Goal: Transaction & Acquisition: Book appointment/travel/reservation

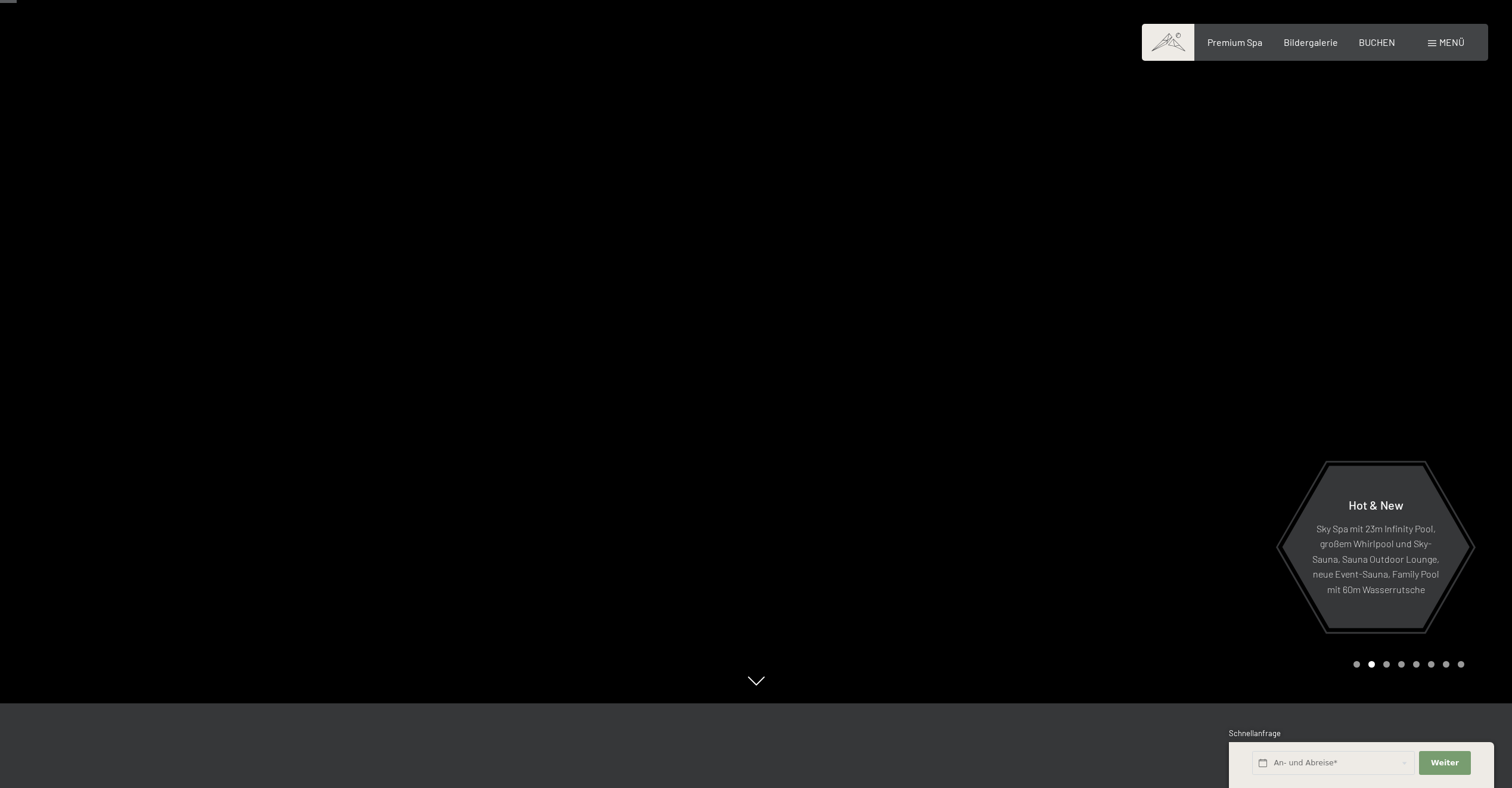
scroll to position [81, 0]
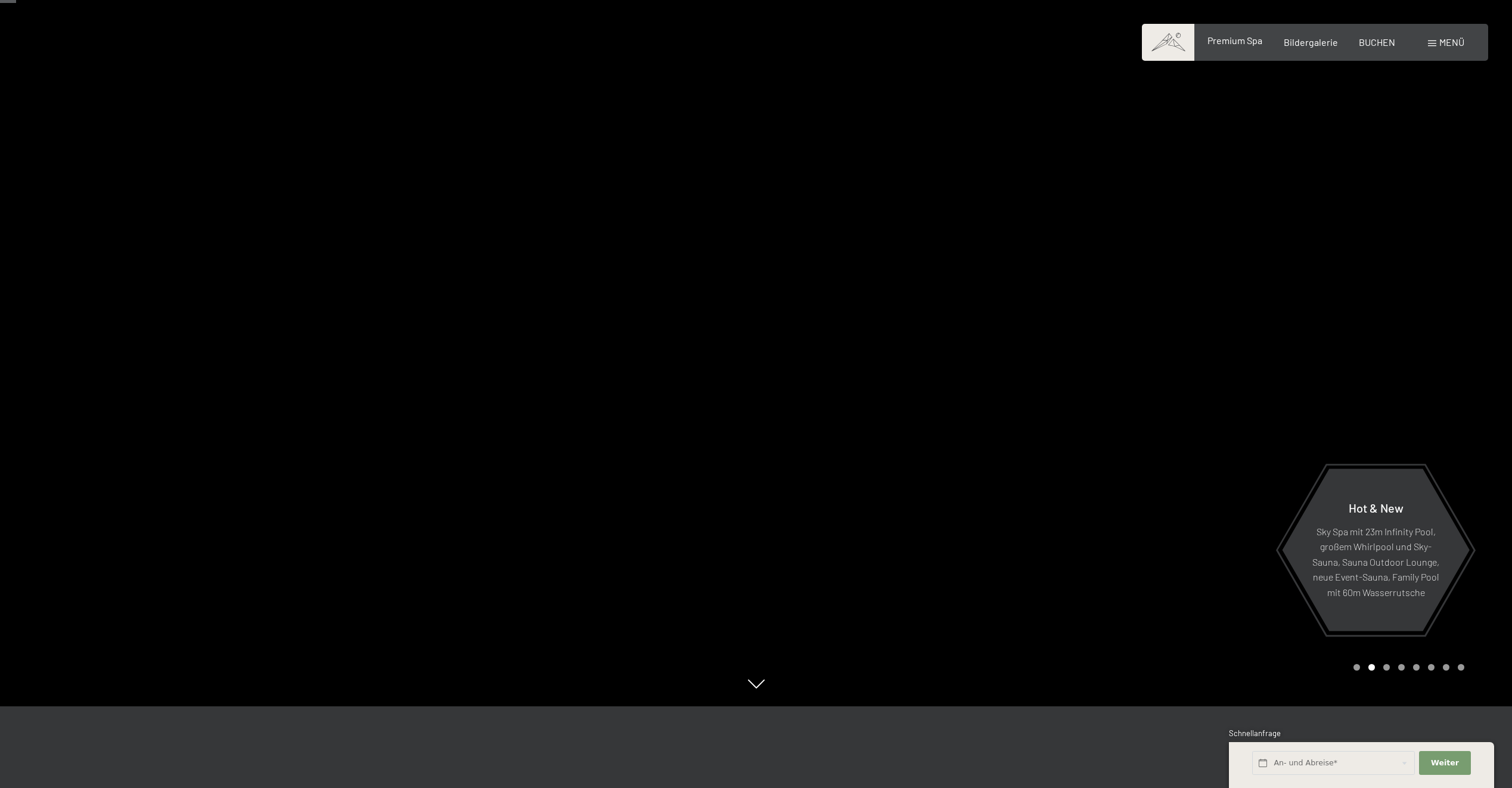
click at [1247, 43] on span "Premium Spa" at bounding box center [1235, 40] width 55 height 11
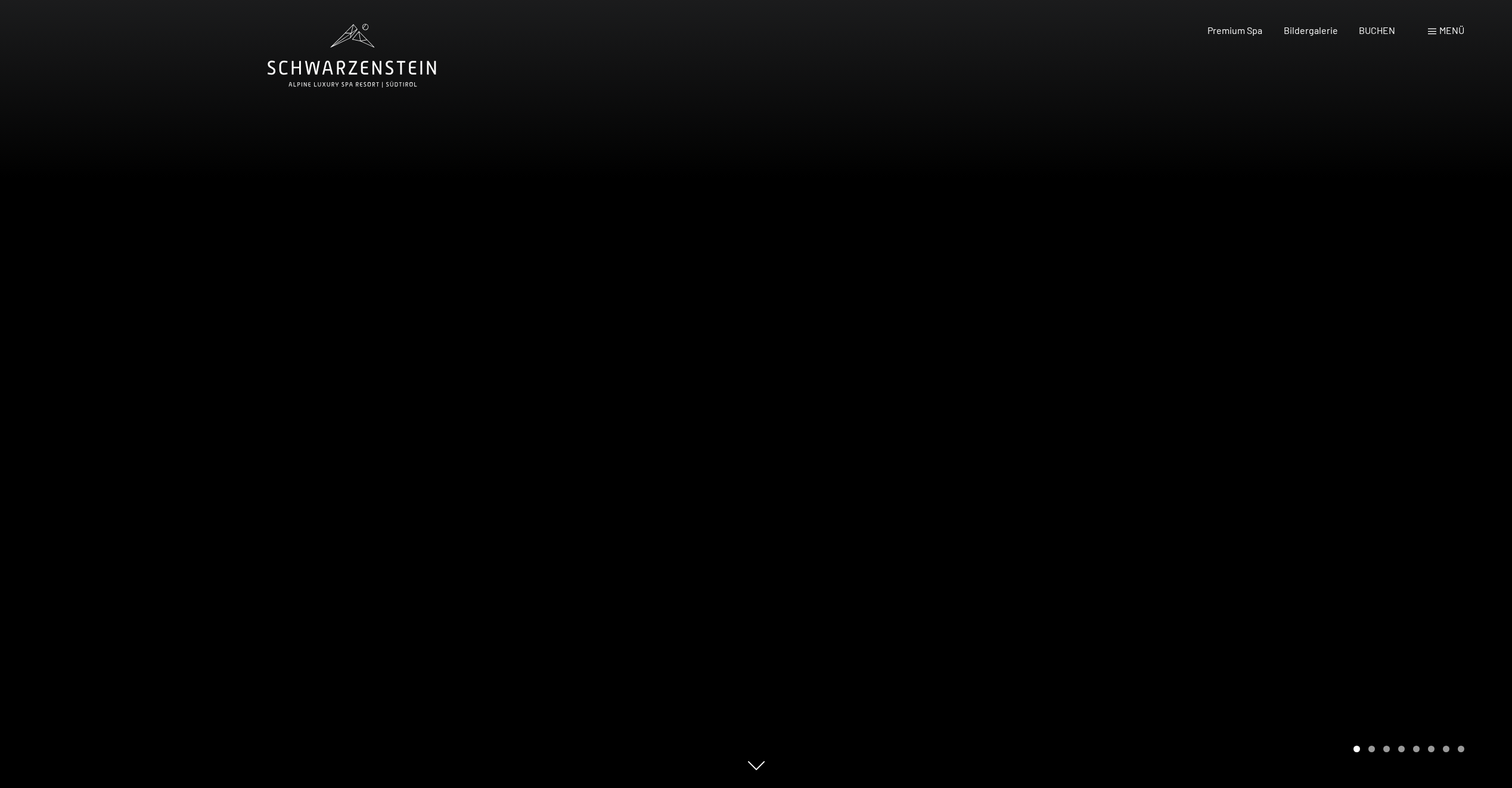
click at [1414, 460] on div at bounding box center [1134, 394] width 756 height 788
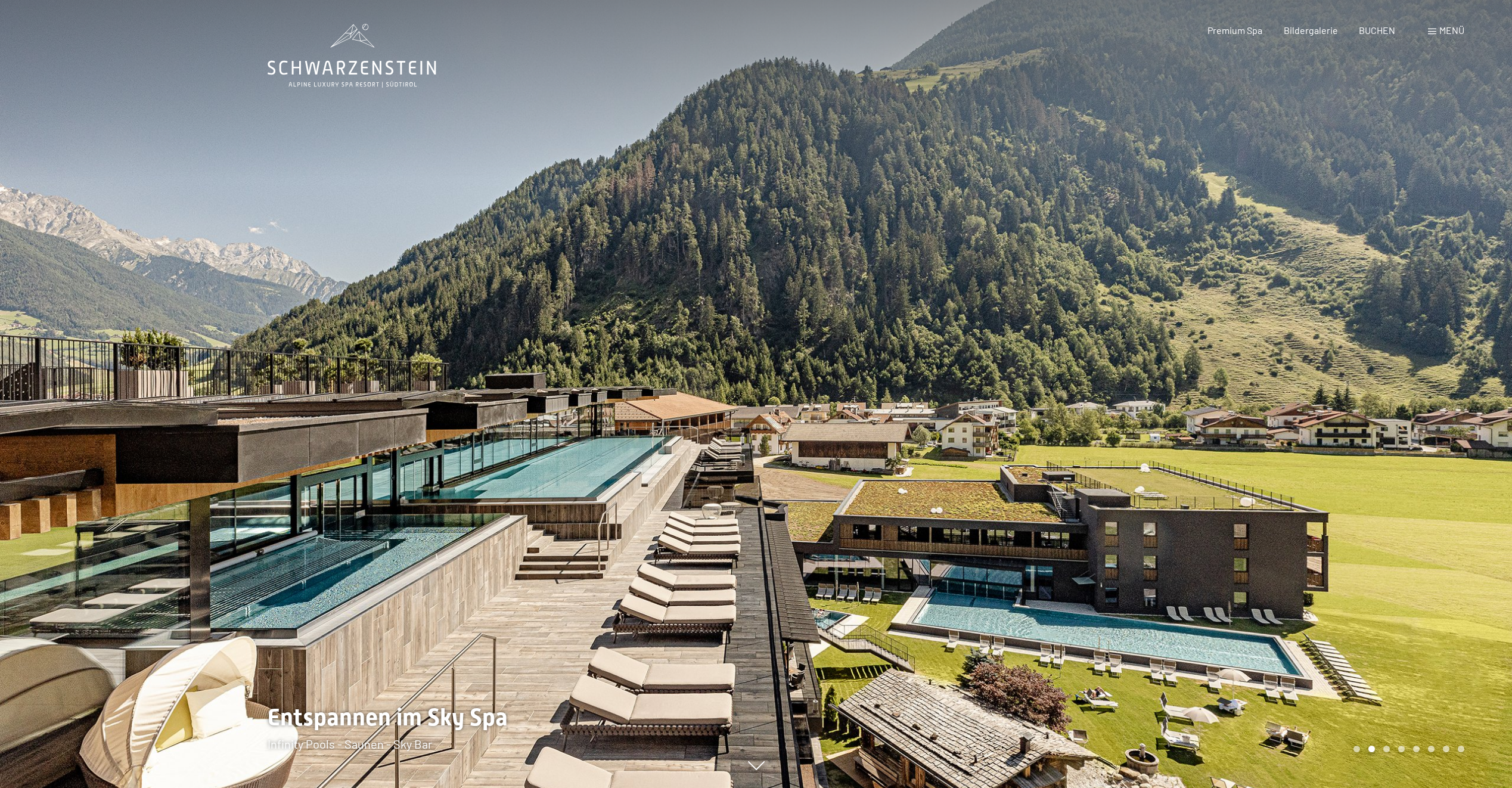
click at [1414, 460] on div at bounding box center [1134, 394] width 756 height 788
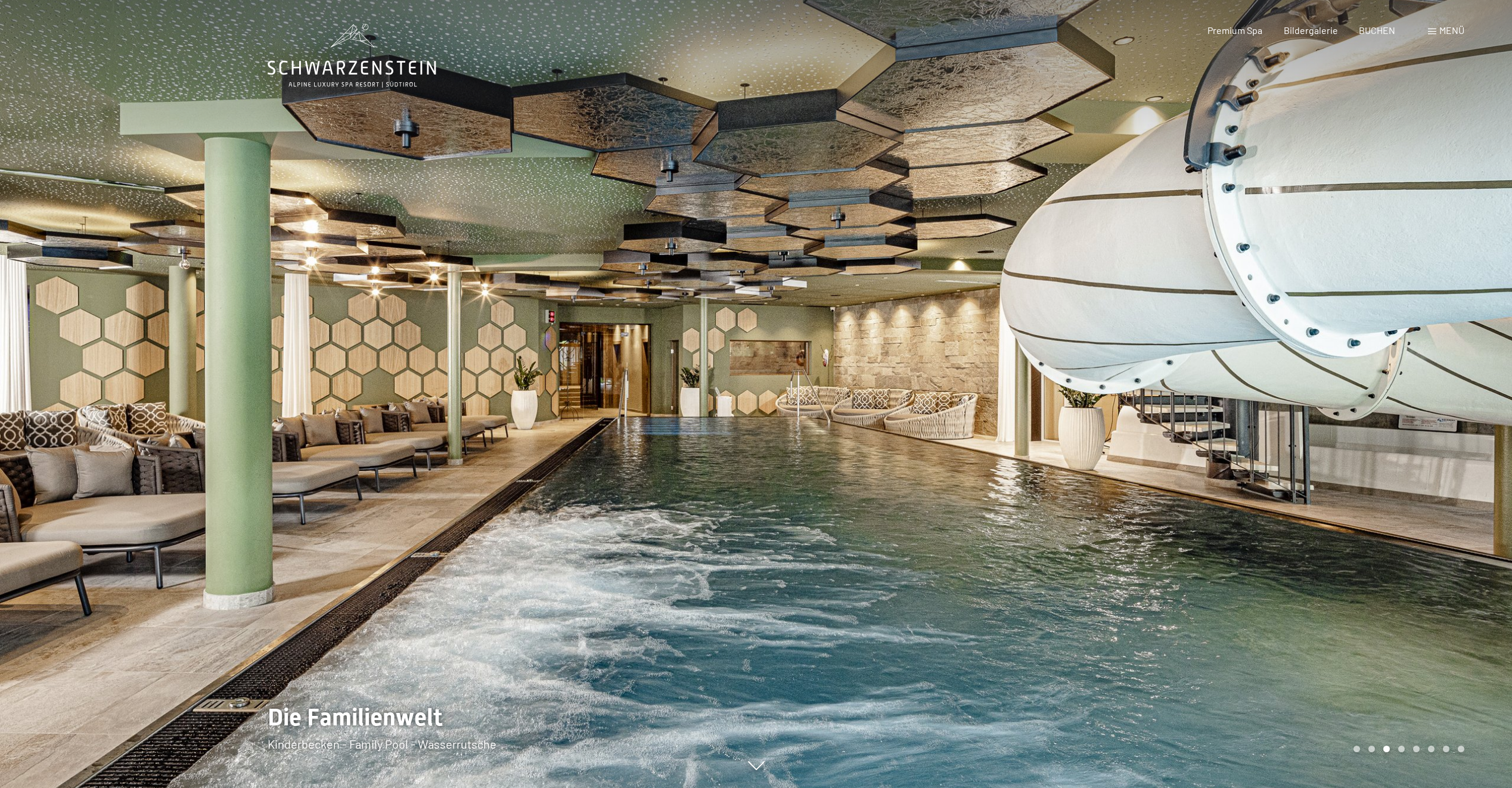
click at [1414, 460] on div at bounding box center [1134, 394] width 756 height 788
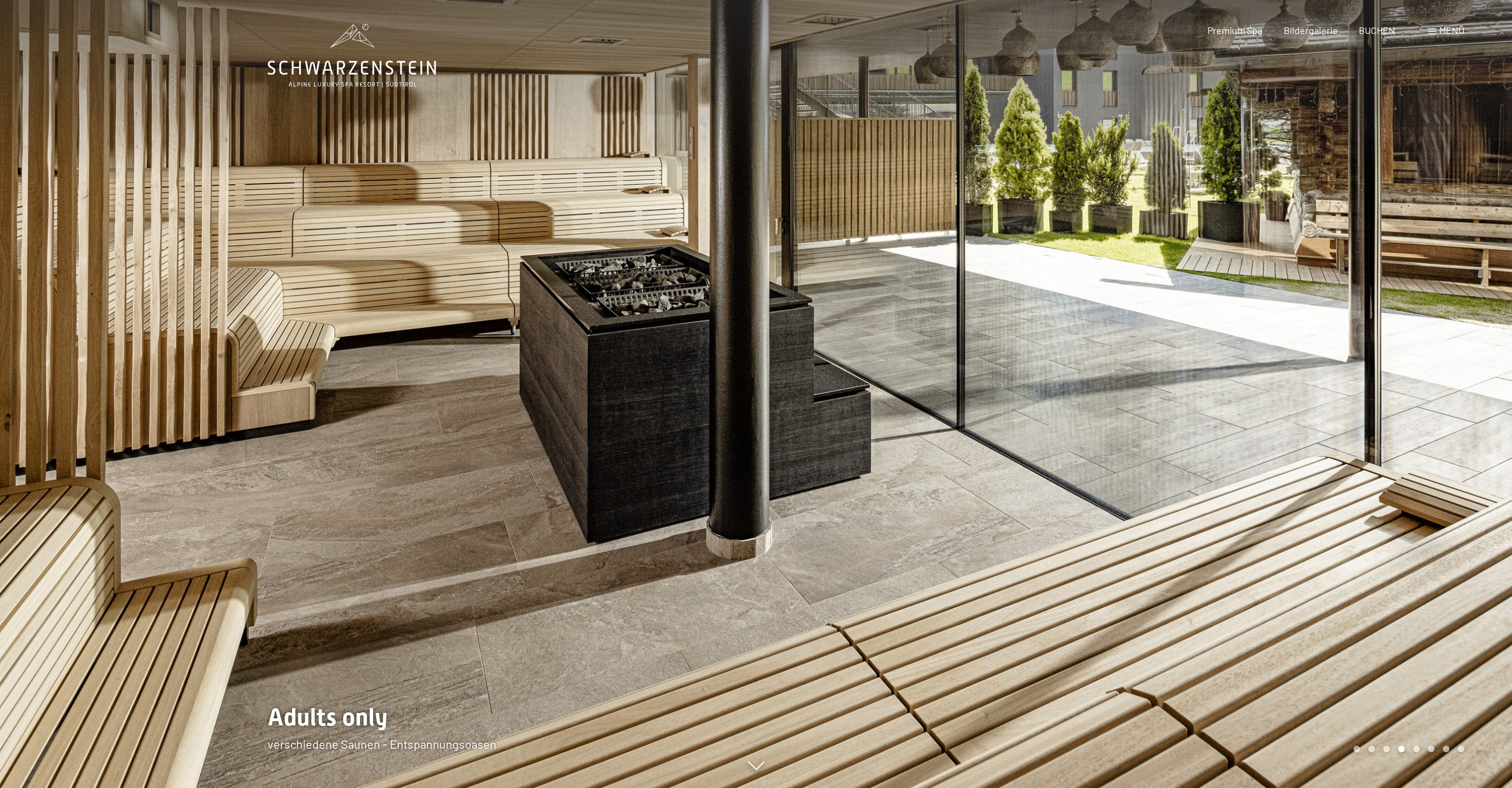
click at [1414, 460] on div at bounding box center [1134, 394] width 756 height 788
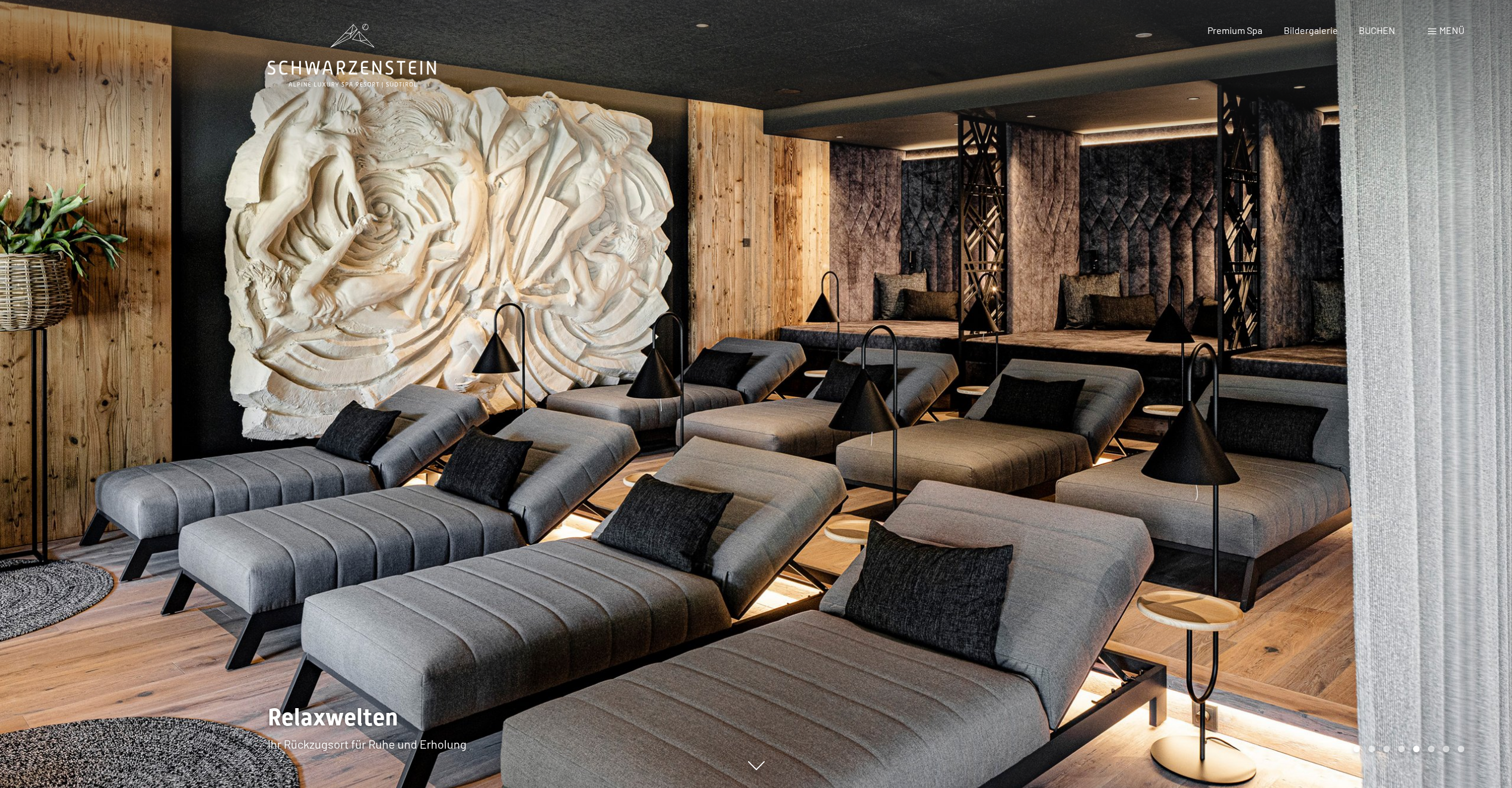
click at [1414, 460] on div at bounding box center [1134, 394] width 756 height 788
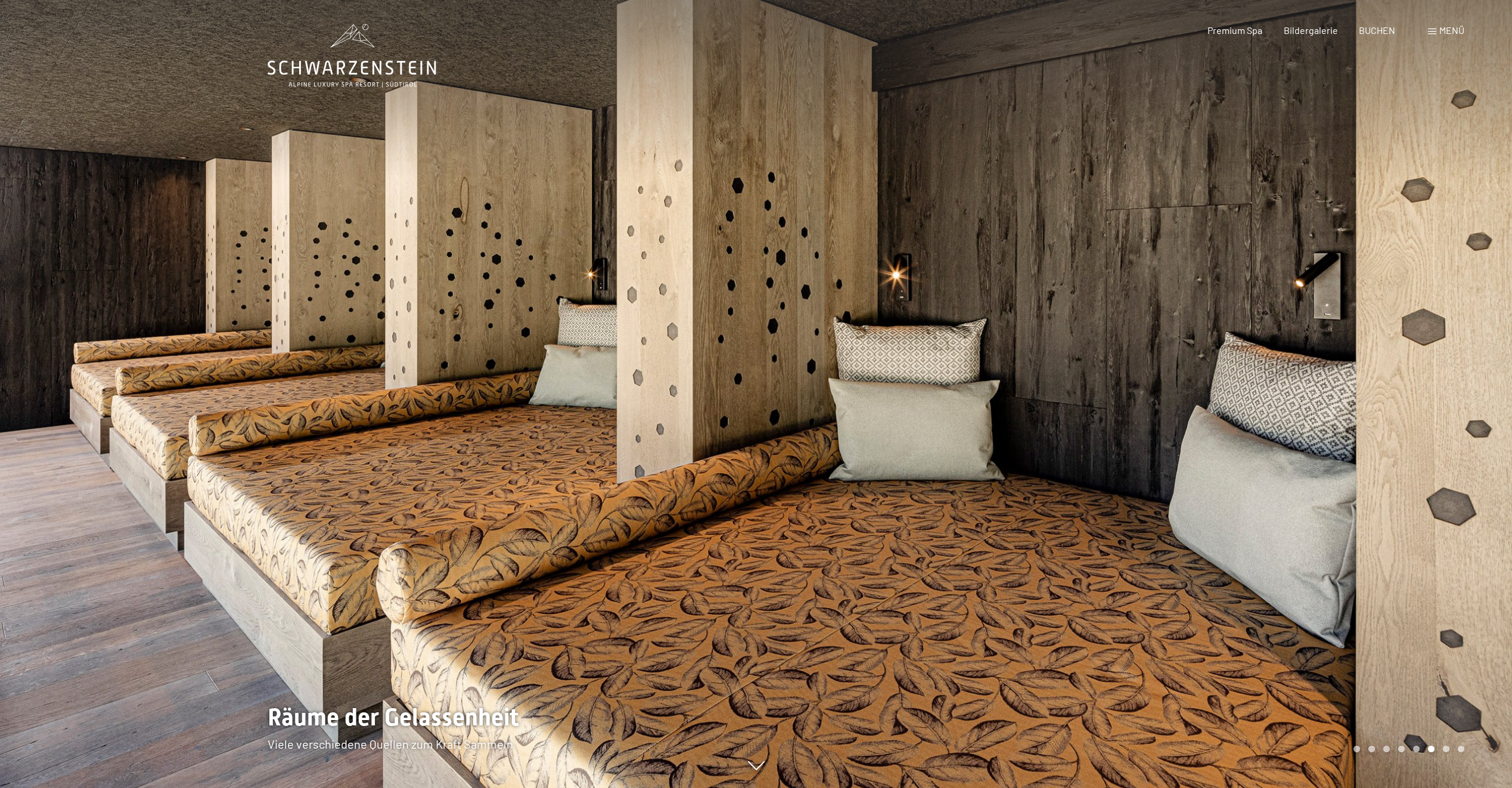
click at [1414, 460] on div at bounding box center [1134, 394] width 756 height 788
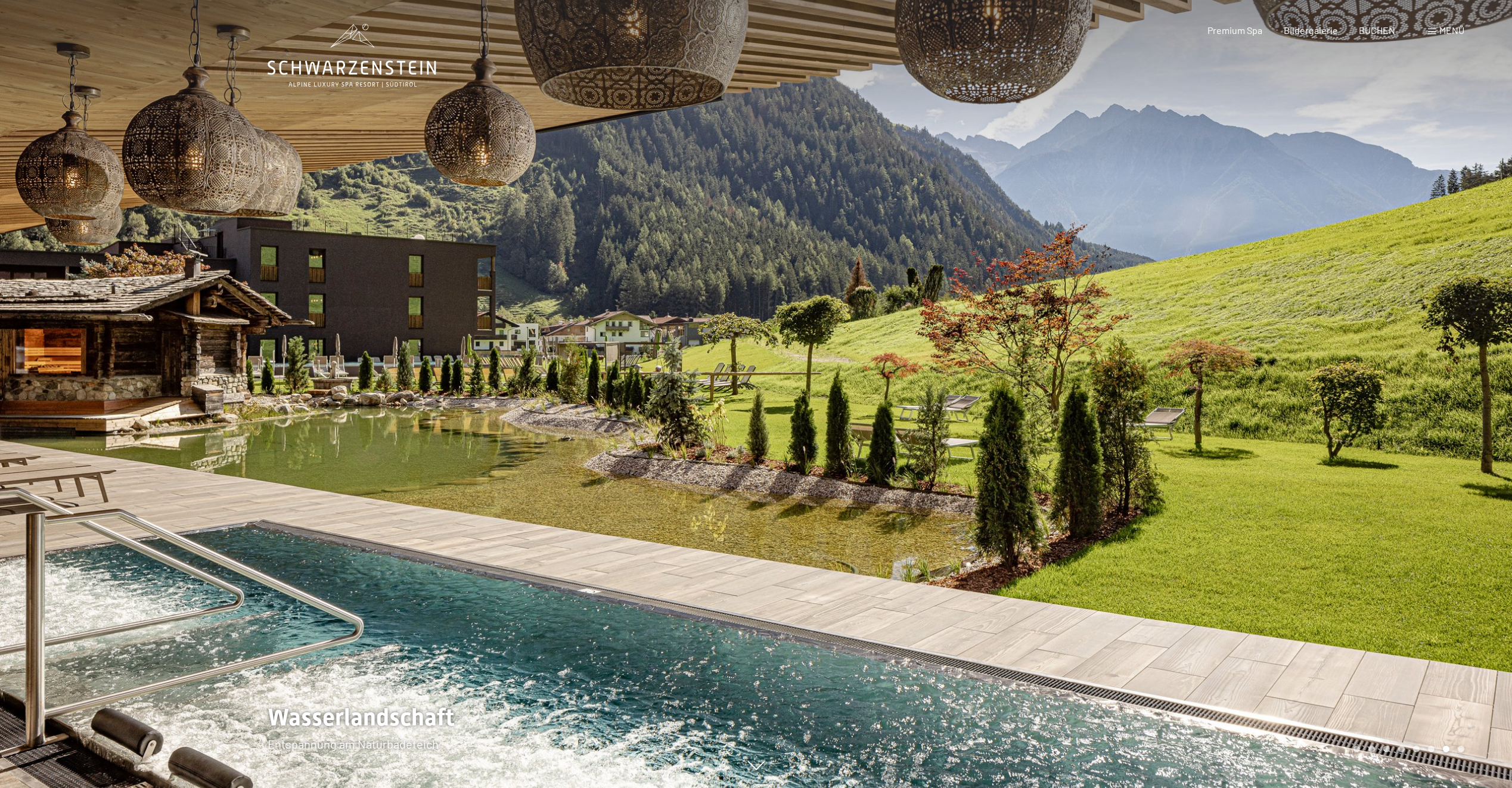
click at [1414, 460] on div at bounding box center [1134, 394] width 756 height 788
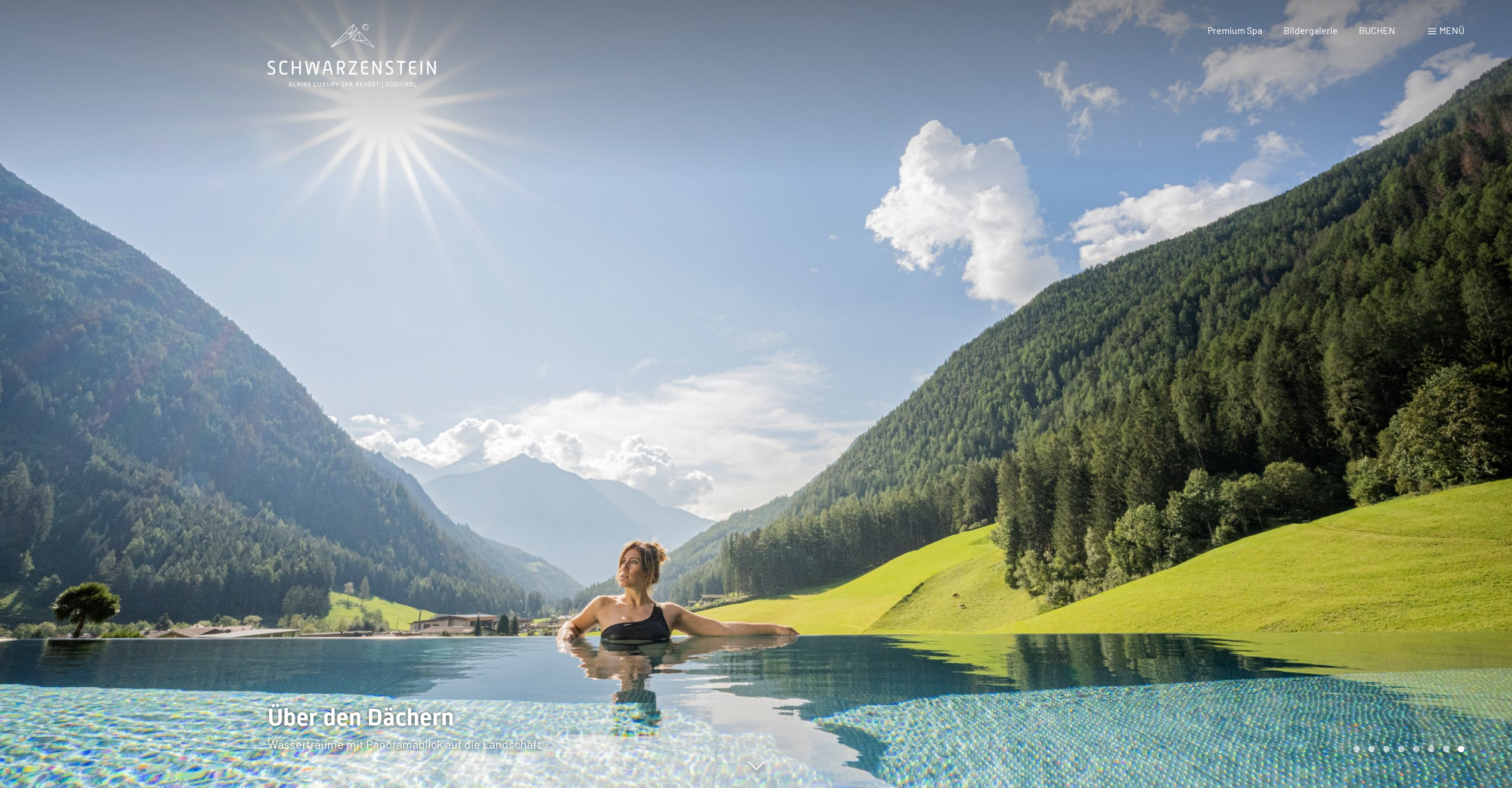
click at [1414, 460] on div at bounding box center [1134, 394] width 756 height 788
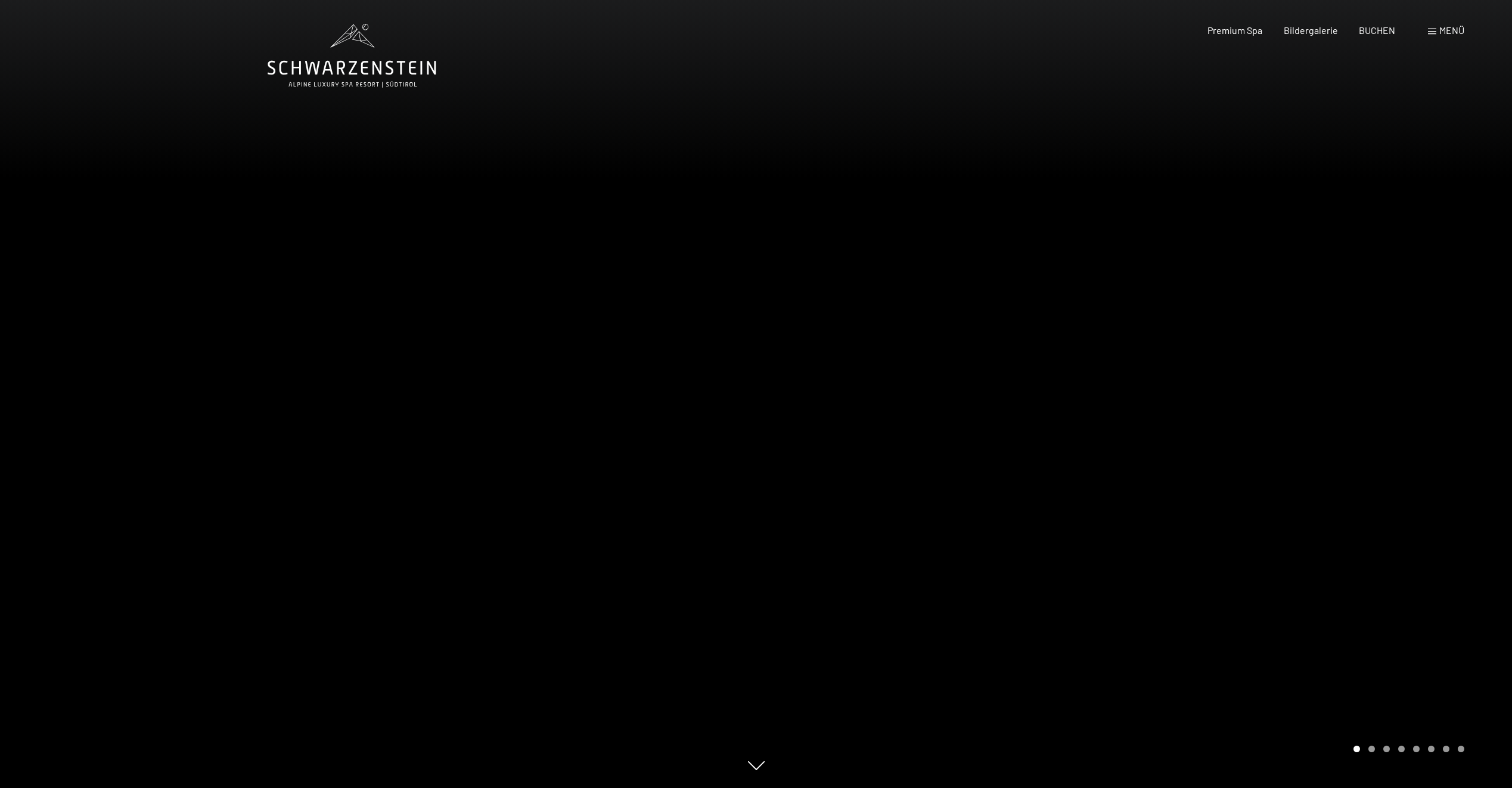
click at [1414, 460] on div at bounding box center [1134, 394] width 756 height 788
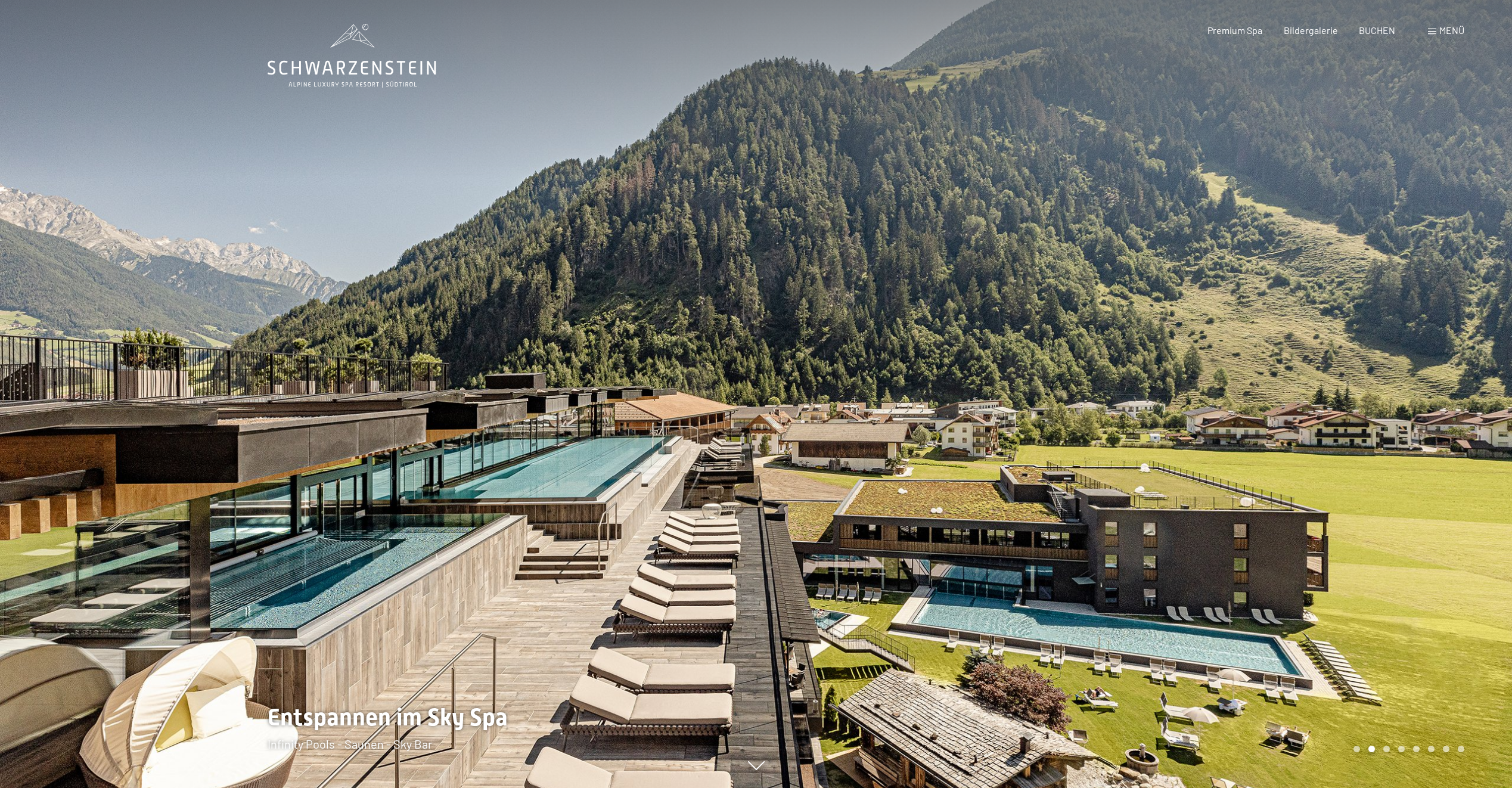
click at [1414, 460] on div at bounding box center [1134, 394] width 756 height 788
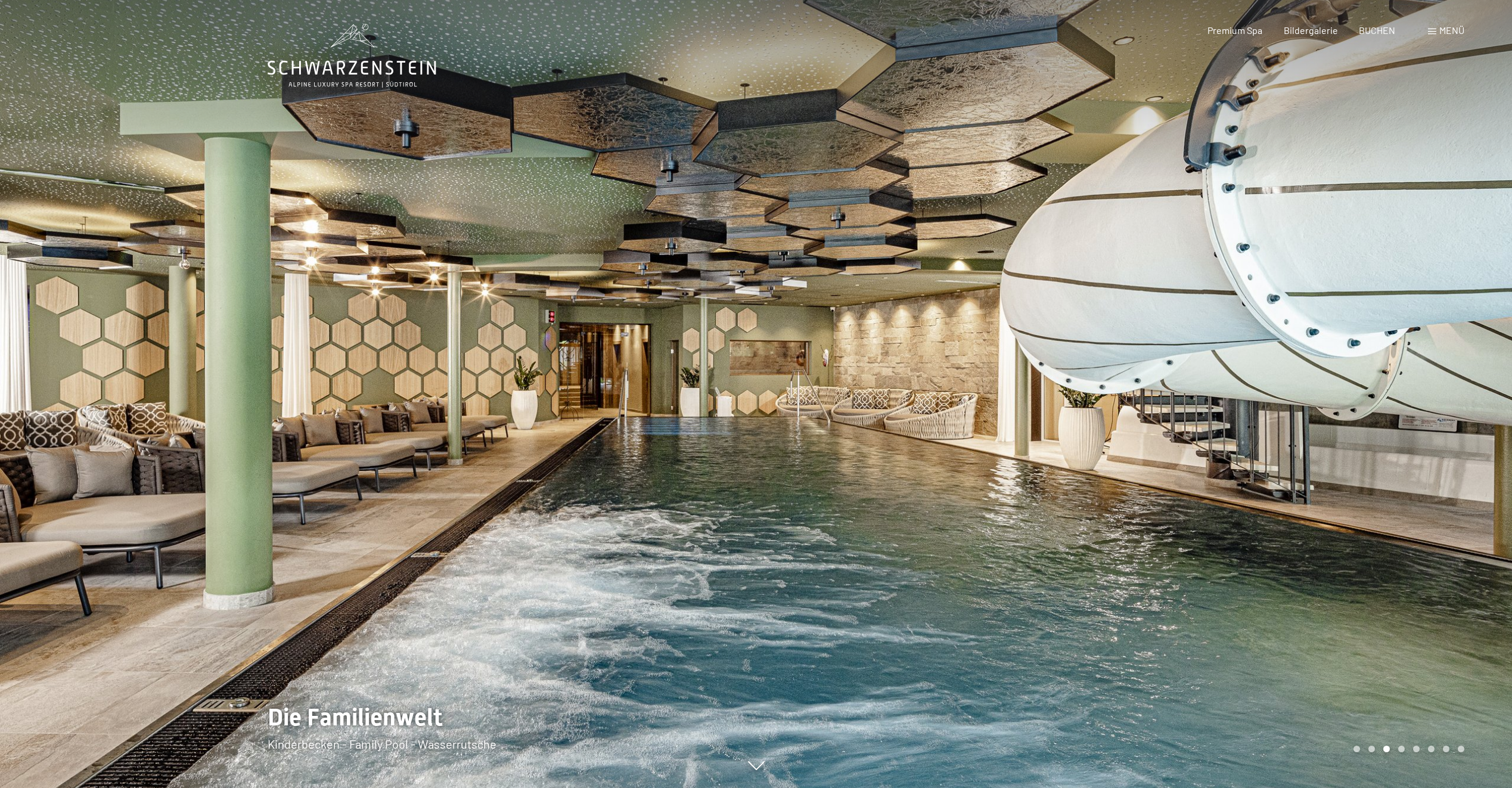
click at [1414, 460] on div at bounding box center [1134, 394] width 756 height 788
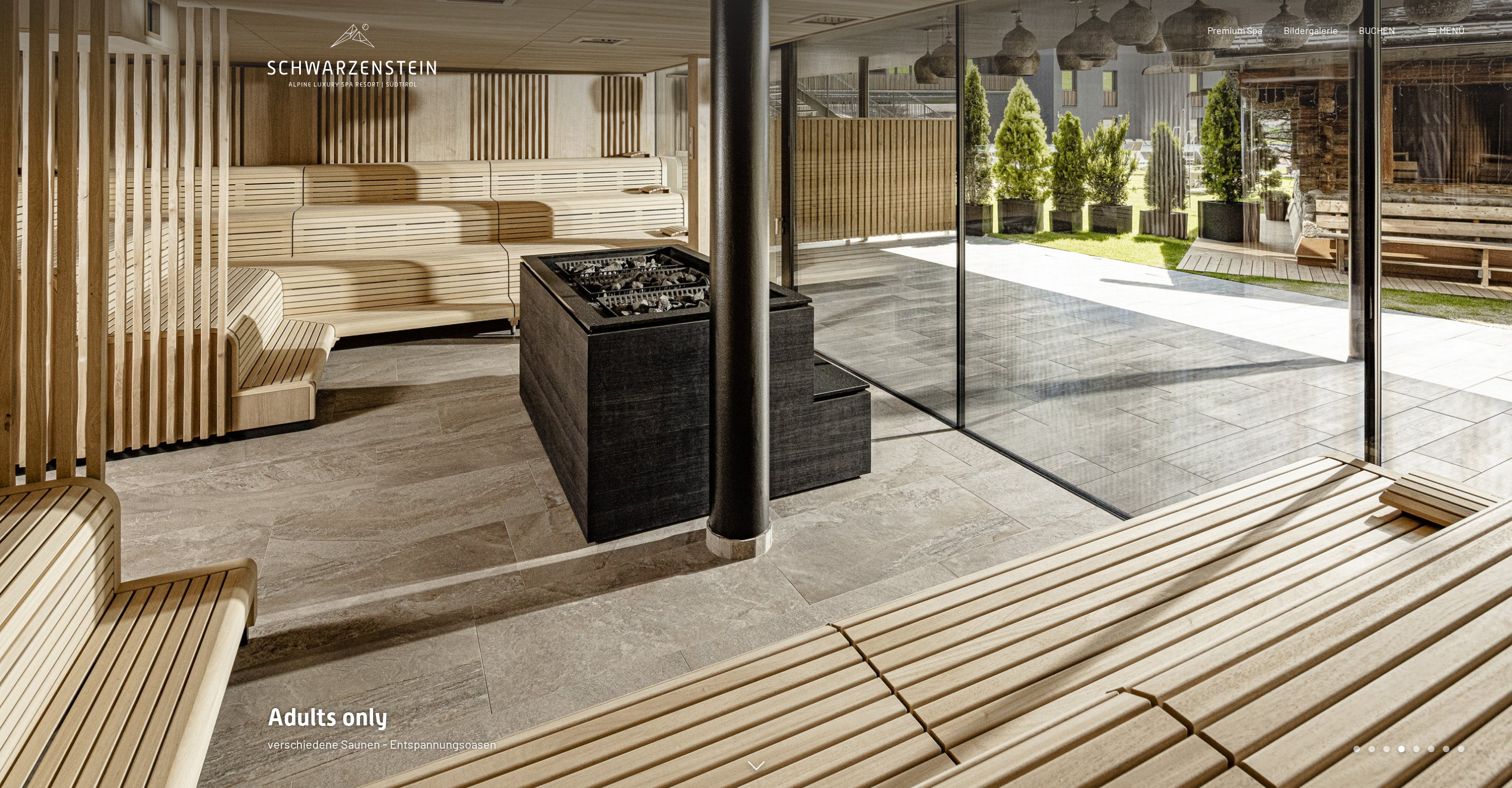
click at [1414, 460] on div at bounding box center [1134, 394] width 756 height 788
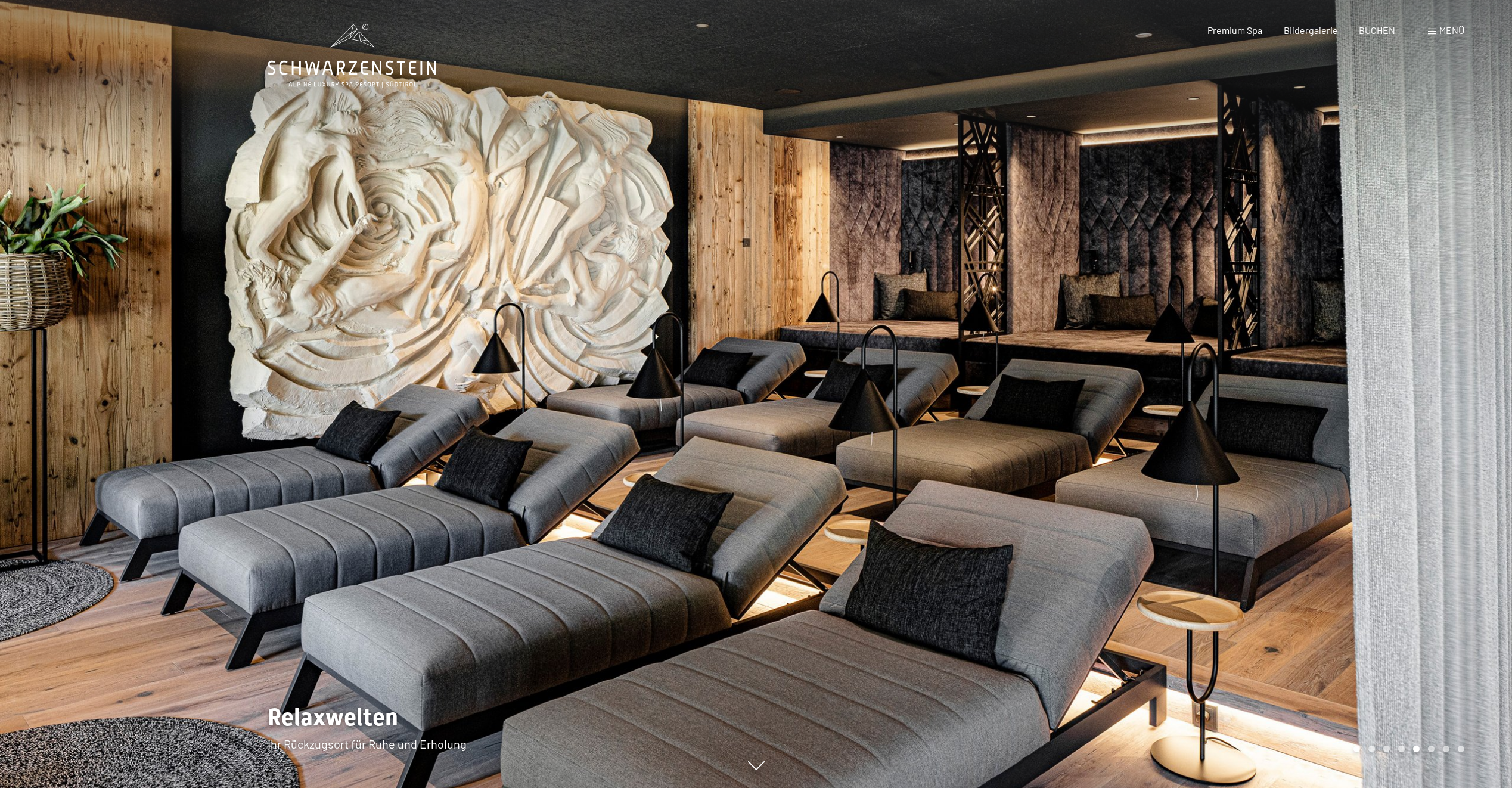
click at [71, 433] on div at bounding box center [378, 394] width 756 height 788
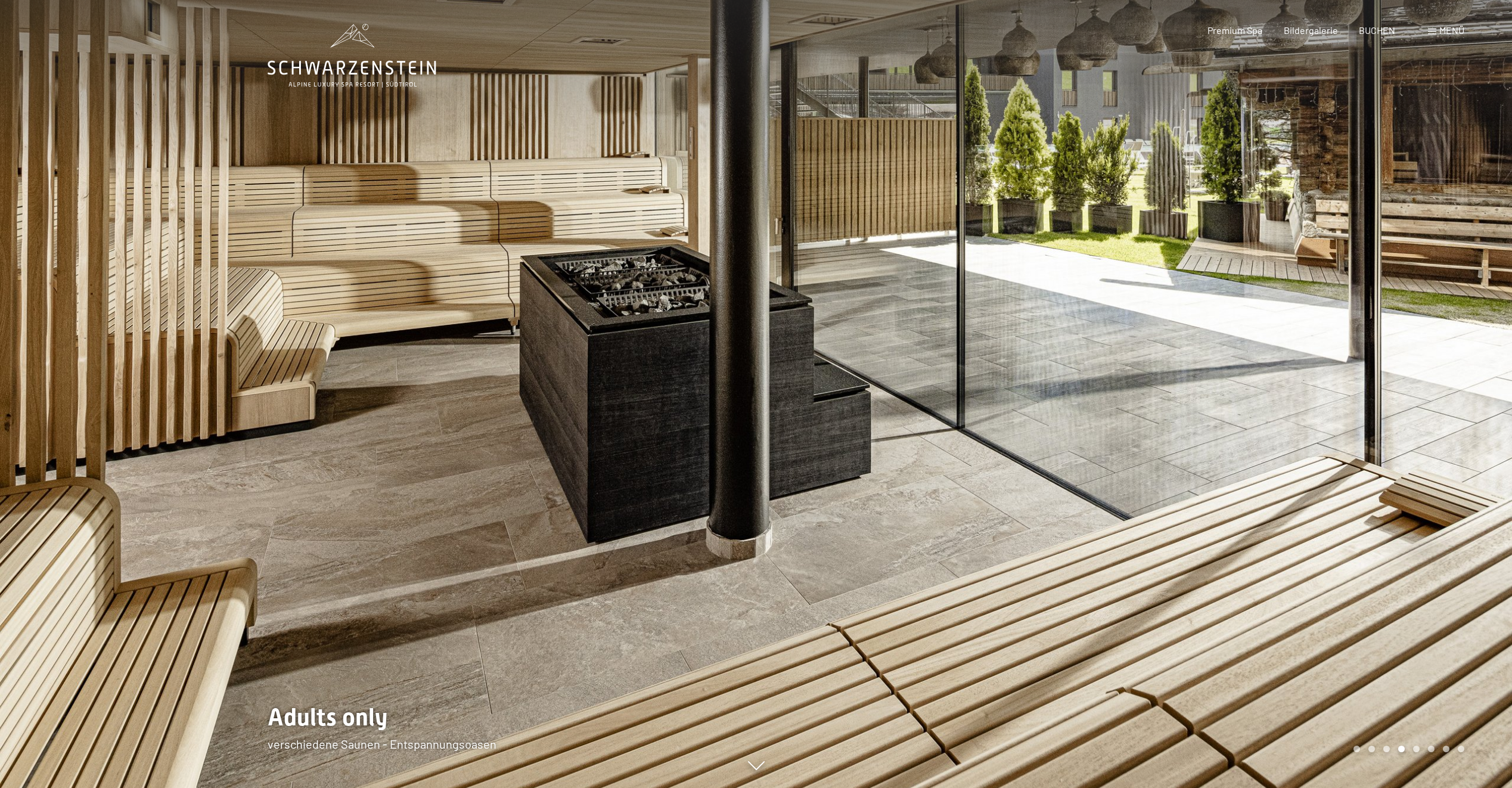
click at [71, 433] on div at bounding box center [378, 394] width 756 height 788
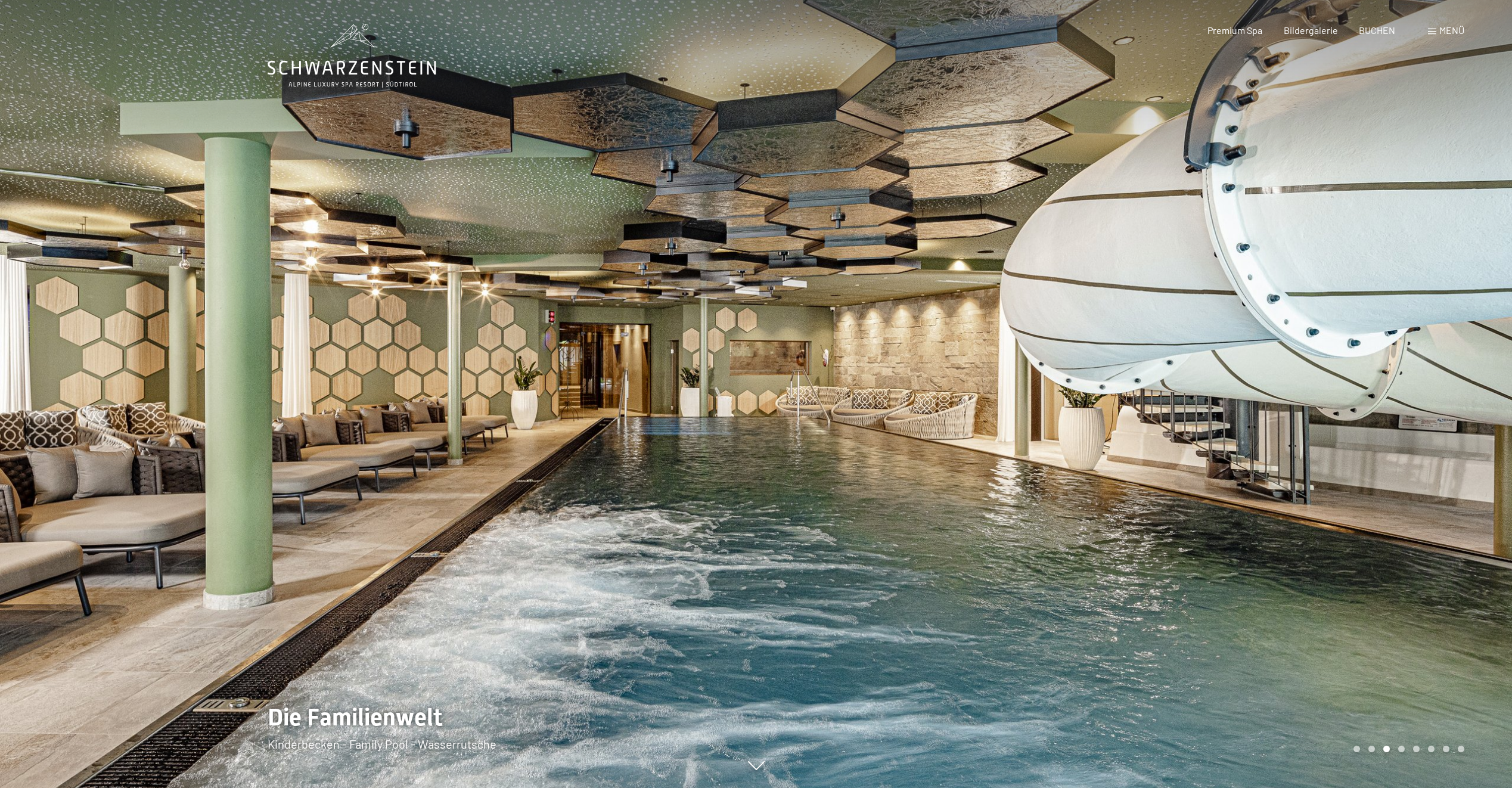
click at [444, 712] on div at bounding box center [378, 394] width 756 height 788
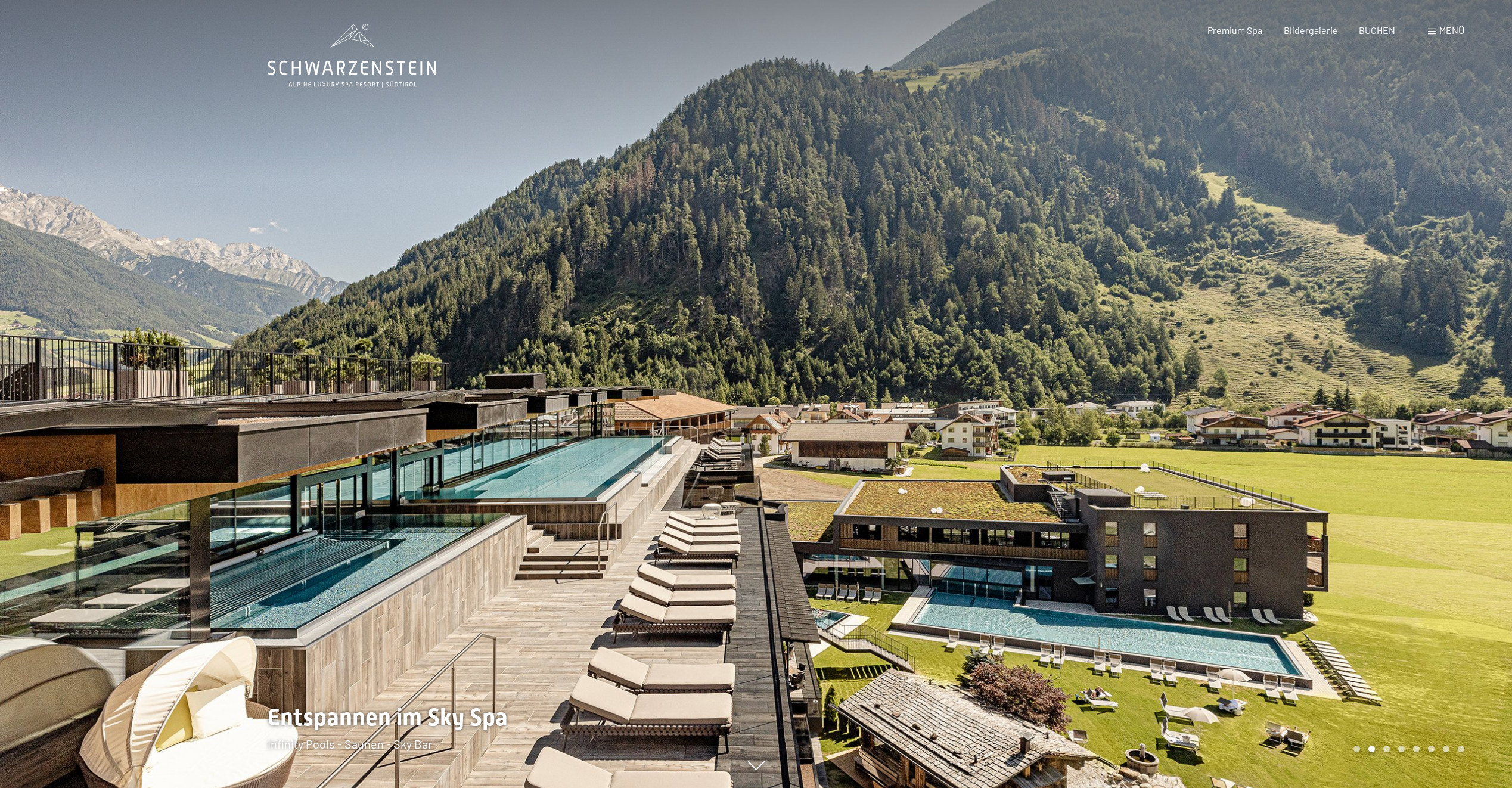
click at [1325, 494] on div at bounding box center [1134, 394] width 756 height 788
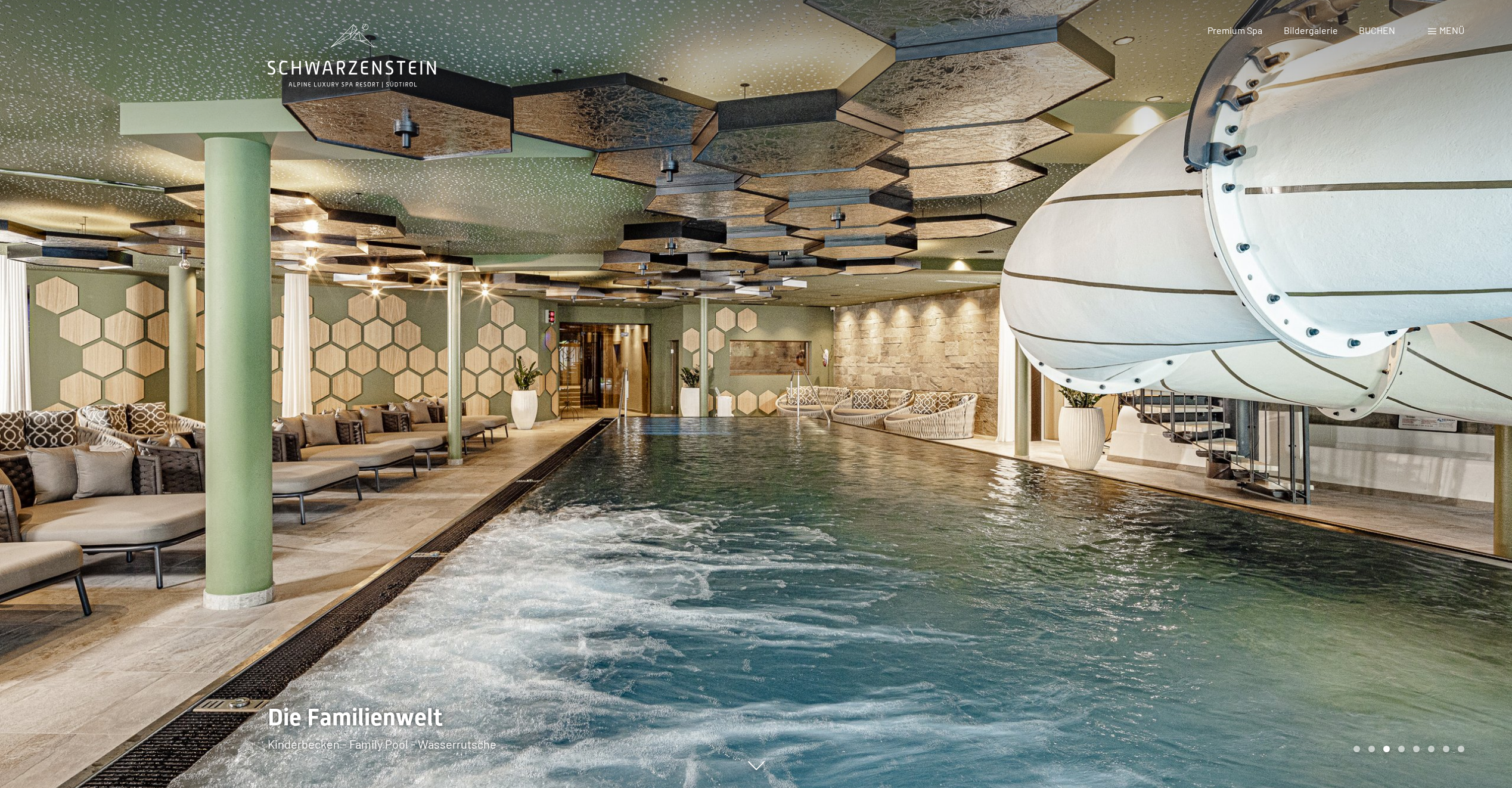
click at [1314, 510] on div at bounding box center [1134, 394] width 756 height 788
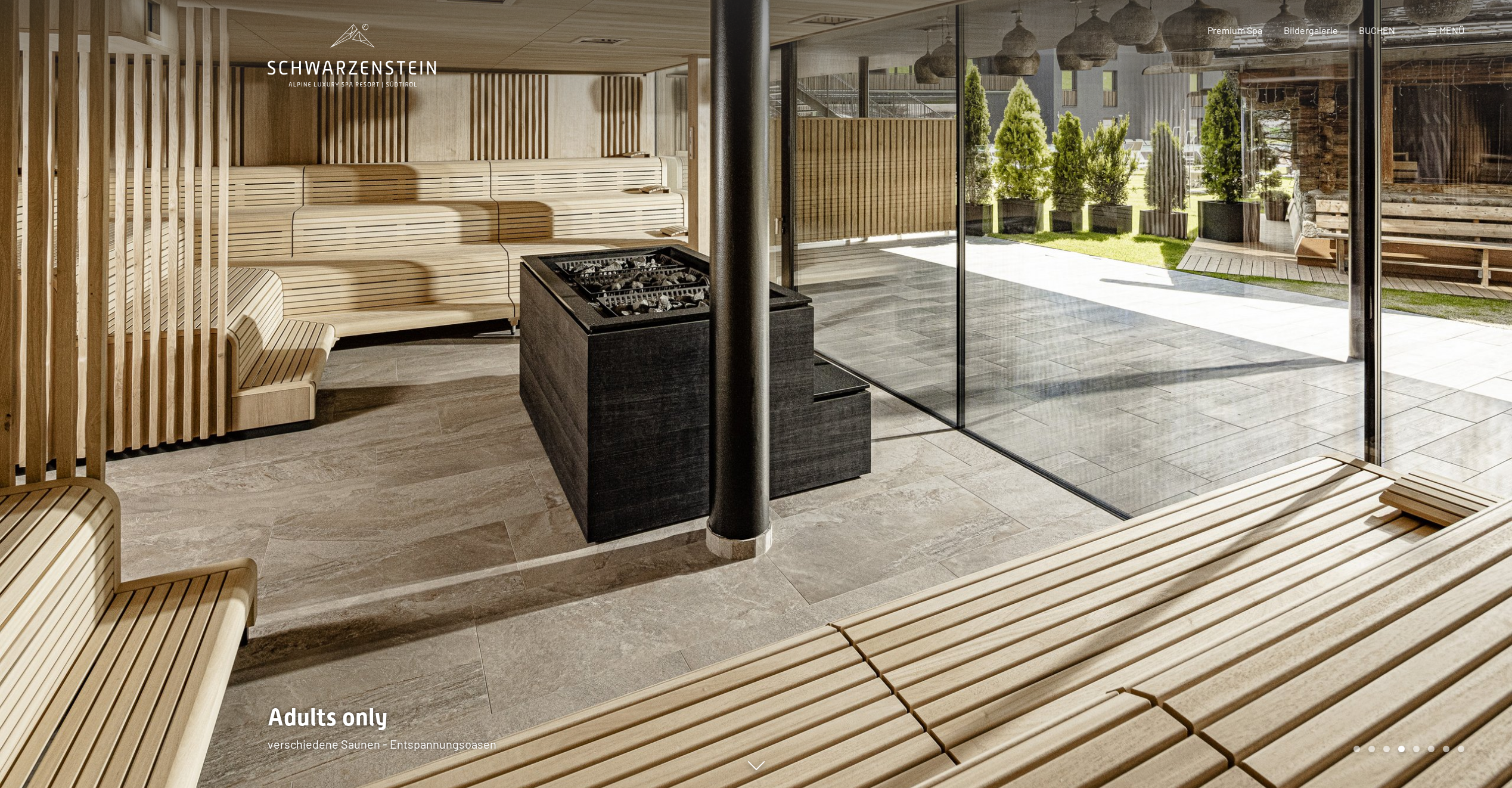
click at [1314, 510] on div at bounding box center [1134, 394] width 756 height 788
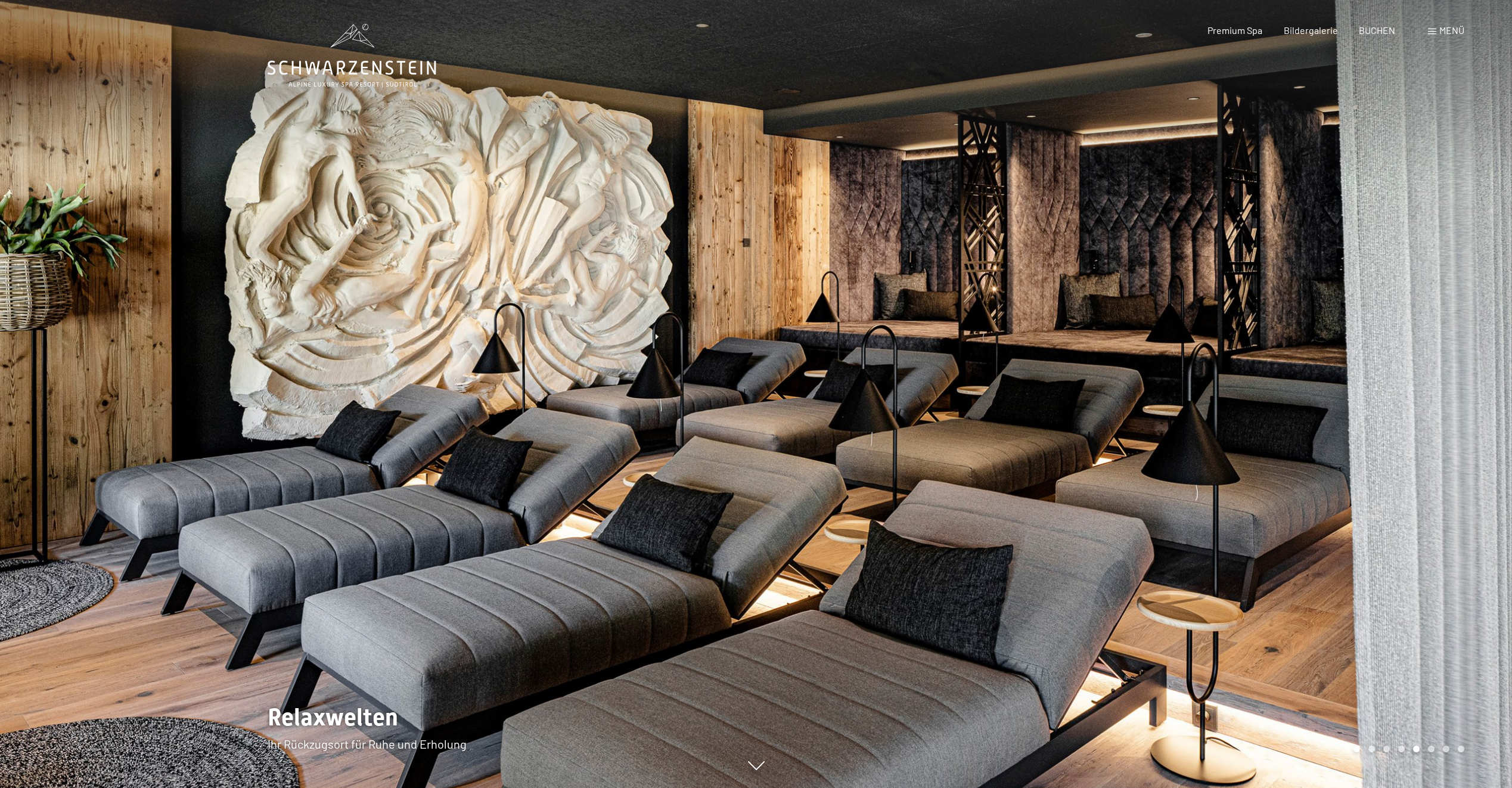
click at [1314, 510] on div at bounding box center [1134, 394] width 756 height 788
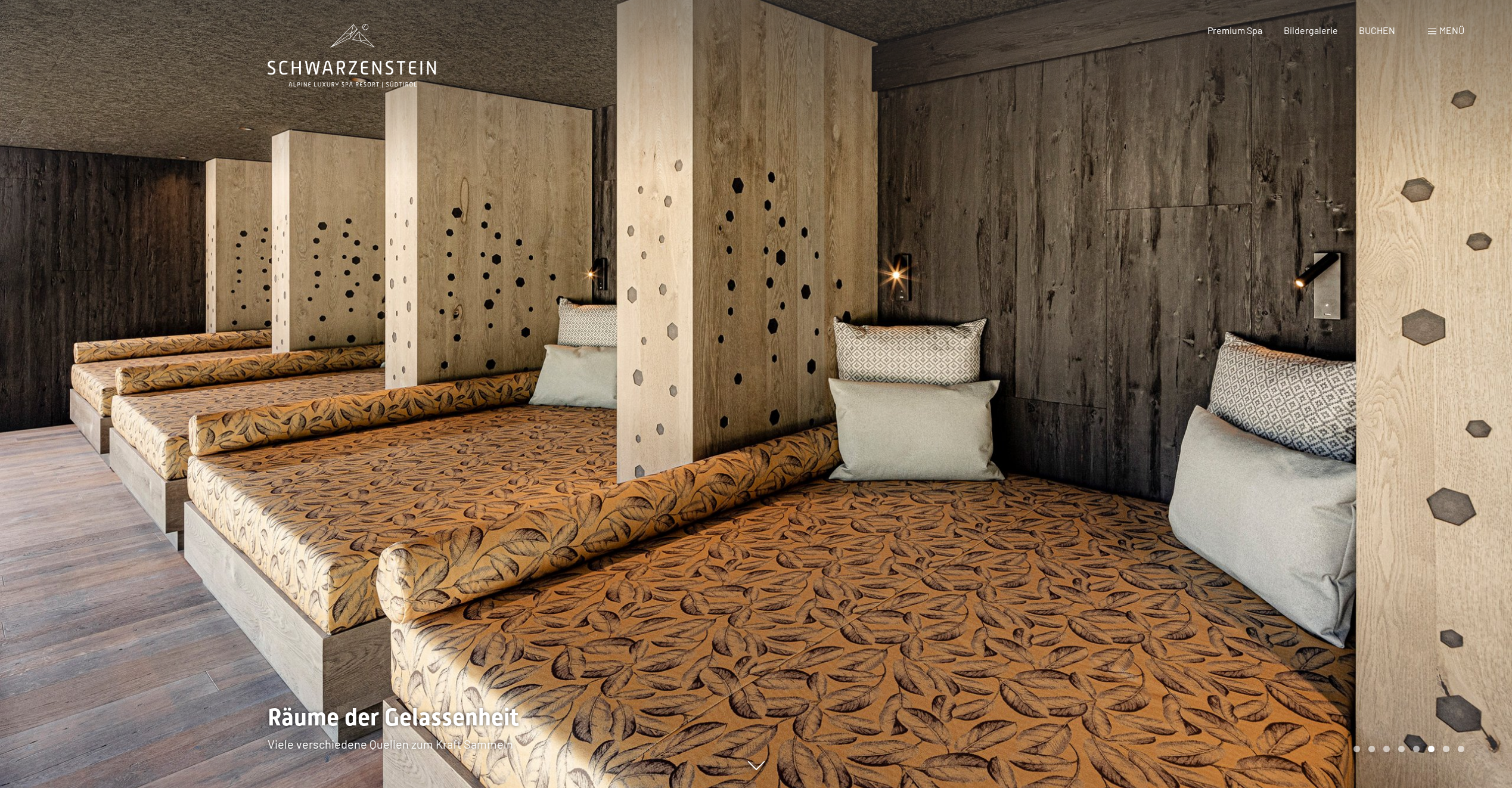
click at [1314, 510] on div at bounding box center [1134, 394] width 756 height 788
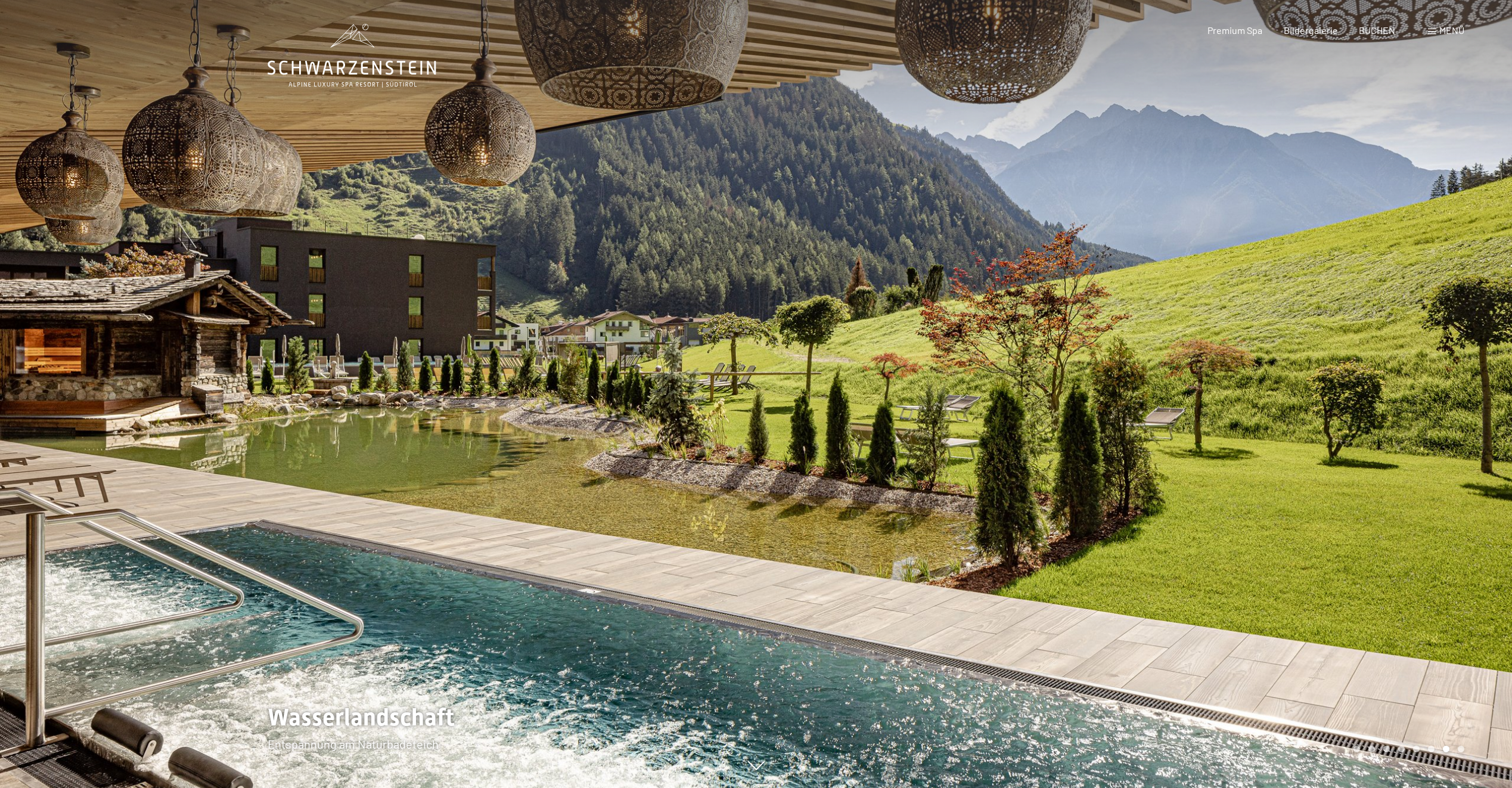
click at [1314, 510] on div at bounding box center [1134, 394] width 756 height 788
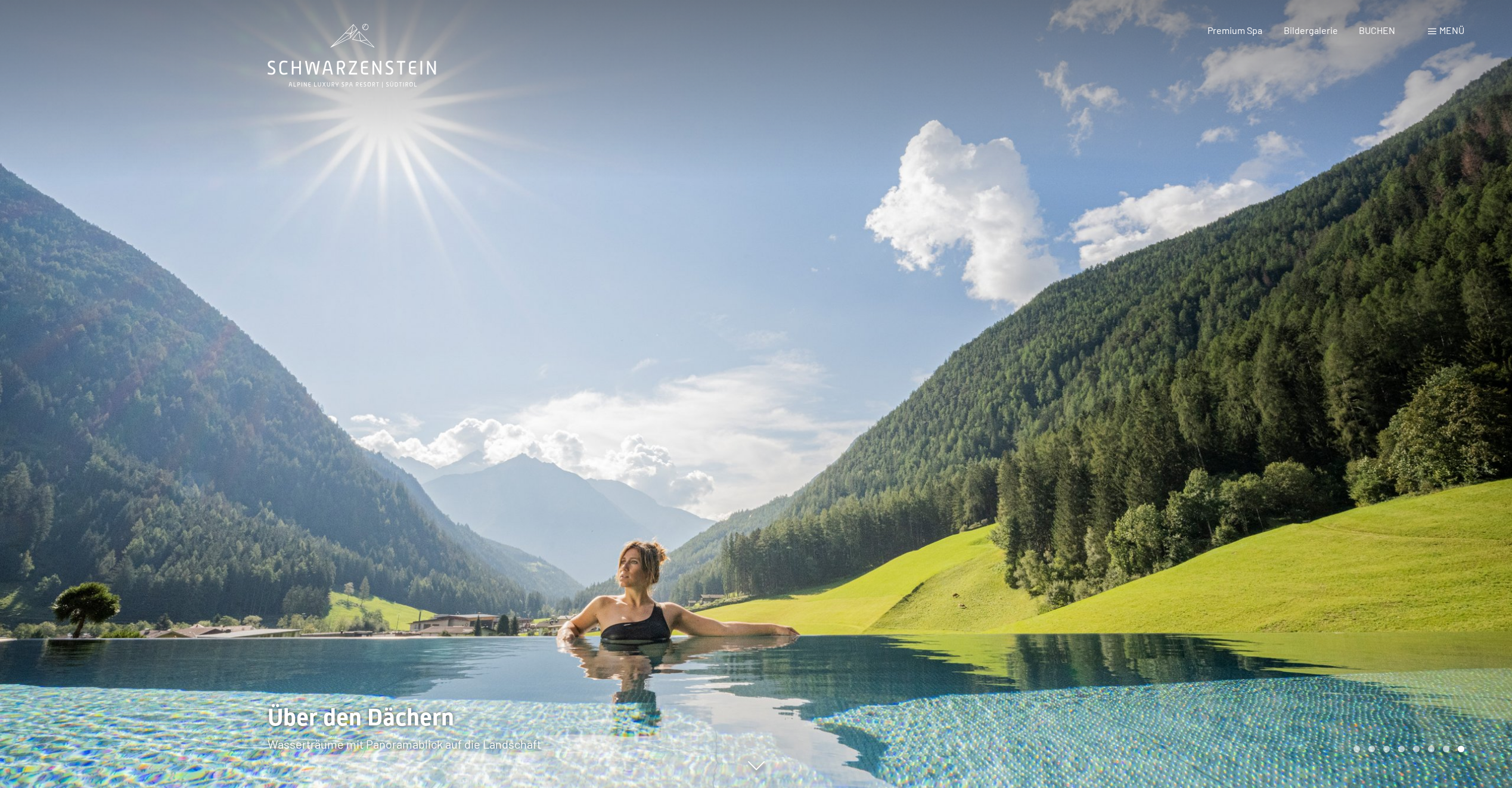
click at [1314, 510] on div at bounding box center [1134, 394] width 756 height 788
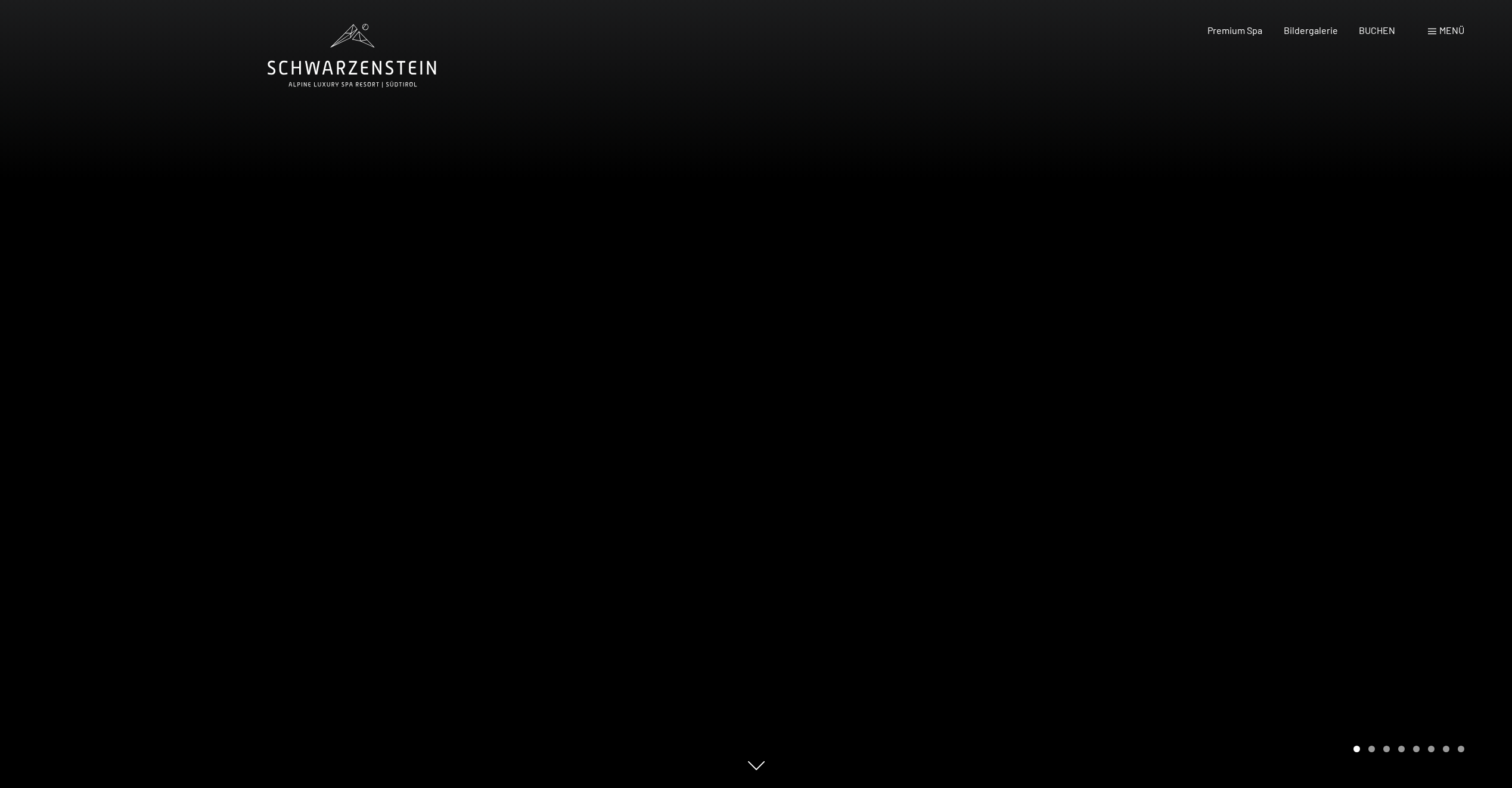
click at [1314, 510] on div at bounding box center [1134, 394] width 756 height 788
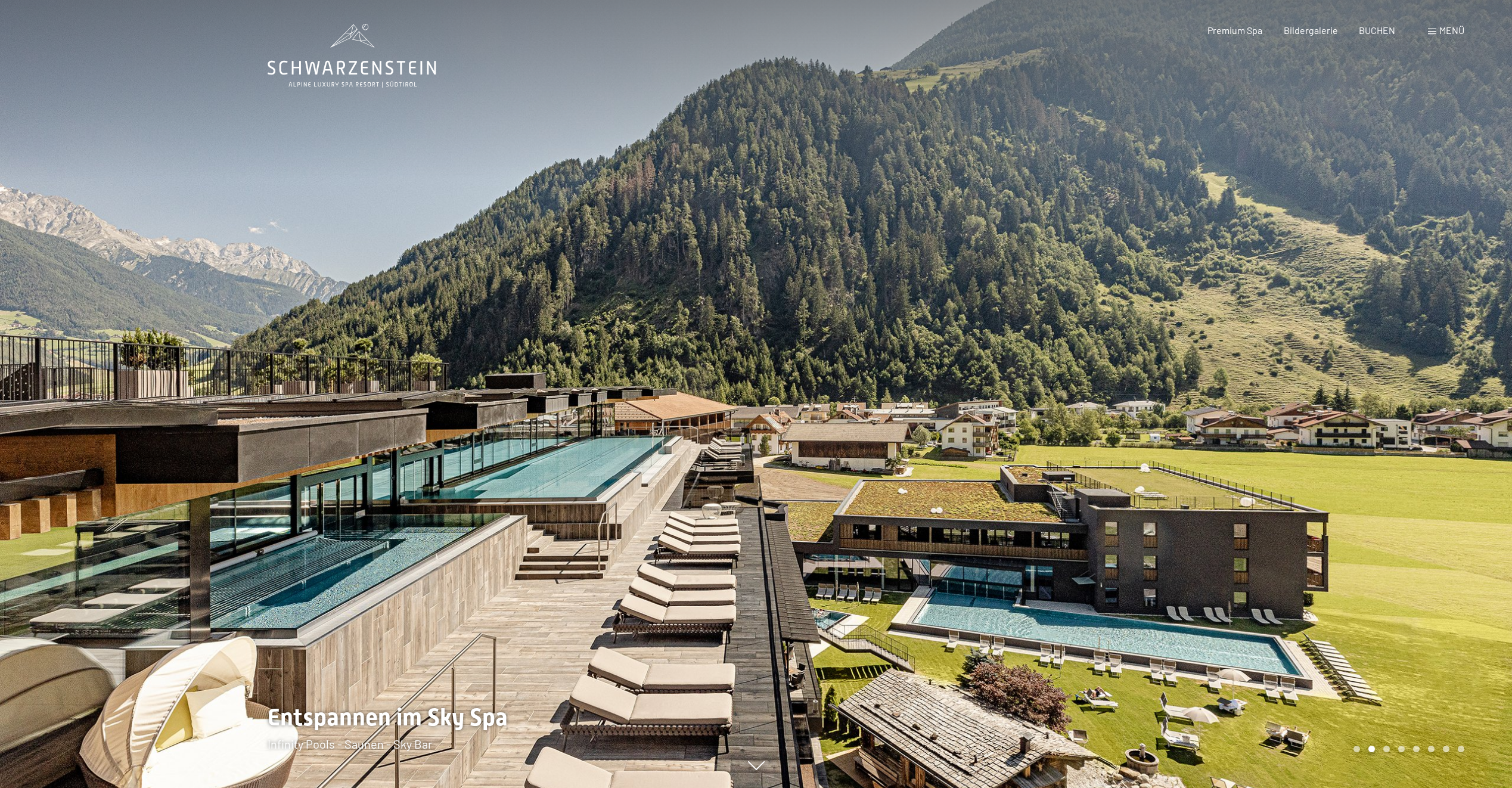
click at [1314, 510] on div at bounding box center [1134, 394] width 756 height 788
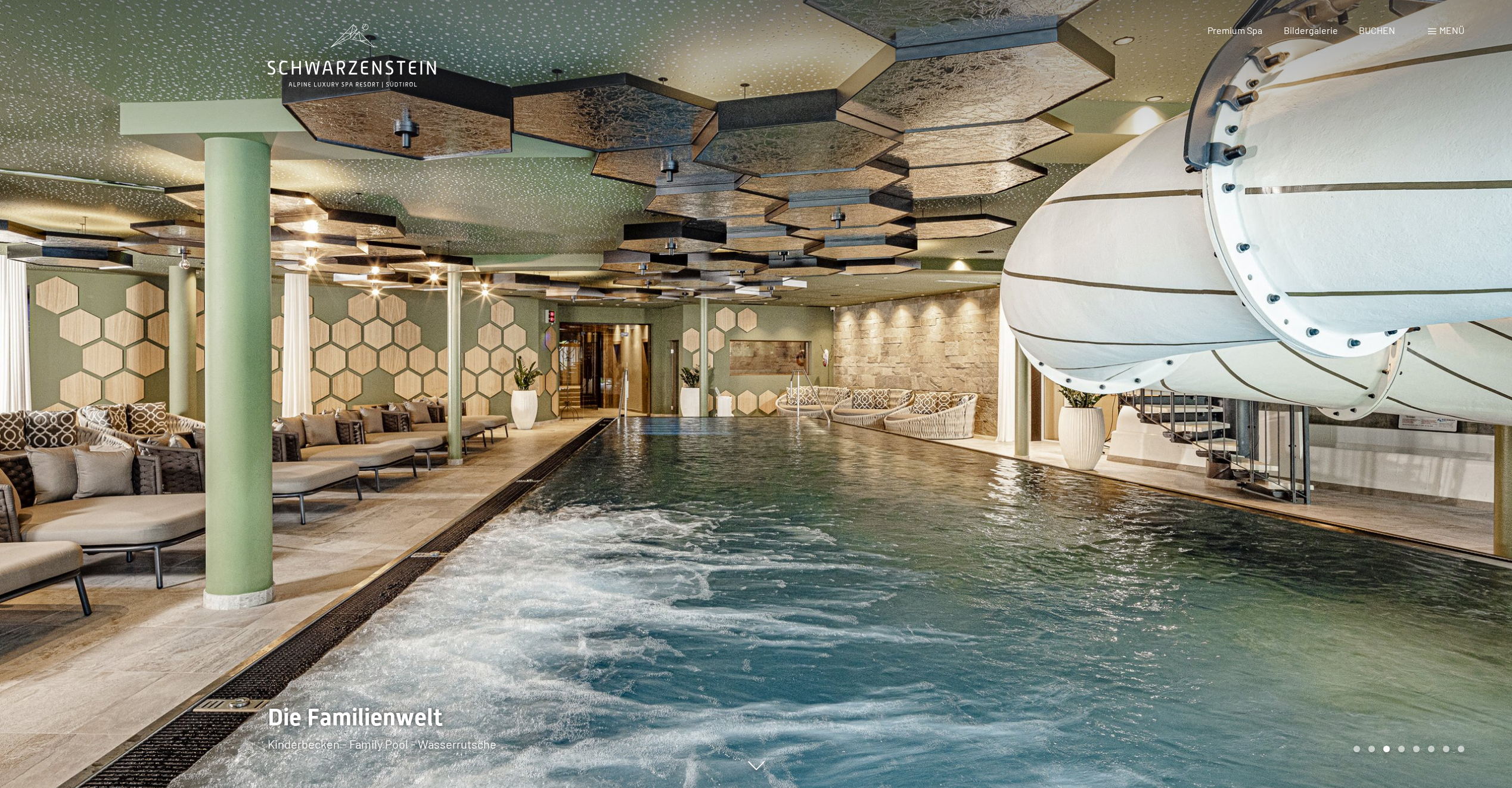
click at [1314, 510] on div at bounding box center [1134, 394] width 756 height 788
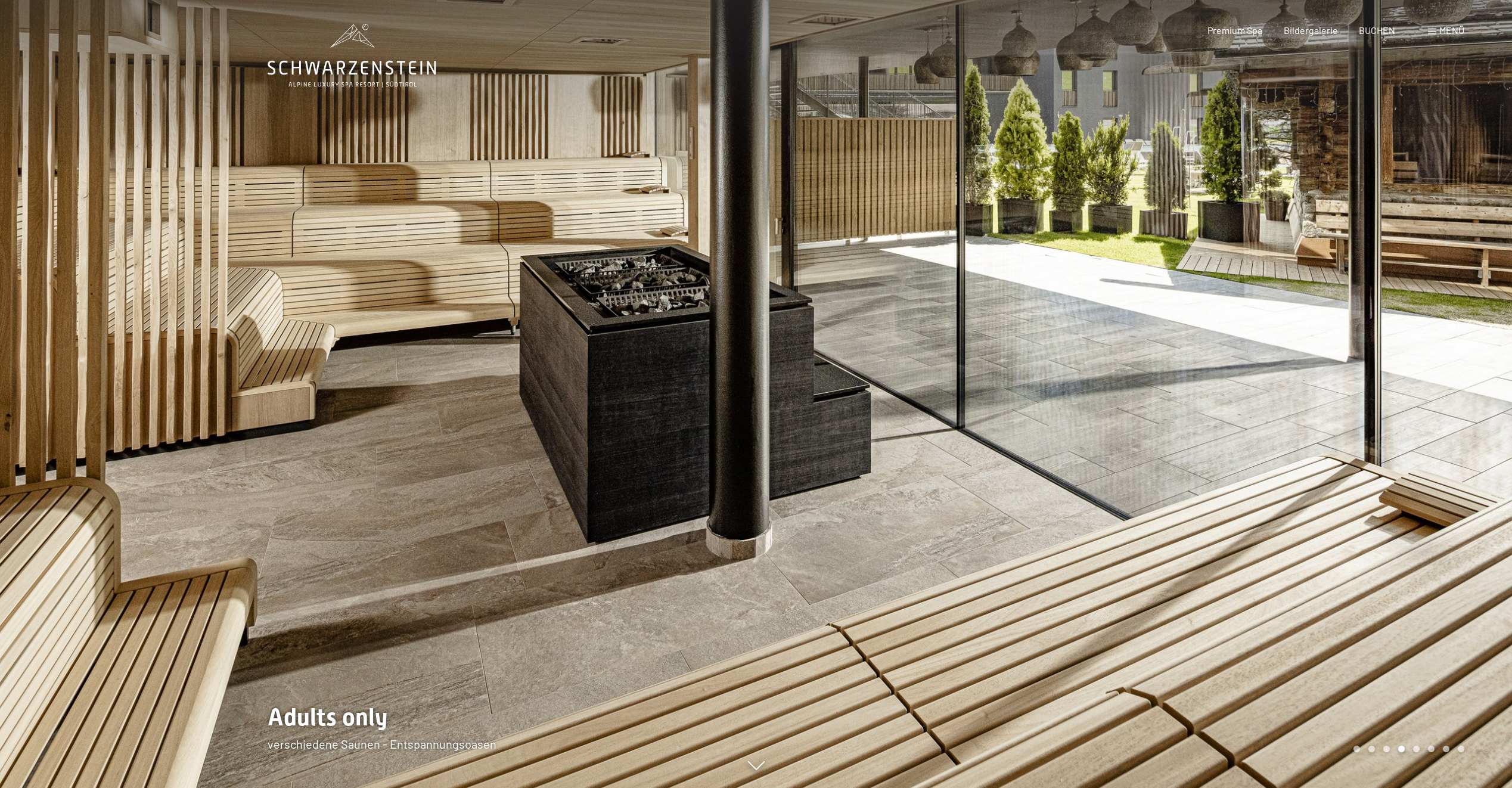
click at [1314, 510] on div at bounding box center [1134, 394] width 756 height 788
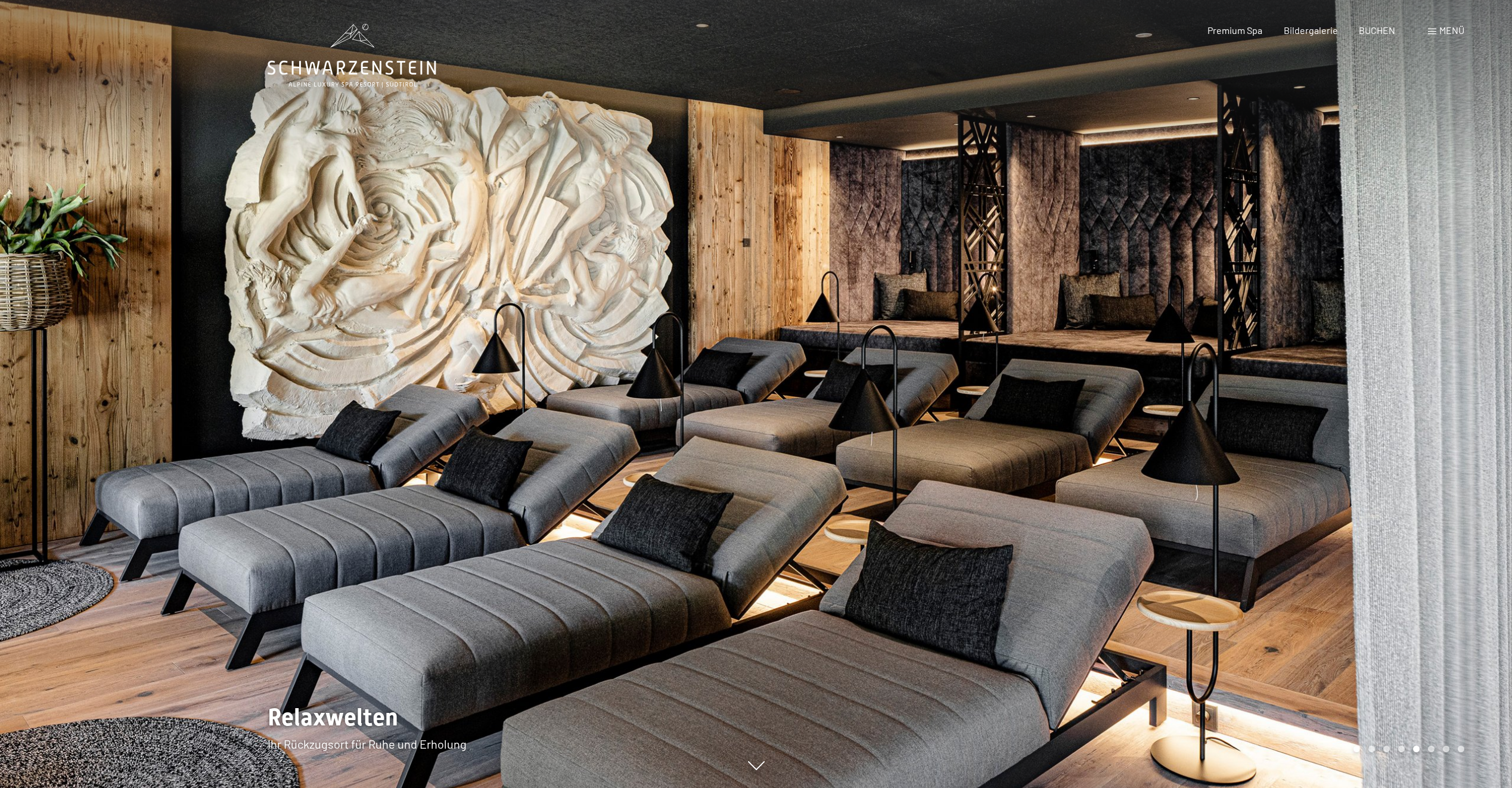
click at [1314, 510] on div at bounding box center [1134, 394] width 756 height 788
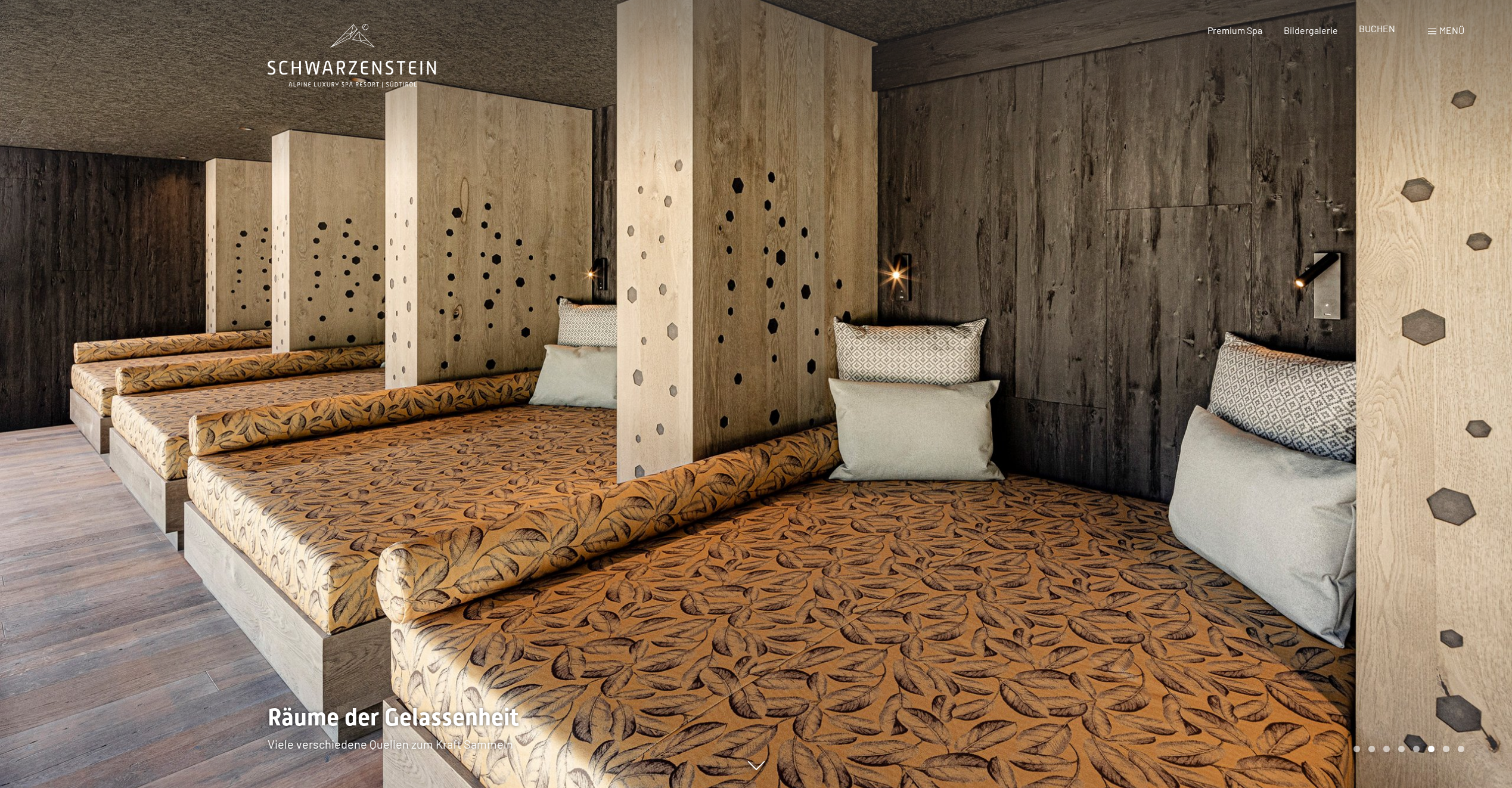
click at [1381, 32] on span "BUCHEN" at bounding box center [1378, 28] width 36 height 11
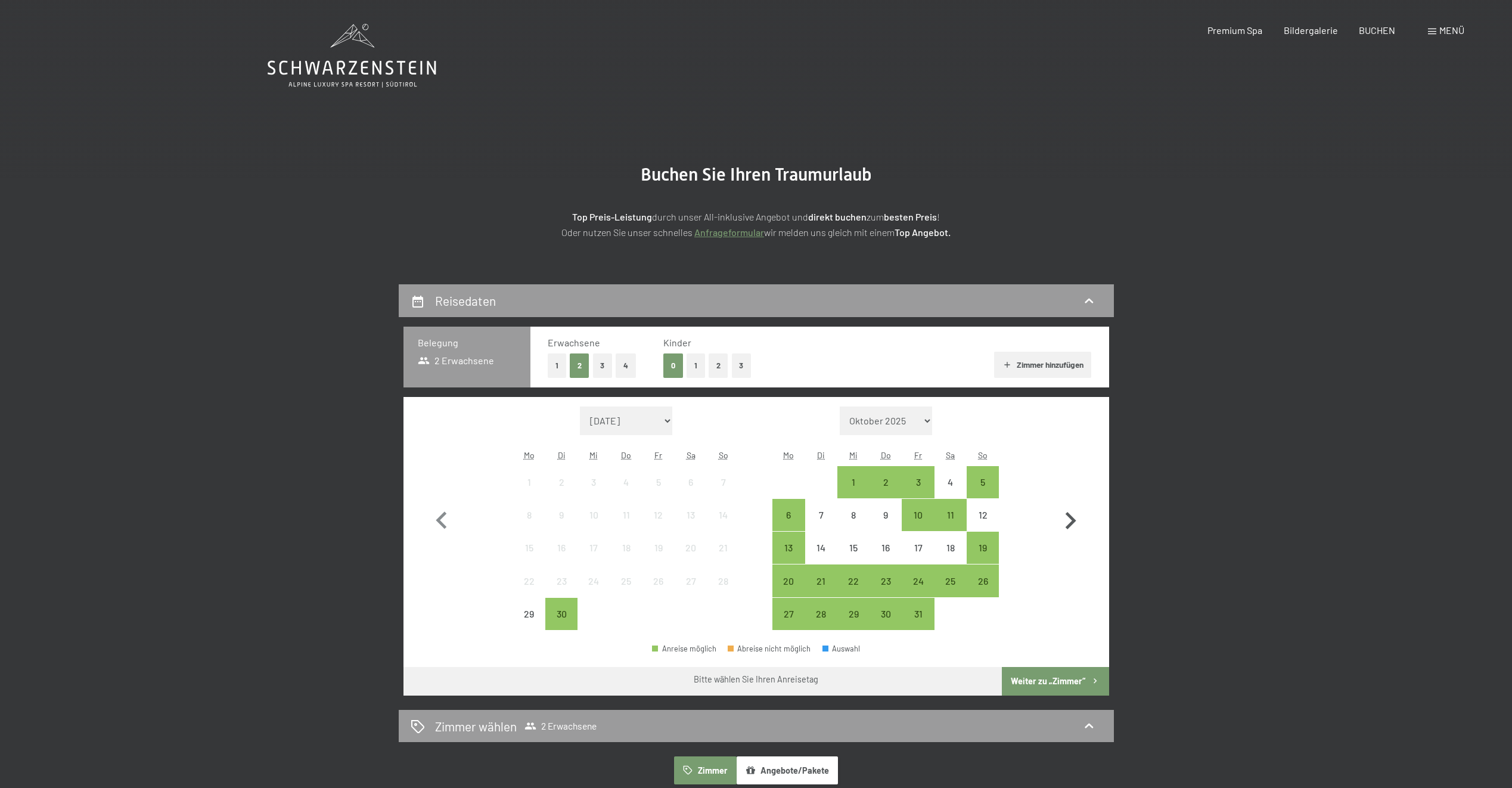
click at [1069, 520] on icon "button" at bounding box center [1070, 521] width 34 height 34
select select "2025-10-01"
select select "2025-11-01"
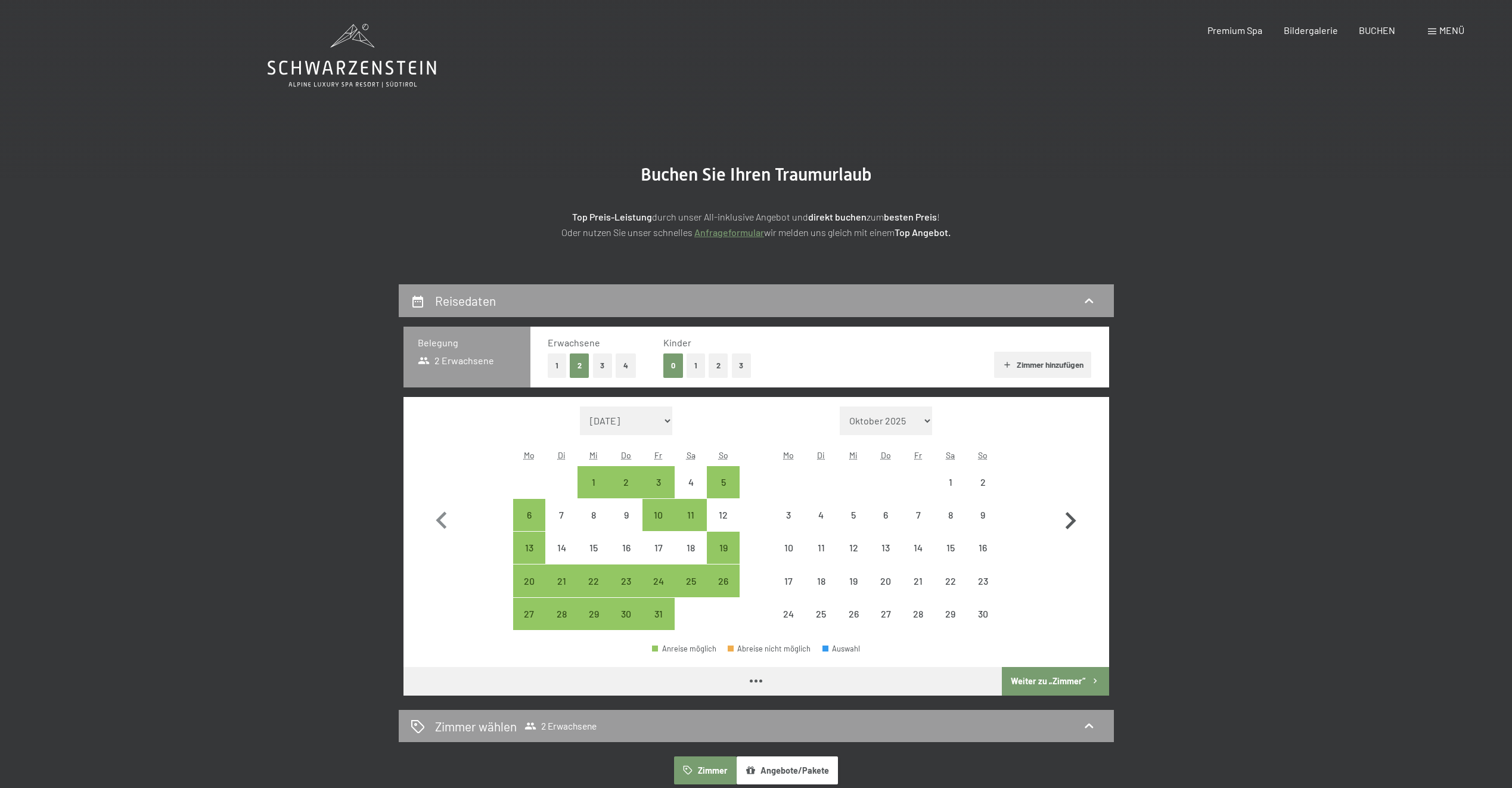
click at [1069, 520] on icon "button" at bounding box center [1070, 521] width 34 height 34
select select "2025-11-01"
select select "2025-12-01"
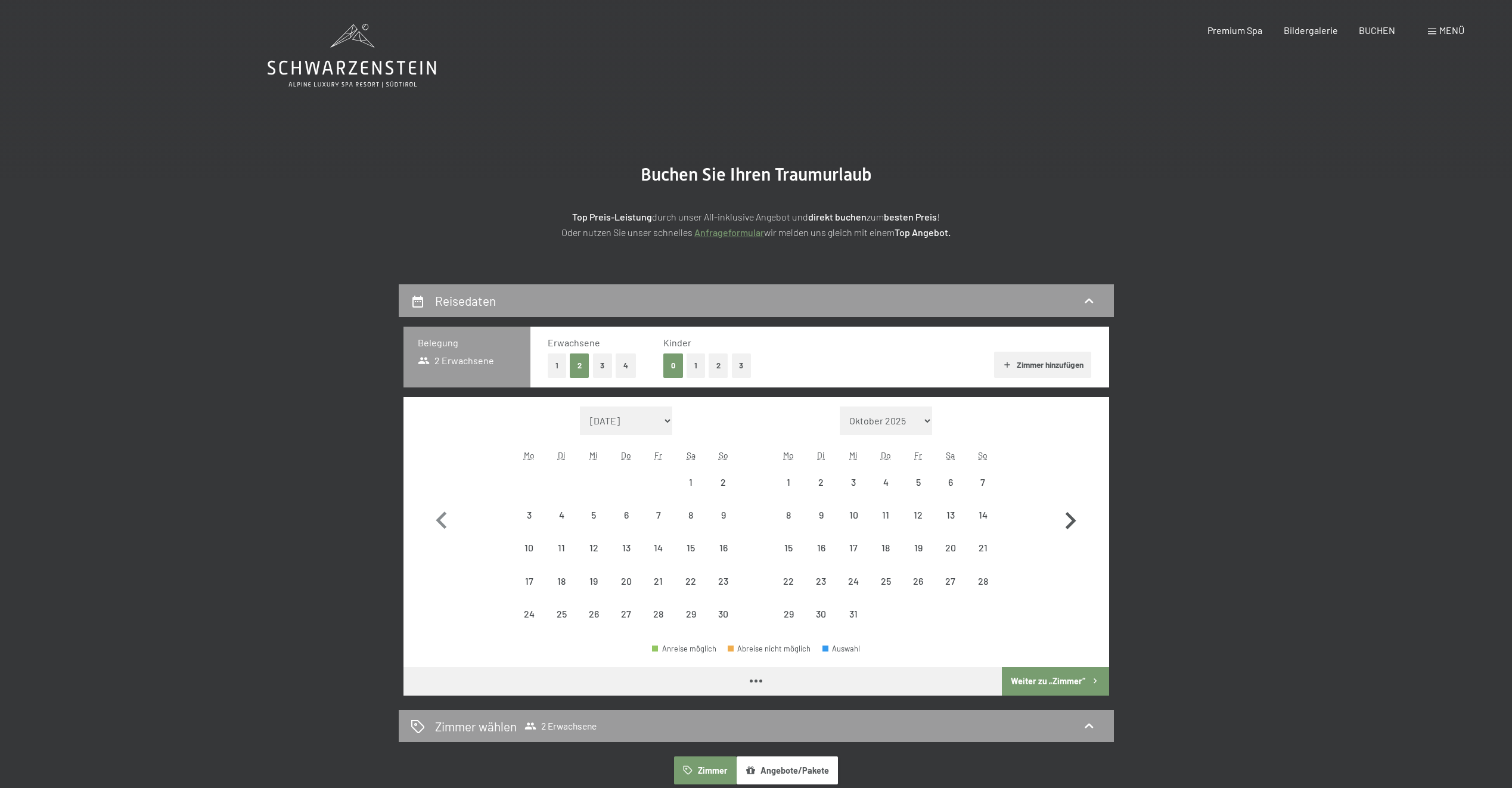
select select "2025-11-01"
select select "2025-12-01"
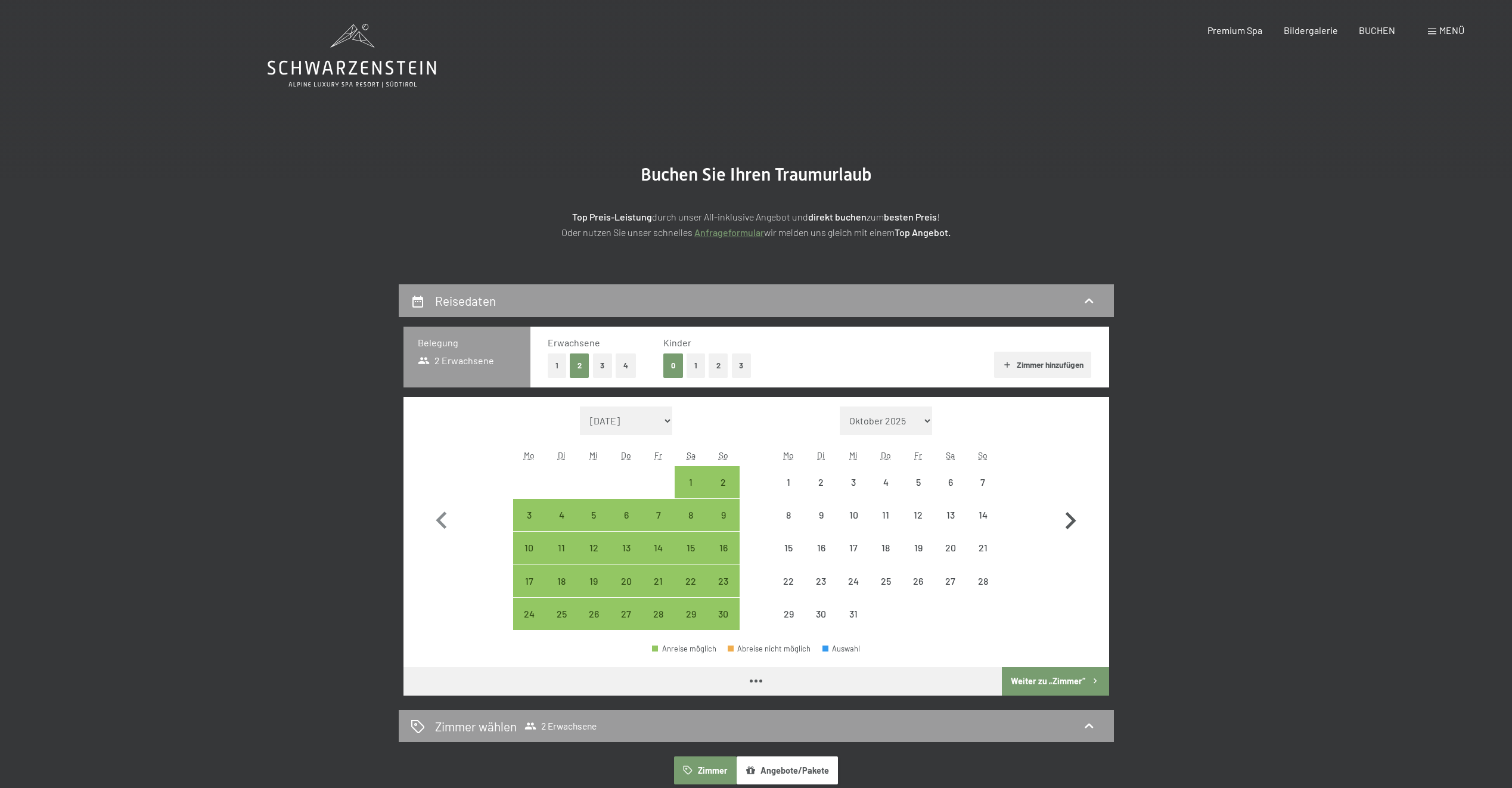
click at [1069, 520] on icon "button" at bounding box center [1070, 521] width 34 height 34
select select "2025-12-01"
select select "2026-01-01"
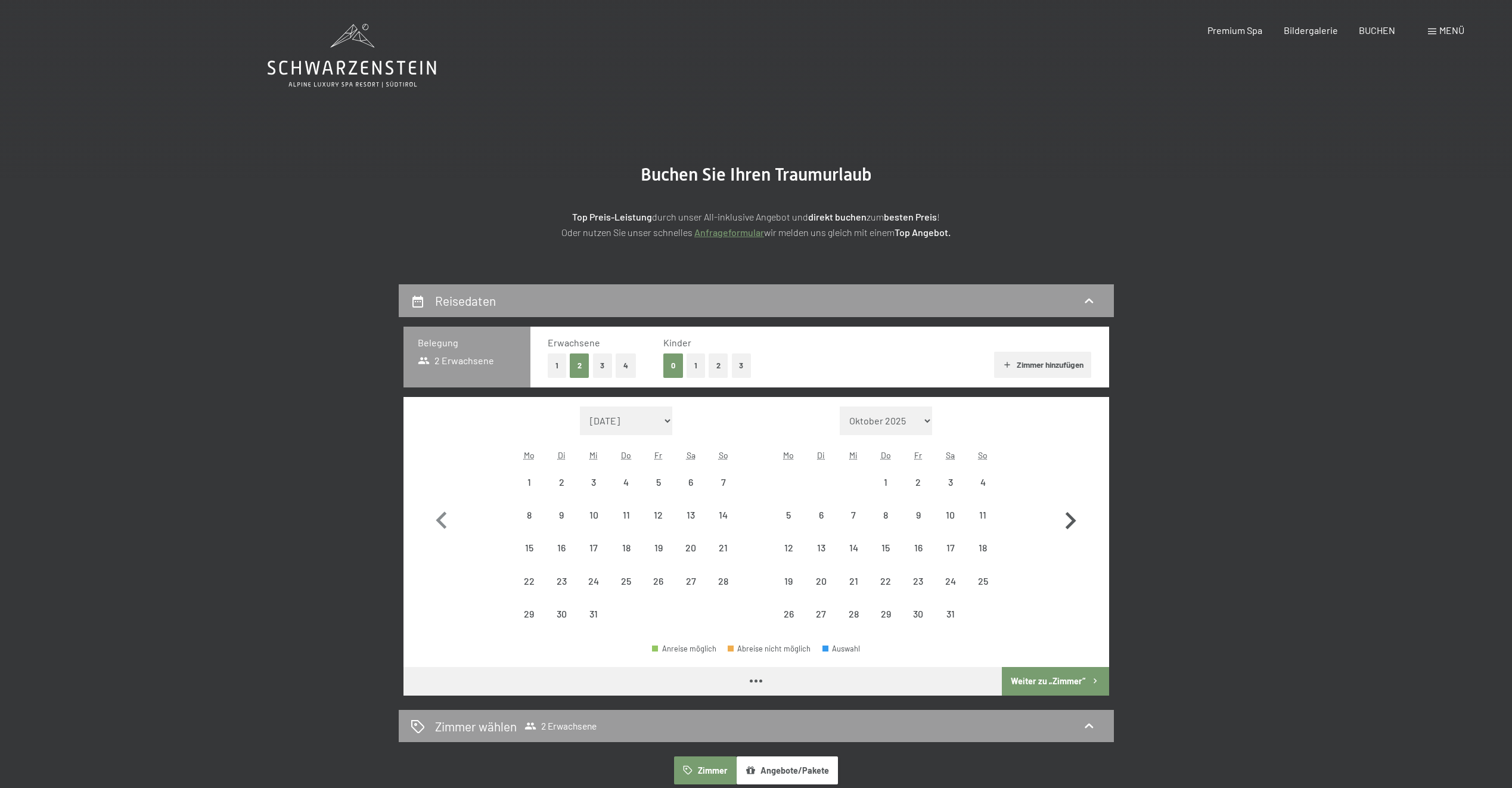
click at [1069, 520] on icon "button" at bounding box center [1070, 521] width 34 height 34
select select "2026-01-01"
select select "2026-02-01"
click at [1069, 520] on icon "button" at bounding box center [1070, 521] width 34 height 34
select select "2026-02-01"
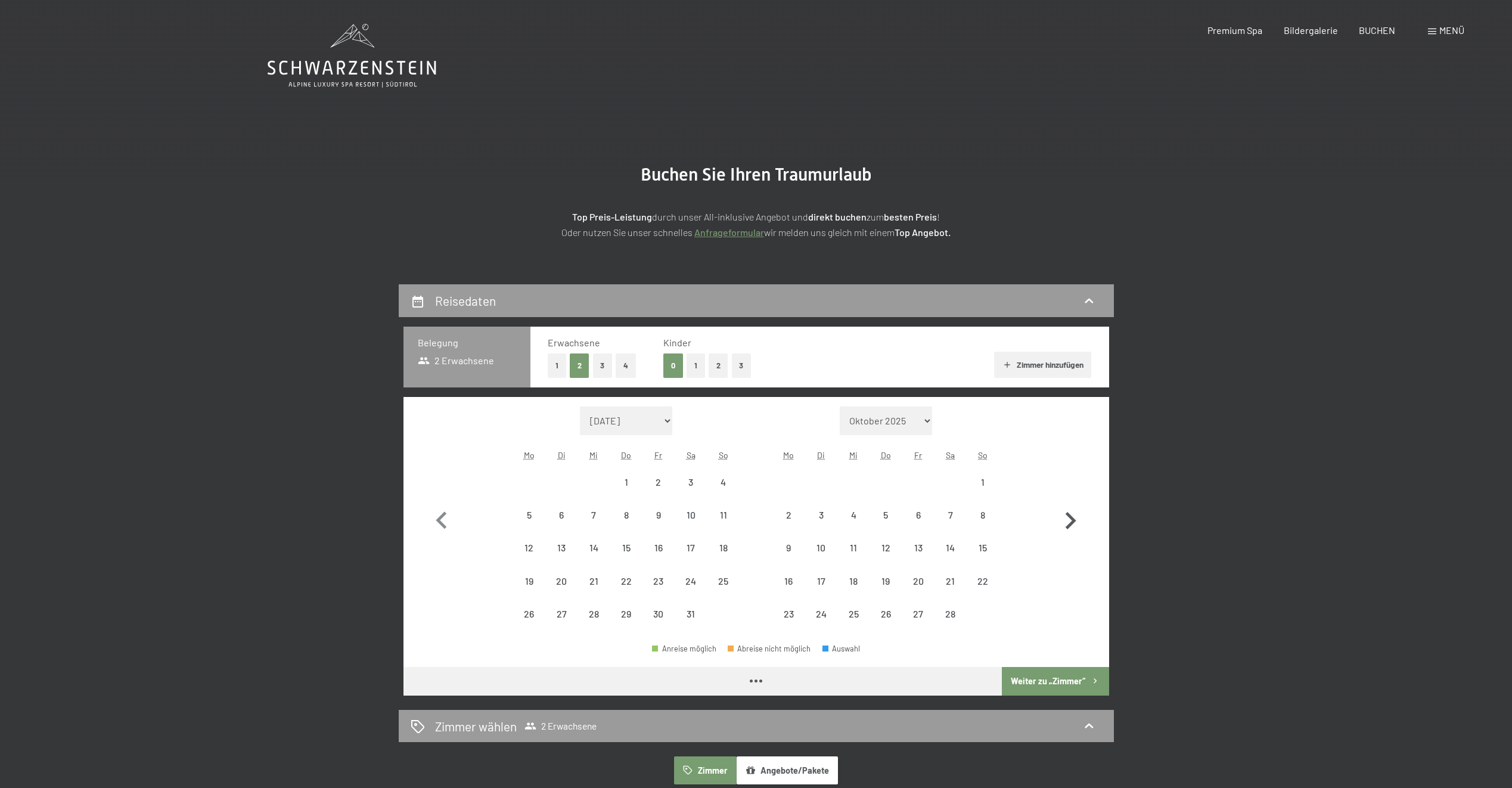
select select "2026-03-01"
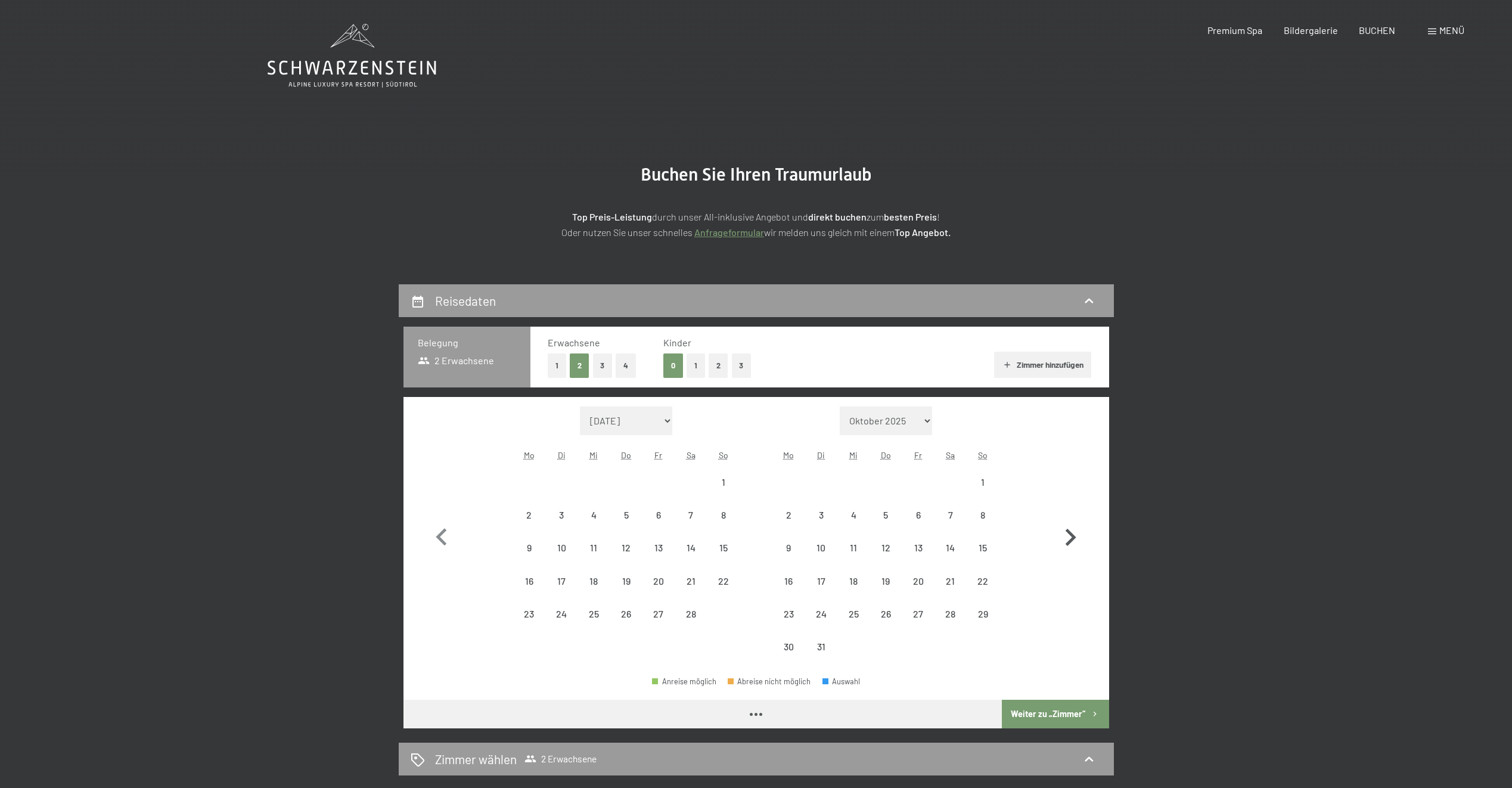
select select "2026-02-01"
select select "2026-03-01"
click at [1069, 521] on icon "button" at bounding box center [1070, 537] width 34 height 34
select select "2026-03-01"
select select "2026-04-01"
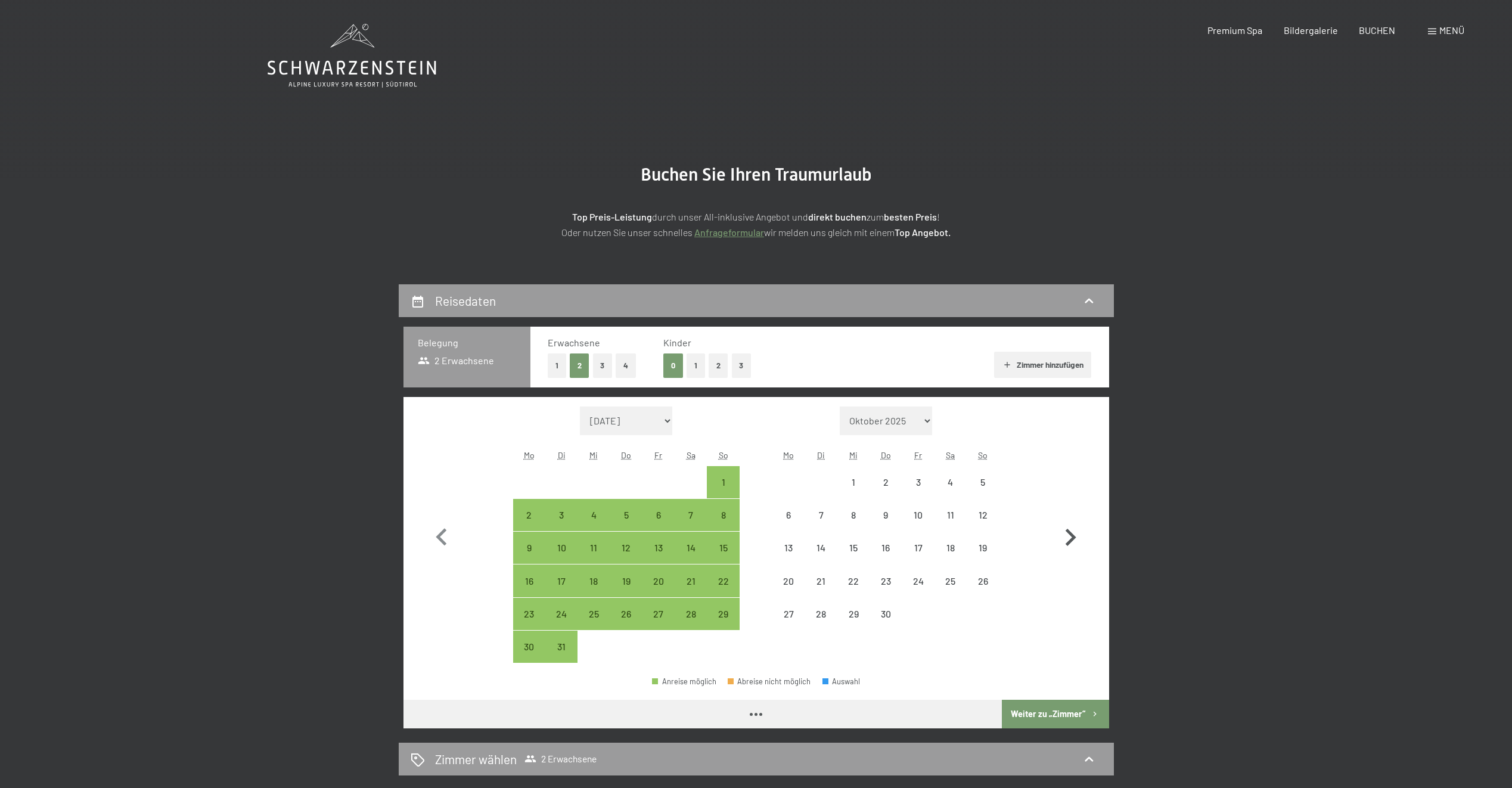
select select "2026-03-01"
select select "2026-04-01"
click at [802, 514] on div "6" at bounding box center [788, 525] width 30 height 30
select select "2026-03-01"
select select "2026-04-01"
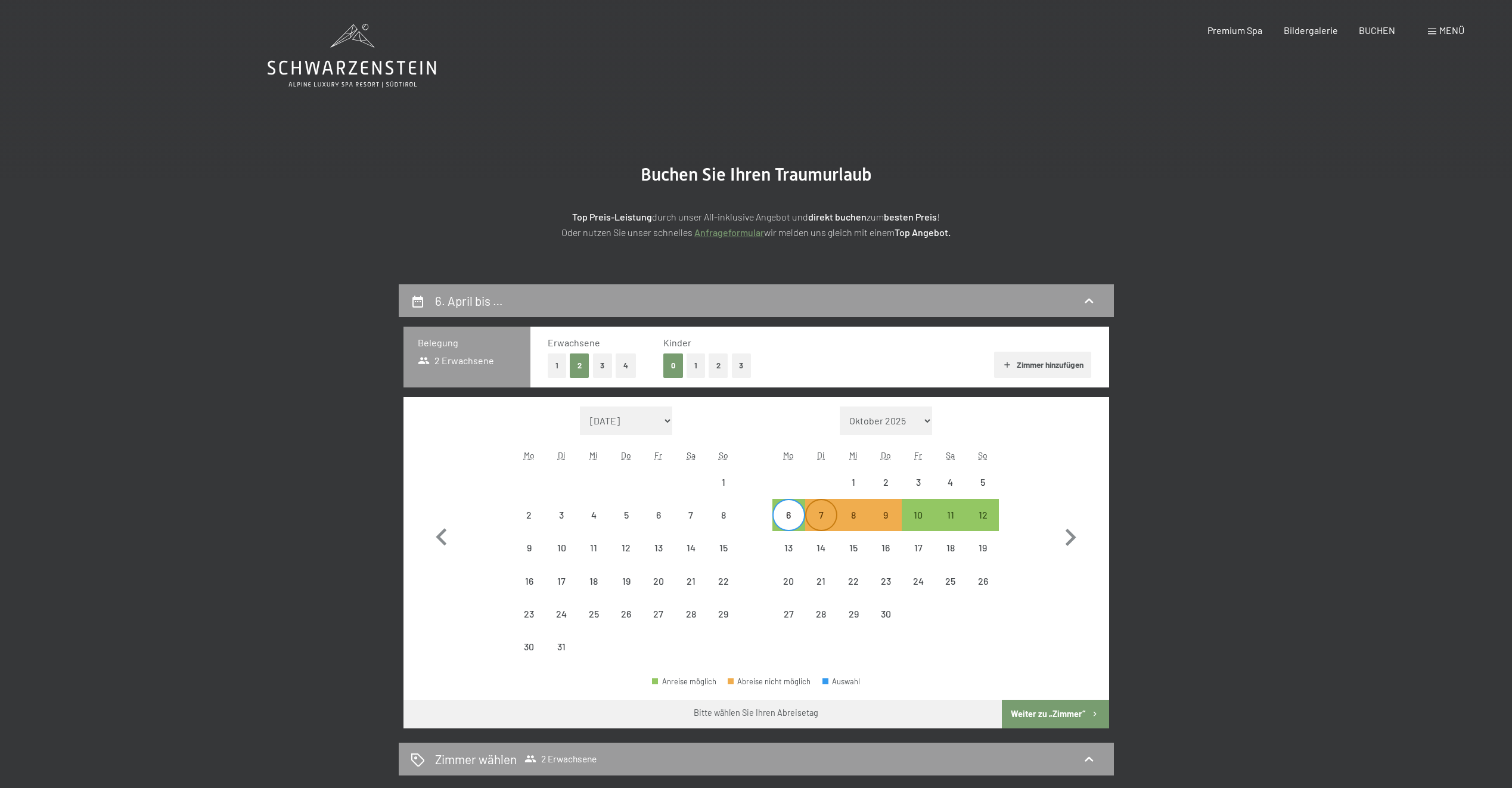
click at [811, 514] on div "7" at bounding box center [821, 525] width 30 height 30
select select "2026-03-01"
select select "2026-04-01"
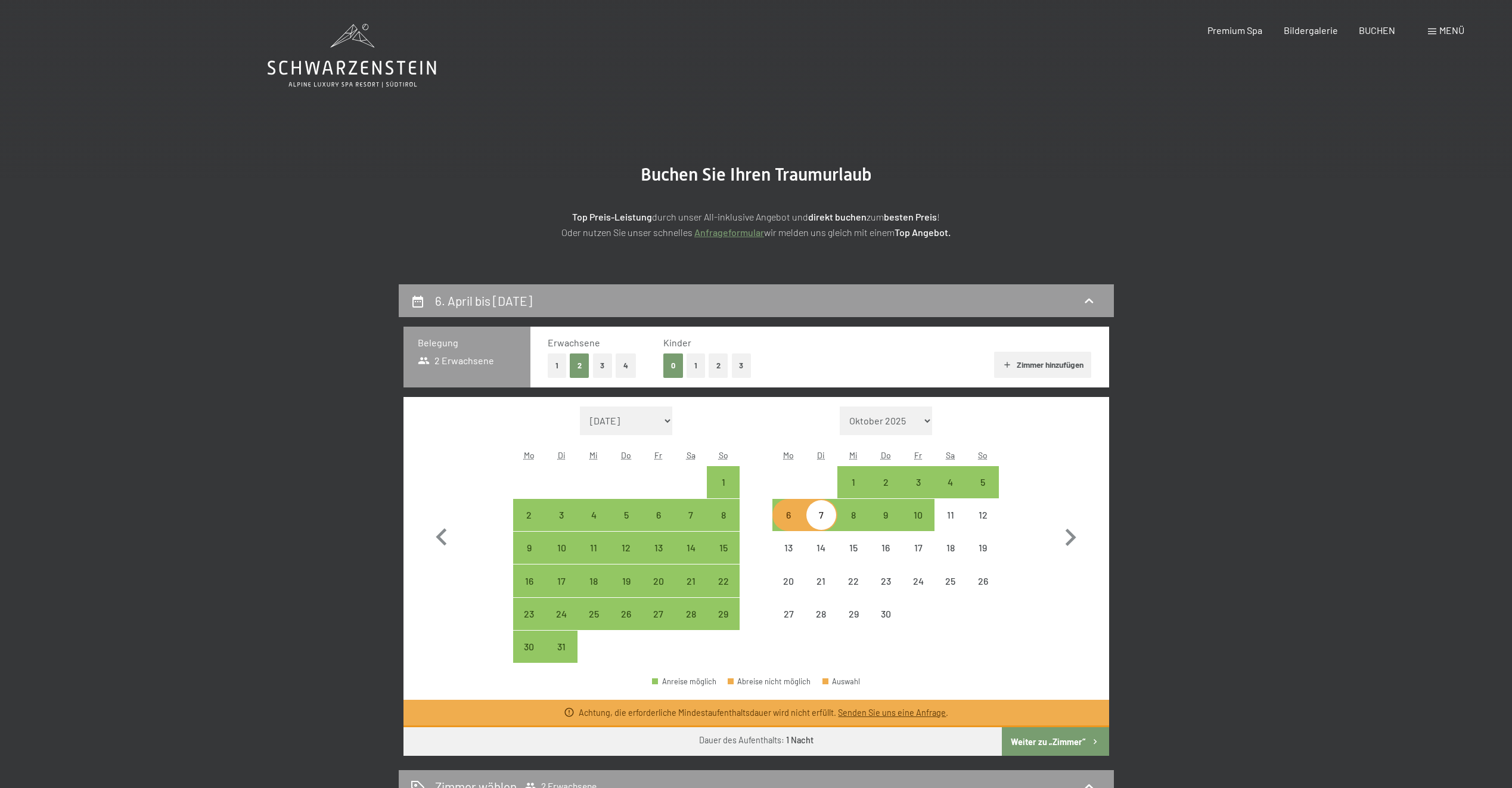
click at [824, 516] on div "7" at bounding box center [821, 525] width 30 height 30
select select "2026-03-01"
select select "2026-04-01"
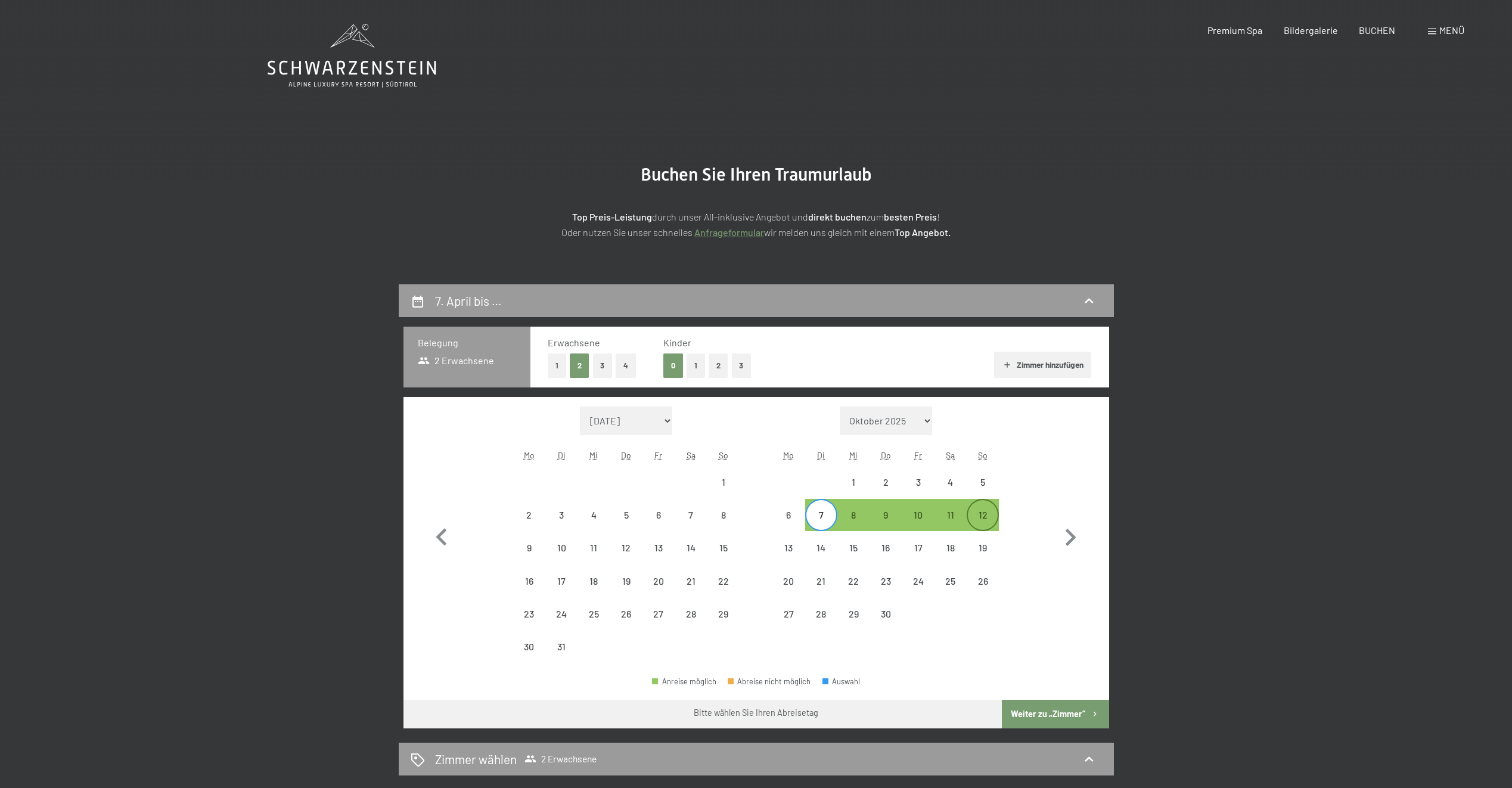
click at [978, 513] on div "12" at bounding box center [982, 525] width 30 height 30
select select "2026-03-01"
select select "2026-04-01"
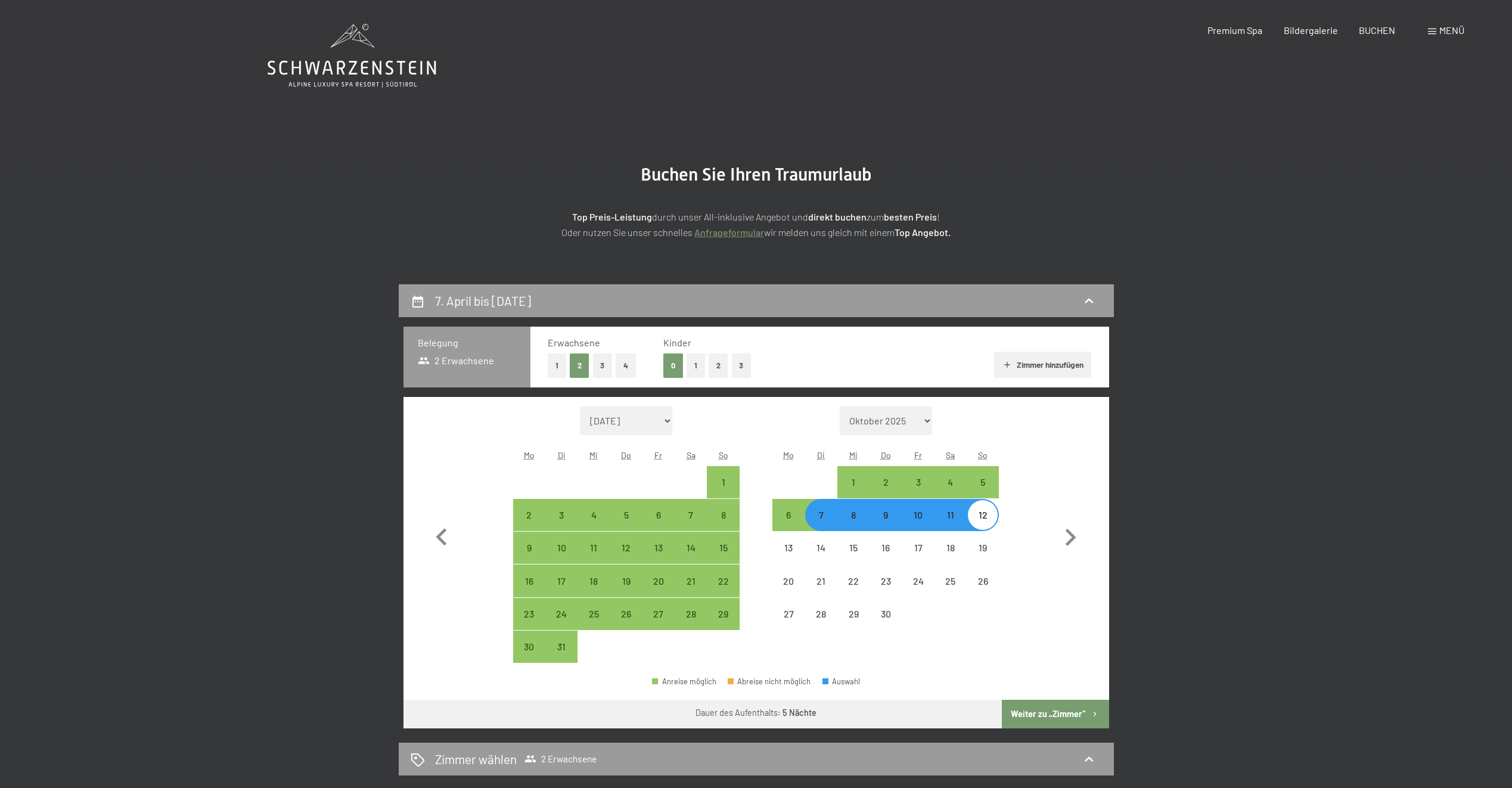
click at [1052, 714] on button "Weiter zu „Zimmer“" at bounding box center [1055, 714] width 106 height 29
select select "2026-03-01"
select select "2026-04-01"
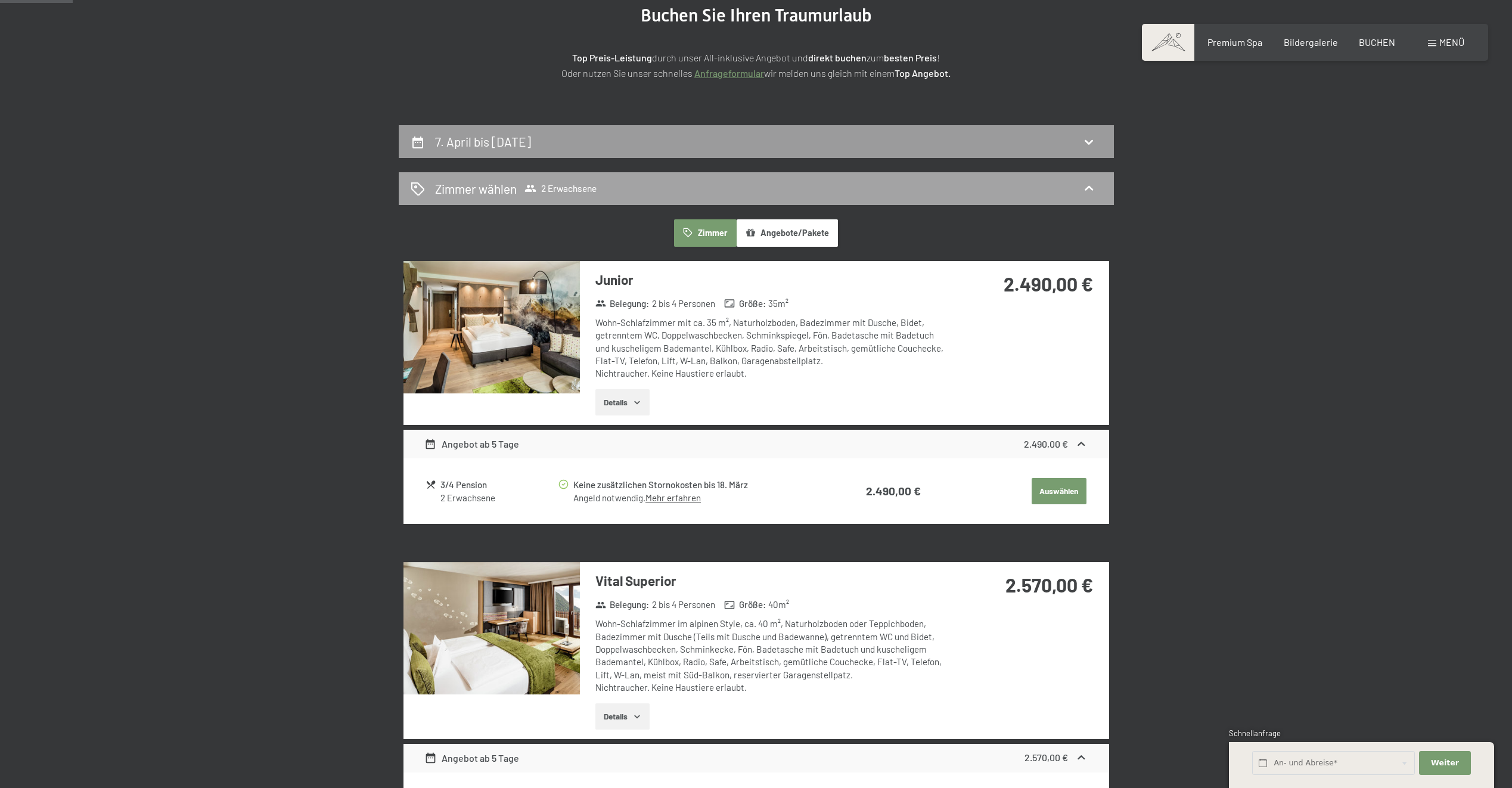
scroll to position [157, 0]
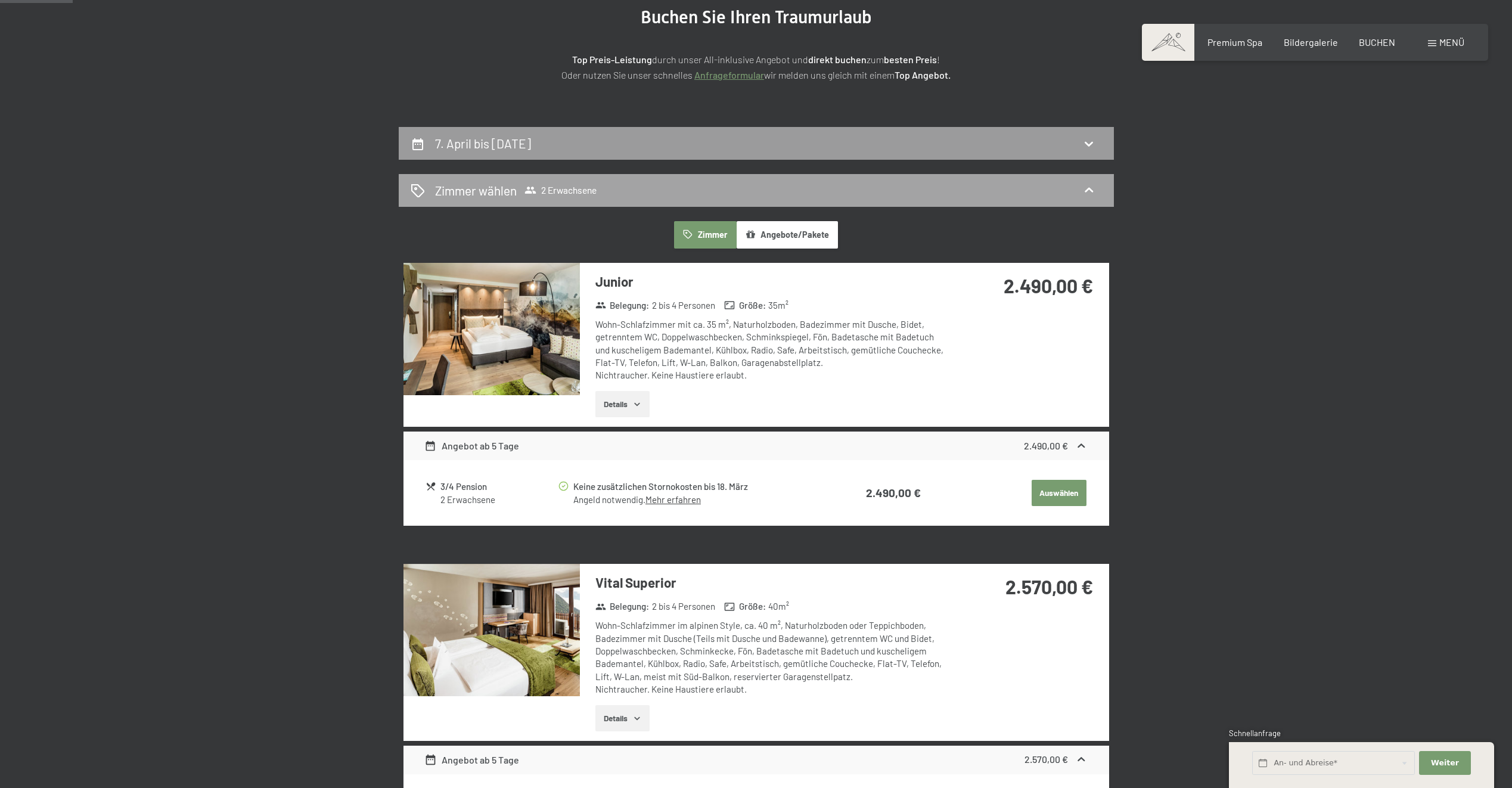
click at [586, 195] on span "2 Erwachsene" at bounding box center [560, 190] width 72 height 12
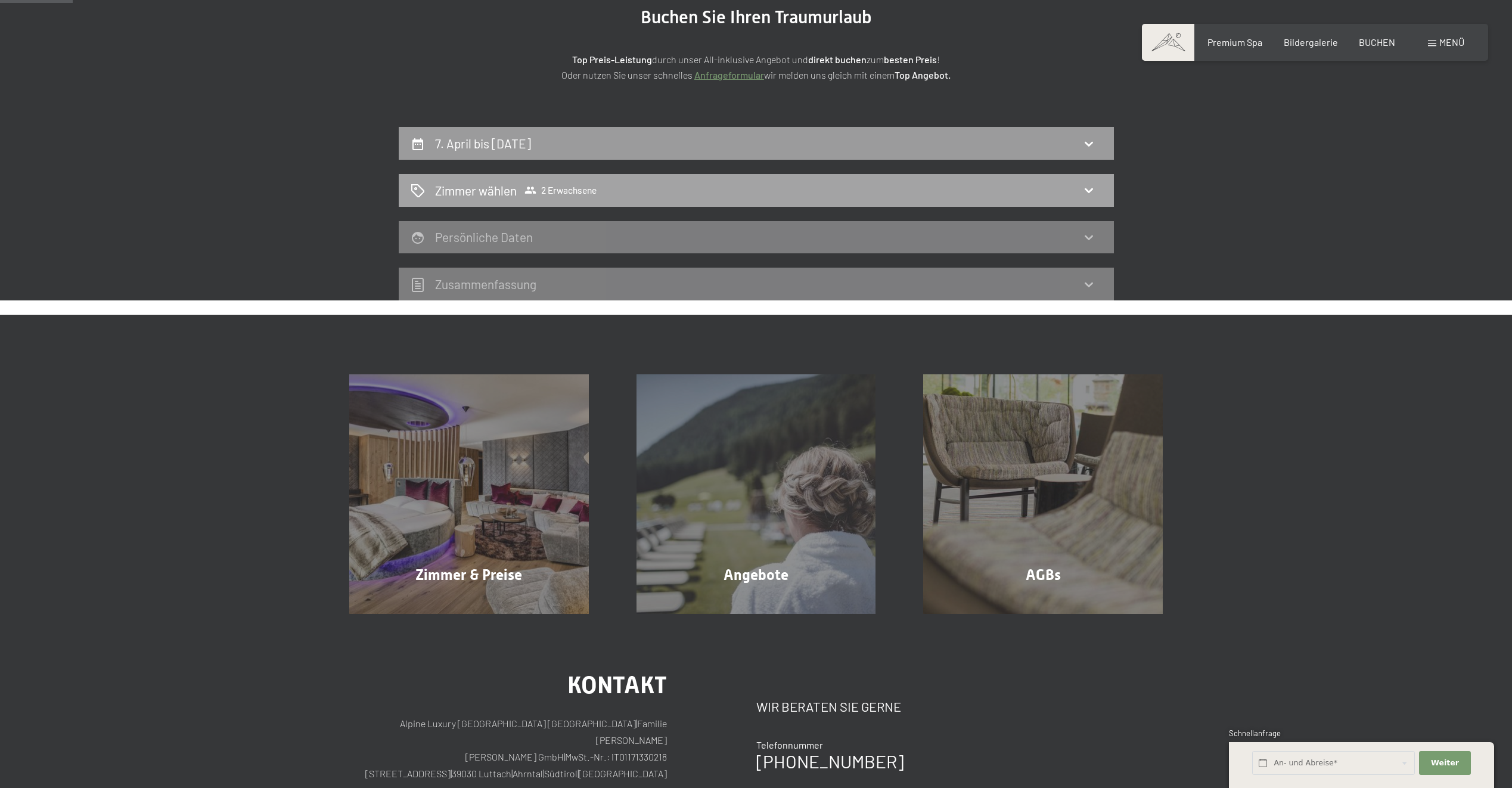
click at [587, 194] on span "2 Erwachsene" at bounding box center [560, 190] width 72 height 12
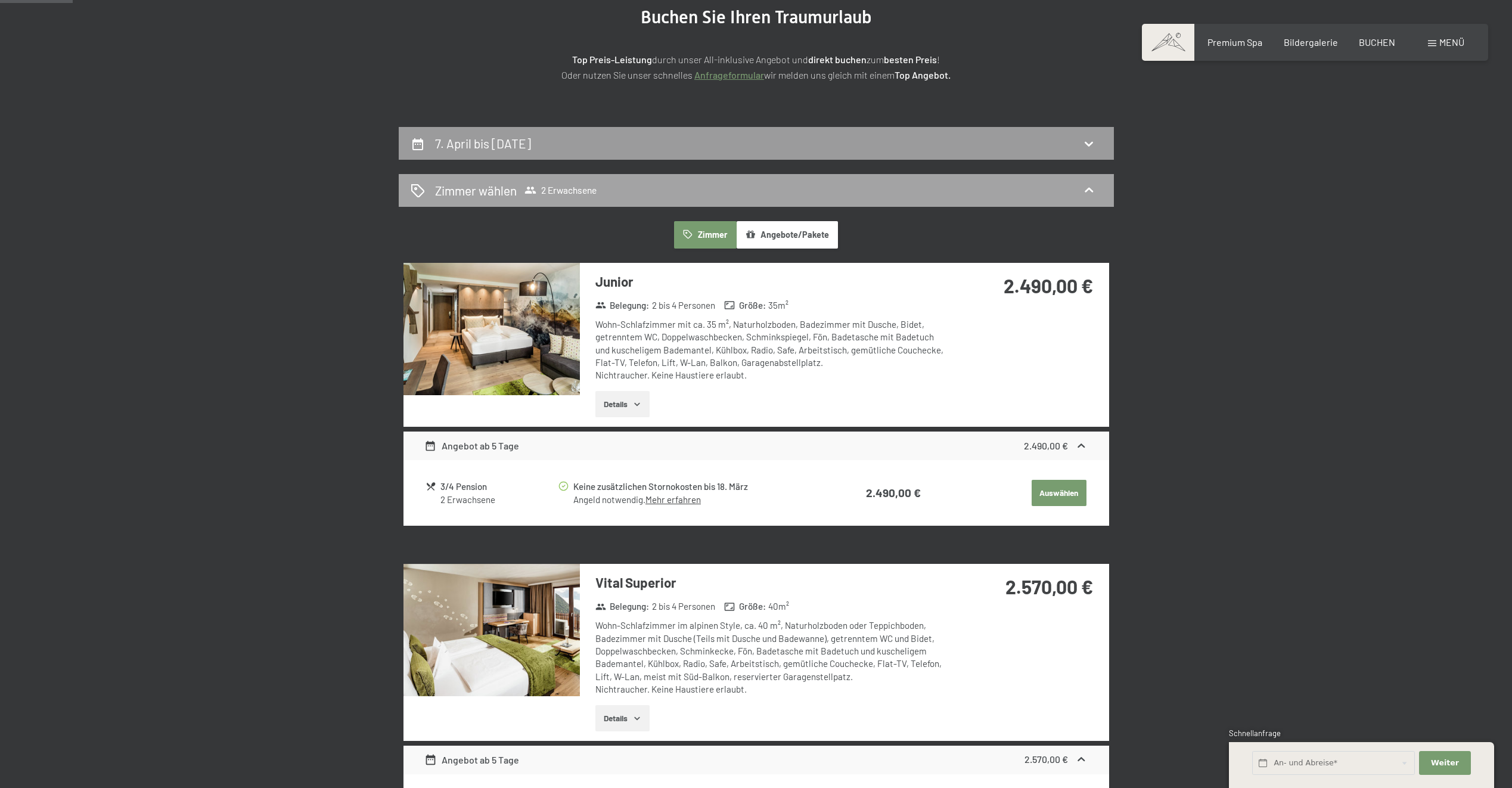
click at [487, 190] on h2 "Zimmer wählen" at bounding box center [476, 190] width 81 height 17
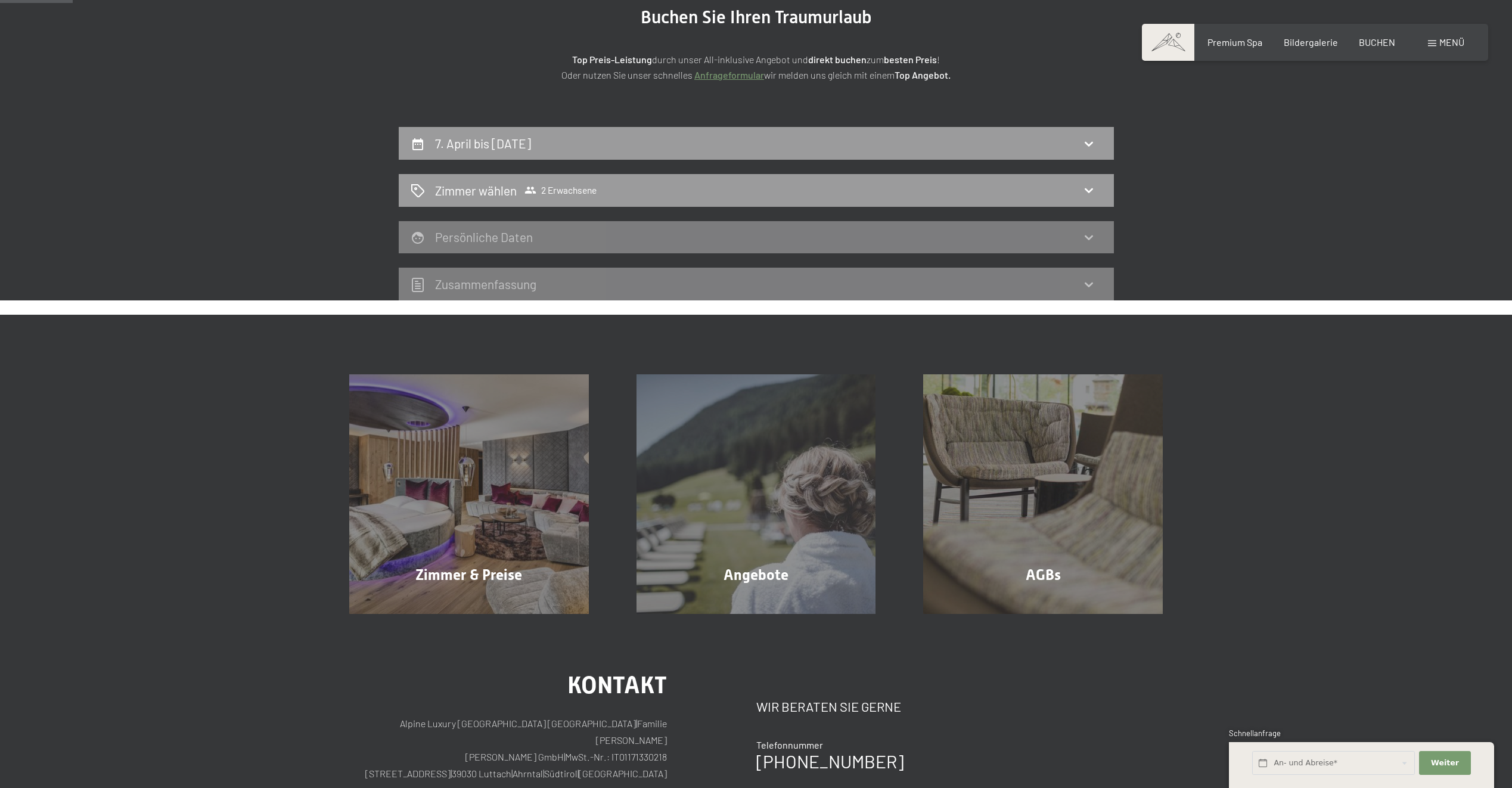
click at [535, 238] on div "Persönliche Daten" at bounding box center [486, 236] width 103 height 17
click at [1093, 239] on icon at bounding box center [1089, 237] width 14 height 14
click at [871, 191] on div "Zimmer wählen 2 Erwachsene" at bounding box center [756, 190] width 691 height 17
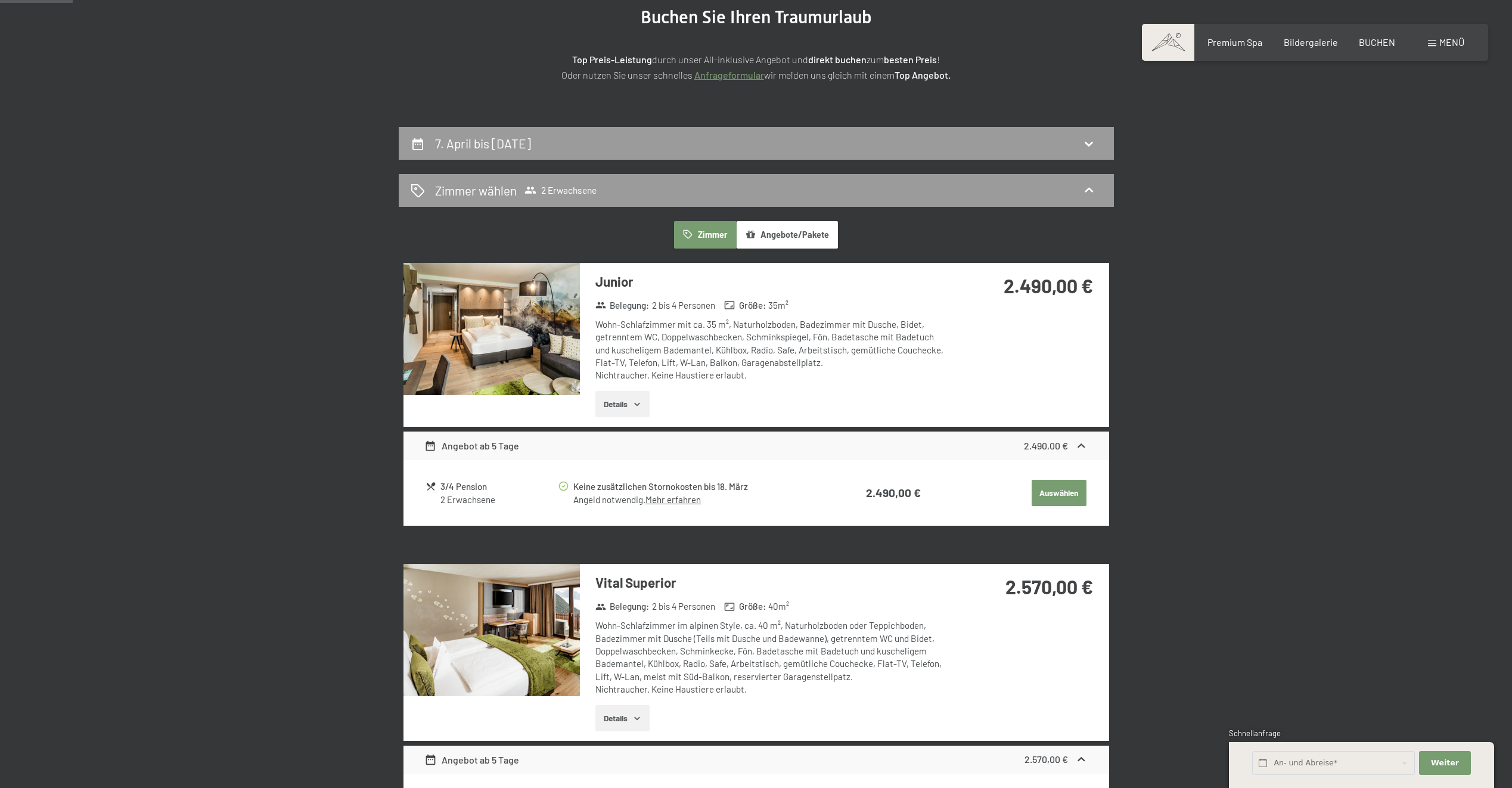
click at [698, 233] on button "Zimmer" at bounding box center [705, 235] width 62 height 27
click at [638, 407] on icon "button" at bounding box center [637, 404] width 10 height 10
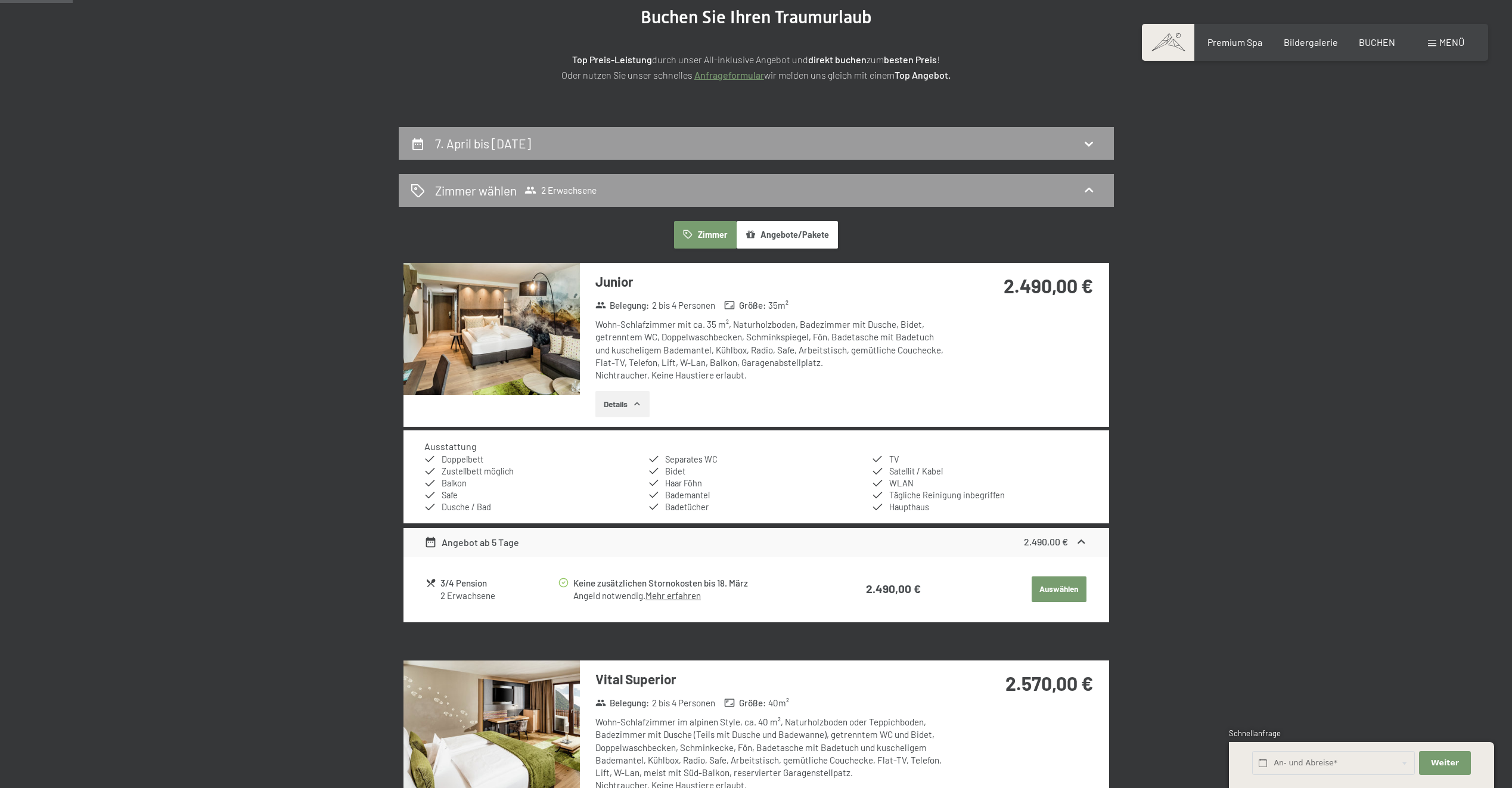
click at [638, 407] on icon "button" at bounding box center [637, 404] width 10 height 10
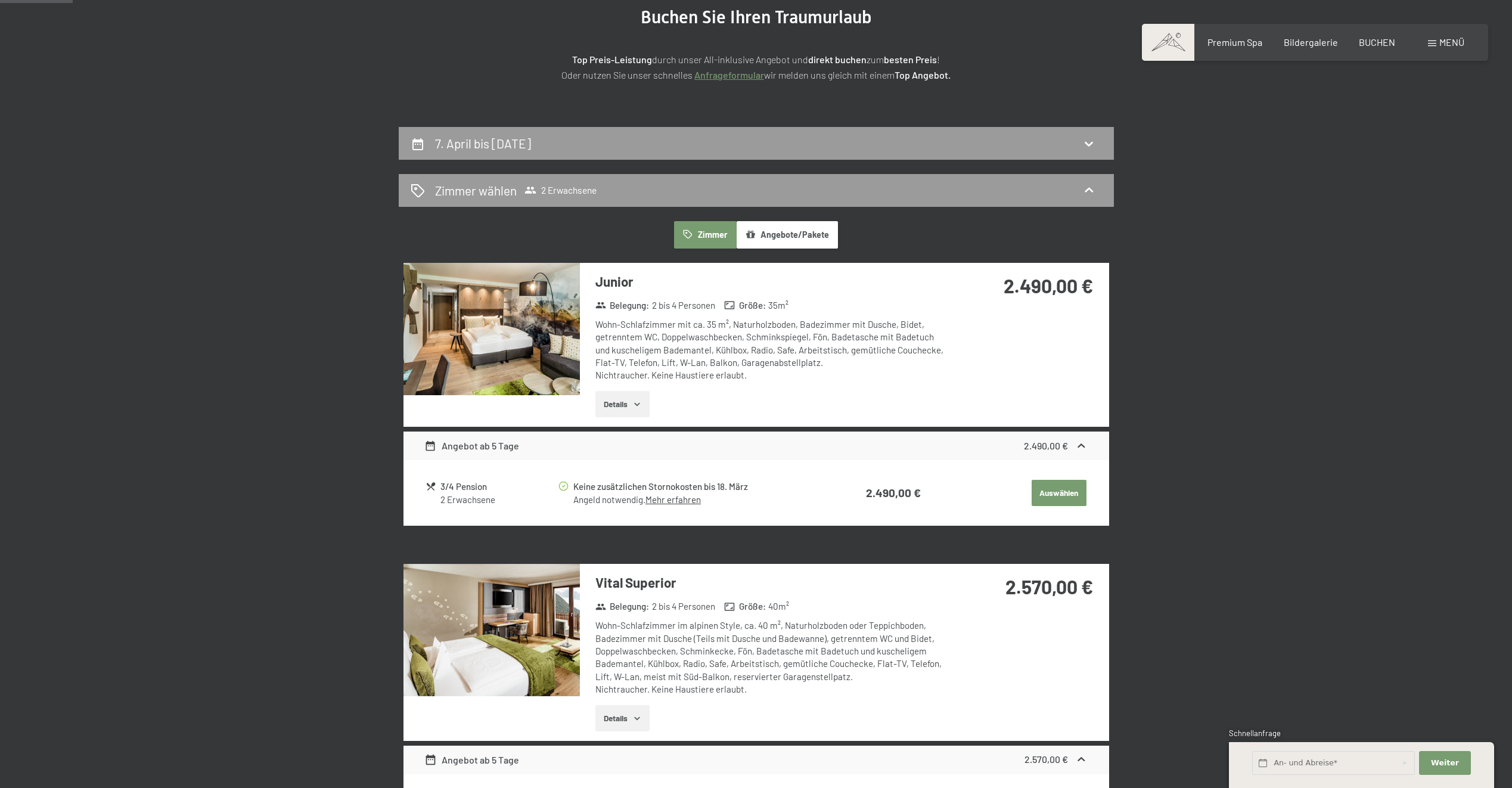
click at [467, 495] on div "2 Erwachsene" at bounding box center [498, 500] width 116 height 12
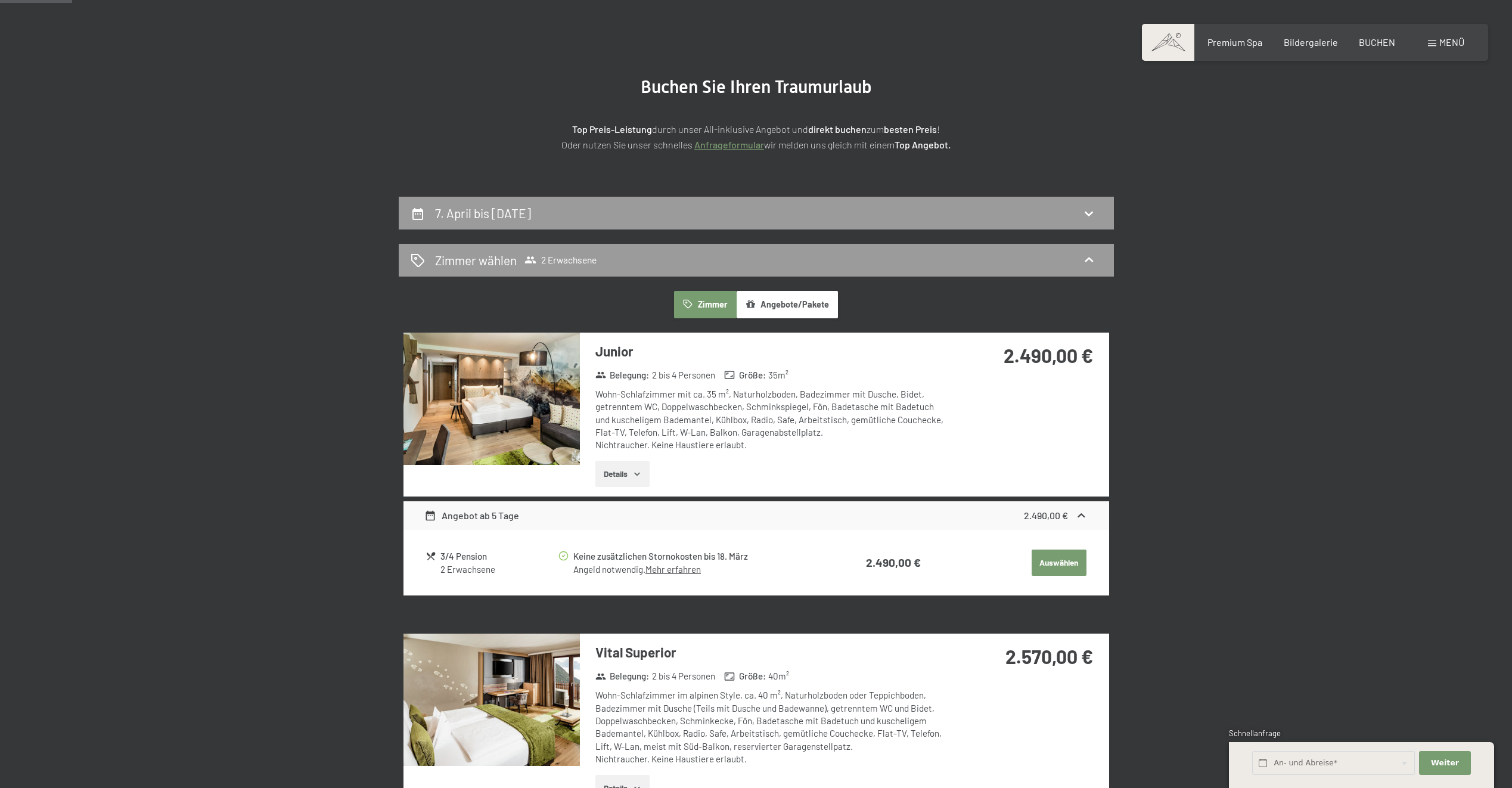
scroll to position [0, 0]
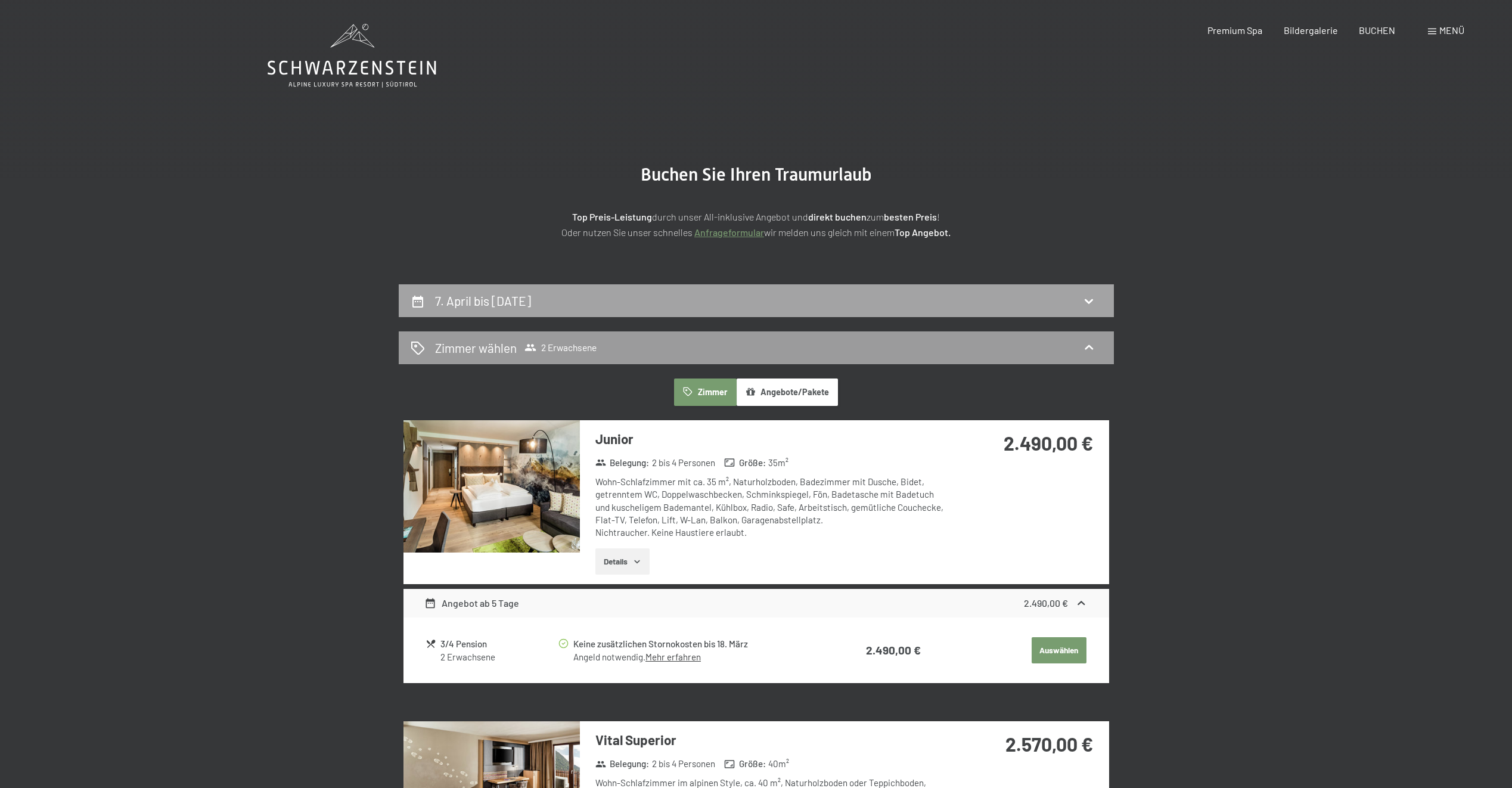
click at [580, 303] on div "7. April bis 12. April 2026" at bounding box center [756, 300] width 691 height 17
select select "2026-03-01"
select select "2026-04-01"
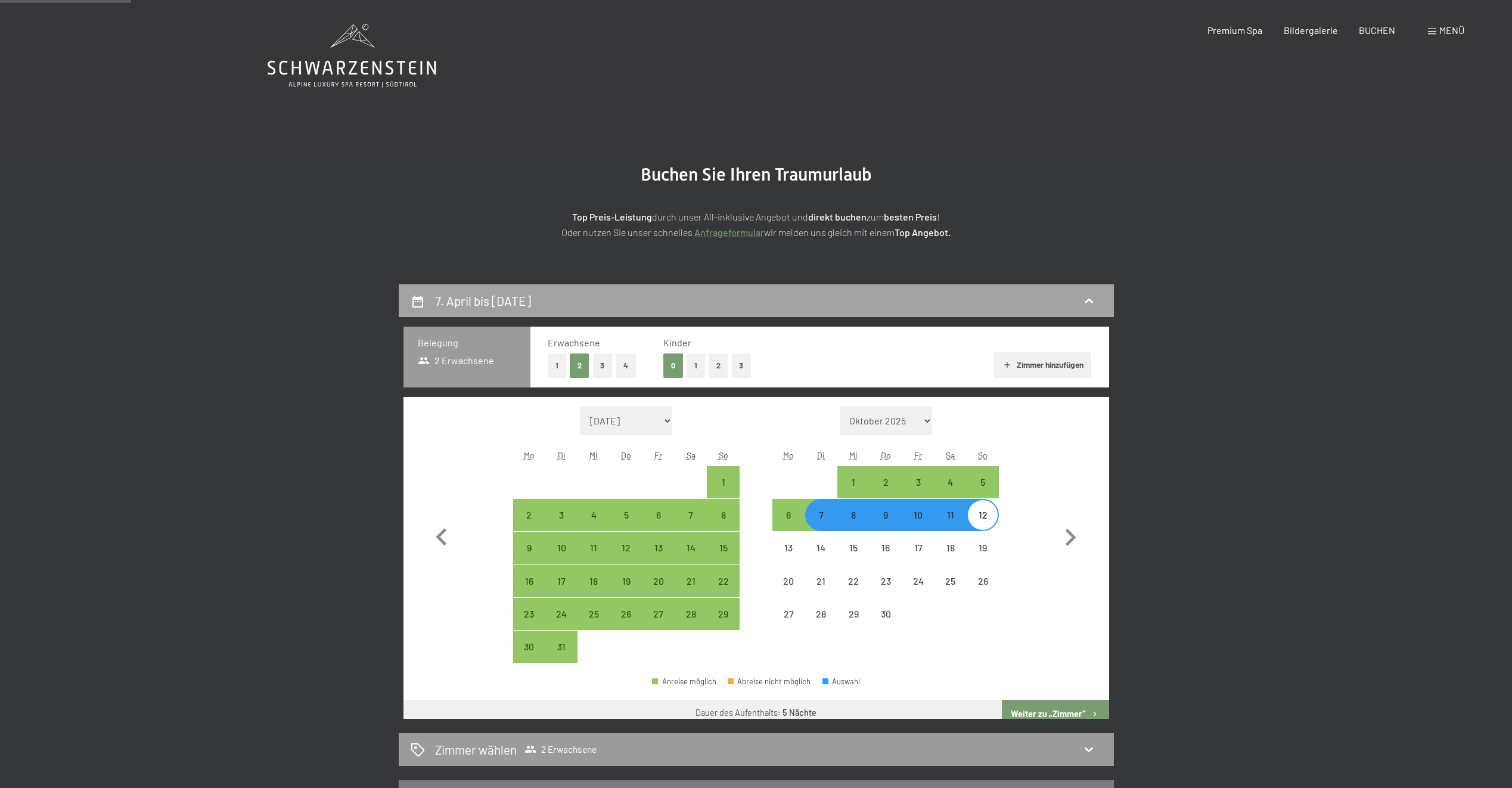
scroll to position [284, 0]
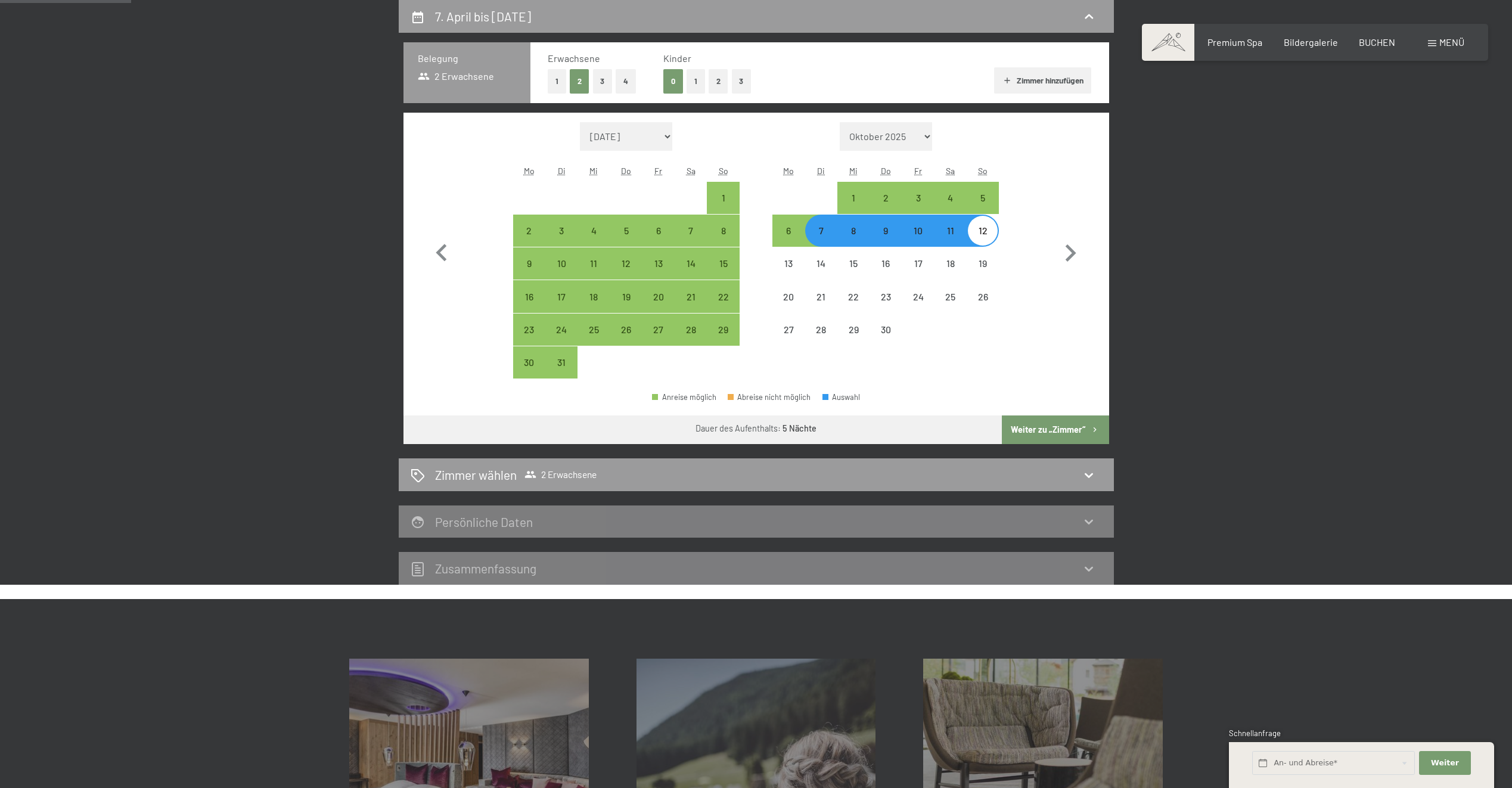
click at [745, 81] on button "3" at bounding box center [742, 81] width 20 height 24
select select "2026-03-01"
select select "2026-04-01"
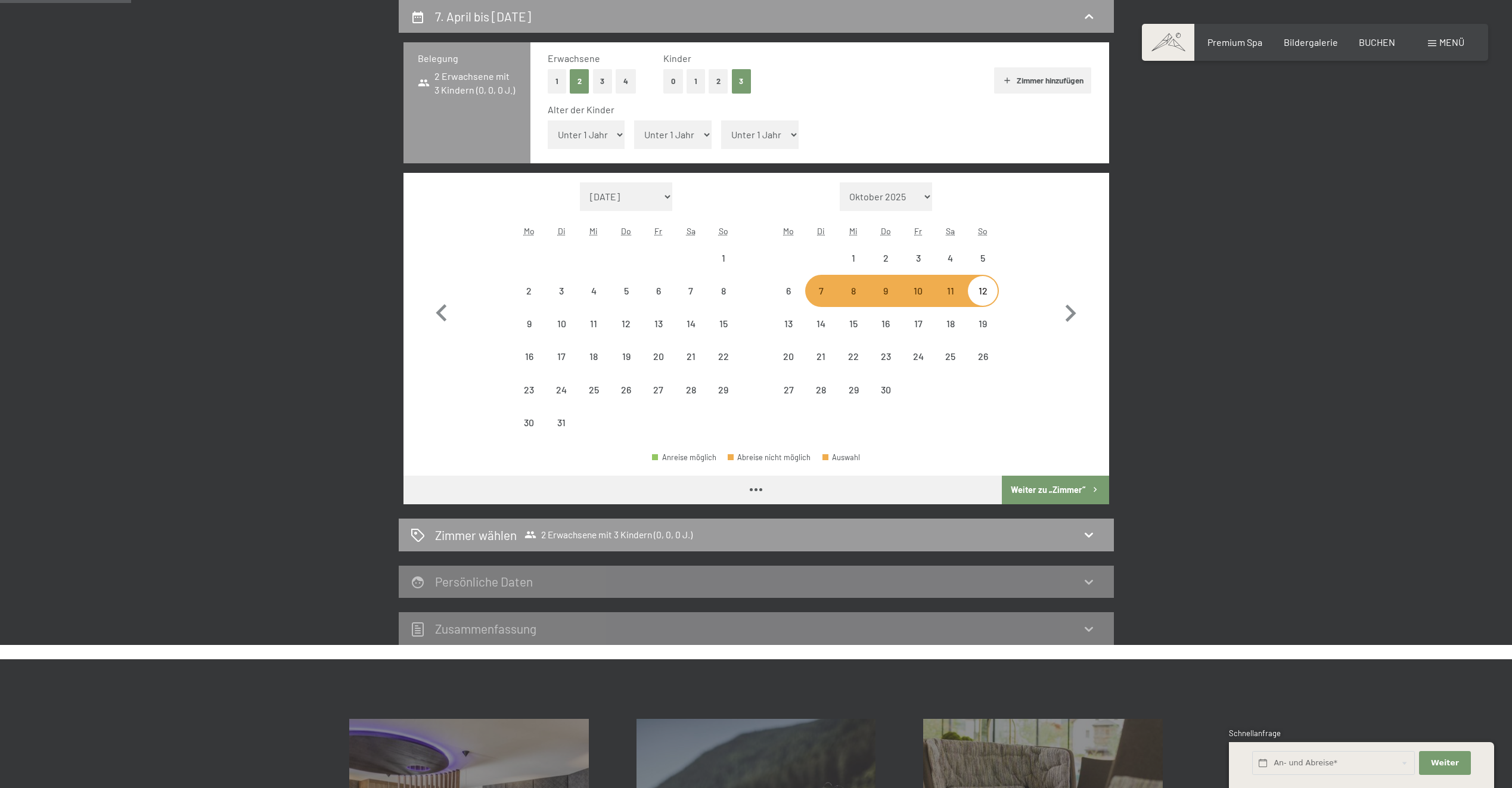
select select "2026-03-01"
select select "2026-04-01"
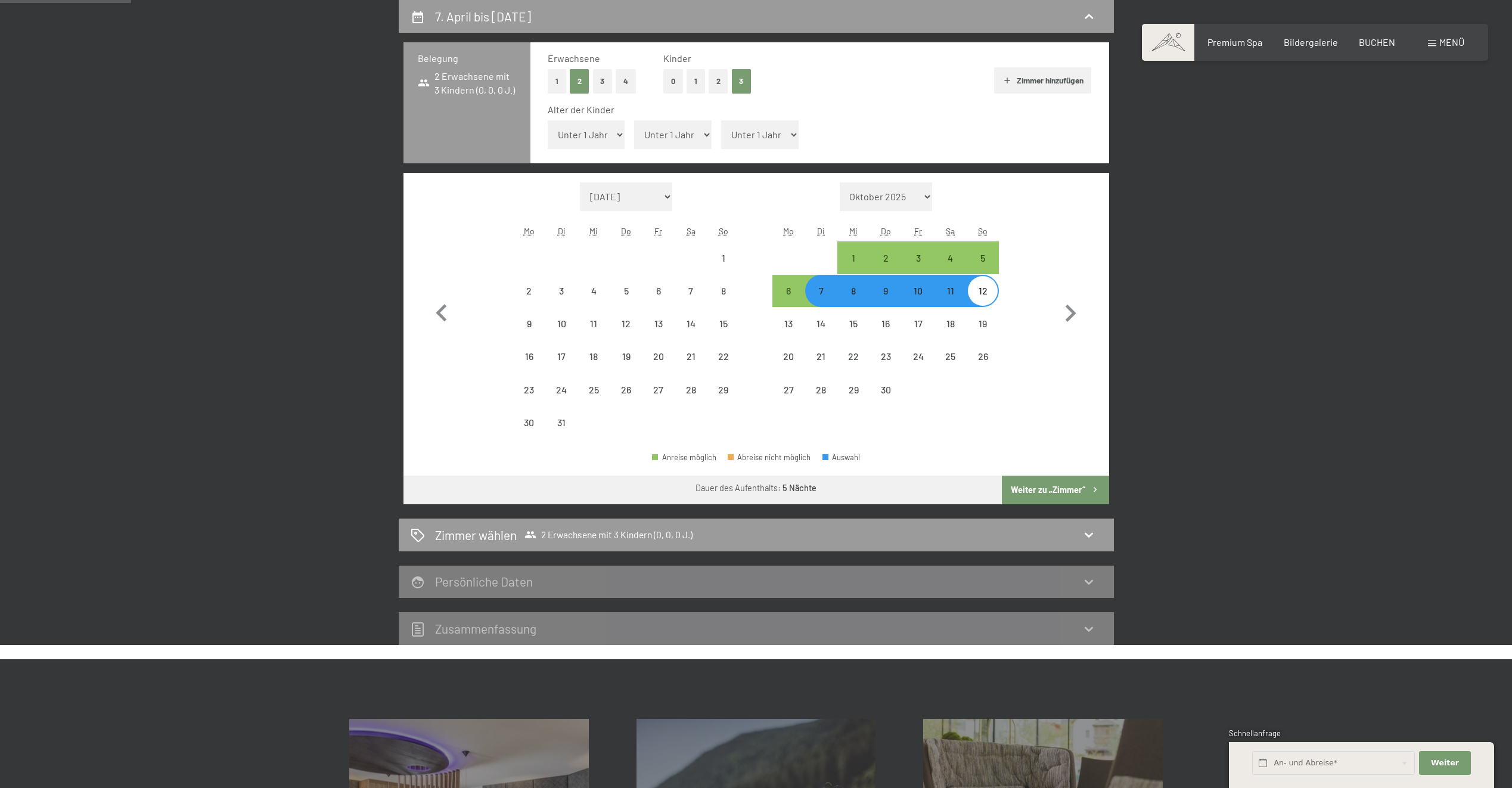
select select "2026-03-01"
select select "2026-04-01"
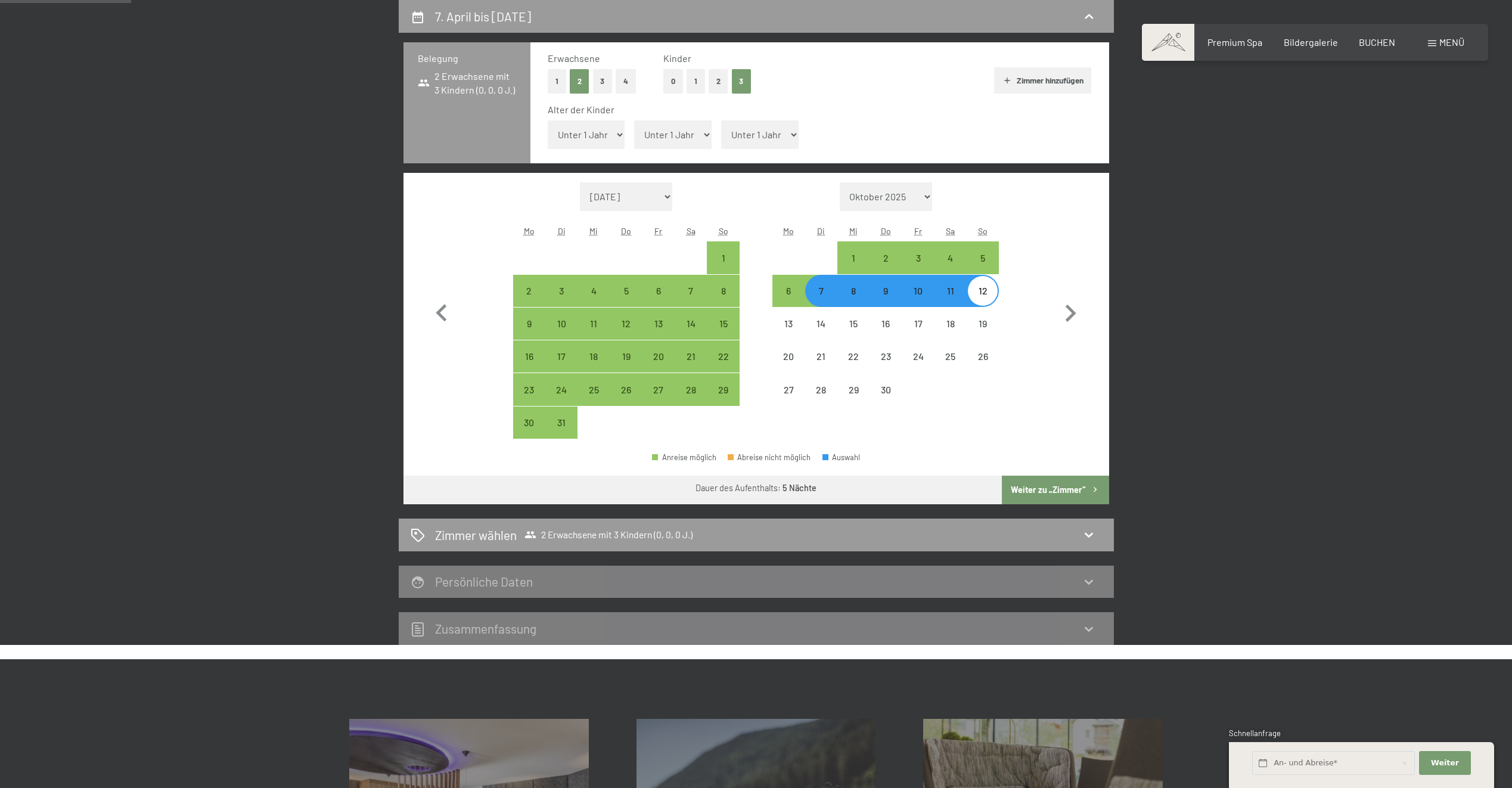
click at [629, 84] on button "4" at bounding box center [625, 81] width 21 height 24
select select "2026-03-01"
select select "2026-04-01"
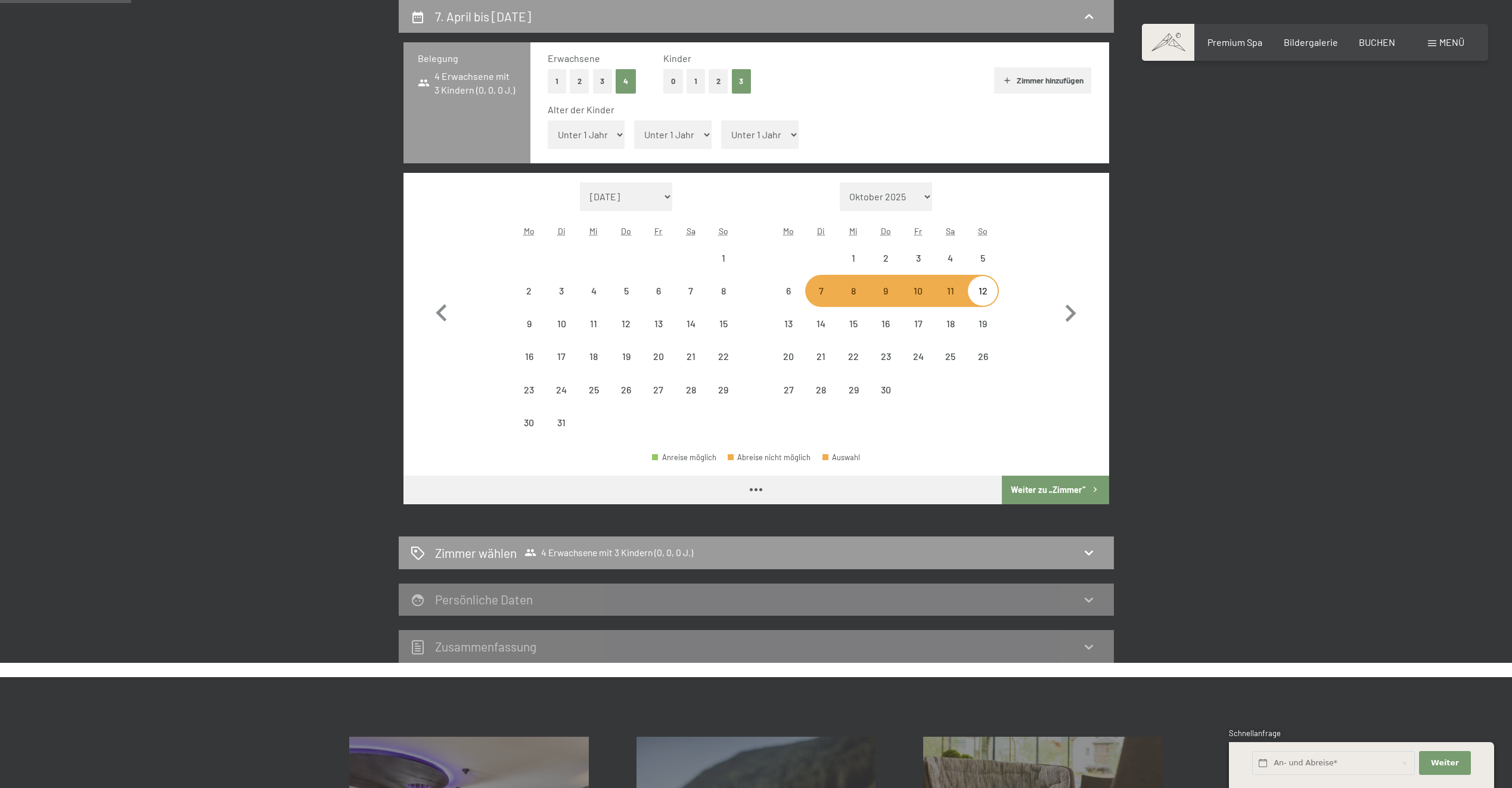
select select "2026-03-01"
select select "2026-04-01"
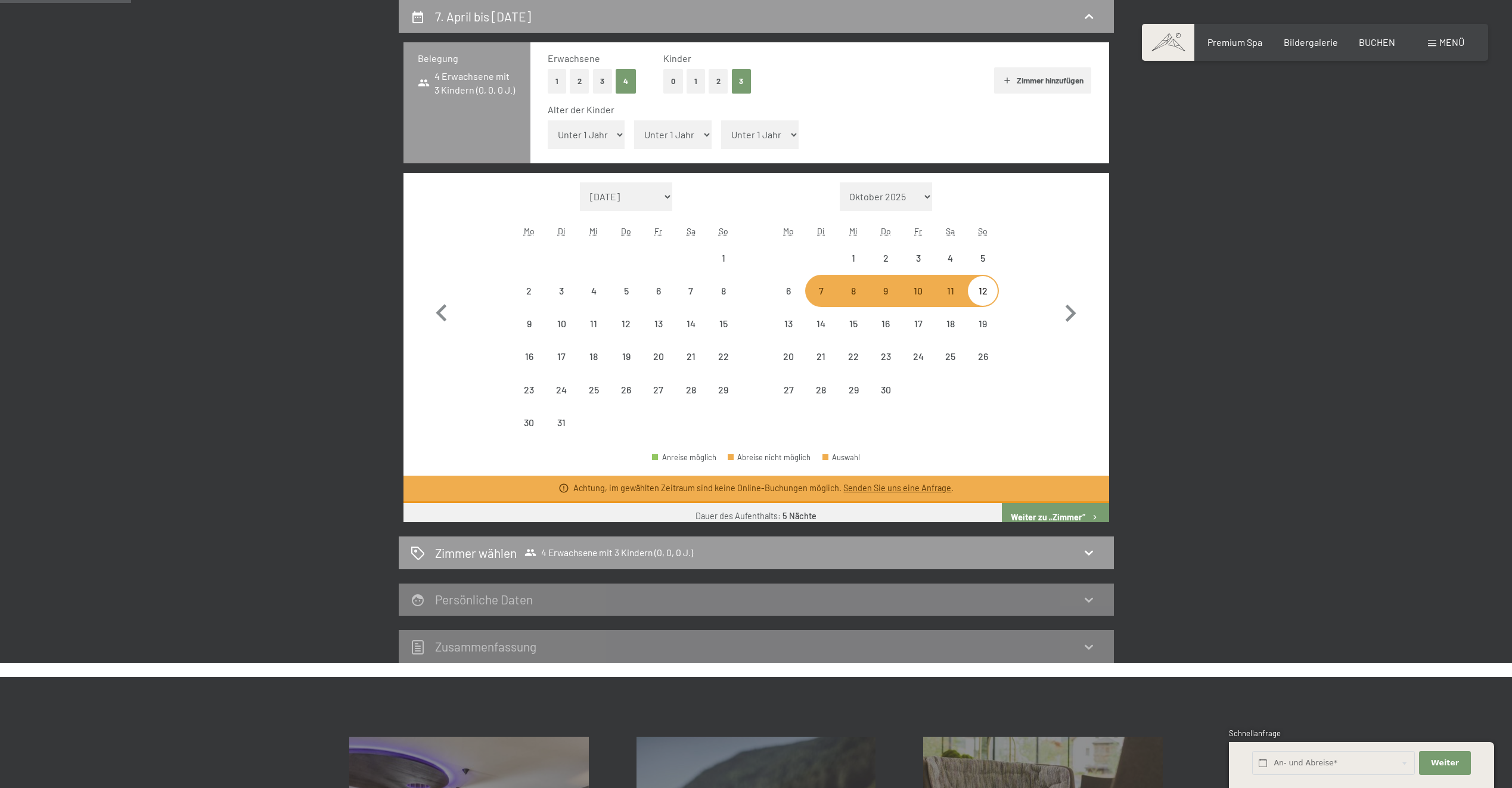
select select "2026-03-01"
select select "2026-04-01"
click at [611, 139] on select "Unter 1 Jahr 1 Jahr 2 Jahre 3 Jahre 4 Jahre 5 Jahre 6 Jahre 7 Jahre 8 Jahre 9 J…" at bounding box center [587, 134] width 77 height 29
click at [659, 129] on select "Unter 1 Jahr 1 Jahr 2 Jahre 3 Jahre 4 Jahre 5 Jahre 6 Jahre 7 Jahre 8 Jahre 9 J…" at bounding box center [673, 134] width 77 height 29
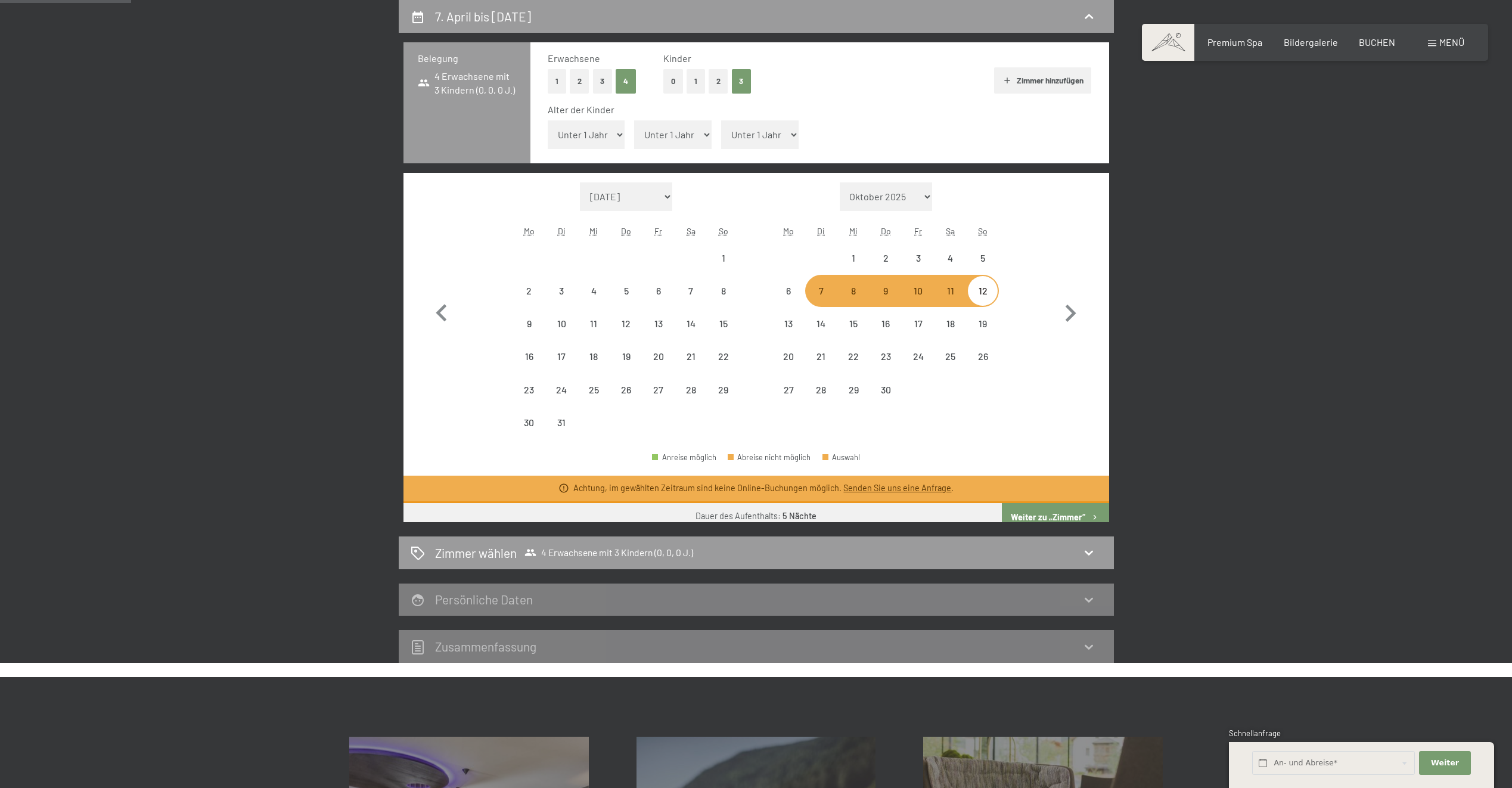
select select "3"
click at [634, 120] on select "Unter 1 Jahr 1 Jahr 2 Jahre 3 Jahre 4 Jahre 5 Jahre 6 Jahre 7 Jahre 8 Jahre 9 J…" at bounding box center [673, 134] width 77 height 29
select select "2026-03-01"
select select "2026-04-01"
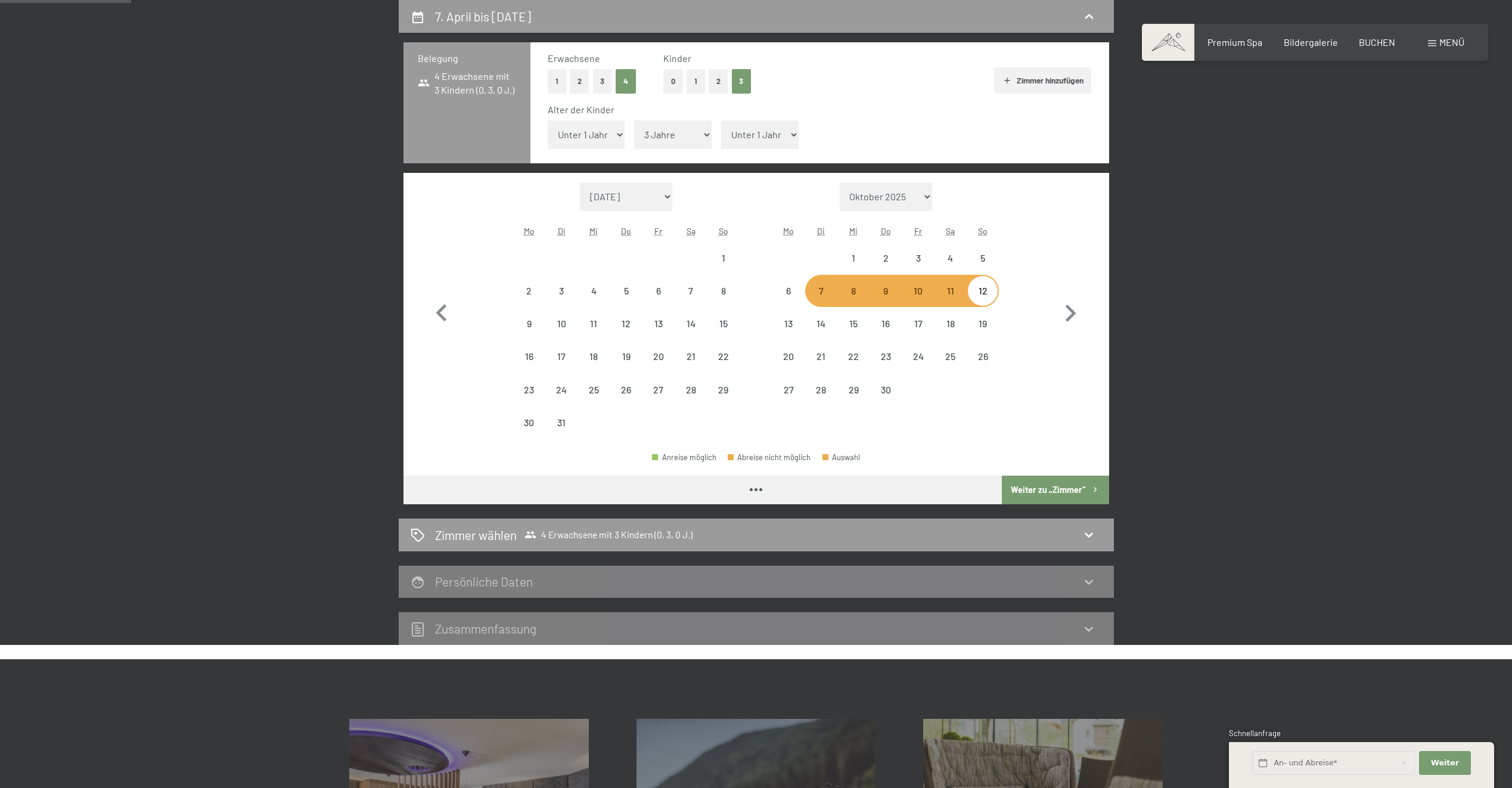
select select "2026-03-01"
select select "2026-04-01"
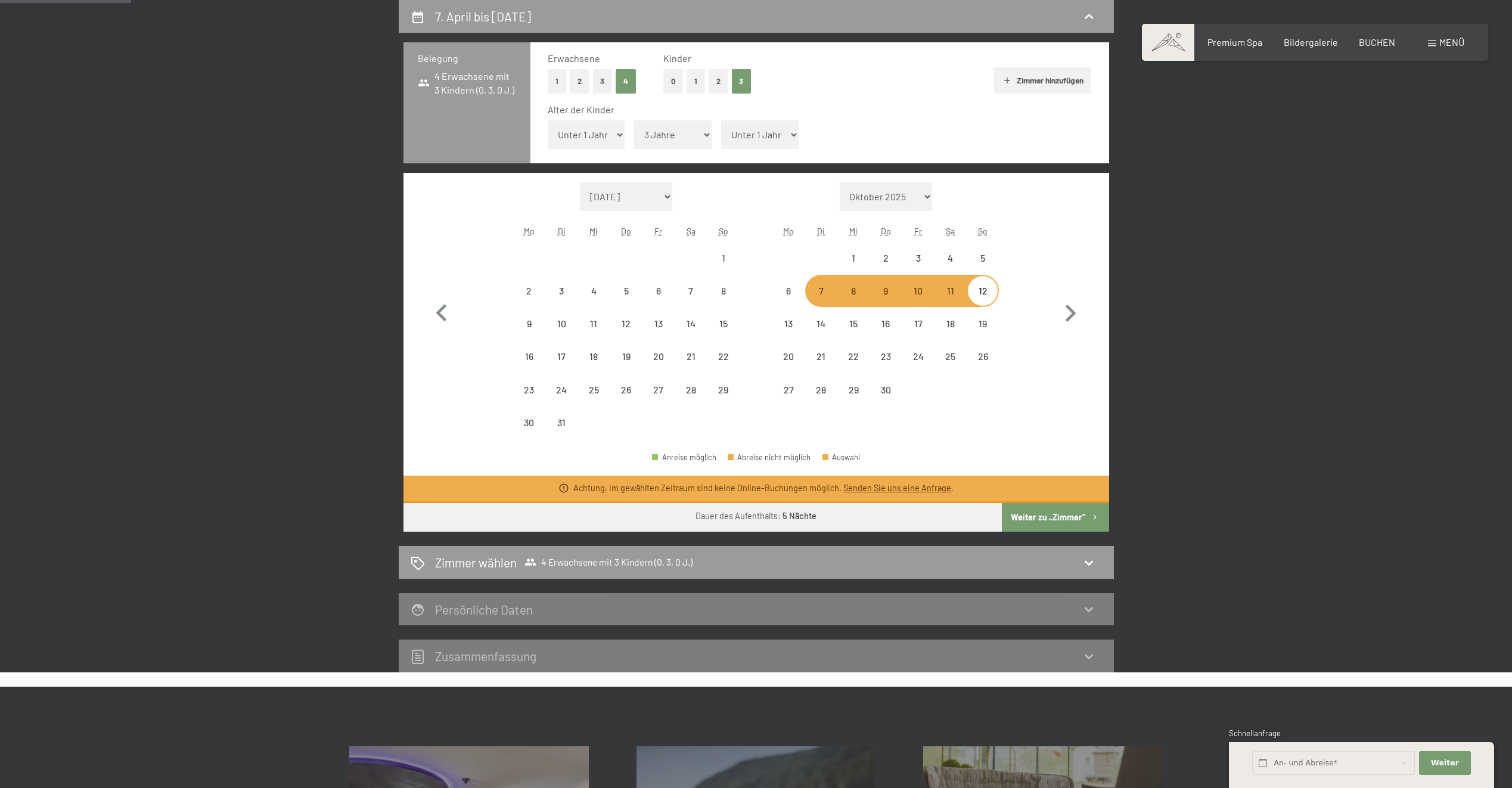
click at [758, 131] on select "Unter 1 Jahr 1 Jahr 2 Jahre 3 Jahre 4 Jahre 5 Jahre 6 Jahre 7 Jahre 8 Jahre 9 J…" at bounding box center [760, 134] width 77 height 29
select select "2026-03-01"
select select "2026-04-01"
select select "6"
click at [721, 120] on select "Unter 1 Jahr 1 Jahr 2 Jahre 3 Jahre 4 Jahre 5 Jahre 6 Jahre 7 Jahre 8 Jahre 9 J…" at bounding box center [760, 134] width 77 height 29
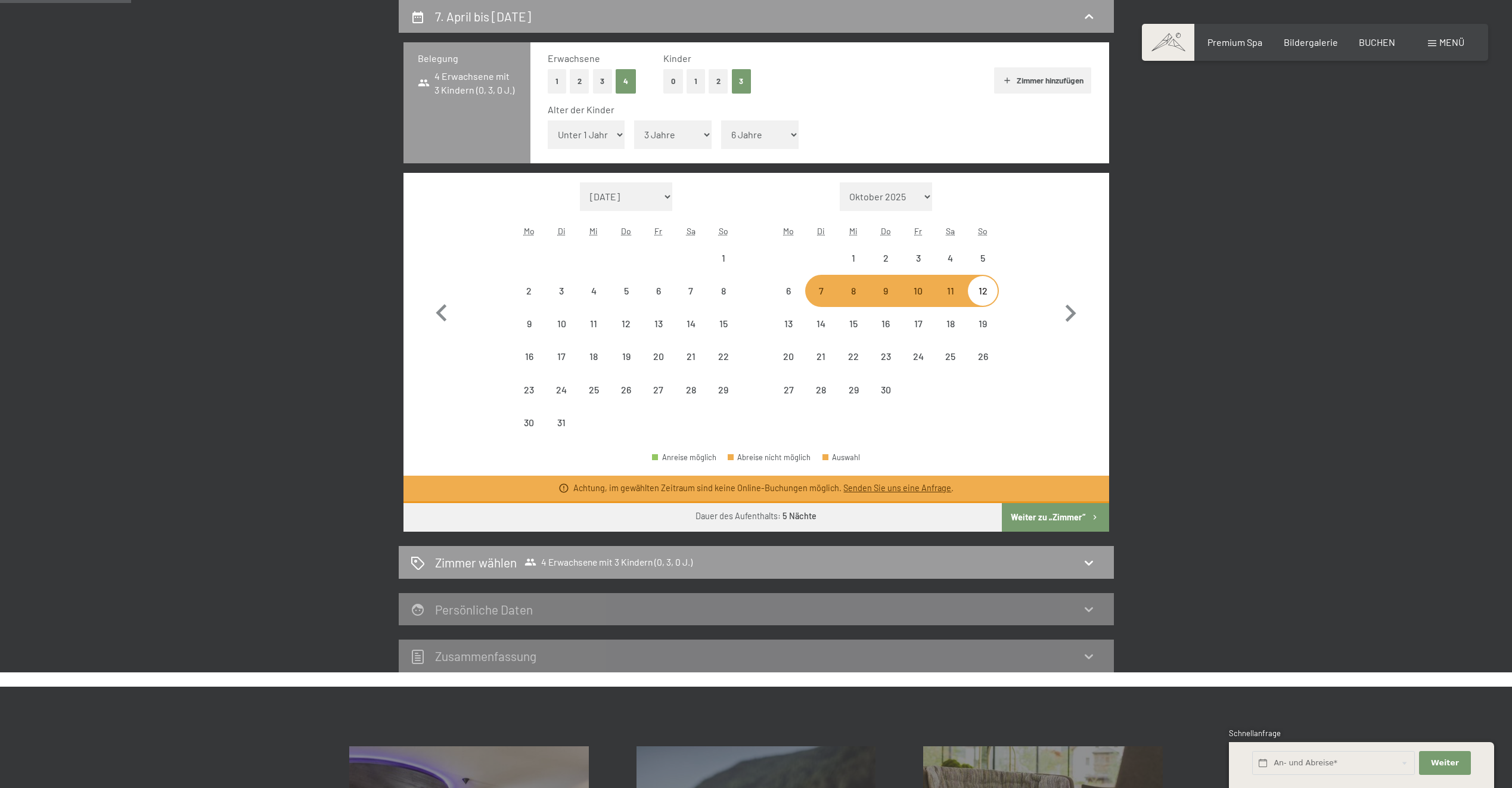
select select "2026-03-01"
select select "2026-04-01"
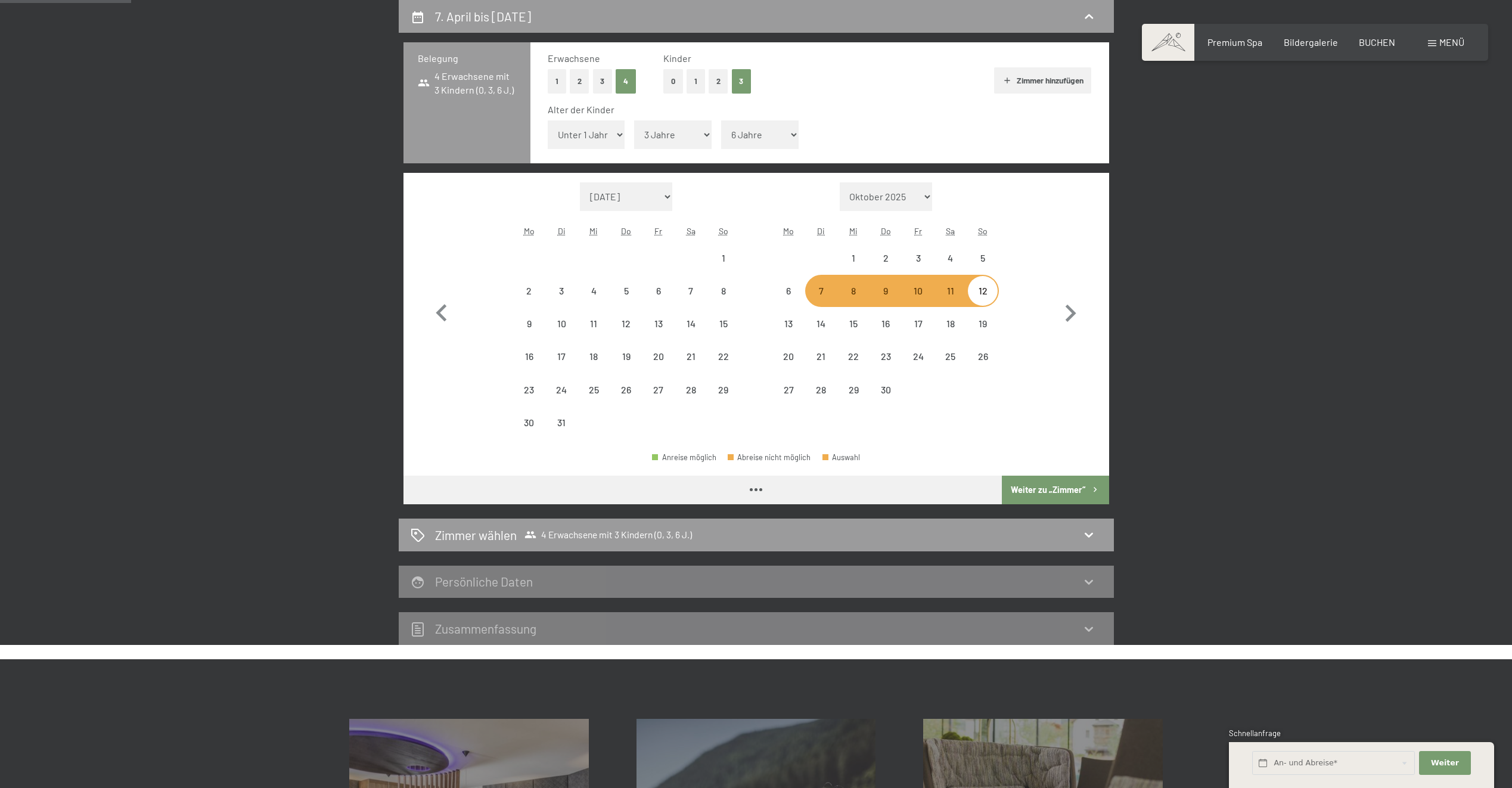
select select "2026-03-01"
select select "2026-04-01"
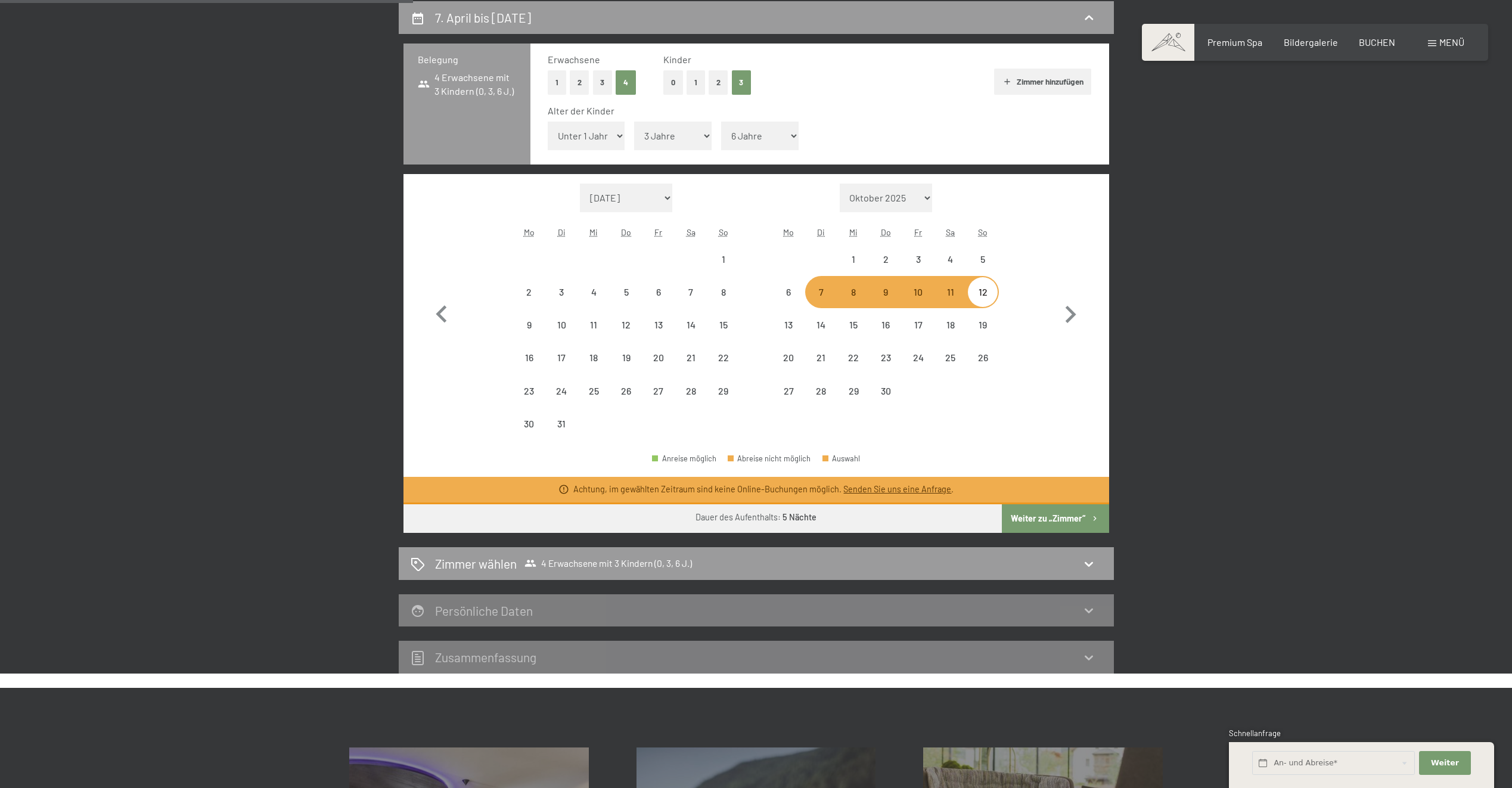
scroll to position [283, 0]
select select "2026-03-01"
select select "2026-04-01"
click at [1075, 319] on icon "button" at bounding box center [1070, 315] width 34 height 34
select select "2026-04-01"
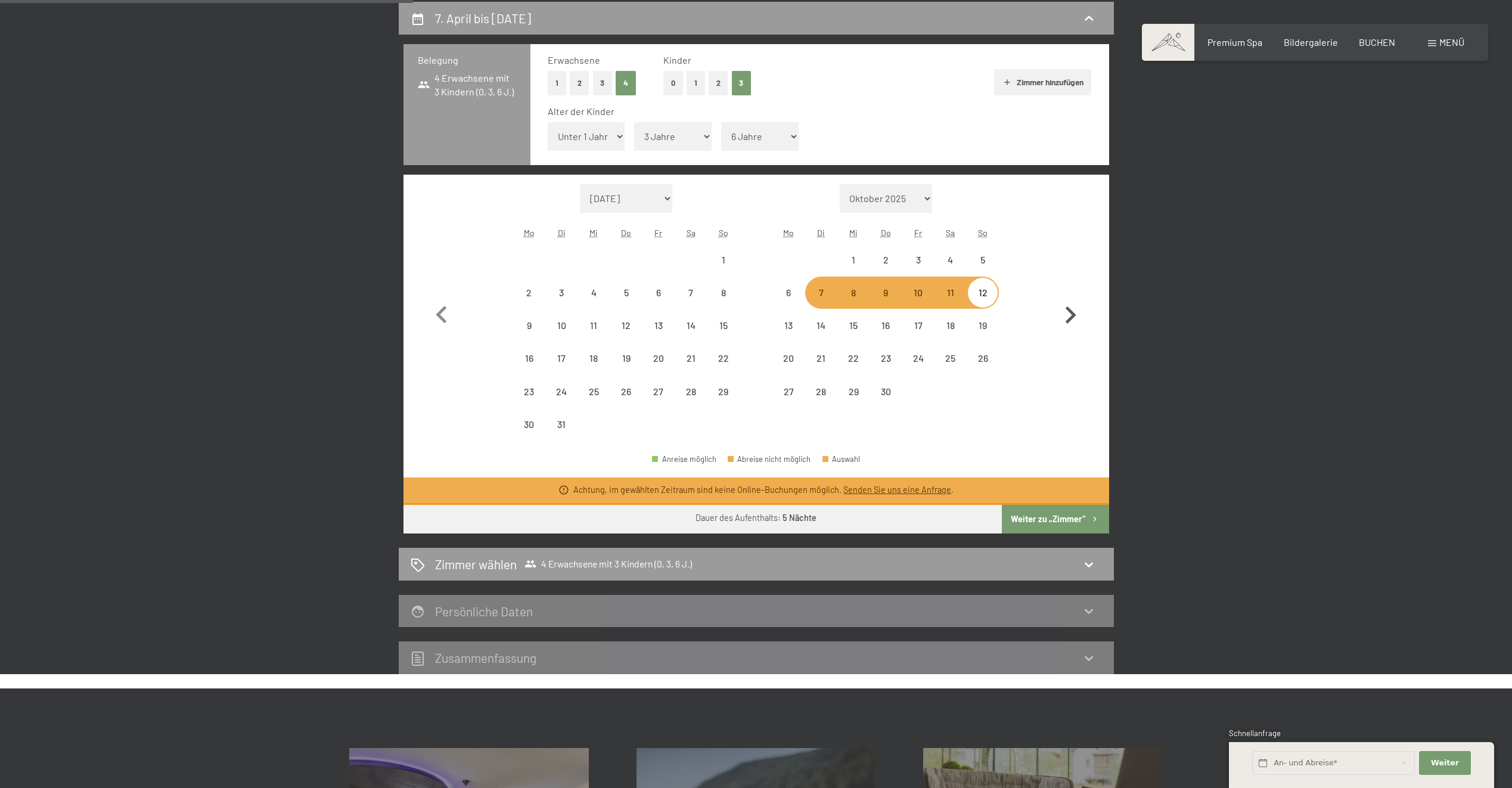
select select "2026-05-01"
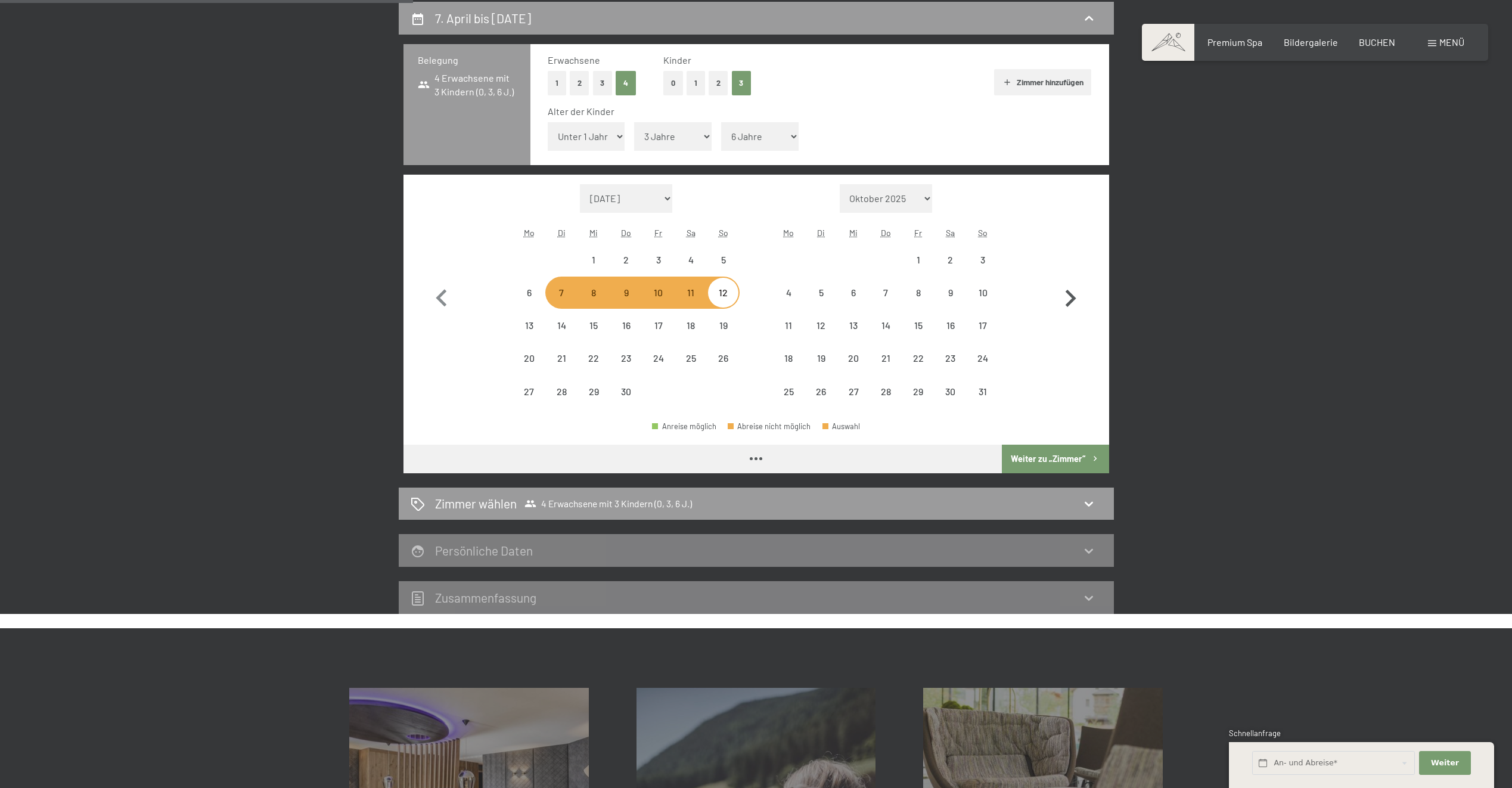
select select "2026-04-01"
select select "2026-05-01"
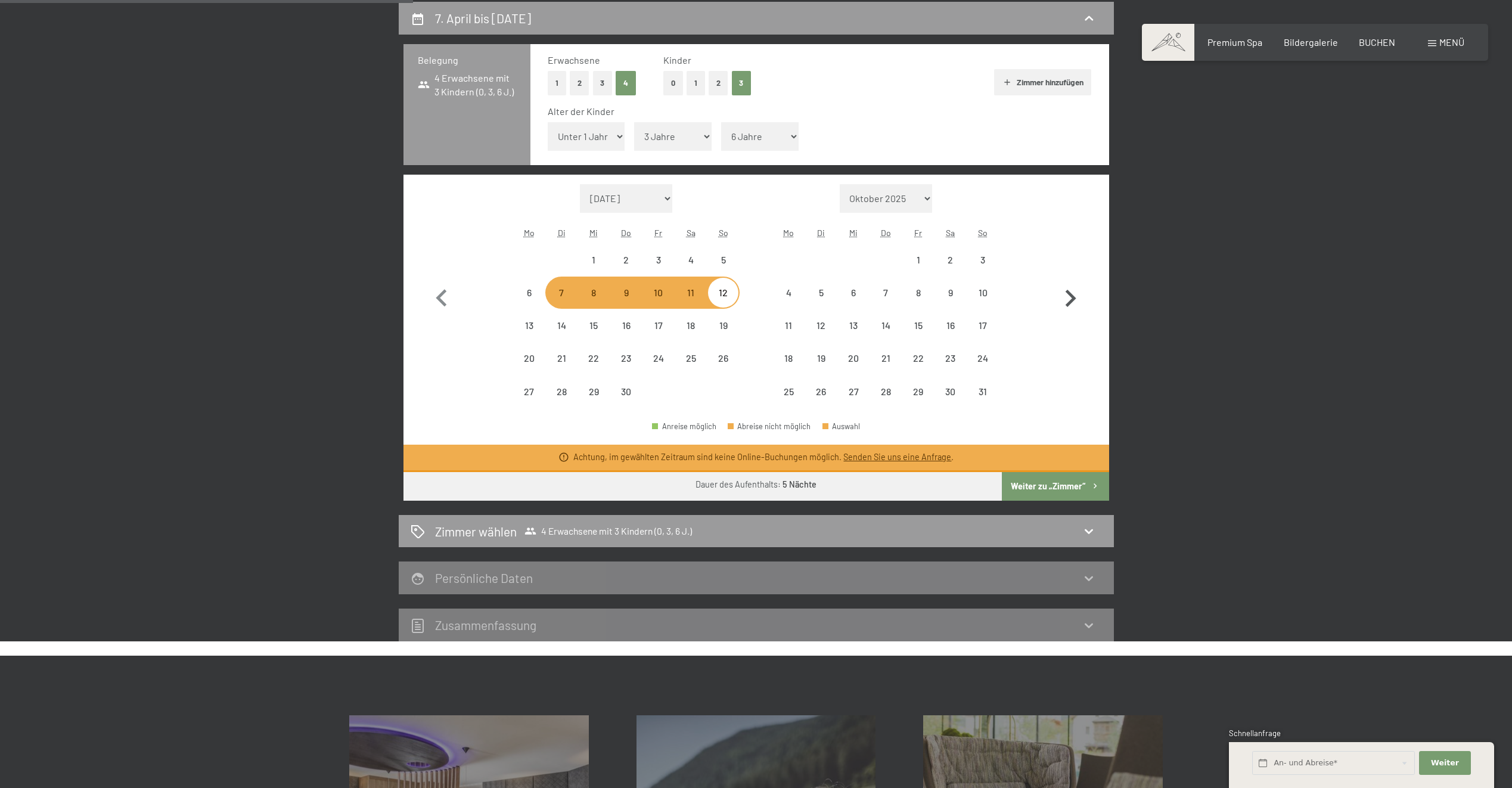
click at [1074, 307] on icon "button" at bounding box center [1070, 298] width 34 height 34
select select "2026-05-01"
select select "2026-06-01"
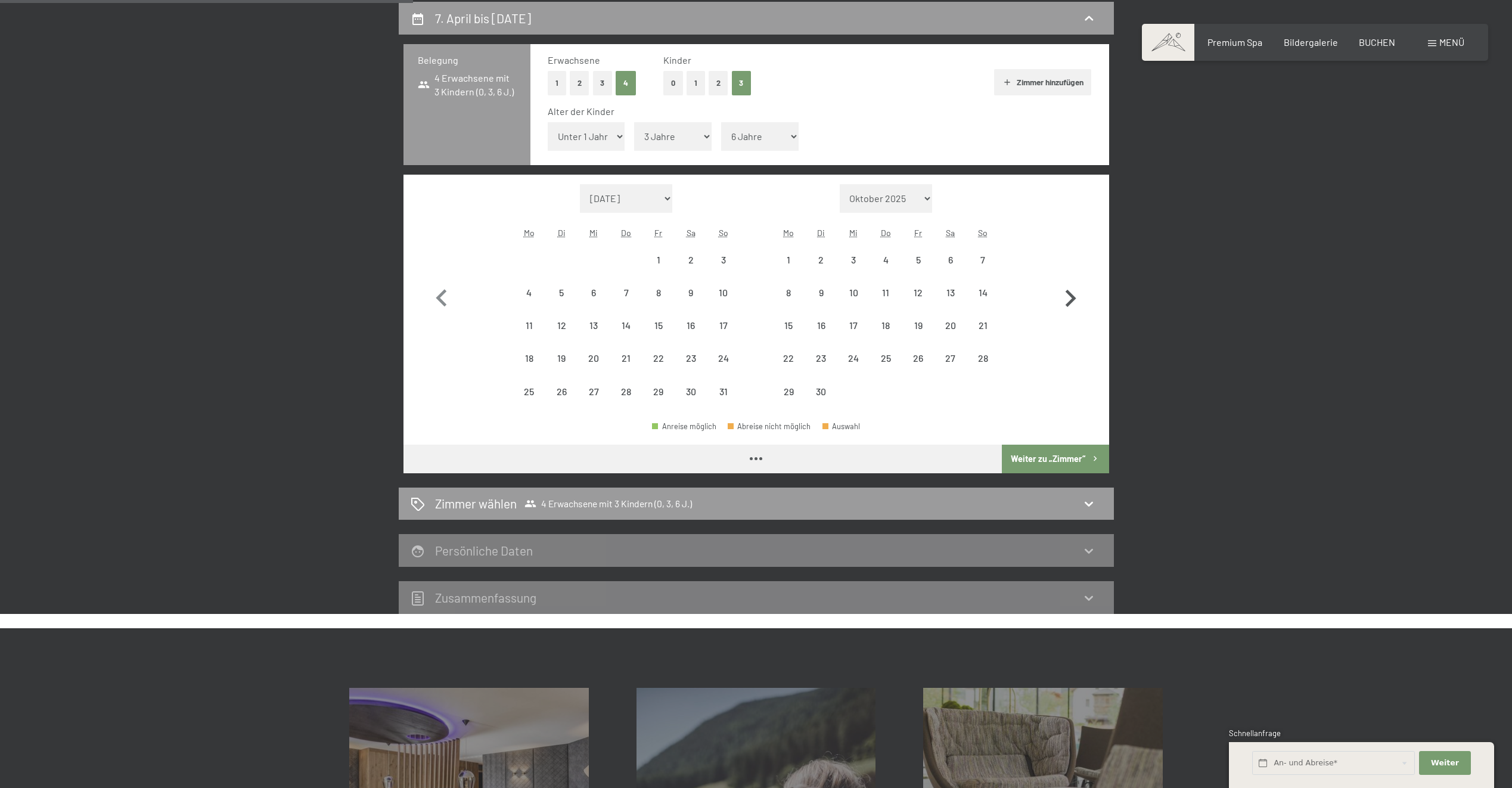
select select "2026-05-01"
select select "2026-06-01"
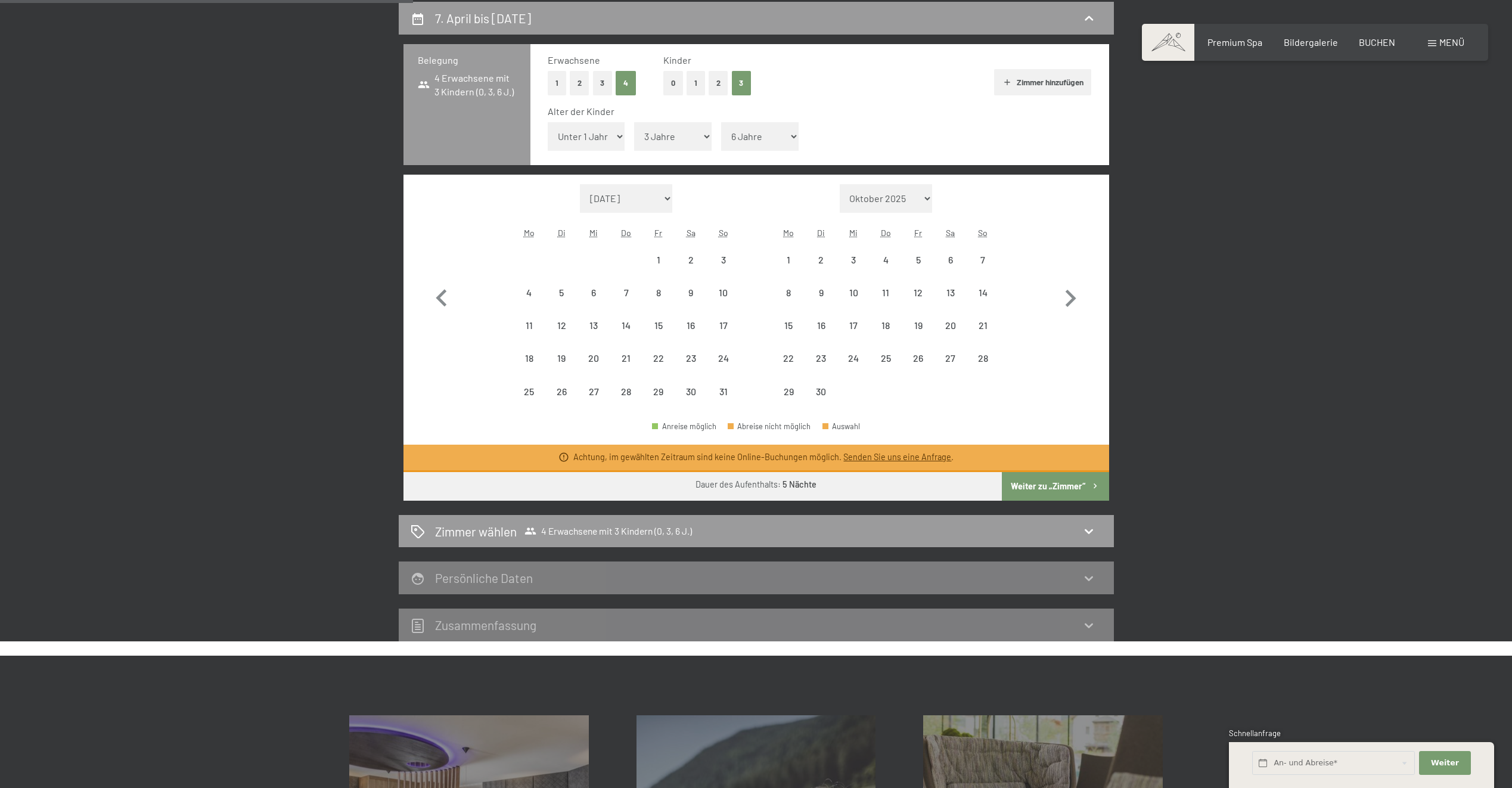
click at [578, 84] on button "2" at bounding box center [580, 83] width 20 height 24
select select "2026-05-01"
select select "2026-06-01"
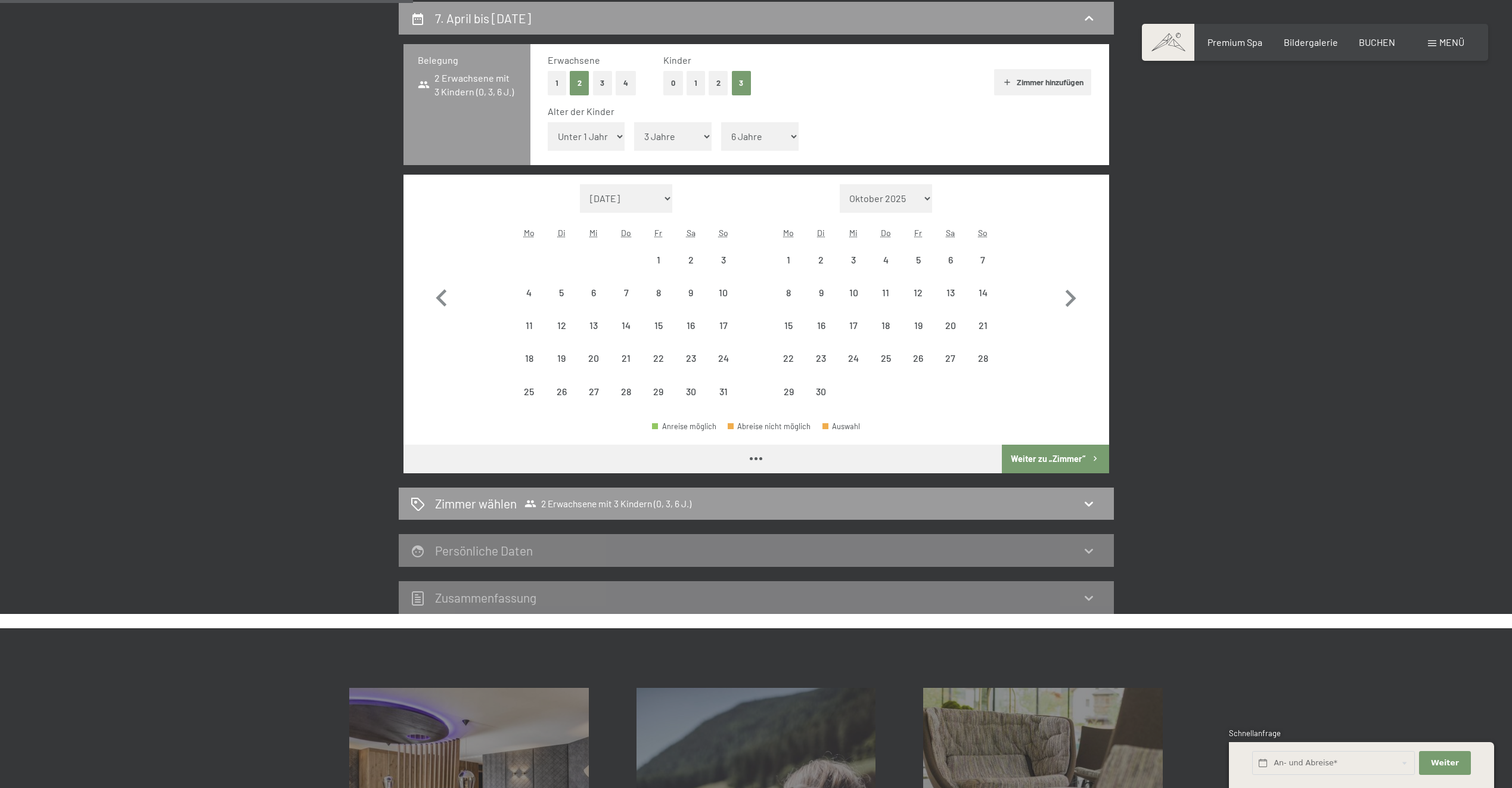
select select "2026-05-01"
select select "2026-06-01"
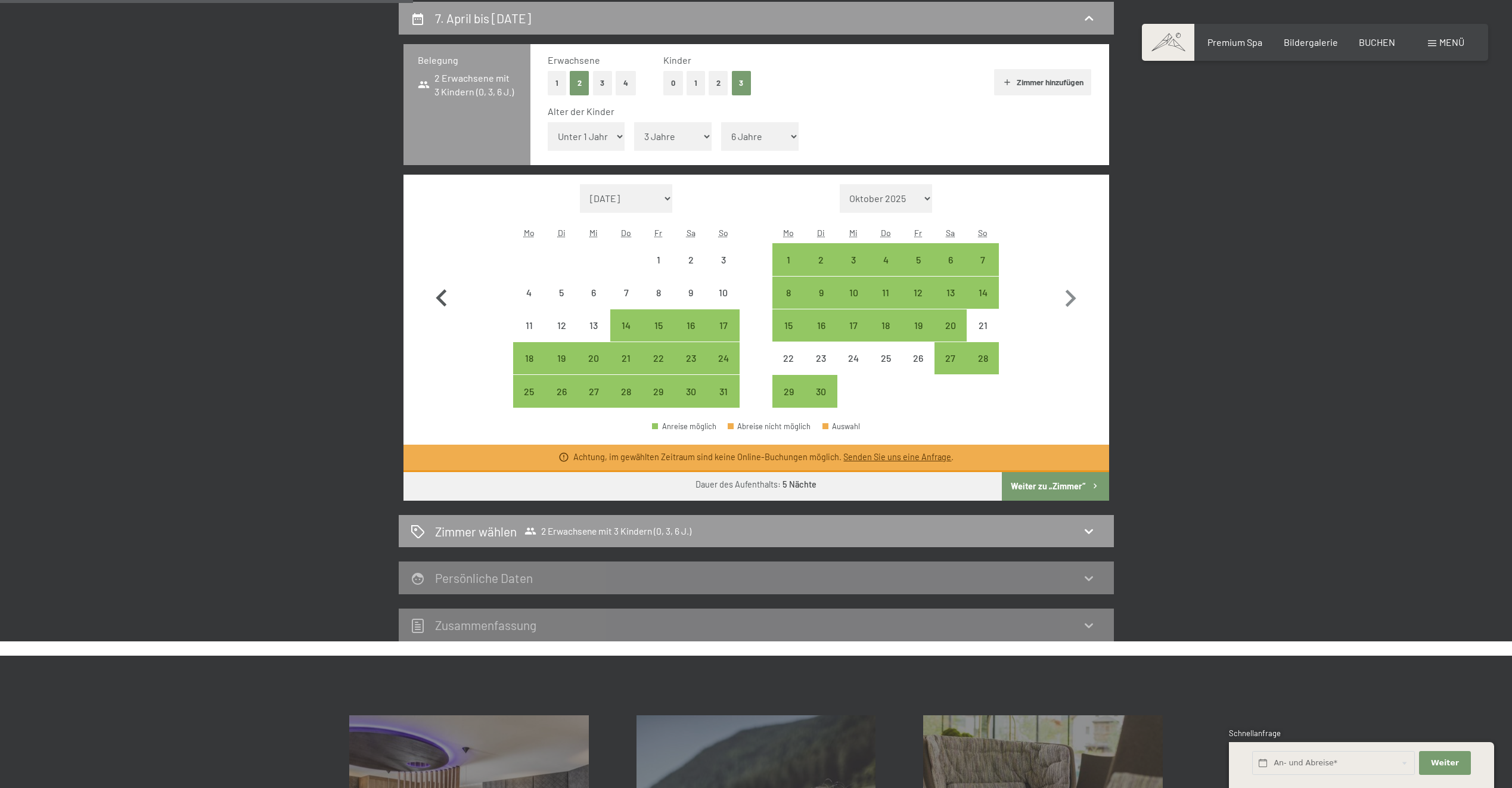
click at [449, 303] on icon "button" at bounding box center [441, 298] width 34 height 34
select select "2026-04-01"
select select "2026-05-01"
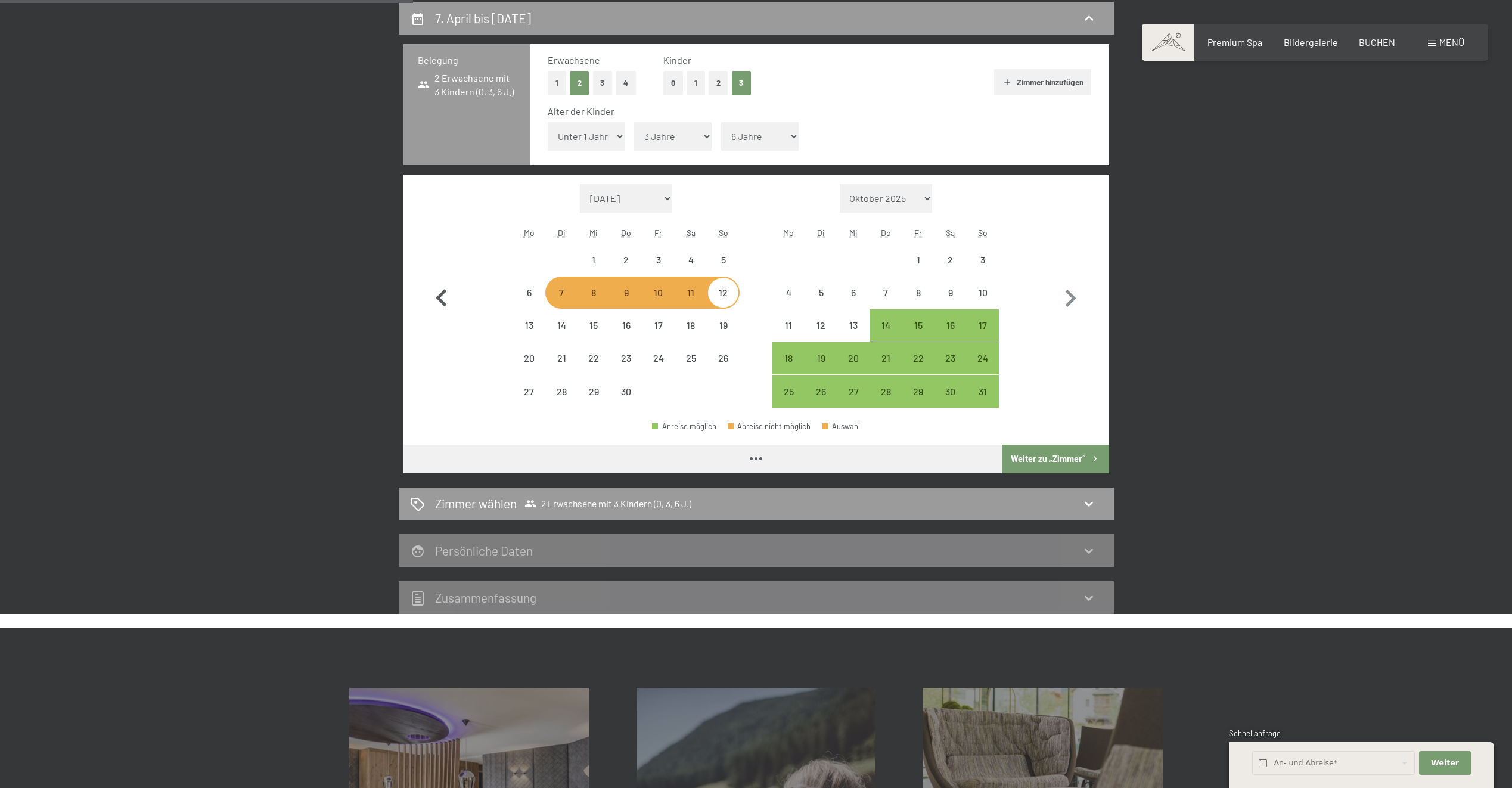
select select "2026-04-01"
select select "2026-05-01"
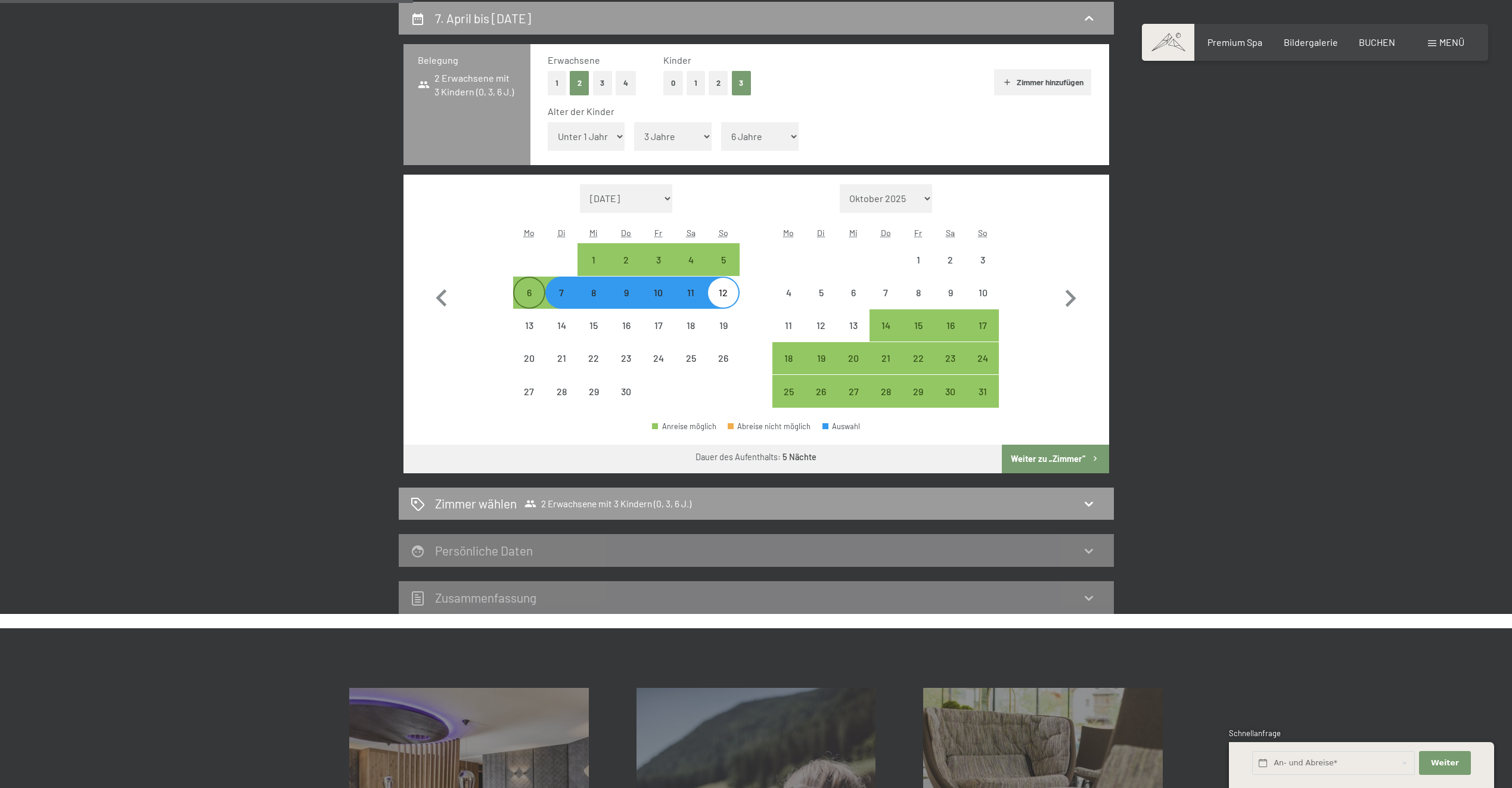
click at [536, 304] on div "6" at bounding box center [529, 302] width 30 height 30
select select "2026-04-01"
select select "2026-05-01"
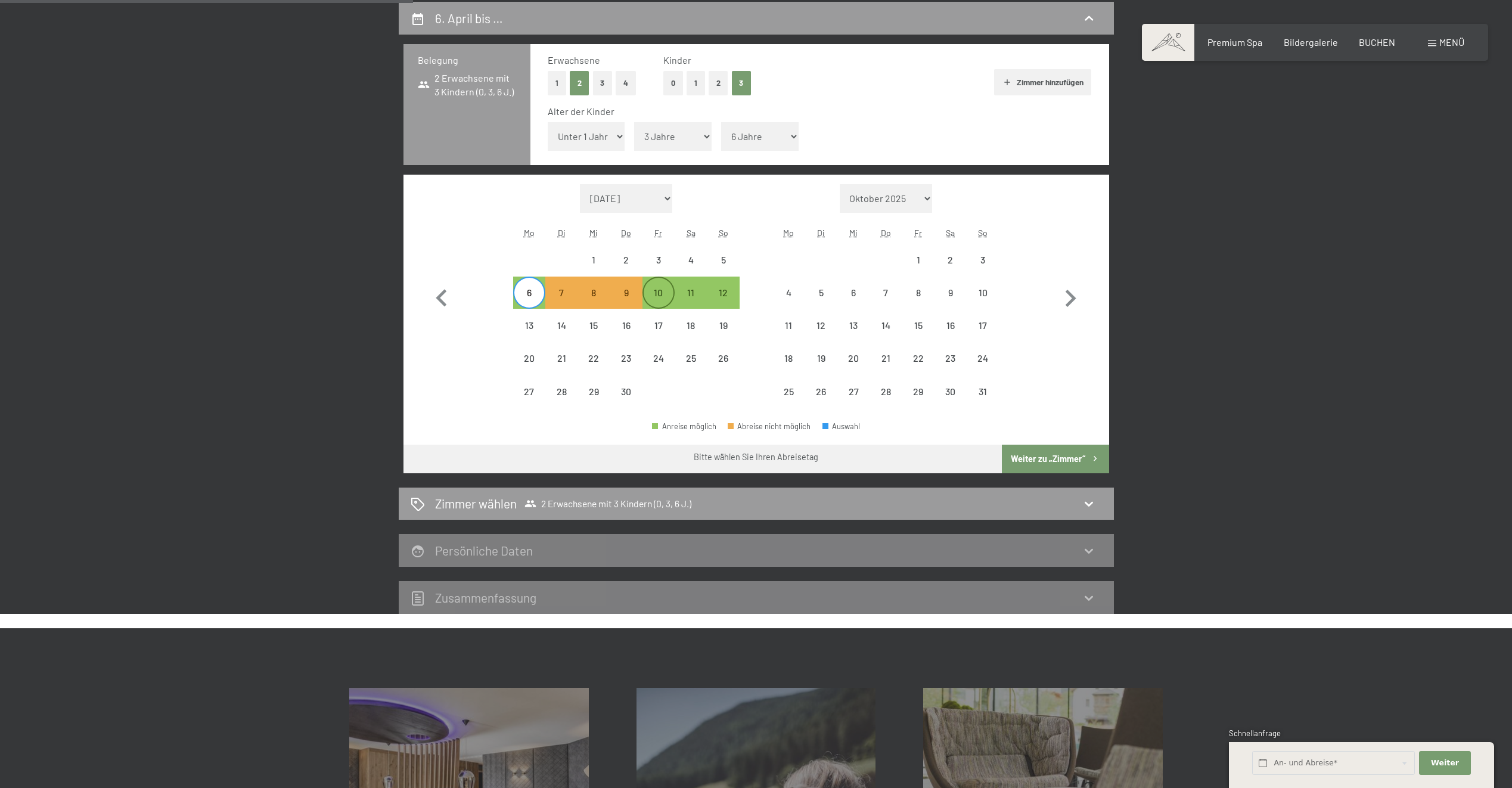
click at [646, 292] on div "10" at bounding box center [658, 302] width 30 height 30
select select "2026-04-01"
select select "2026-05-01"
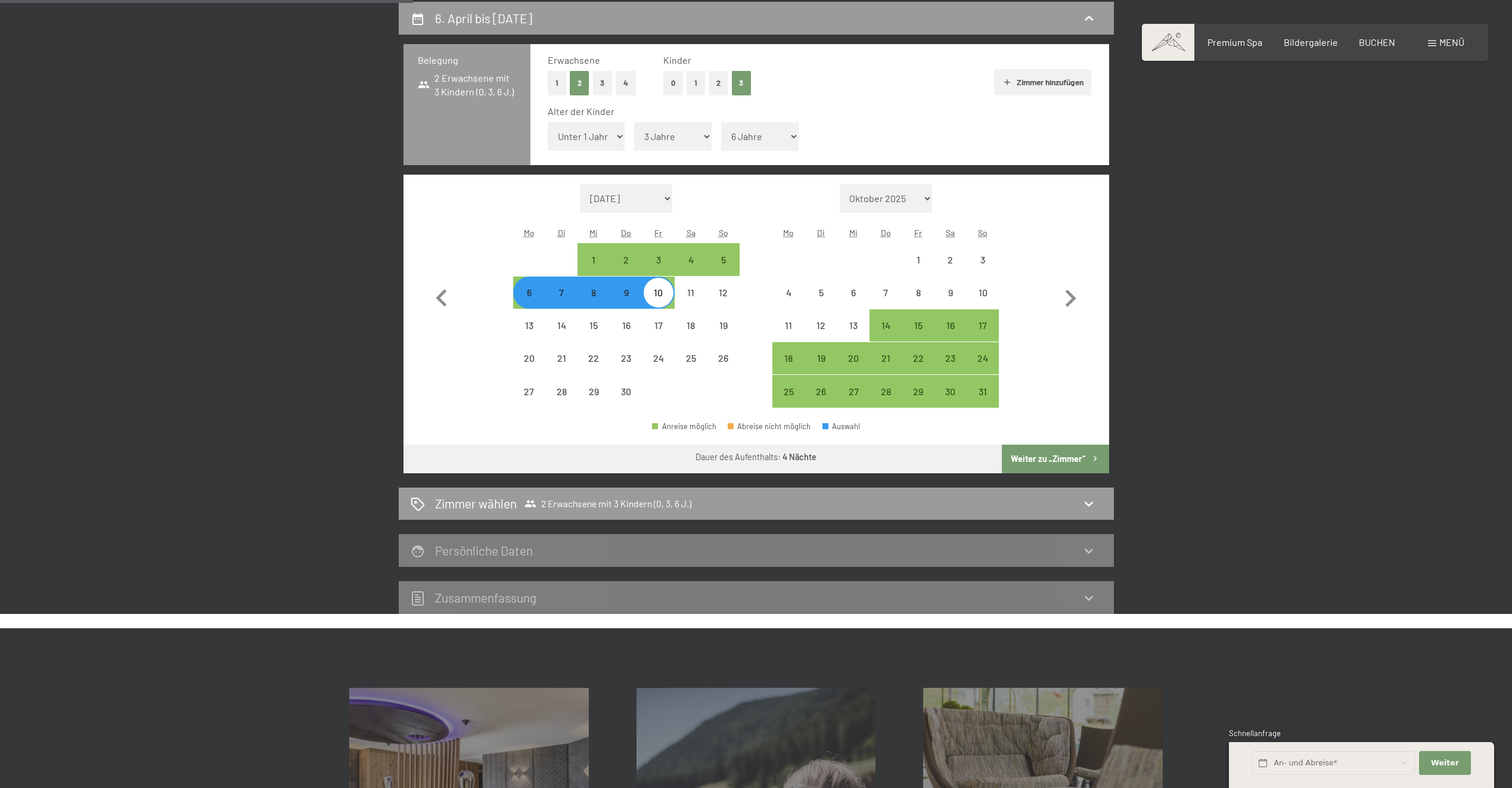
click at [1060, 453] on button "Weiter zu „Zimmer“" at bounding box center [1055, 459] width 106 height 29
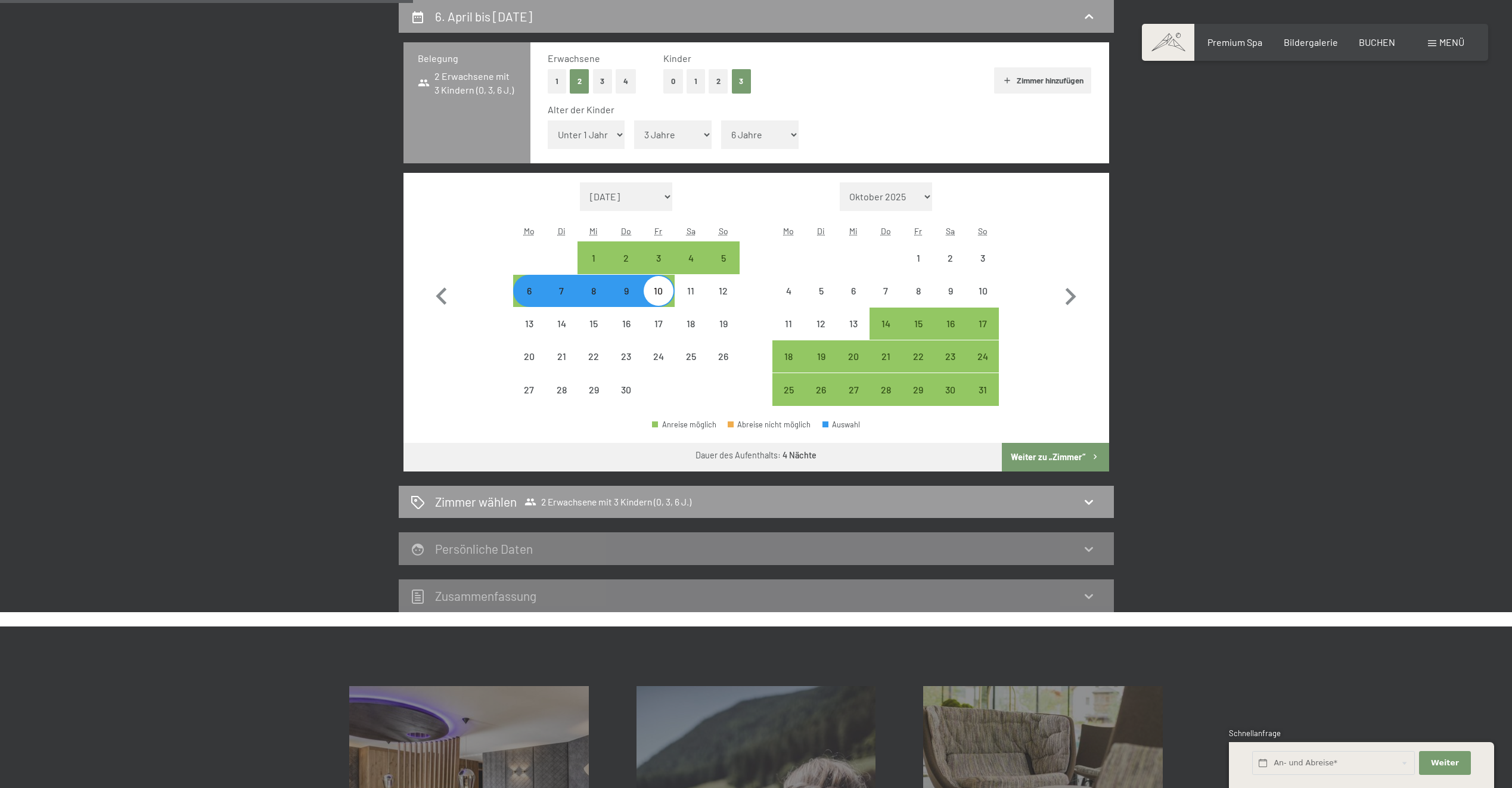
select select "2026-04-01"
select select "2026-05-01"
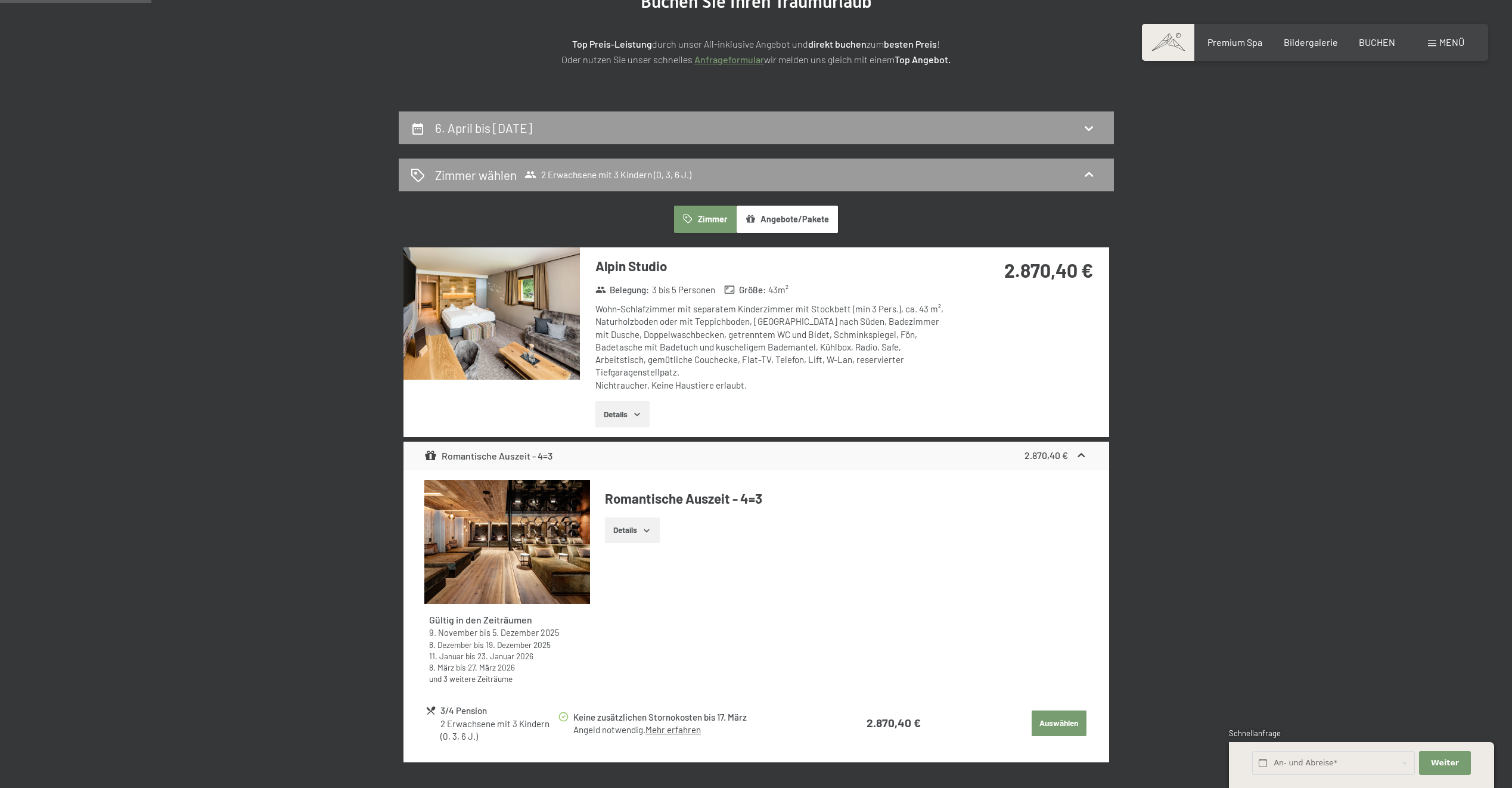
scroll to position [172, 0]
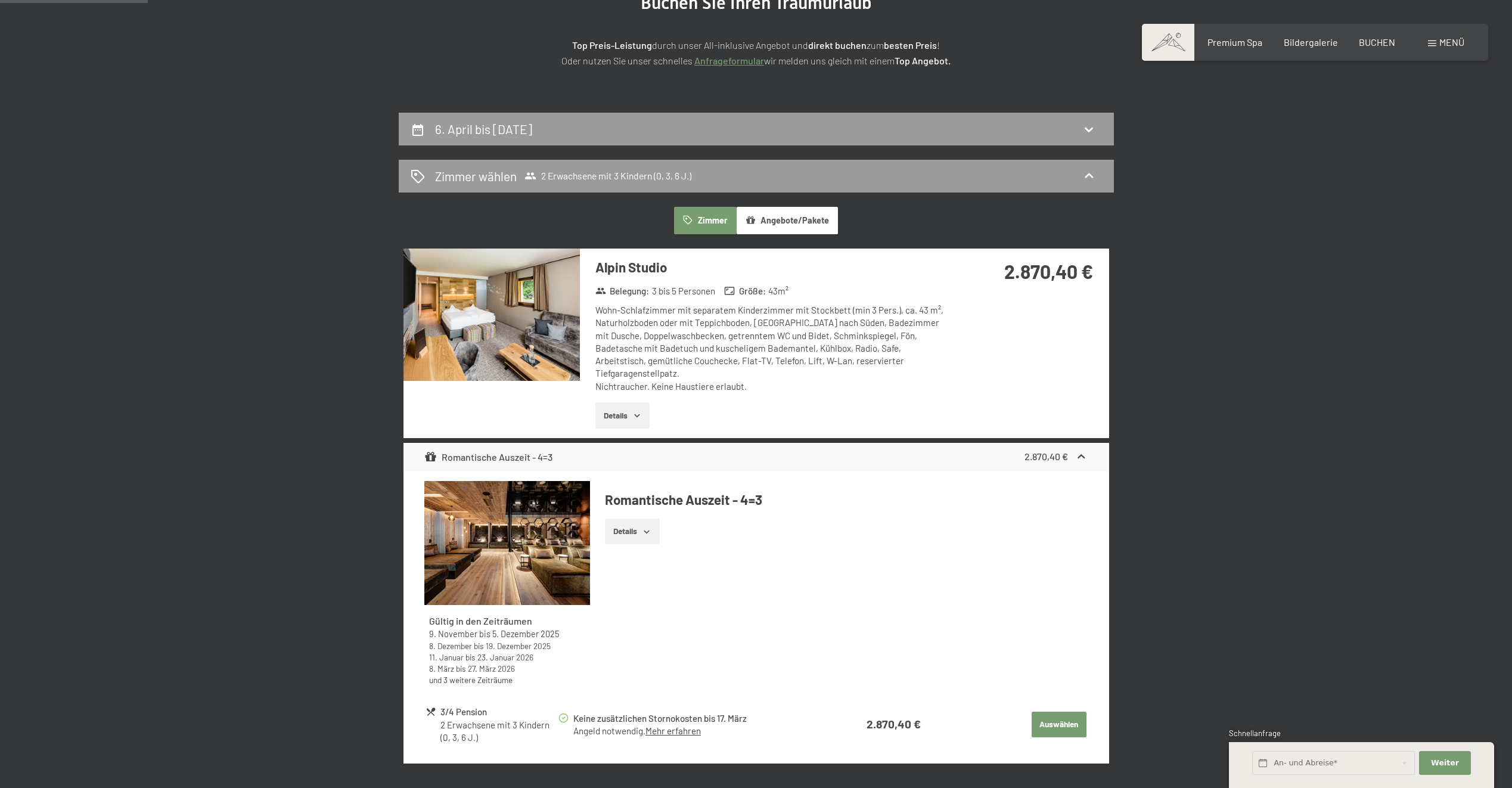
click at [628, 403] on button "Details" at bounding box center [622, 416] width 54 height 27
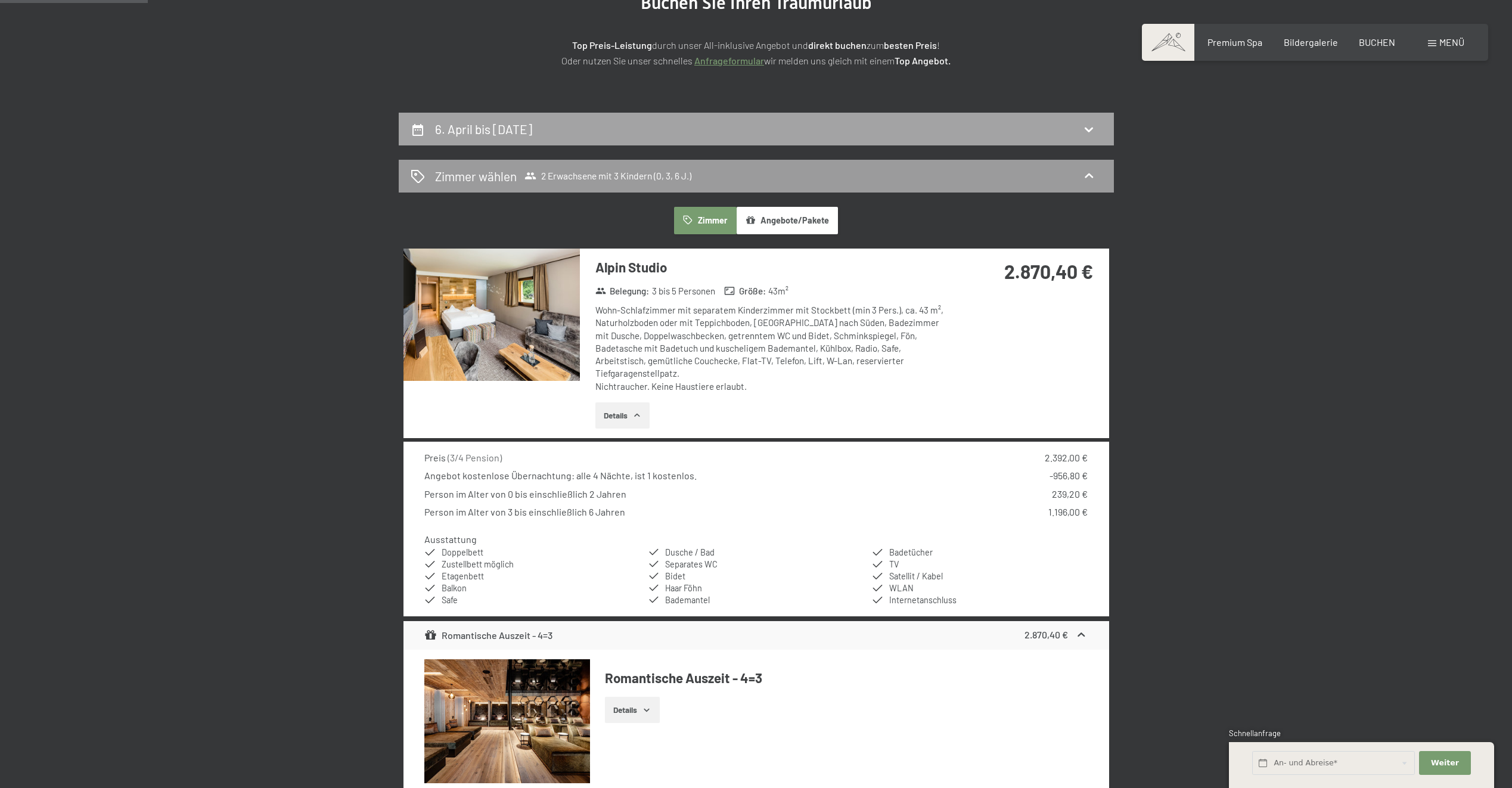
click at [518, 126] on h2 "6. April bis 10. April 2026" at bounding box center [484, 129] width 97 height 15
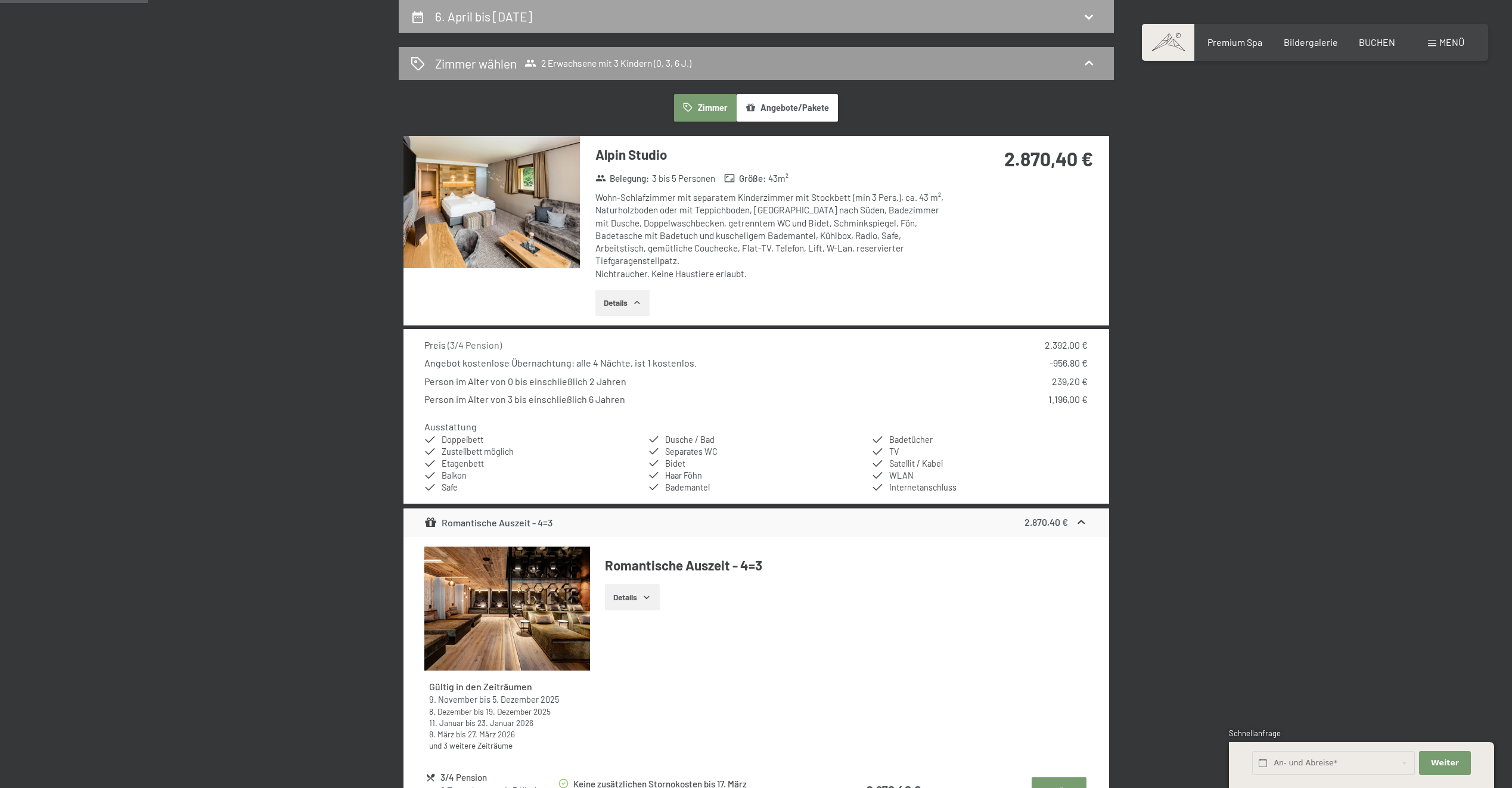
select select "3"
select select "6"
select select "2026-04-01"
select select "2026-05-01"
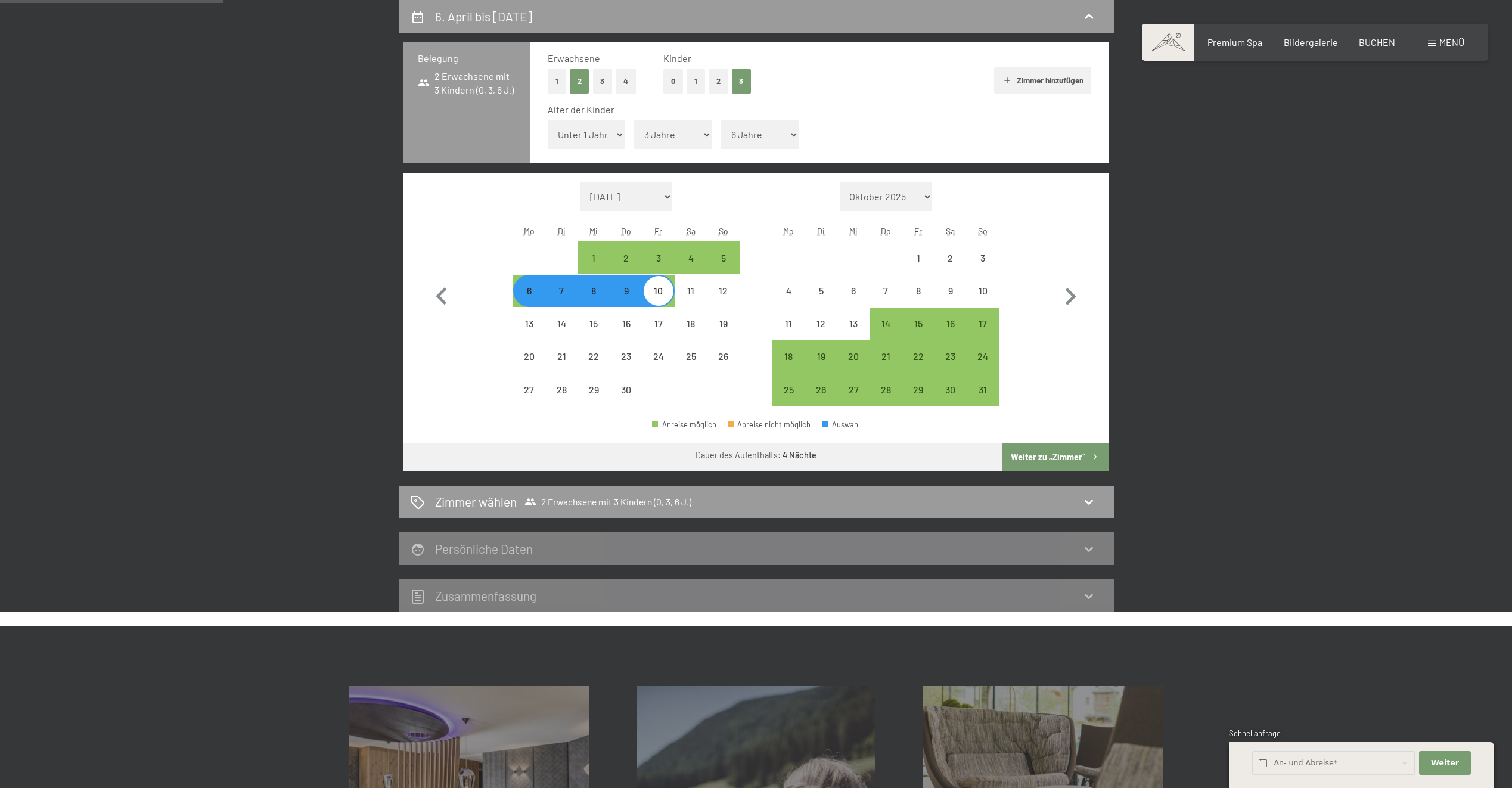
click at [565, 296] on div "7" at bounding box center [561, 301] width 30 height 30
select select "2026-04-01"
select select "2026-05-01"
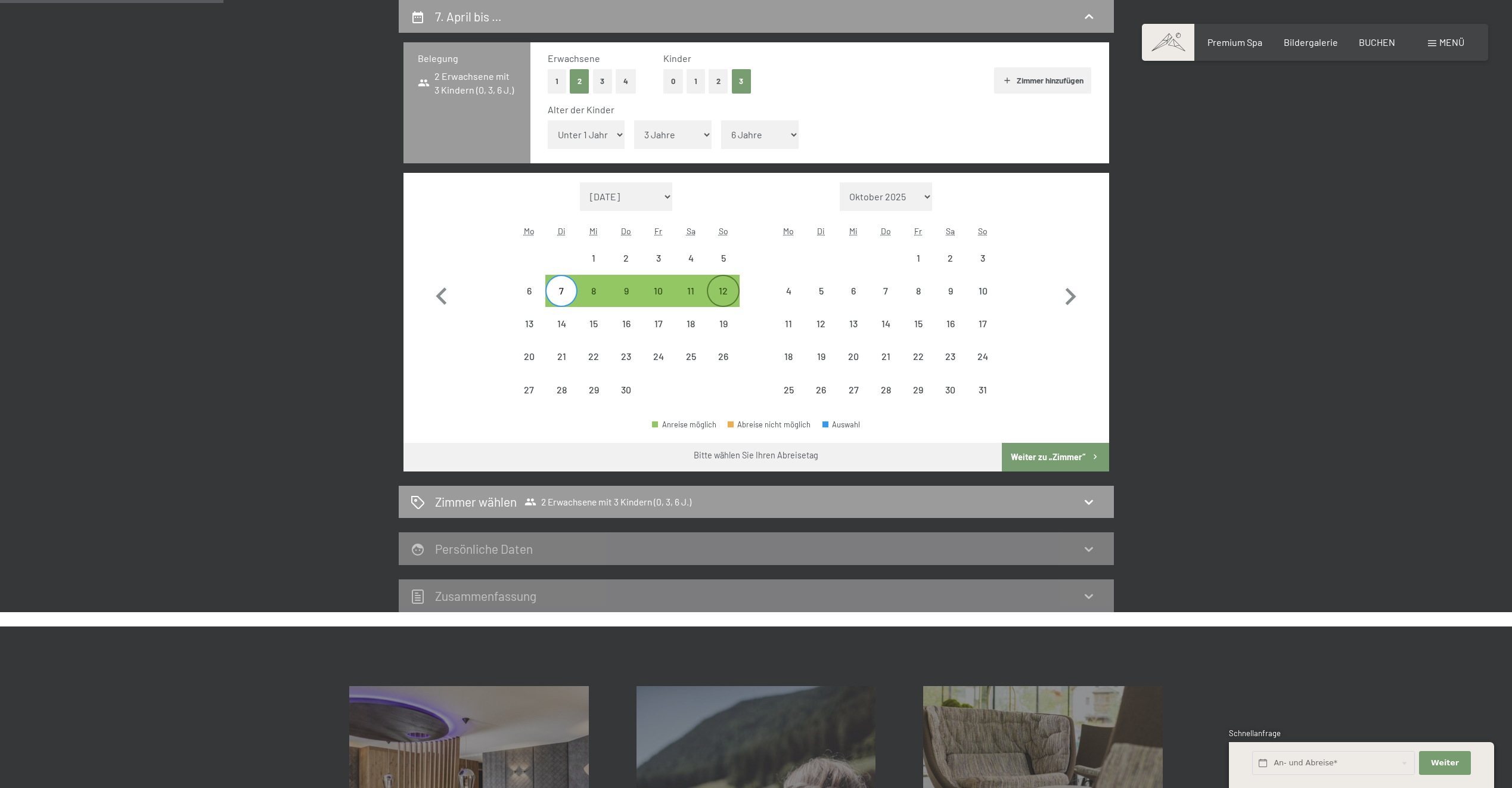
click at [718, 292] on div "12" at bounding box center [723, 301] width 30 height 30
select select "2026-04-01"
select select "2026-05-01"
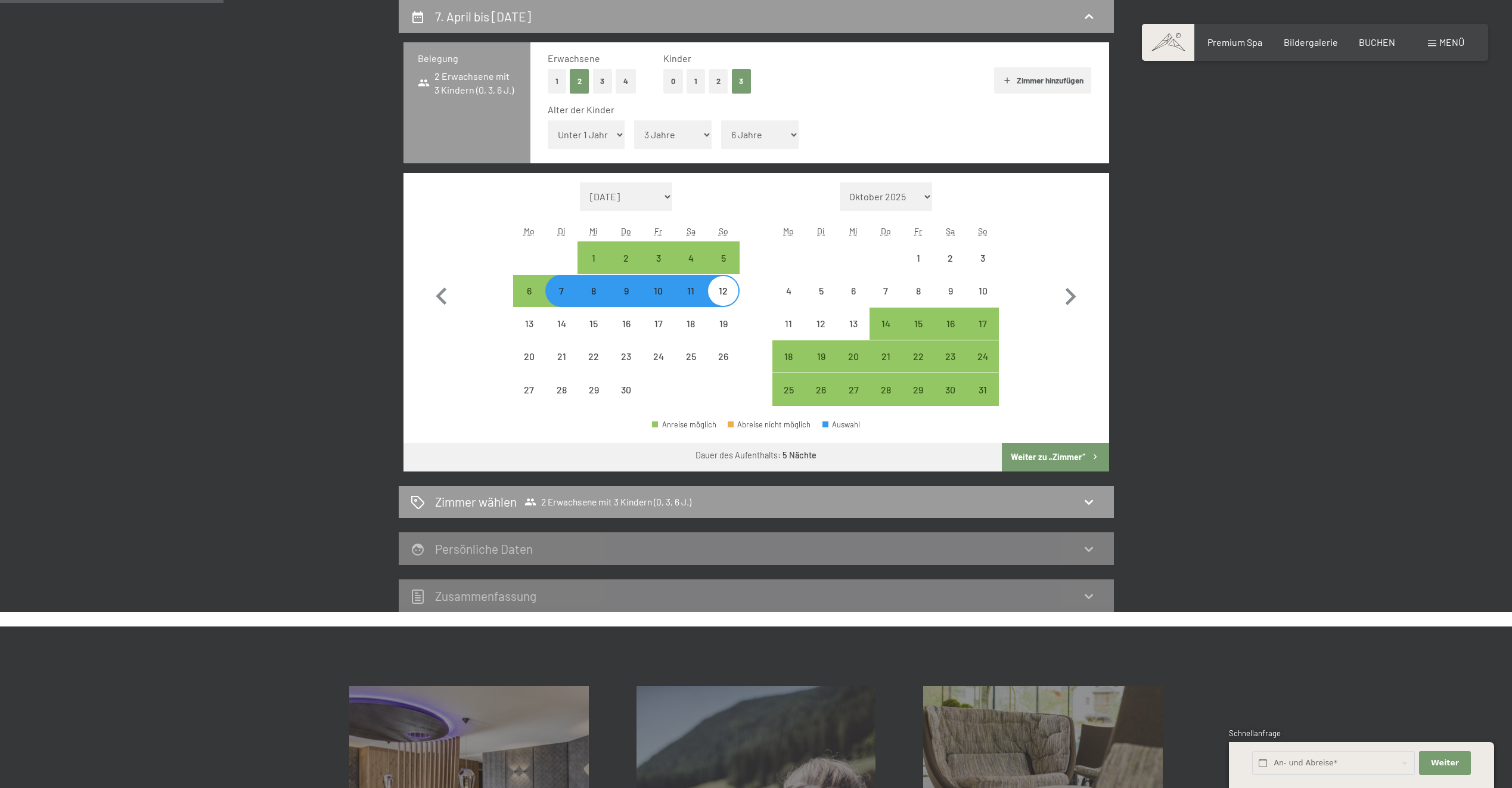
click at [1055, 453] on button "Weiter zu „Zimmer“" at bounding box center [1055, 457] width 106 height 29
select select "2026-04-01"
select select "2026-05-01"
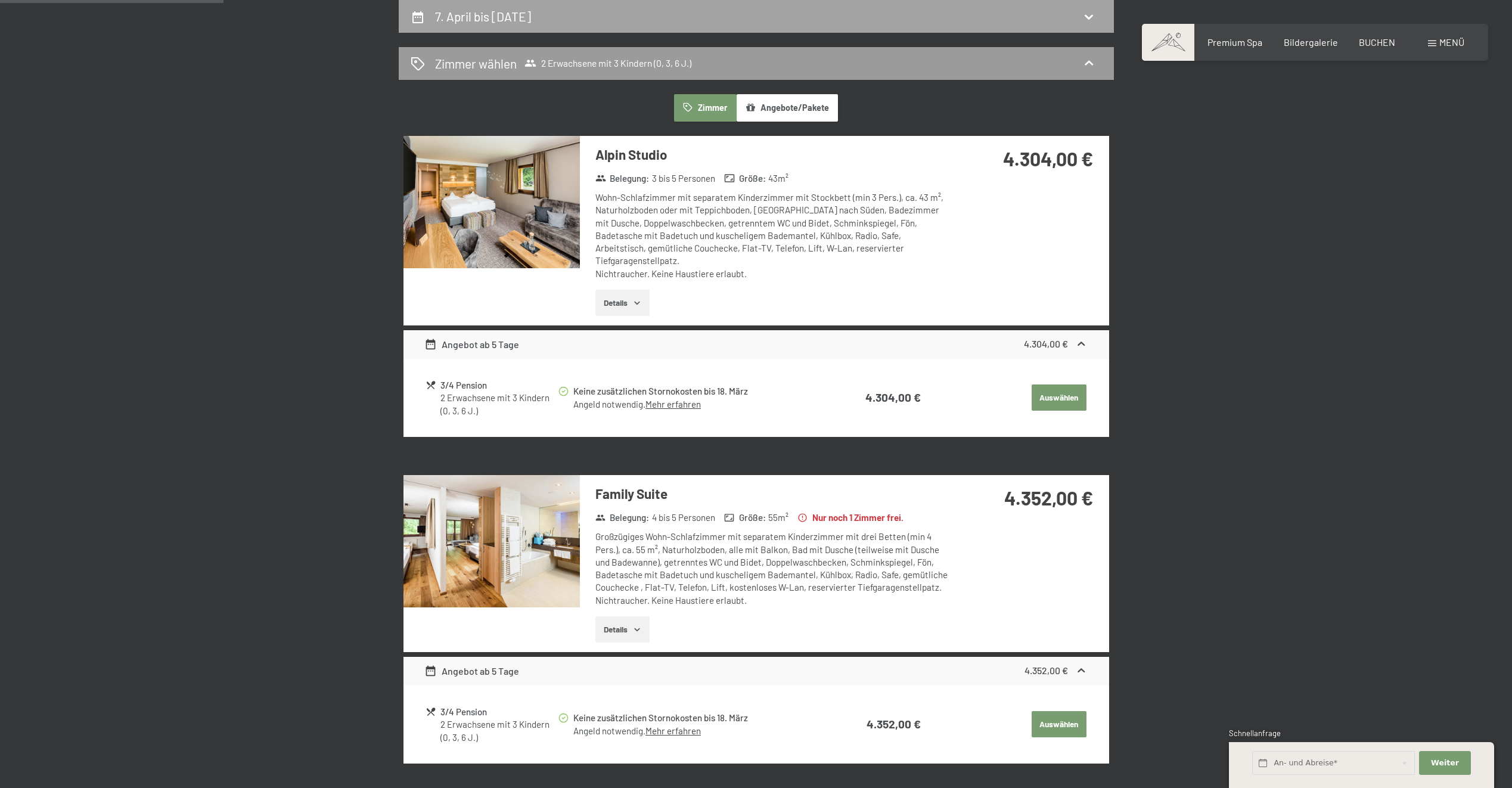
click at [578, 15] on div "7. April bis 12. April 2026" at bounding box center [756, 16] width 691 height 17
select select "3"
select select "6"
select select "2026-04-01"
select select "2026-05-01"
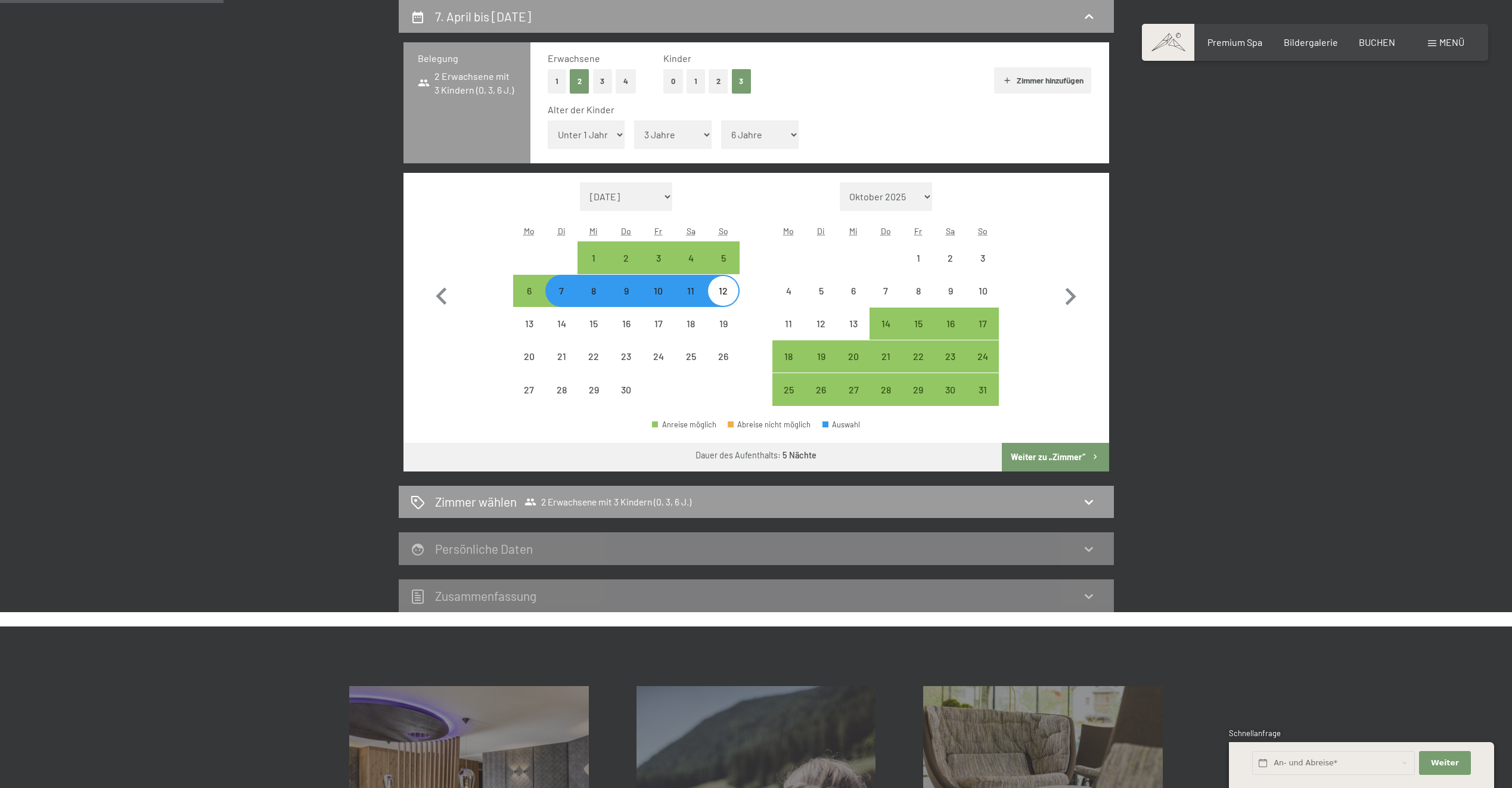
click at [563, 299] on div "7" at bounding box center [561, 301] width 30 height 30
select select "2026-04-01"
select select "2026-05-01"
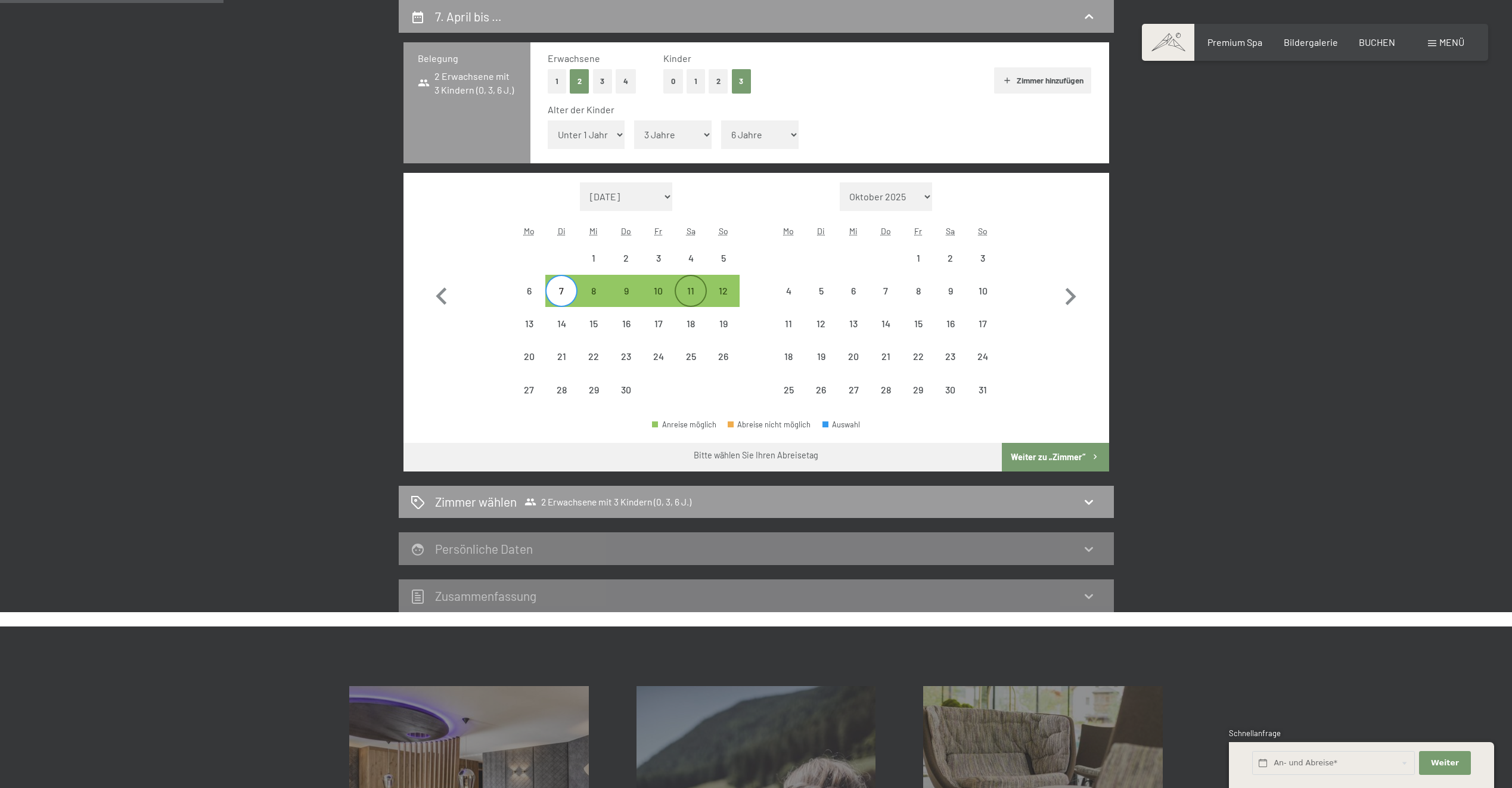
click at [685, 295] on div "11" at bounding box center [691, 301] width 30 height 30
select select "2026-04-01"
select select "2026-05-01"
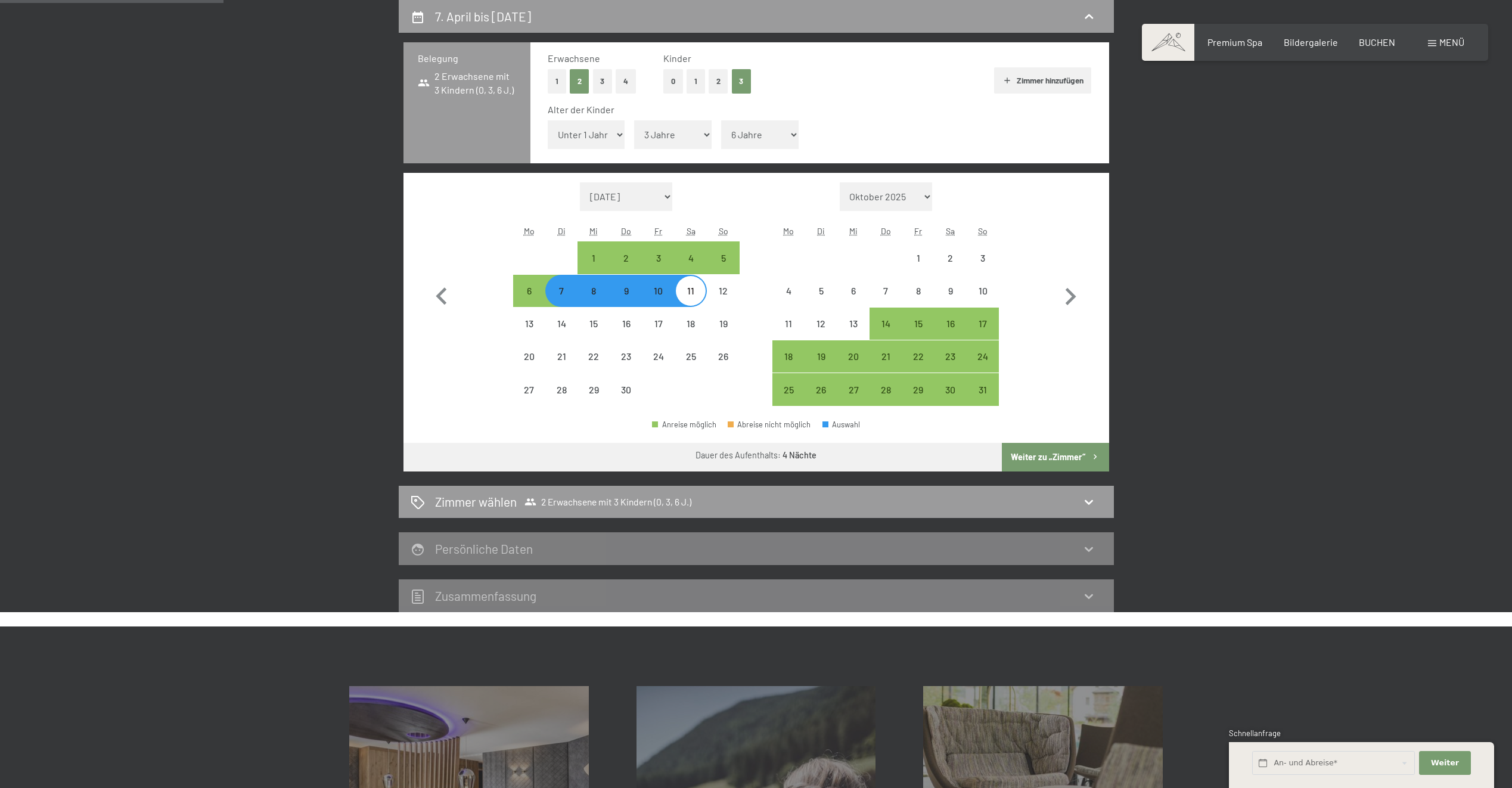
click at [1033, 452] on button "Weiter zu „Zimmer“" at bounding box center [1055, 457] width 106 height 29
select select "2026-04-01"
select select "2026-05-01"
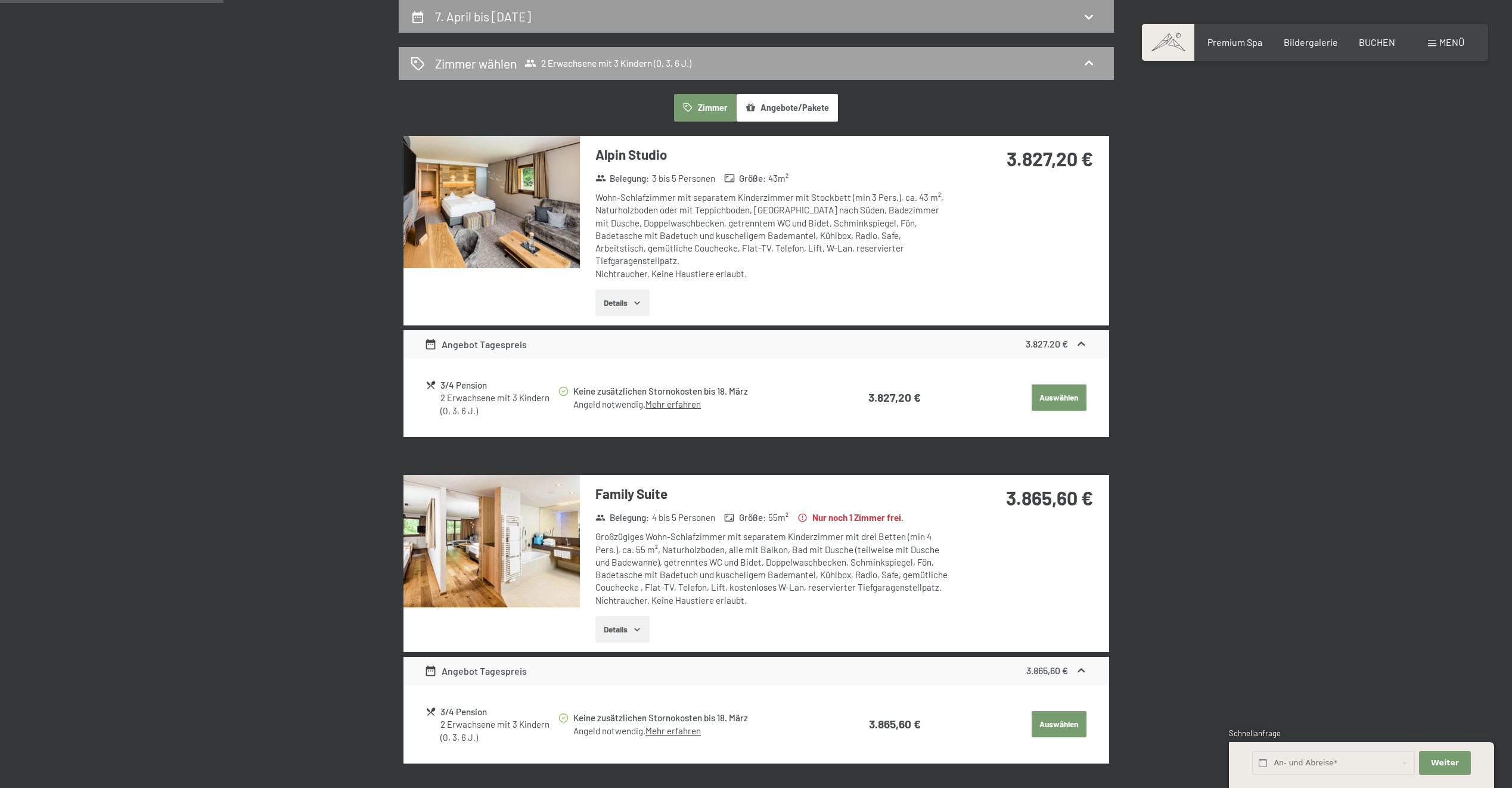
click at [552, 65] on span "2 Erwachsene mit 3 Kindern (0, 3, 6 J.)" at bounding box center [608, 63] width 167 height 12
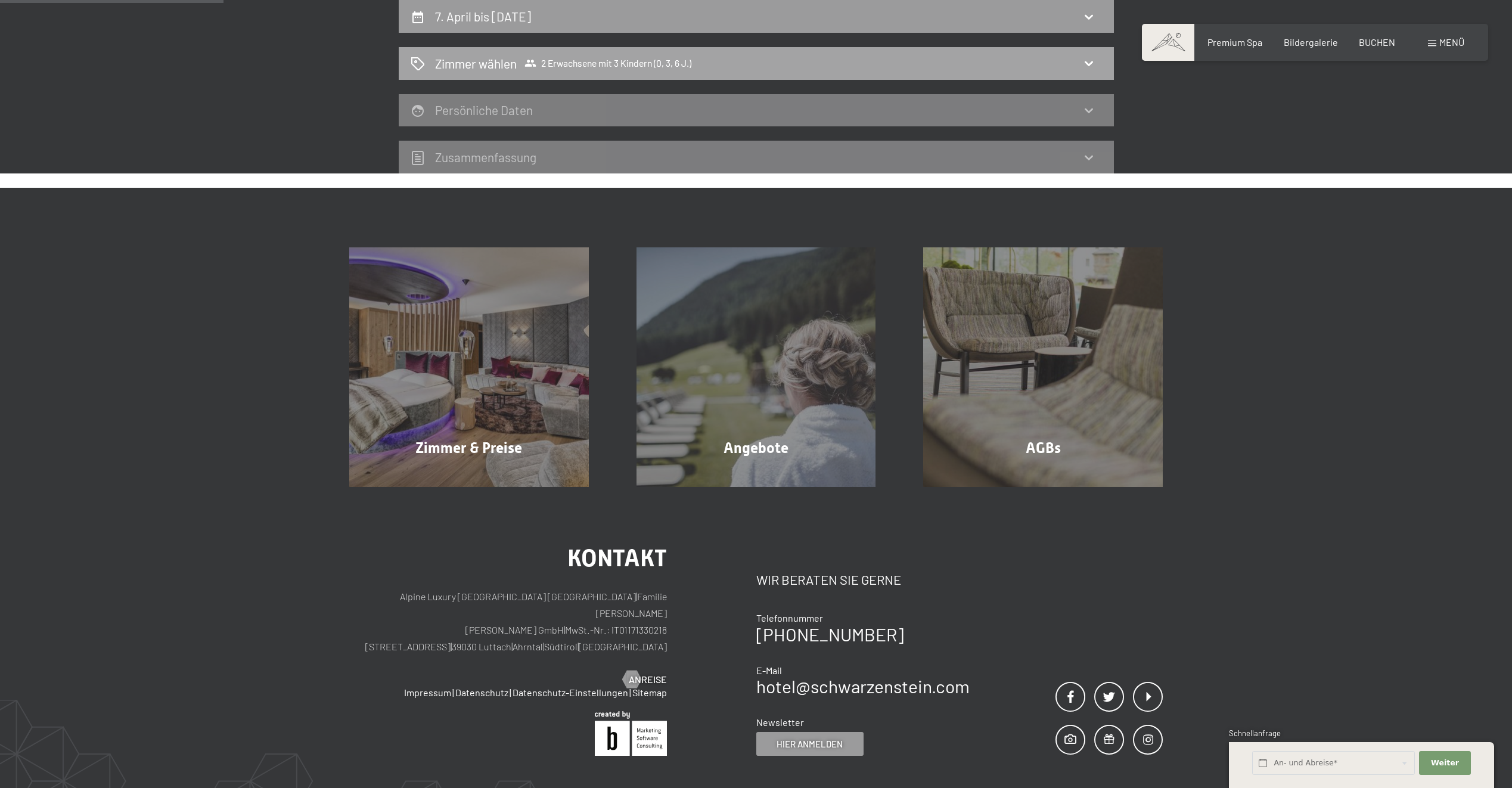
click at [552, 65] on span "2 Erwachsene mit 3 Kindern (0, 3, 6 J.)" at bounding box center [608, 63] width 167 height 12
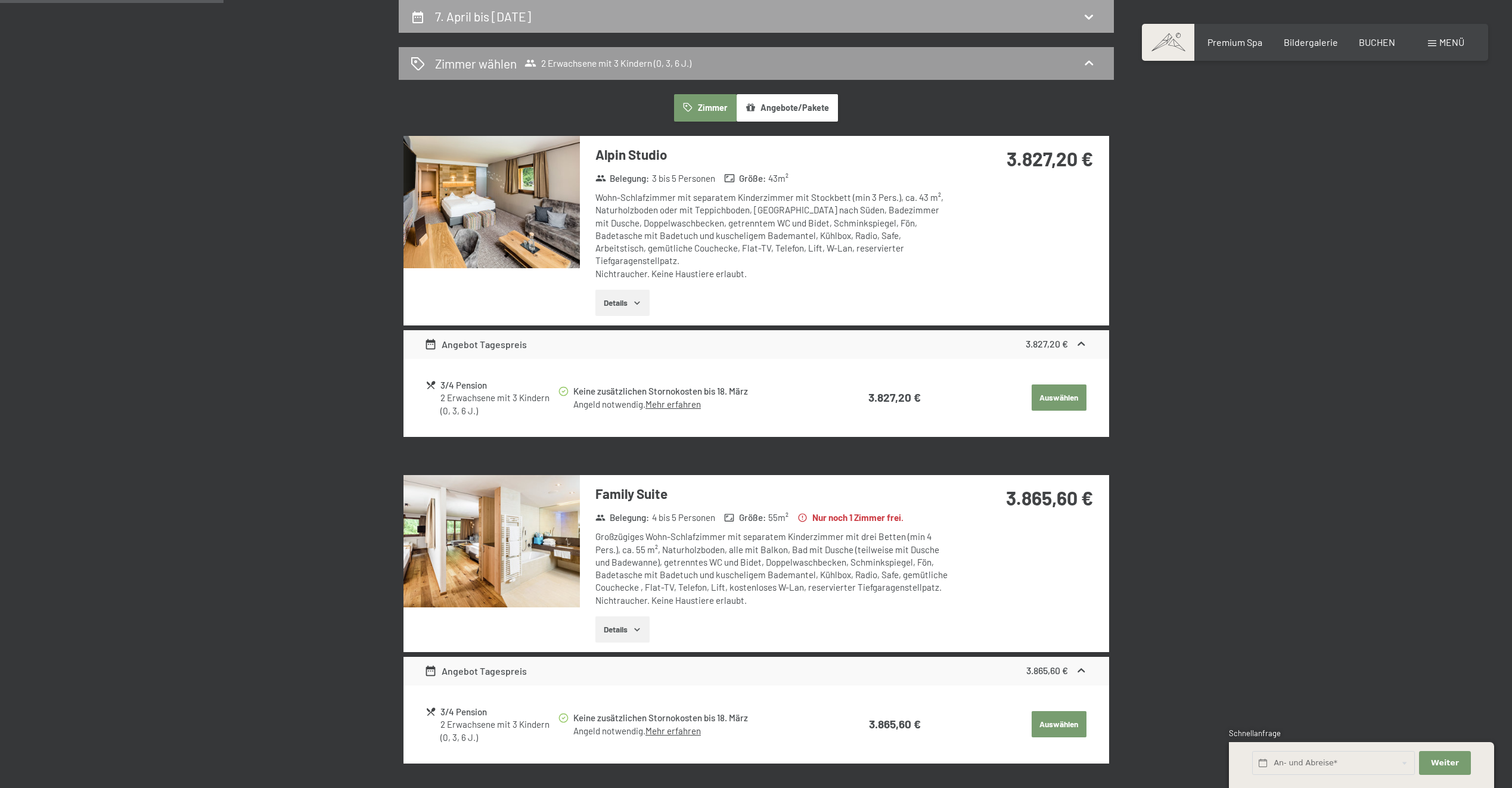
click at [531, 24] on h2 "7. April bis 11. April 2026" at bounding box center [483, 17] width 96 height 15
select select "3"
select select "6"
select select "2026-04-01"
select select "2026-05-01"
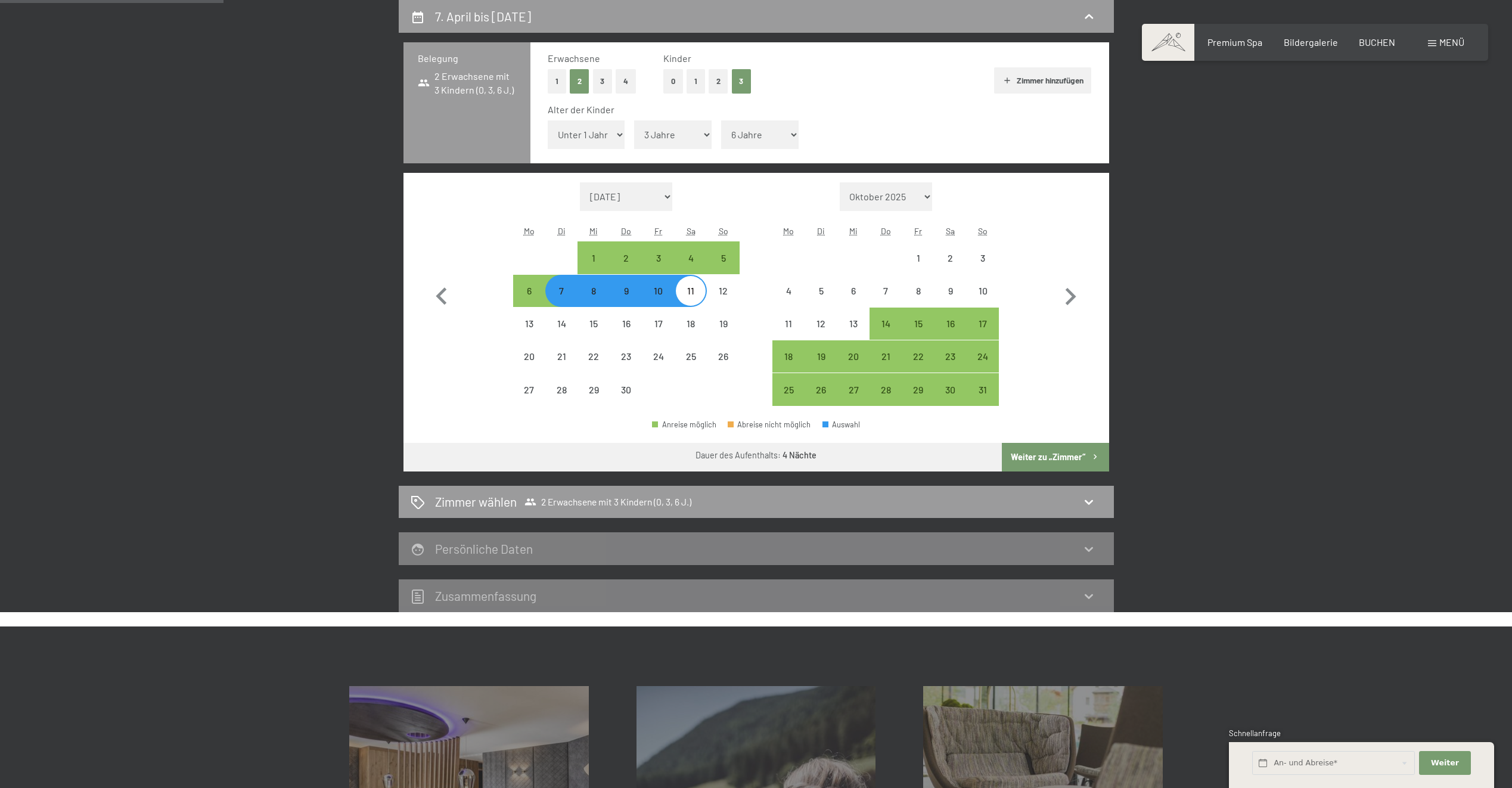
click at [566, 299] on div "7" at bounding box center [561, 301] width 30 height 30
select select "2026-04-01"
select select "2026-05-01"
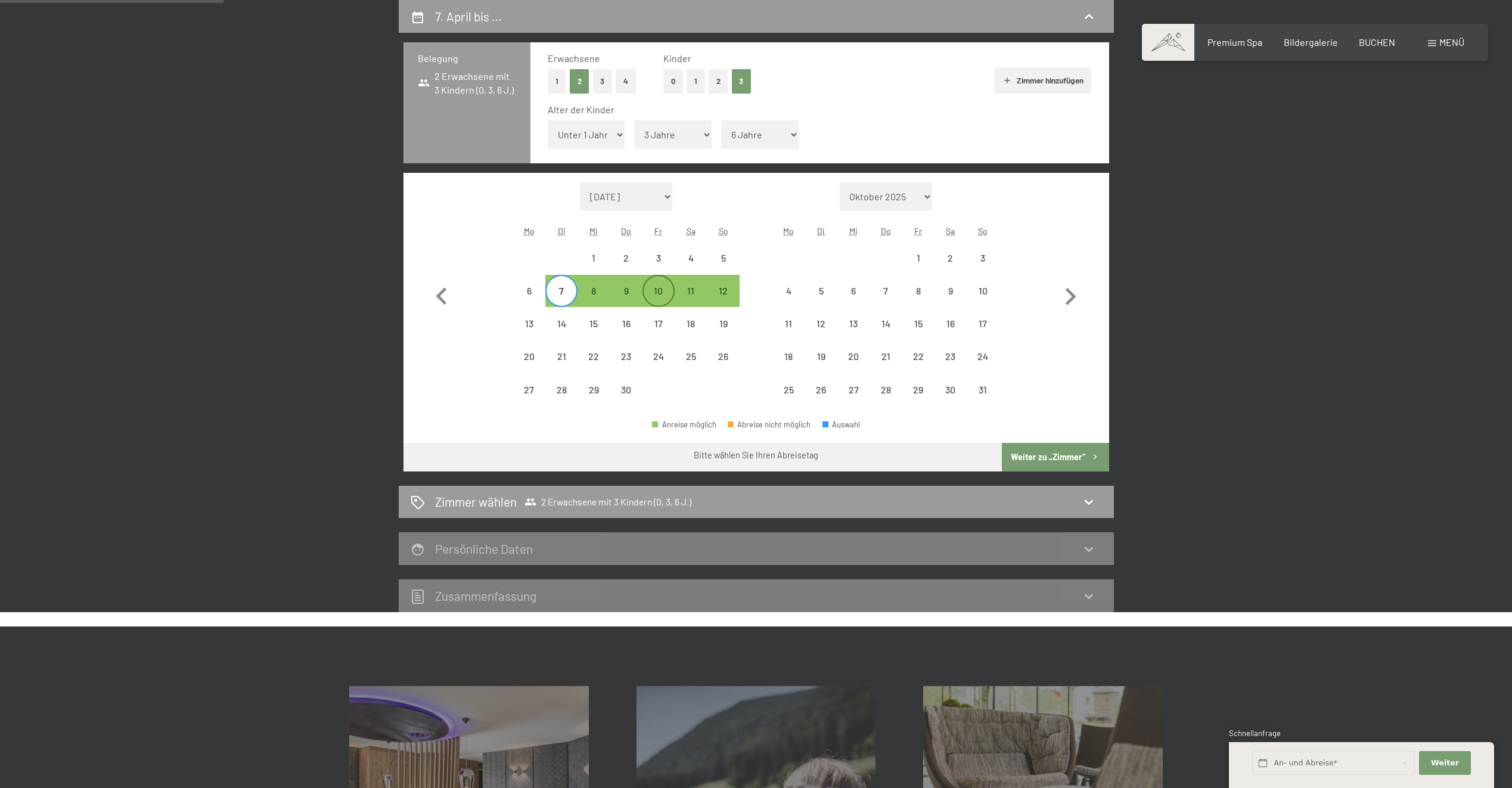
click at [663, 298] on div "10" at bounding box center [658, 301] width 30 height 30
select select "2026-04-01"
select select "2026-05-01"
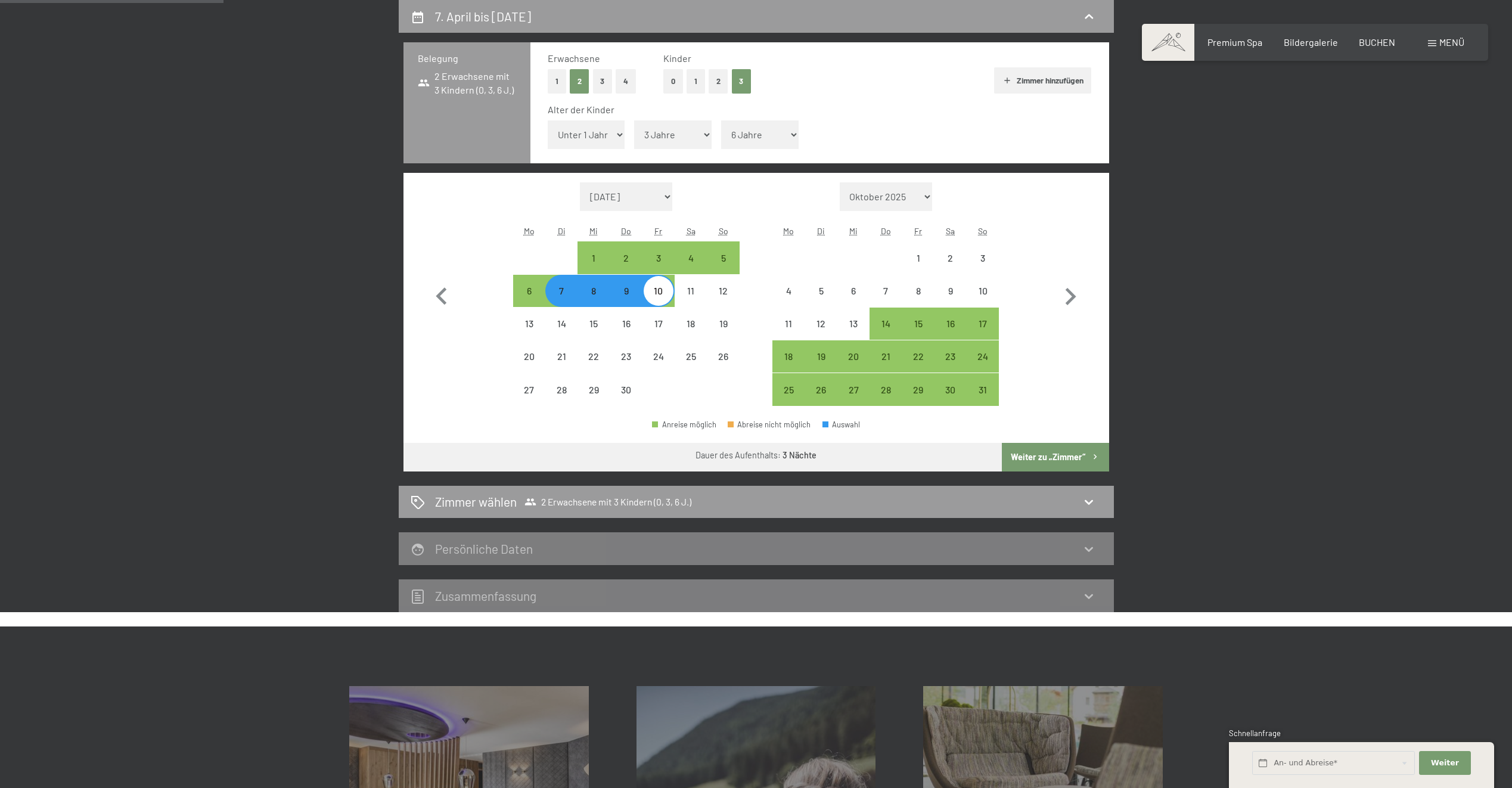
click at [1041, 451] on button "Weiter zu „Zimmer“" at bounding box center [1055, 457] width 106 height 29
select select "2026-04-01"
select select "2026-05-01"
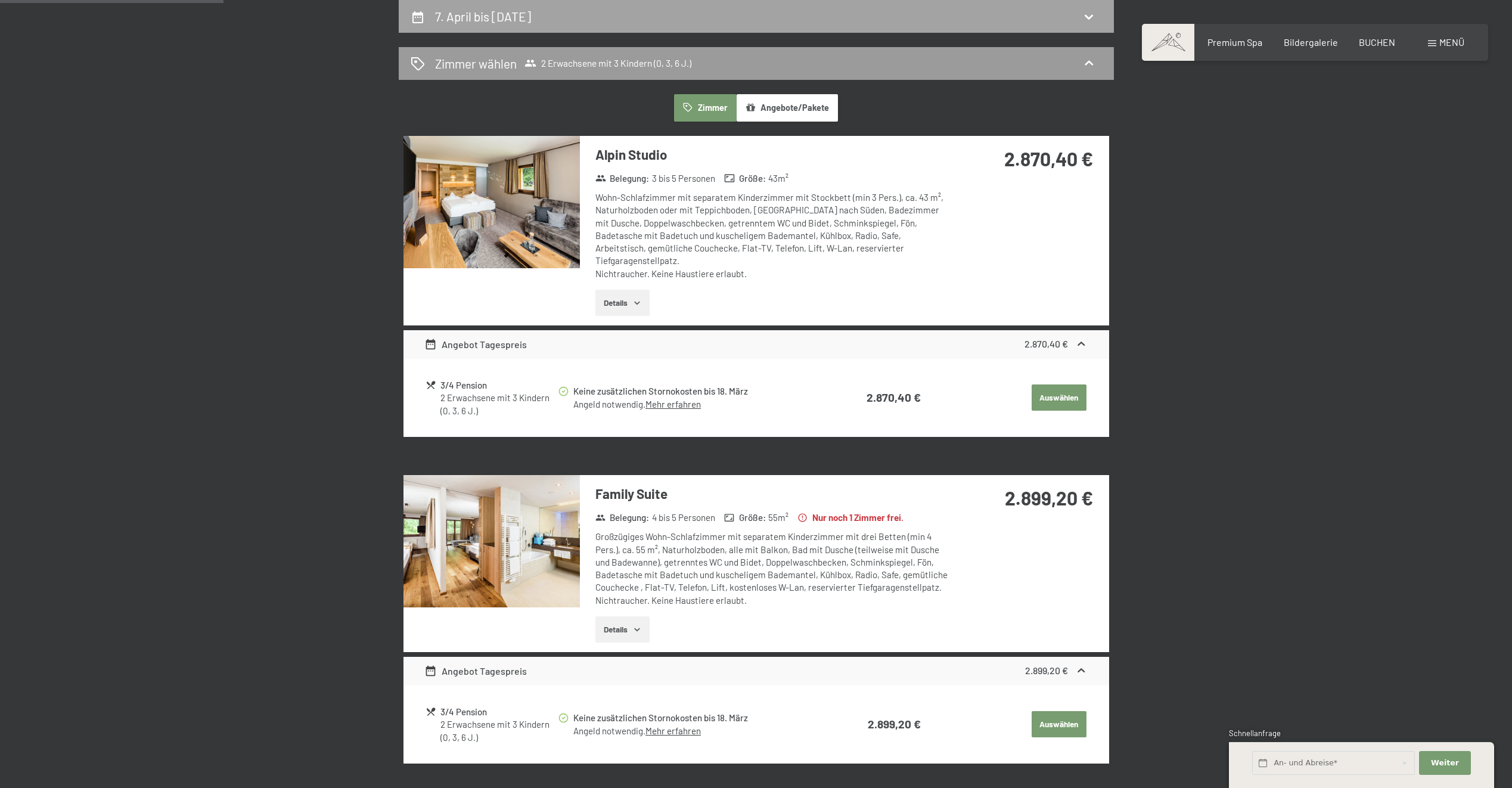
click at [568, 11] on div "7. April bis 10. April 2026" at bounding box center [756, 16] width 691 height 17
select select "3"
select select "6"
select select "2026-04-01"
select select "2026-05-01"
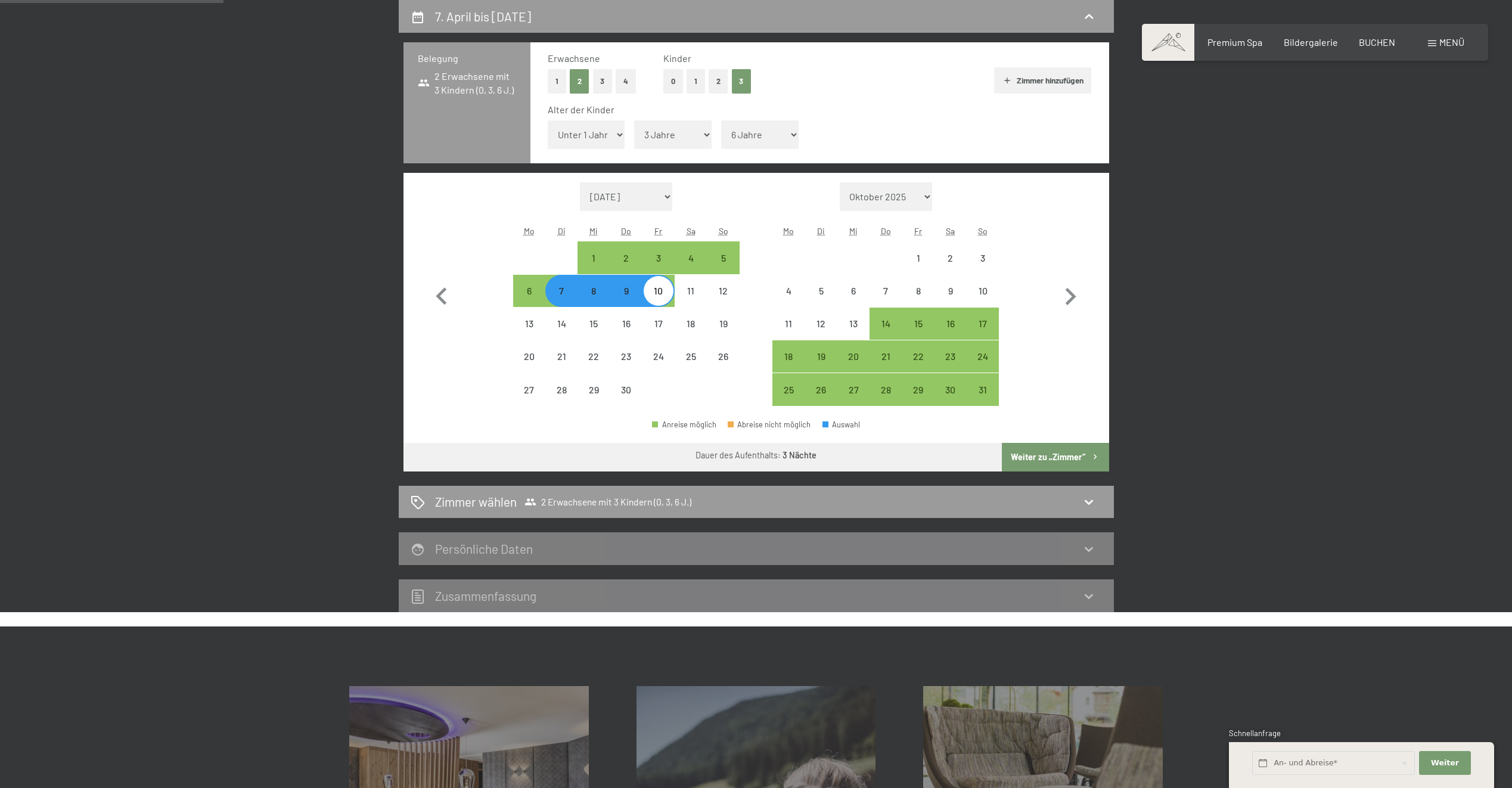
click at [565, 295] on div "7" at bounding box center [561, 301] width 30 height 30
select select "2026-04-01"
select select "2026-05-01"
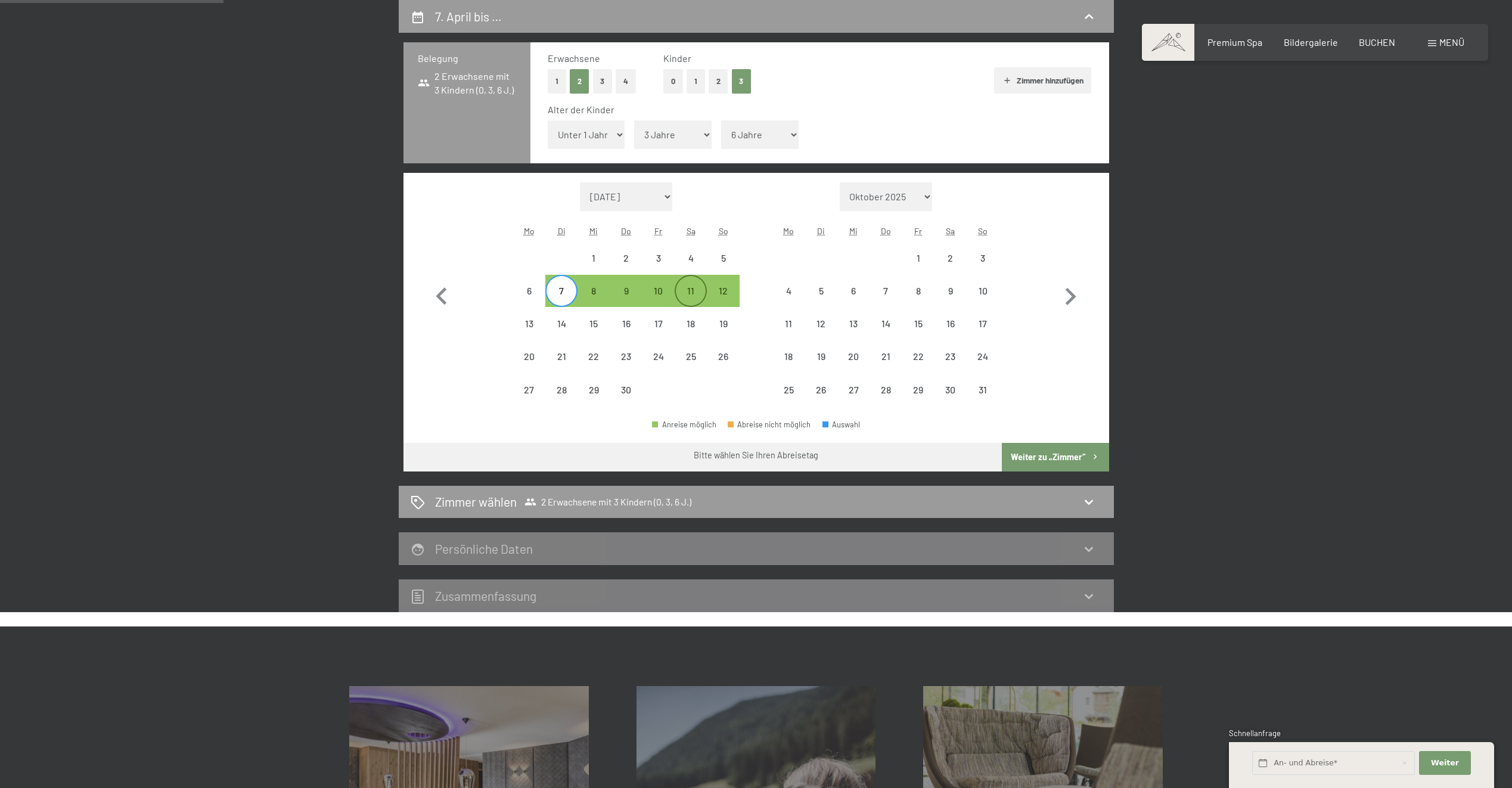
click at [691, 292] on div "11" at bounding box center [691, 301] width 30 height 30
select select "2026-04-01"
select select "2026-05-01"
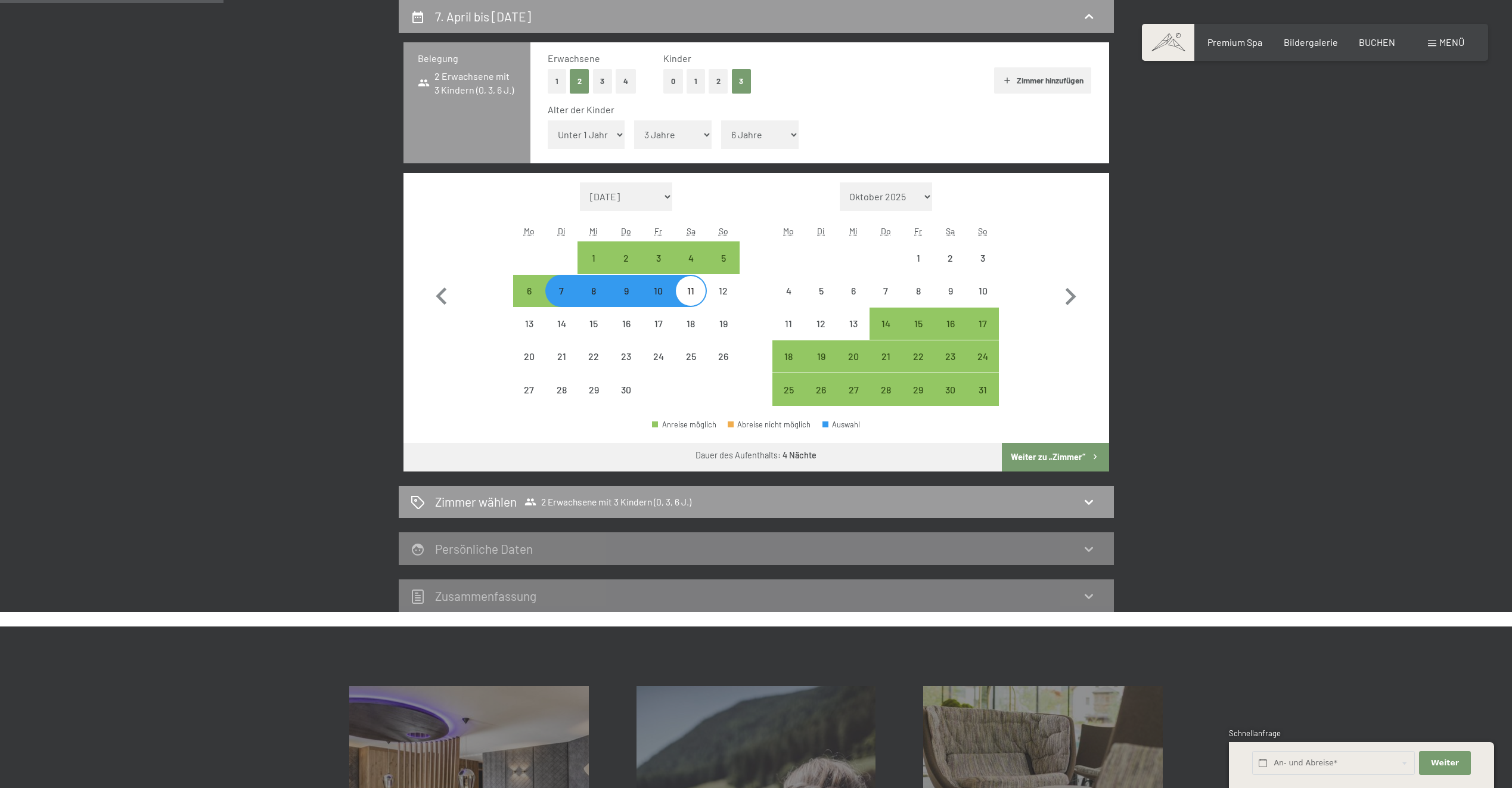
click at [1030, 452] on button "Weiter zu „Zimmer“" at bounding box center [1055, 457] width 106 height 29
select select "2026-04-01"
select select "2026-05-01"
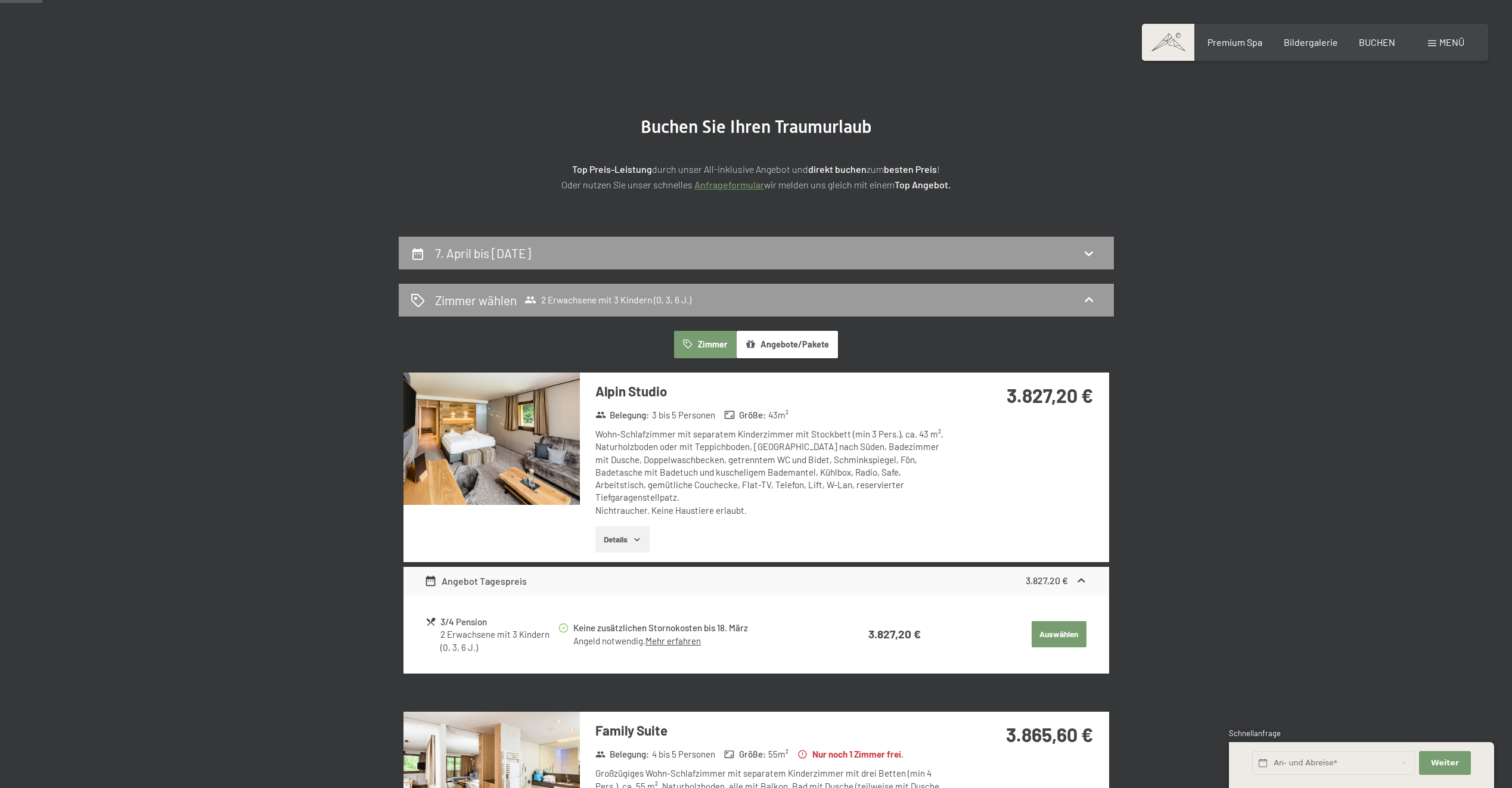
scroll to position [43, 0]
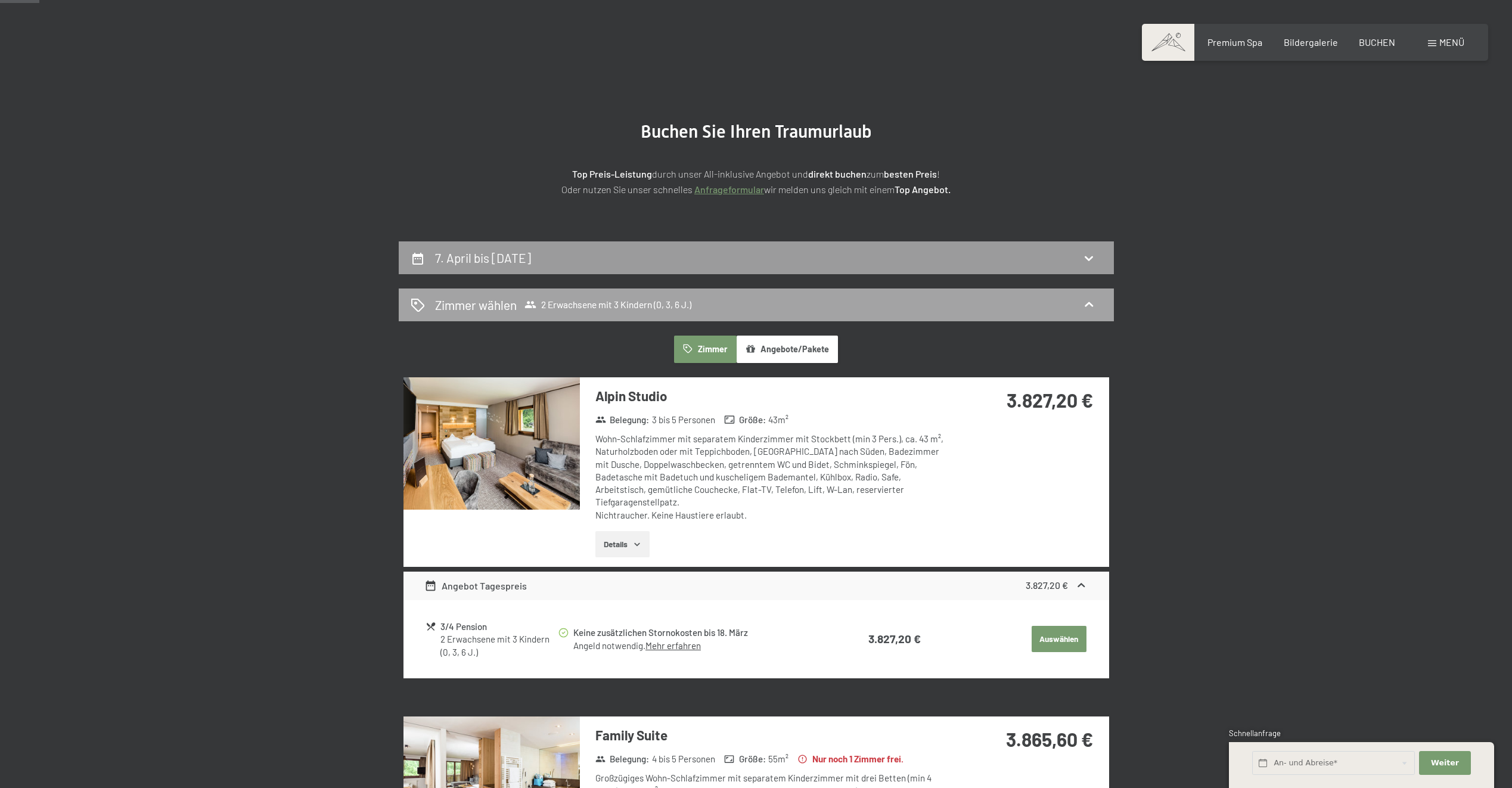
click at [596, 296] on span "Zimmer wählen 2 Erwachsene mit 3 Kindern (0, 3, 6 J.)" at bounding box center [563, 305] width 256 height 17
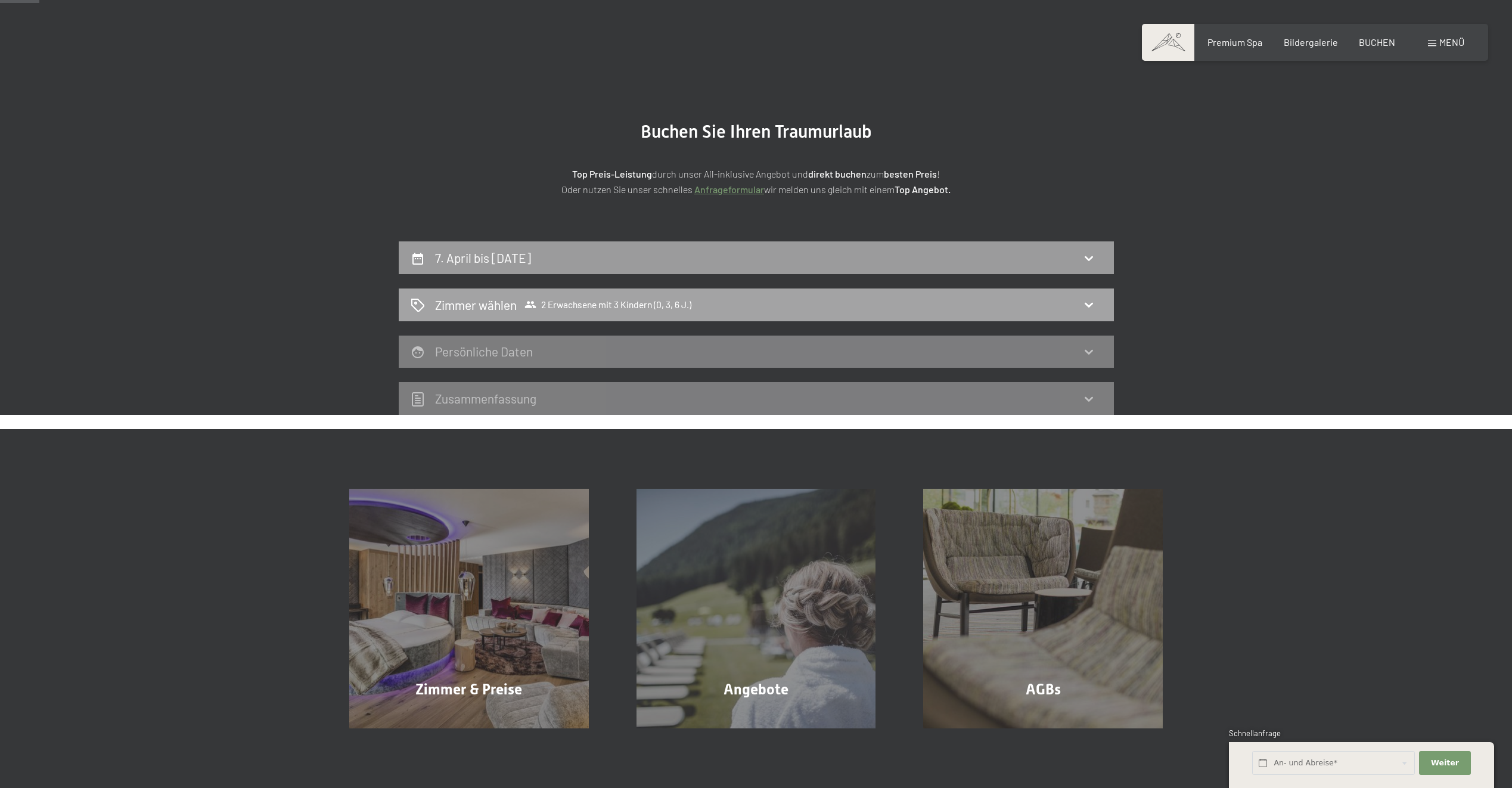
click at [604, 297] on span "Zimmer wählen 2 Erwachsene mit 3 Kindern (0, 3, 6 J.)" at bounding box center [563, 305] width 256 height 17
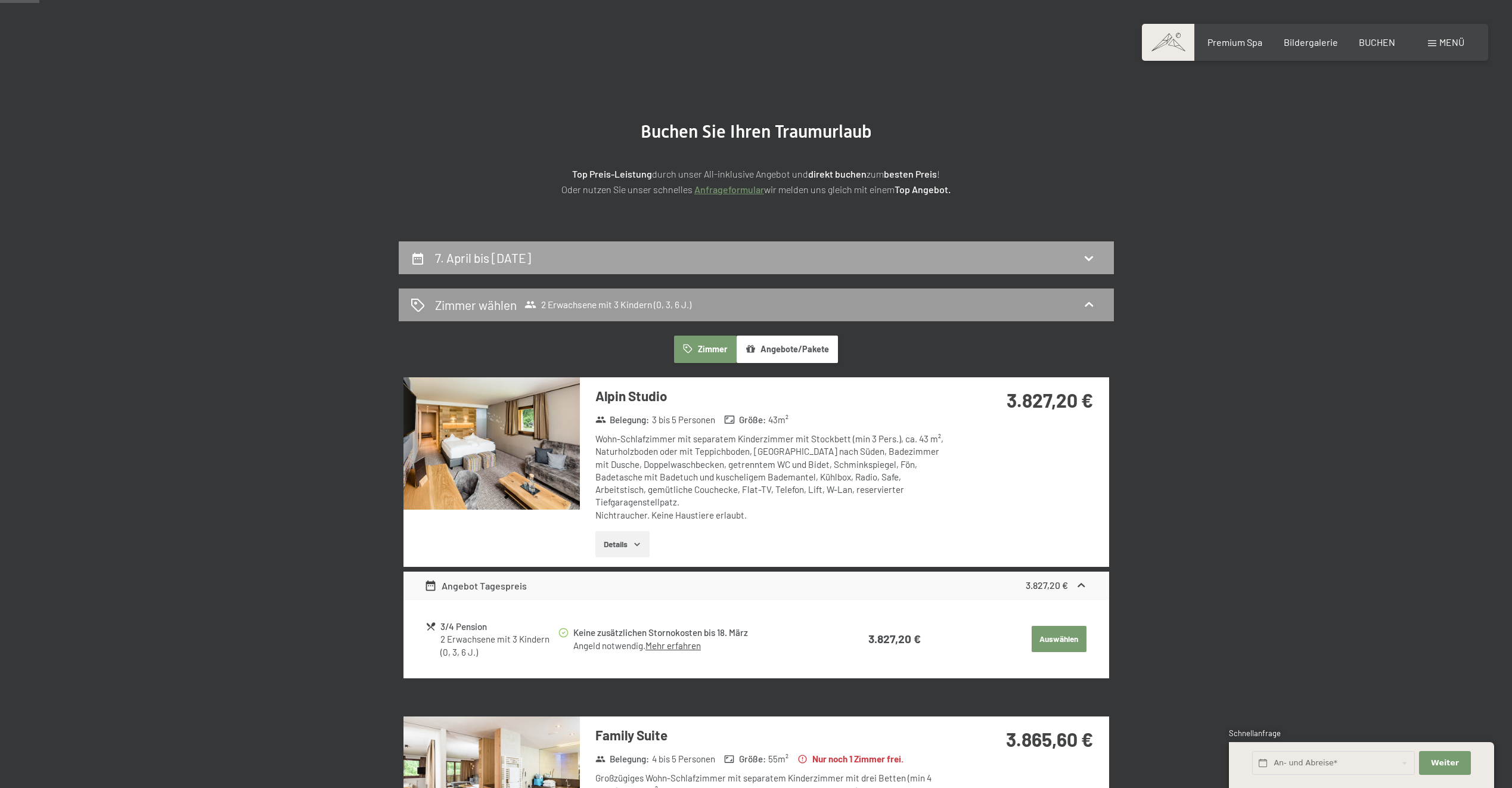
click at [582, 263] on div "7. April bis 11. April 2026" at bounding box center [756, 258] width 691 height 17
select select "3"
select select "6"
select select "2026-04-01"
select select "2026-05-01"
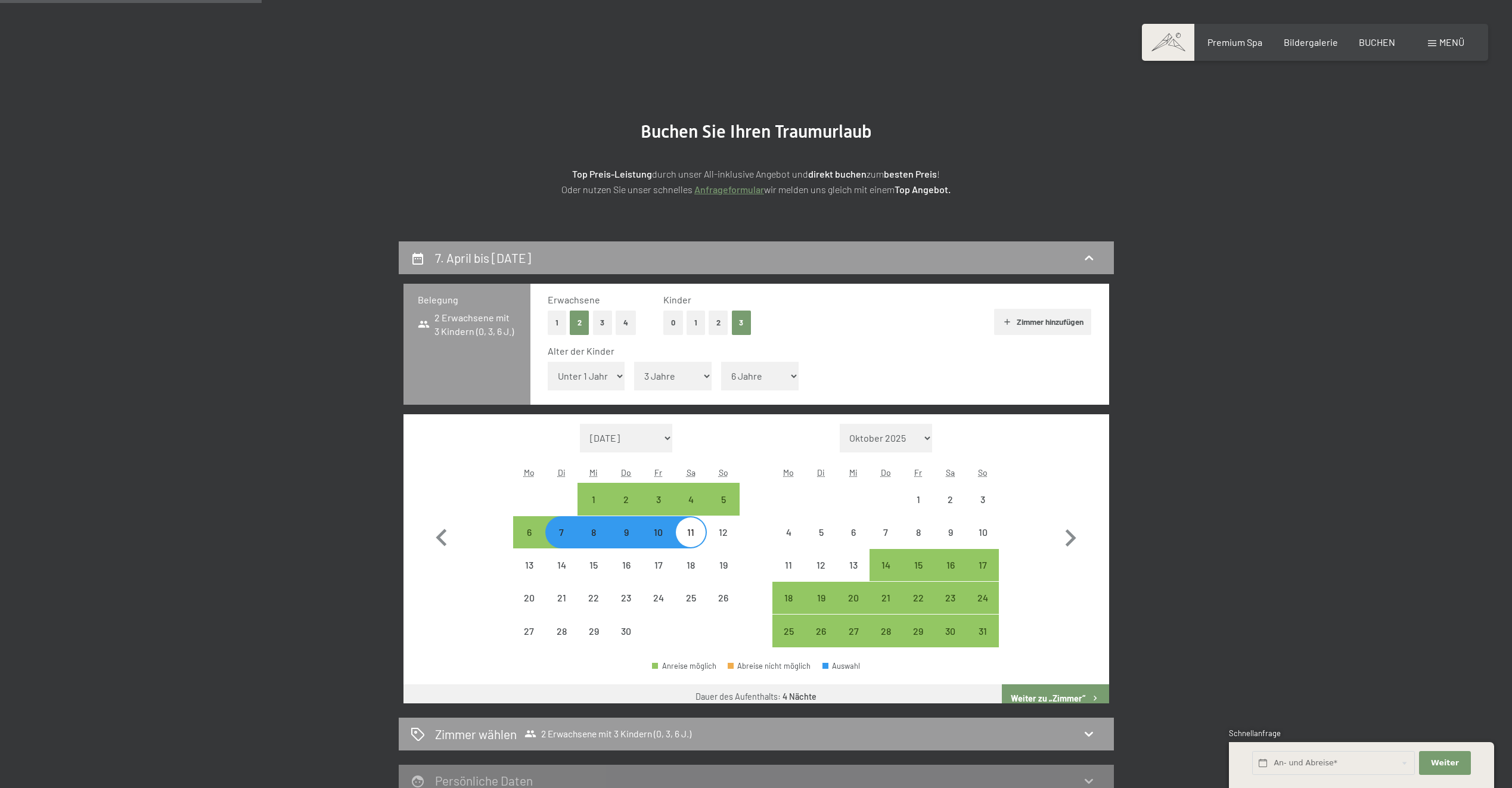
scroll to position [284, 0]
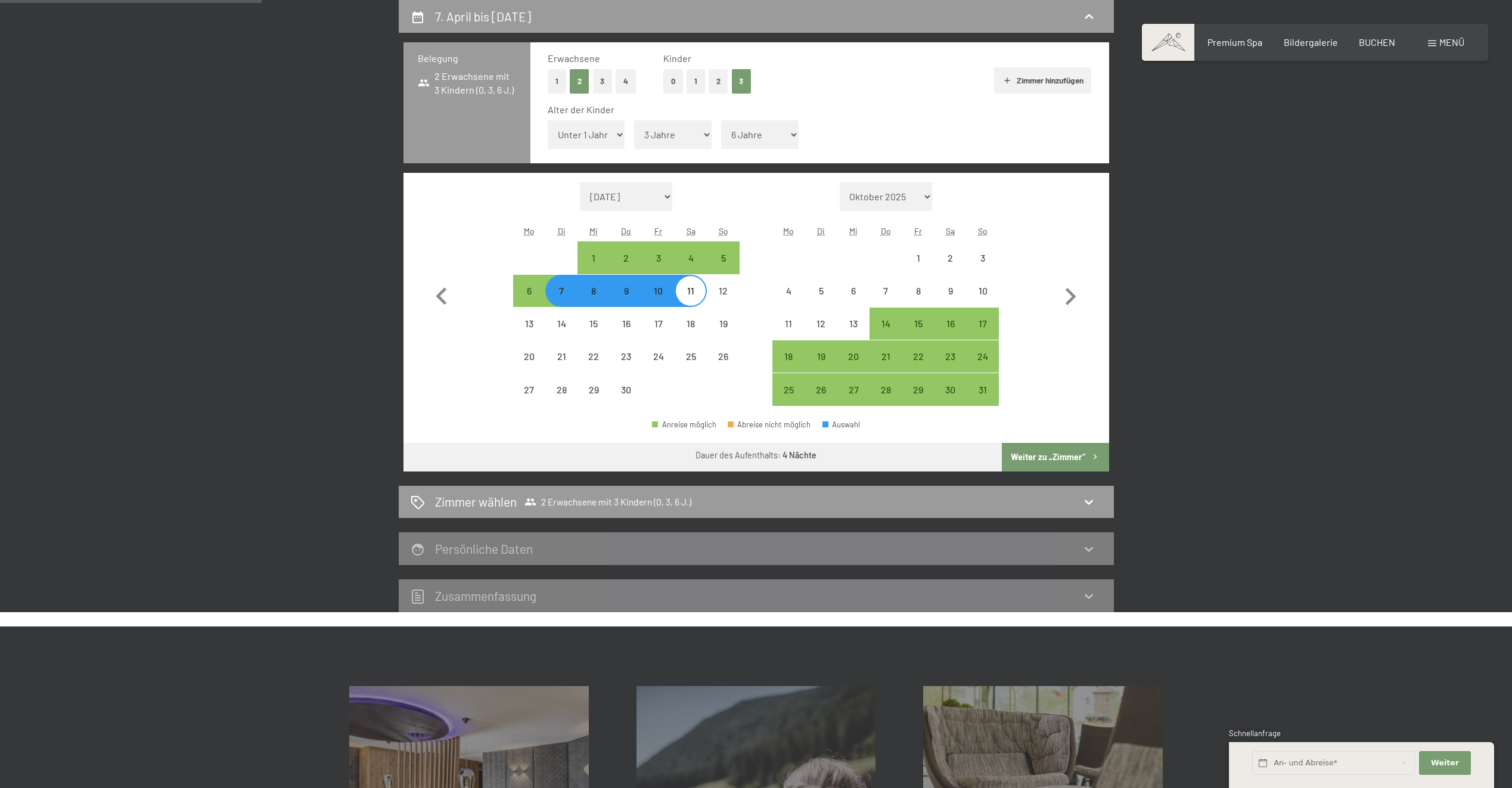
click at [627, 78] on button "4" at bounding box center [625, 81] width 21 height 24
select select "2026-04-01"
select select "2026-05-01"
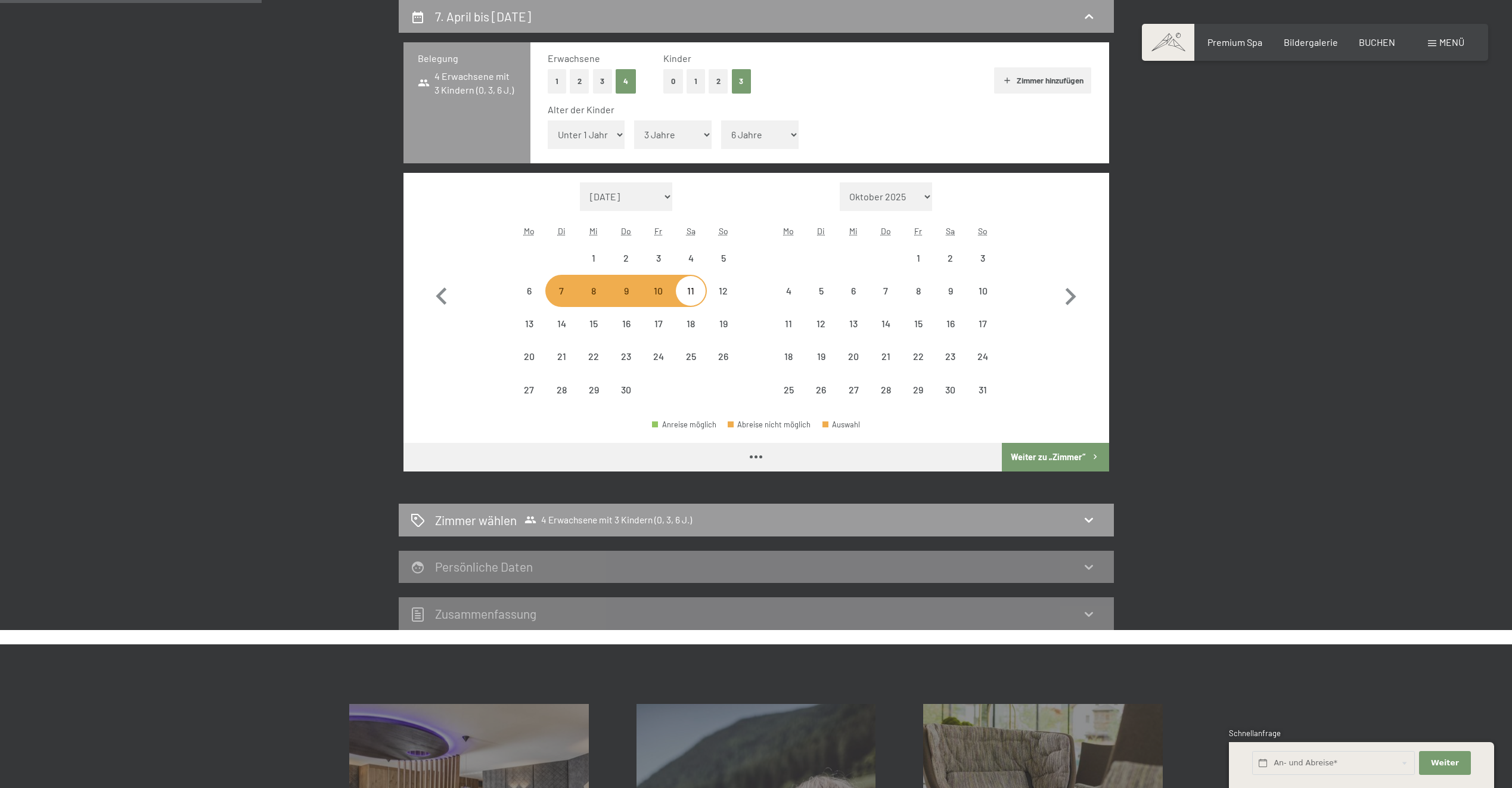
select select "2026-04-01"
select select "2026-05-01"
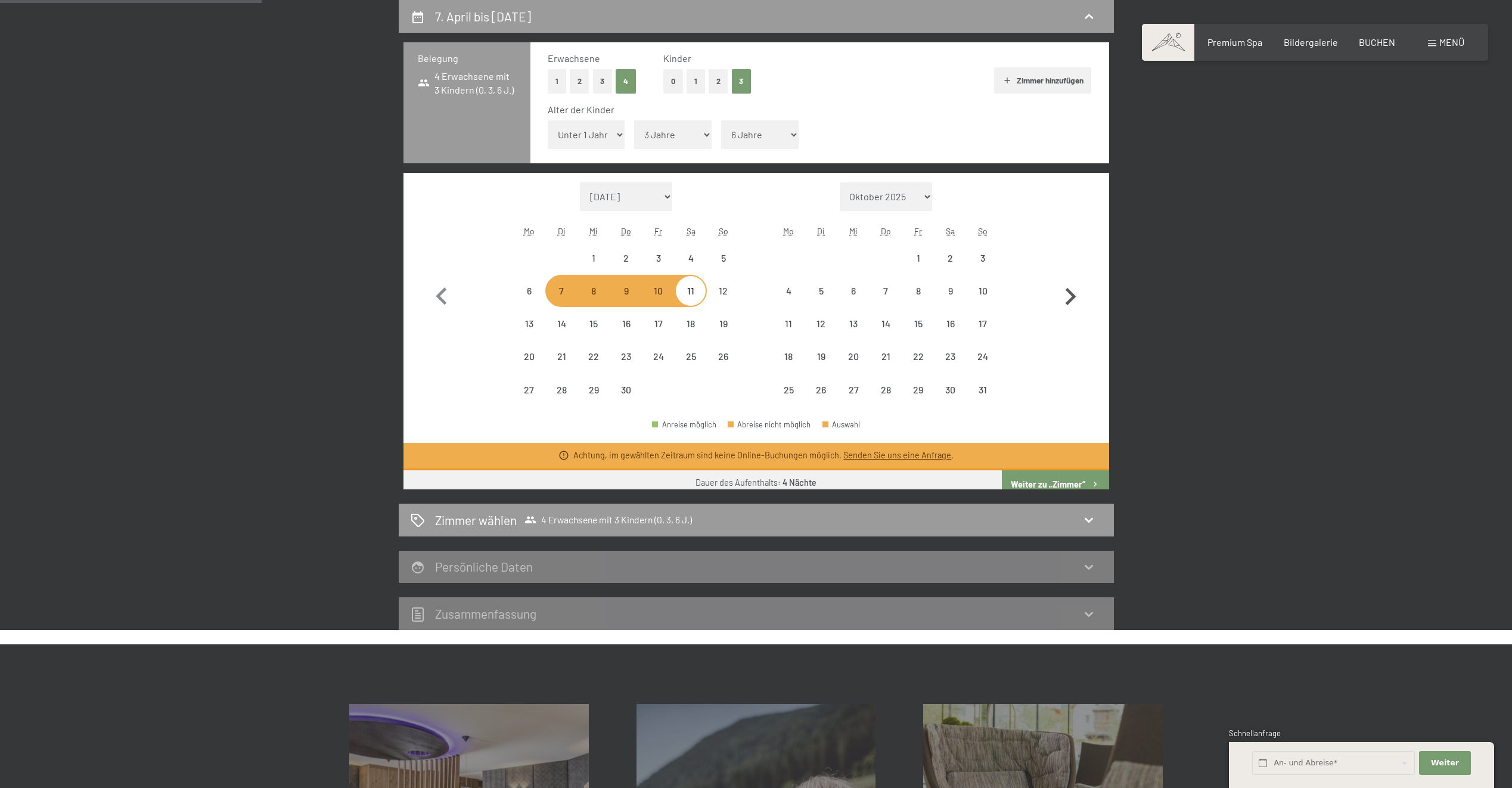
click at [1077, 296] on icon "button" at bounding box center [1070, 296] width 34 height 34
select select "2026-05-01"
select select "2026-06-01"
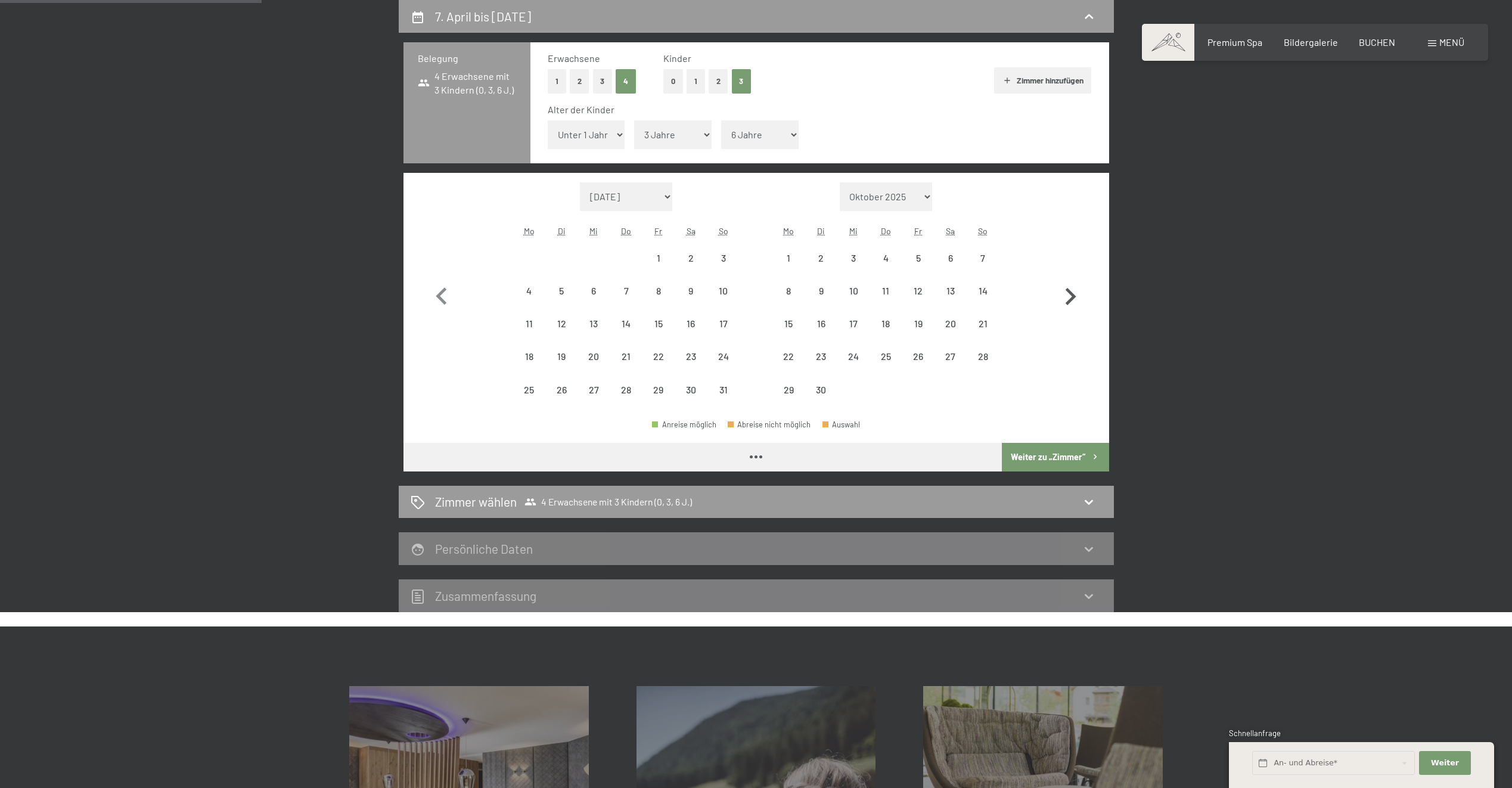
click at [1077, 296] on icon "button" at bounding box center [1070, 296] width 34 height 34
select select "2026-06-01"
select select "2026-07-01"
click at [1077, 296] on icon "button" at bounding box center [1070, 296] width 34 height 34
select select "2026-07-01"
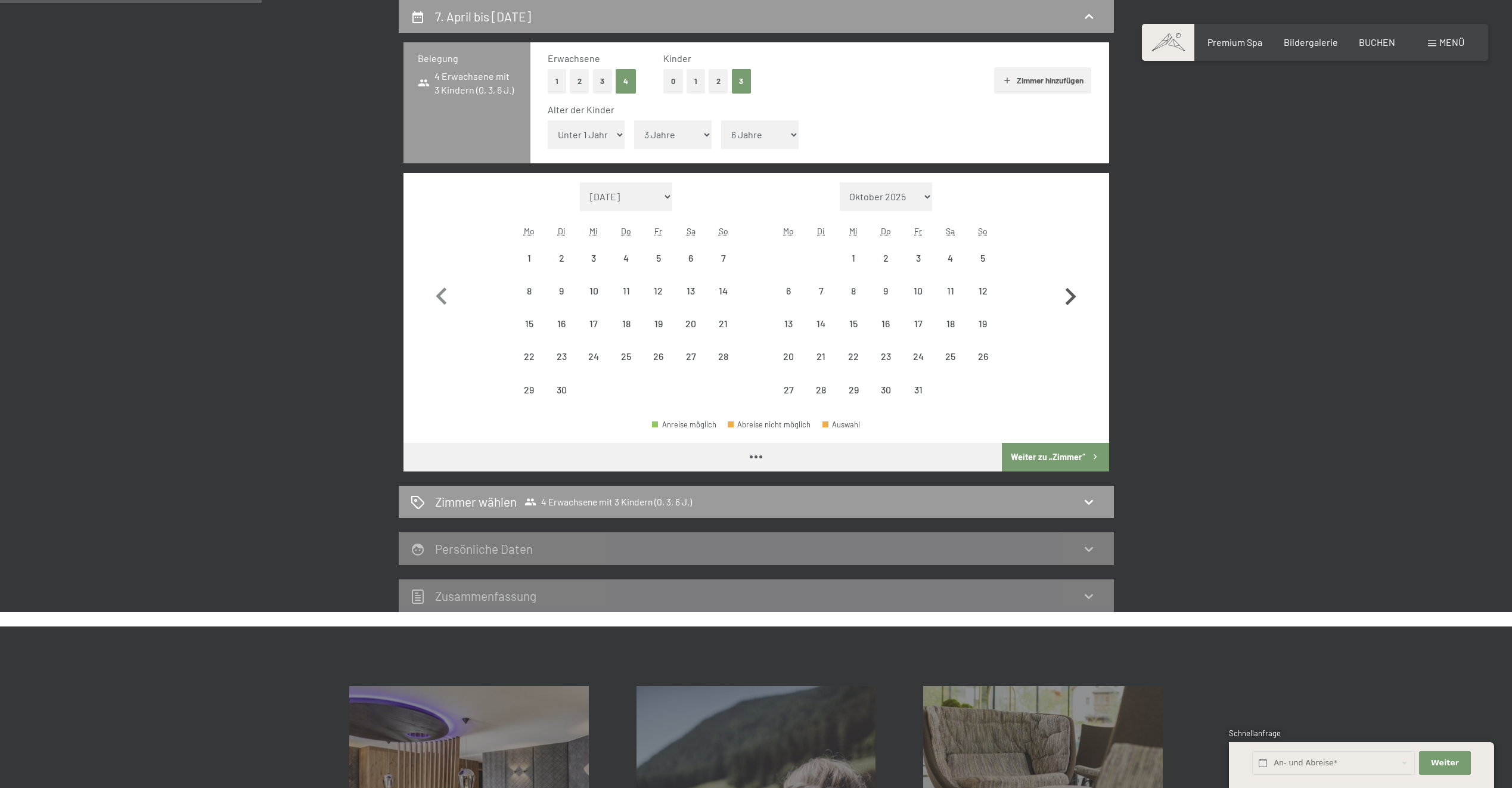
select select "2026-08-01"
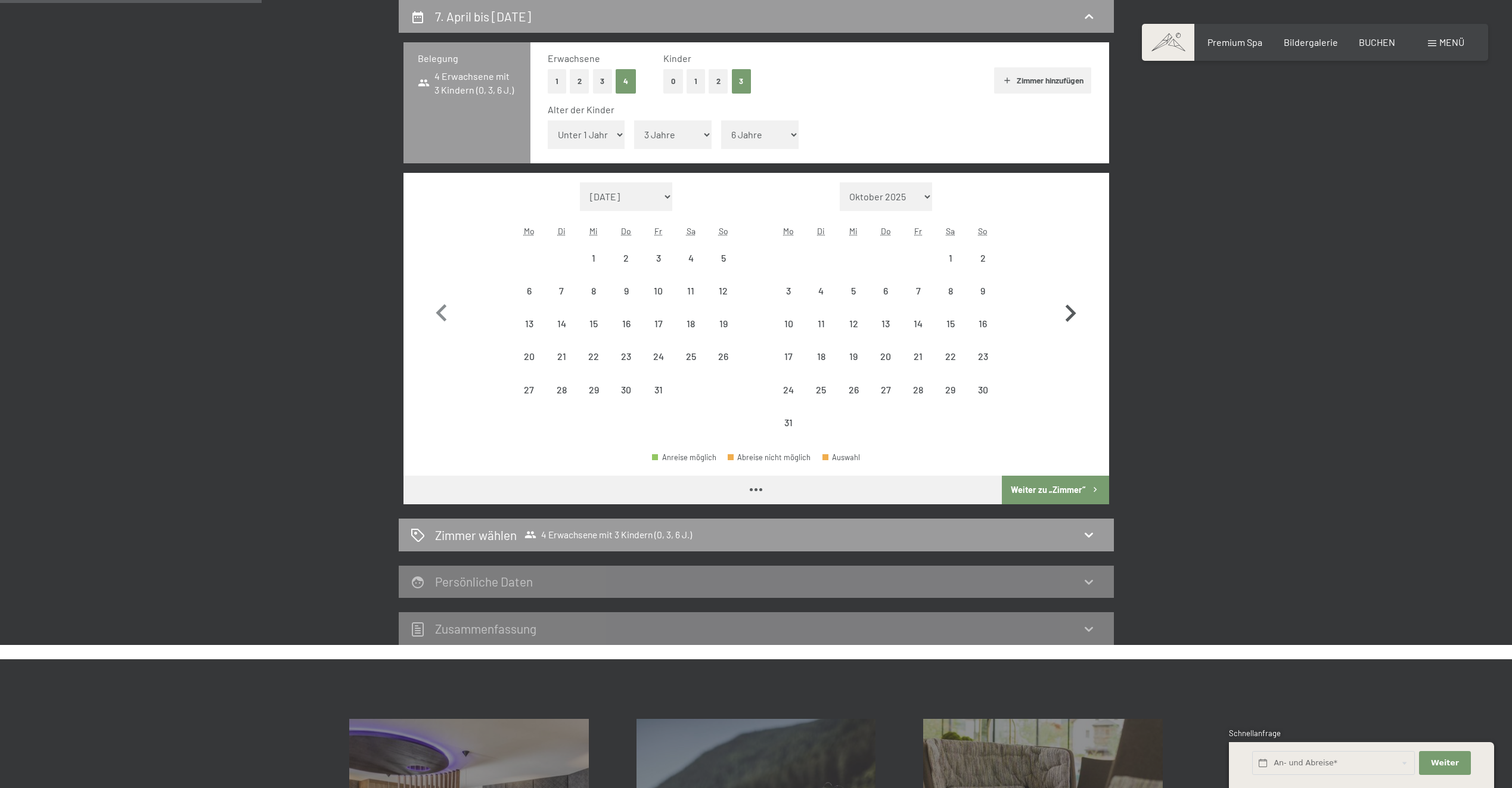
select select "2026-07-01"
select select "2026-08-01"
click at [1077, 296] on icon "button" at bounding box center [1070, 313] width 34 height 34
select select "2026-08-01"
select select "2026-09-01"
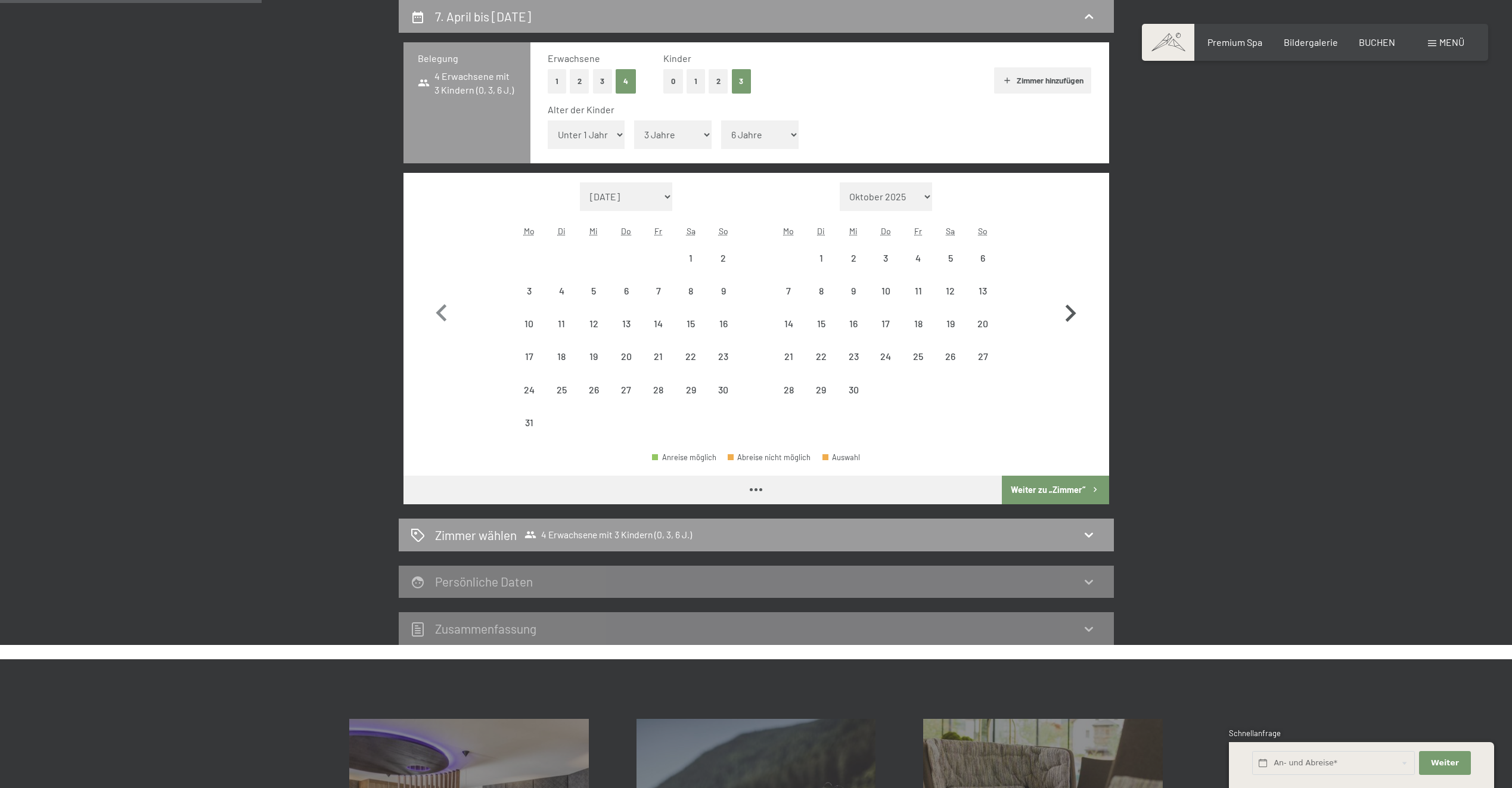
select select "2026-08-01"
select select "2026-09-01"
click at [1077, 296] on icon "button" at bounding box center [1070, 313] width 34 height 34
select select "2026-09-01"
select select "2026-10-01"
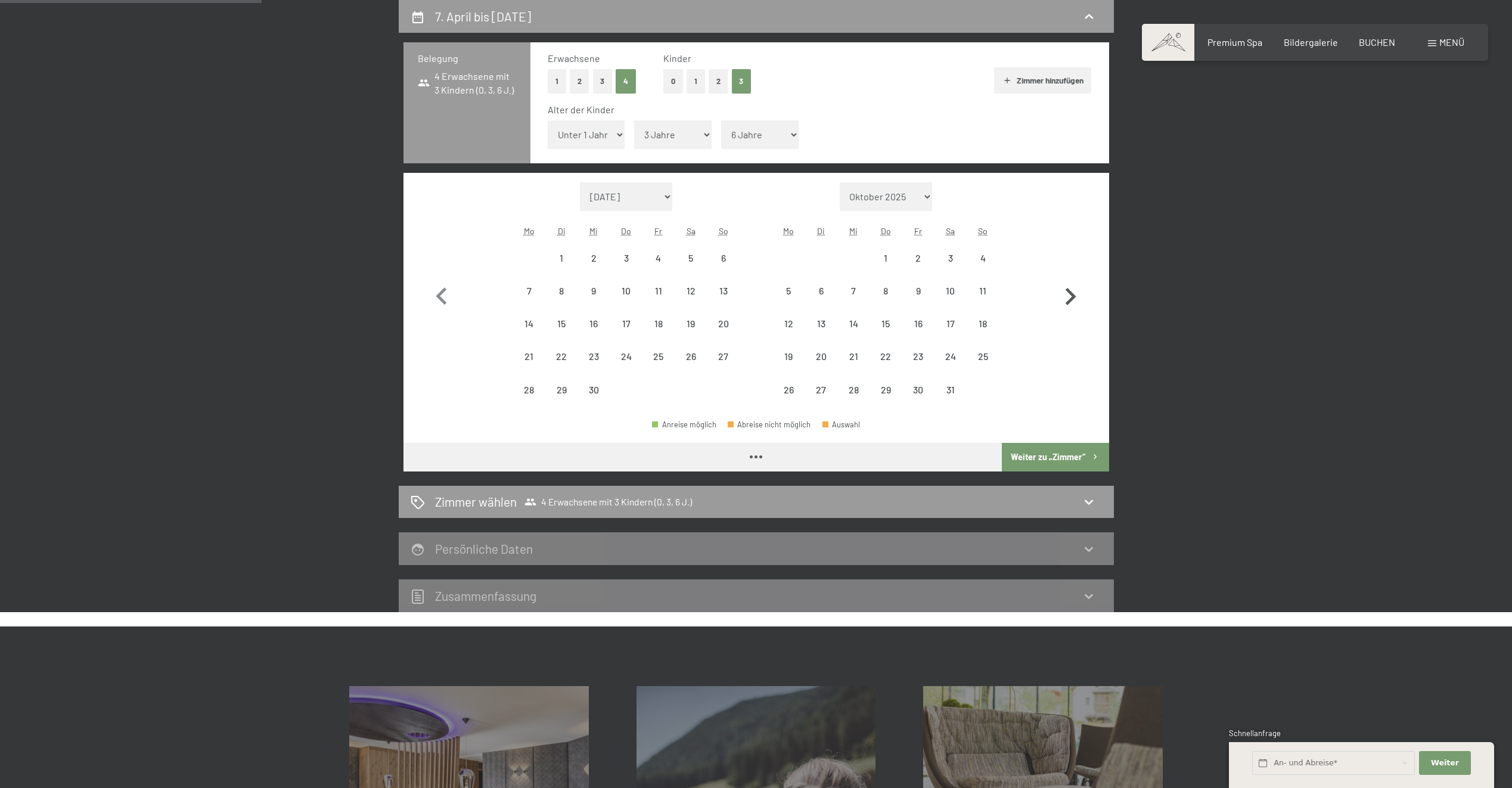
click at [1077, 296] on icon "button" at bounding box center [1070, 296] width 34 height 34
select select "2026-10-01"
select select "2026-11-01"
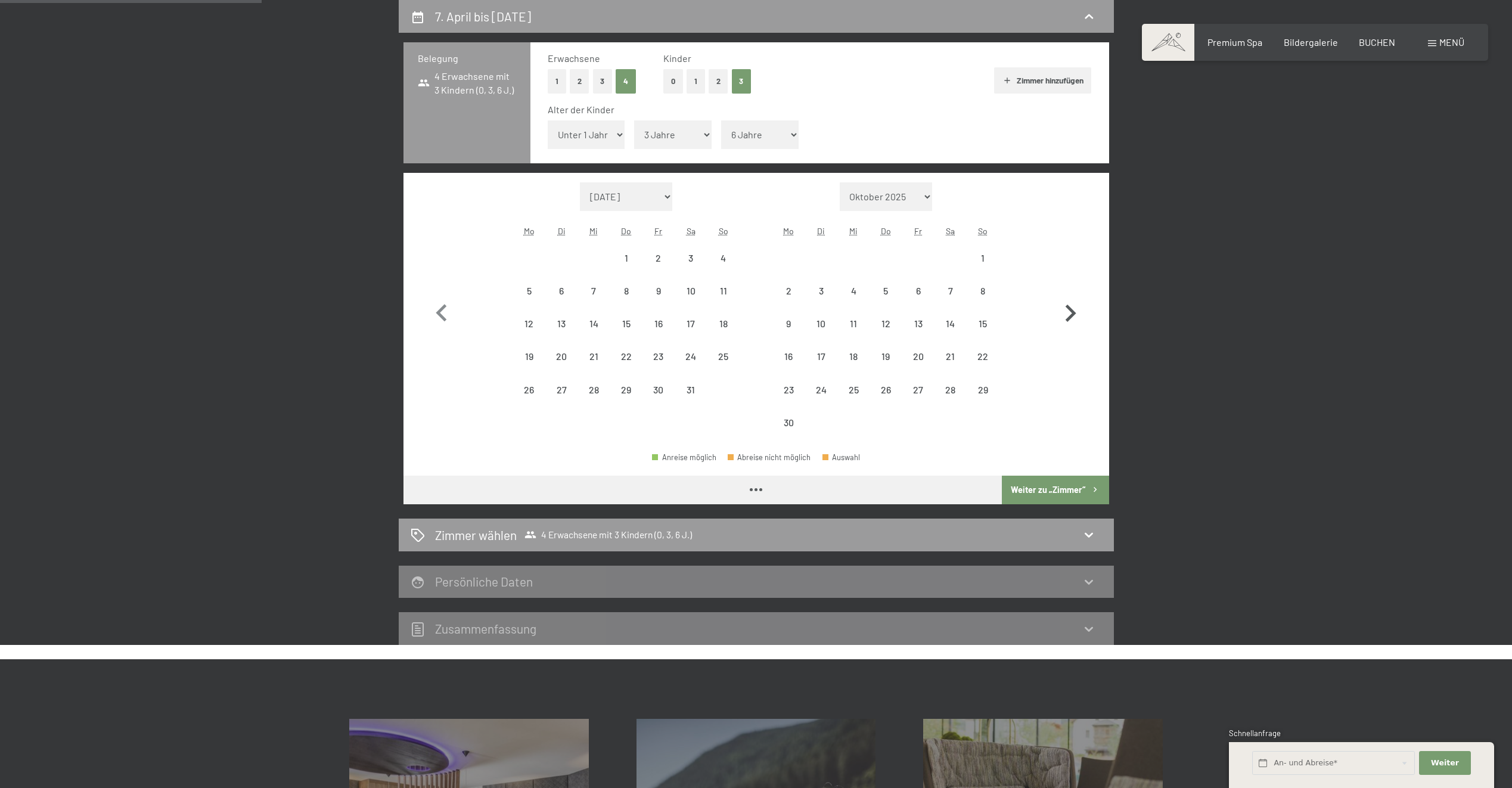
select select "2026-10-01"
select select "2026-11-01"
click at [1077, 296] on icon "button" at bounding box center [1070, 313] width 34 height 34
select select "2026-11-01"
select select "2026-12-01"
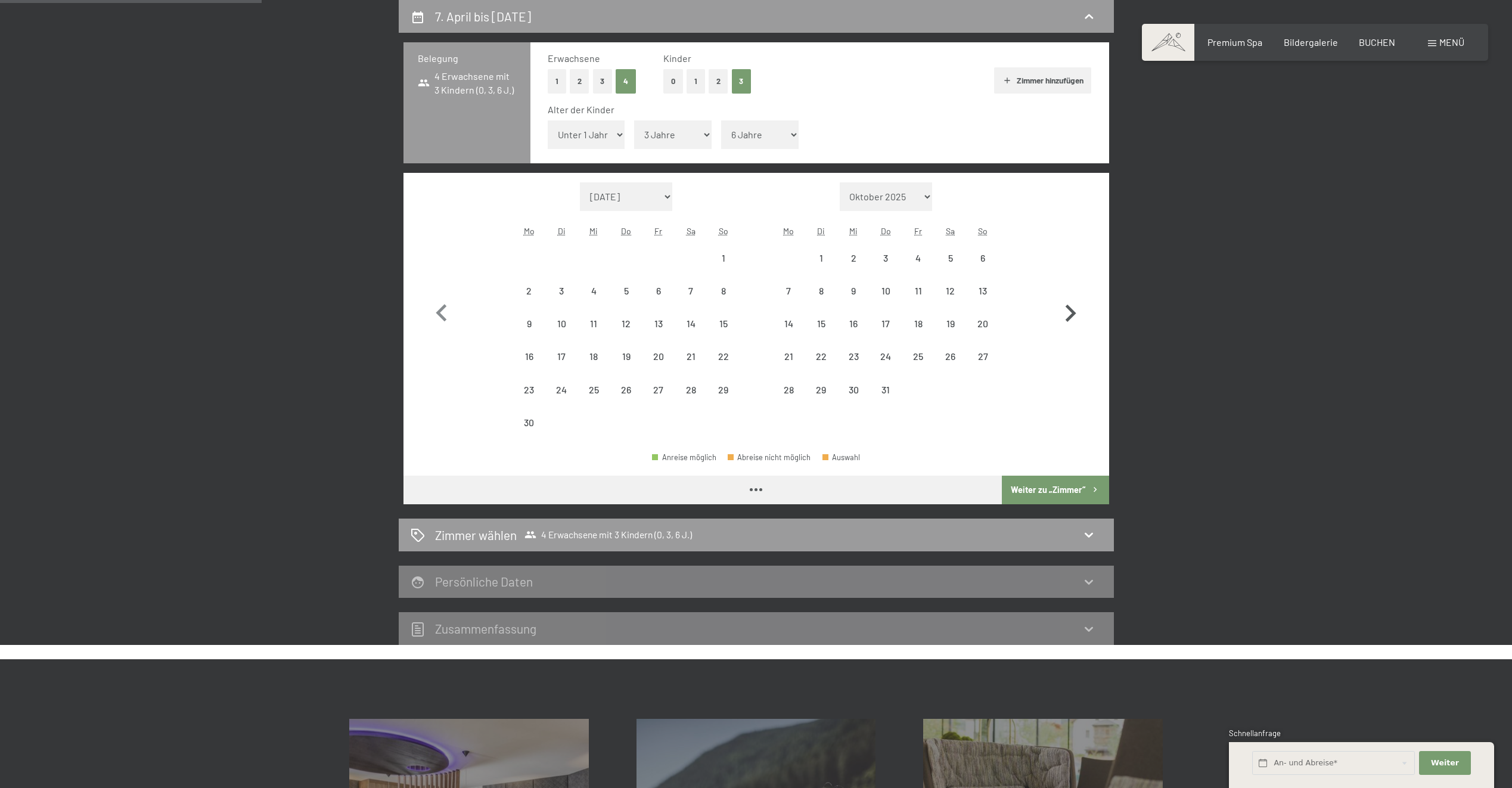
click at [1077, 296] on icon "button" at bounding box center [1070, 313] width 34 height 34
select select "2026-12-01"
select select "2027-01-01"
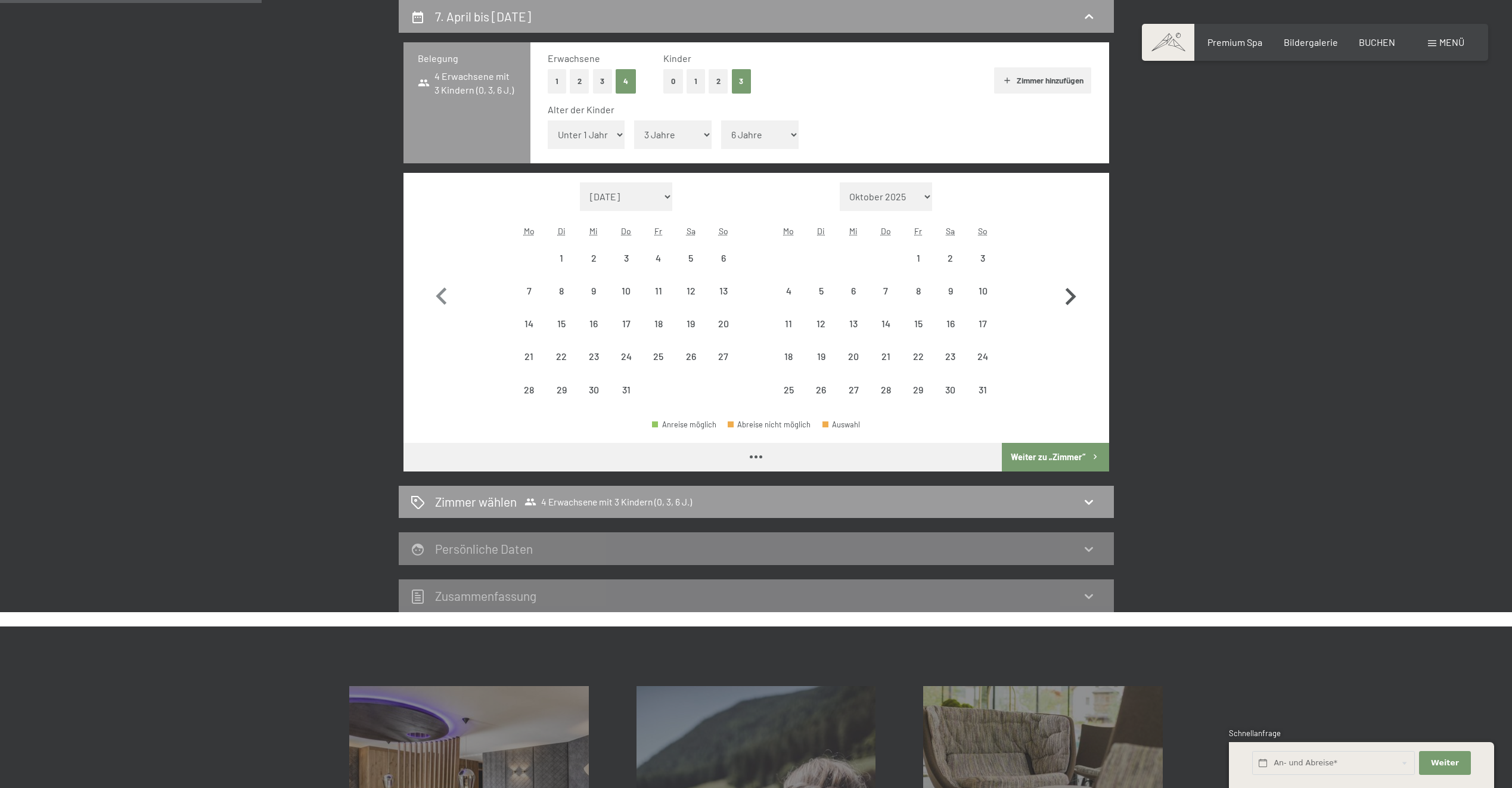
click at [1077, 296] on icon "button" at bounding box center [1070, 296] width 34 height 34
select select "2027-01-01"
select select "2027-02-01"
select select "2027-01-01"
select select "2027-02-01"
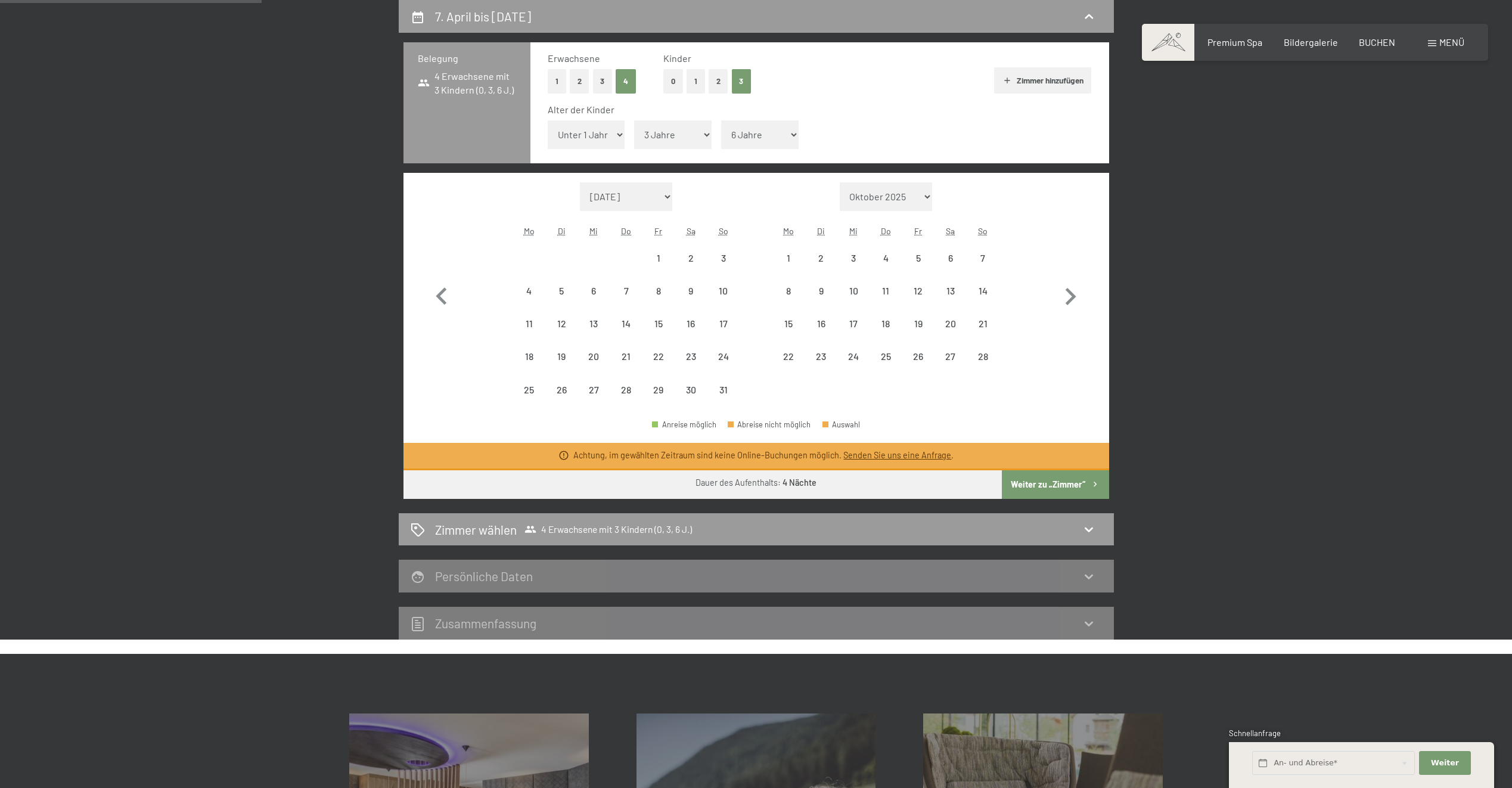
click at [607, 81] on button "3" at bounding box center [603, 81] width 20 height 24
select select "2027-01-01"
select select "2027-02-01"
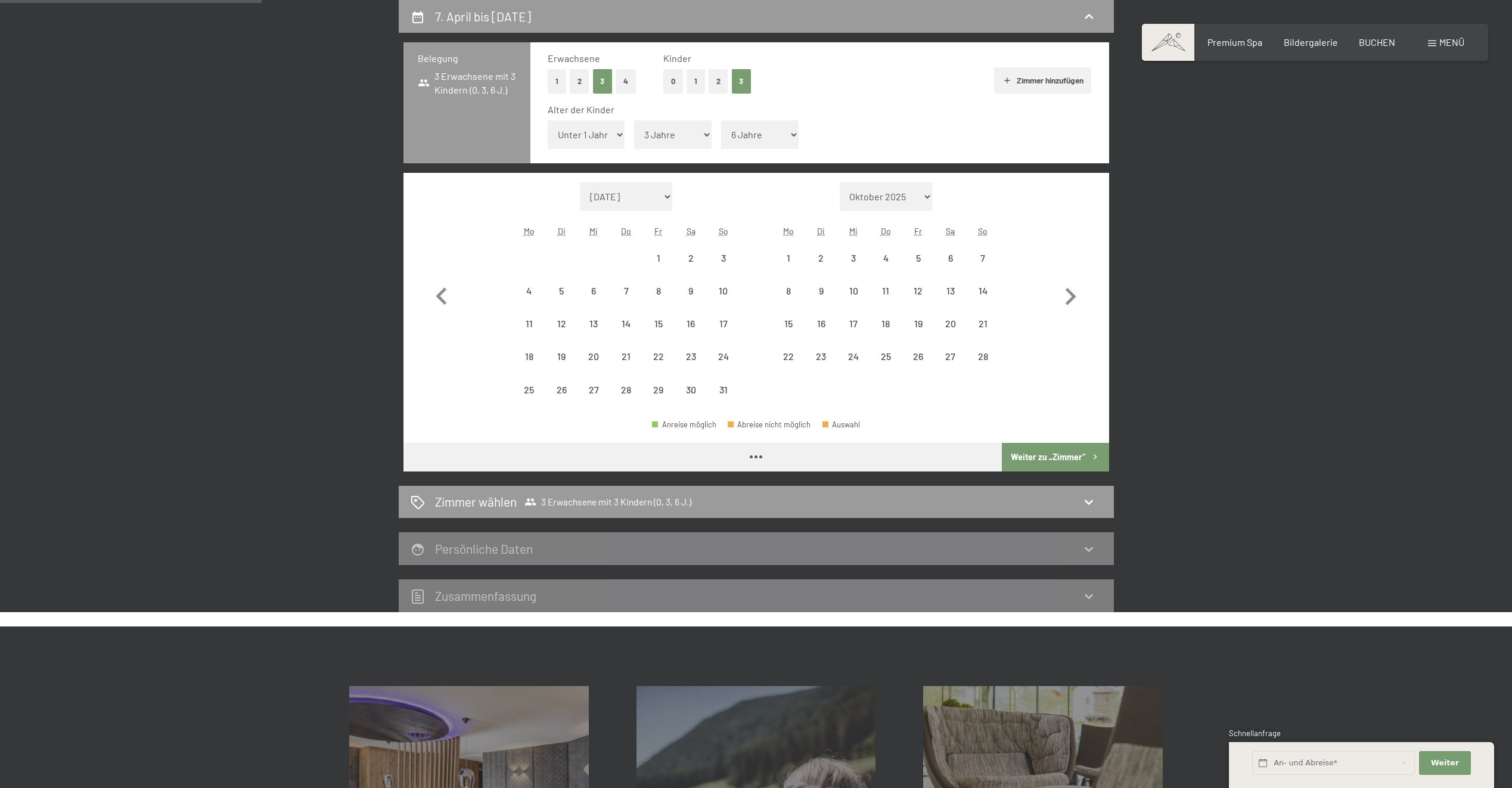
select select "2027-01-01"
select select "2027-02-01"
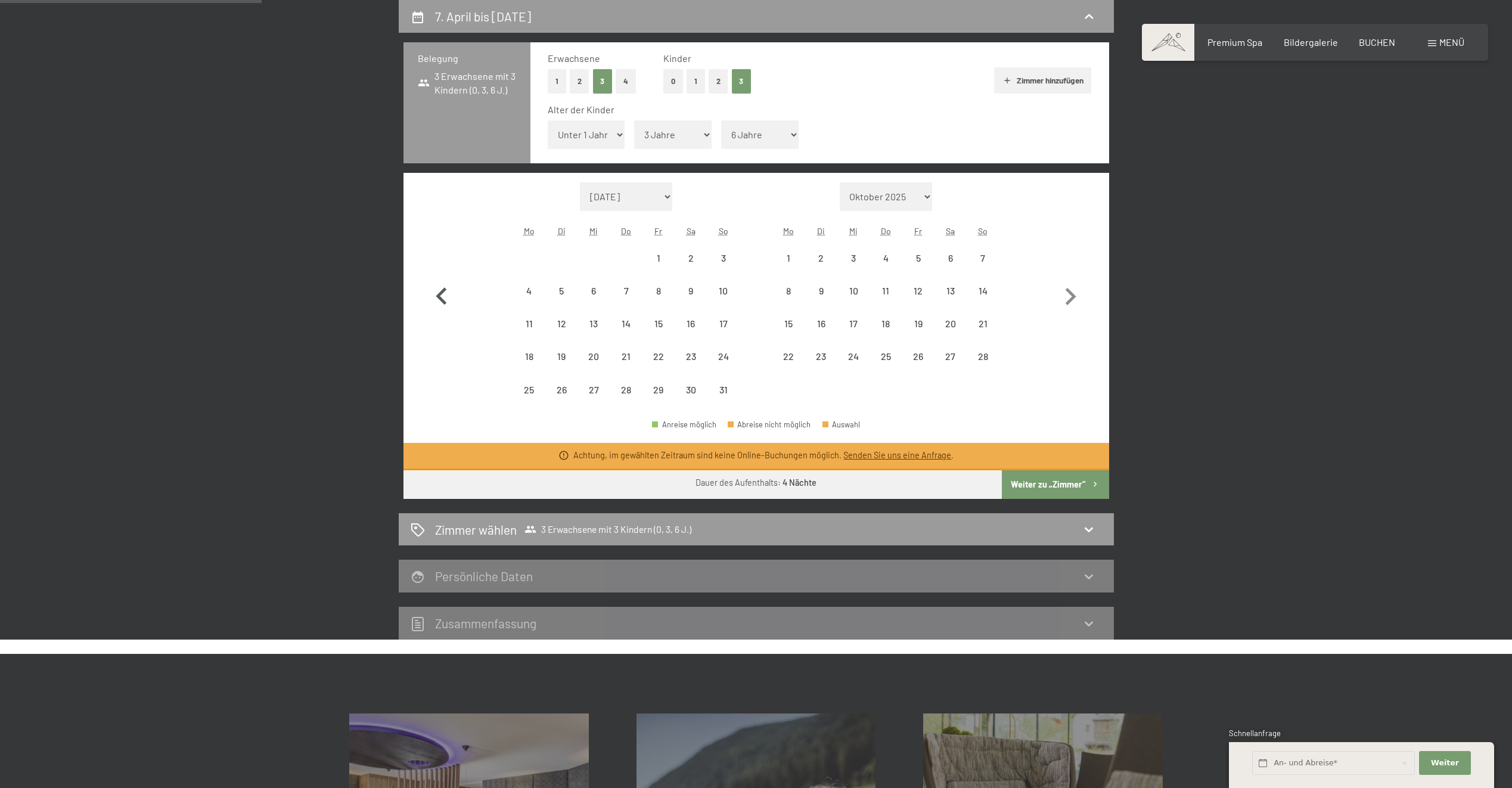
click at [451, 293] on icon "button" at bounding box center [441, 296] width 34 height 34
select select "2026-12-01"
select select "2027-01-01"
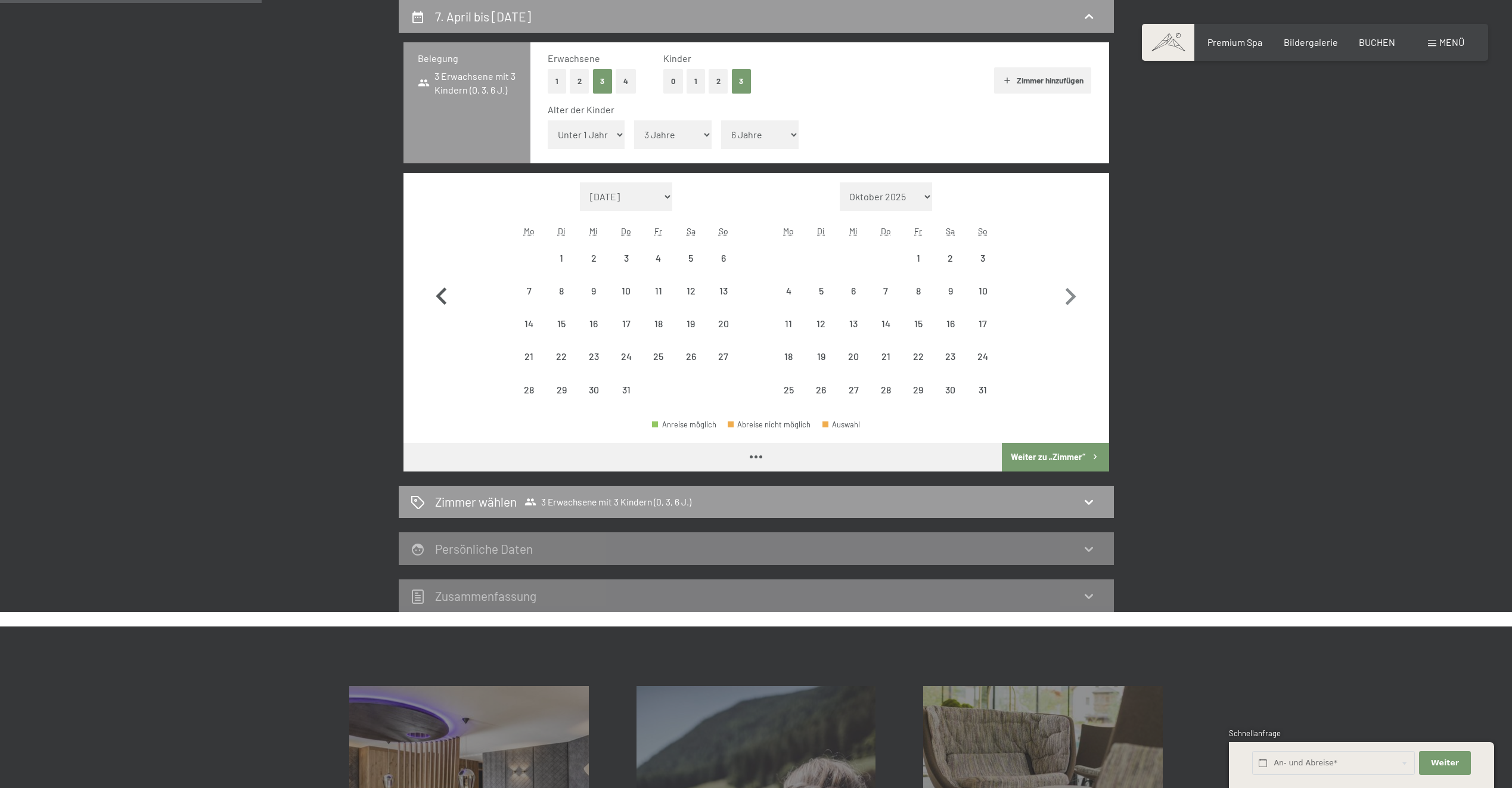
click at [451, 293] on icon "button" at bounding box center [441, 296] width 34 height 34
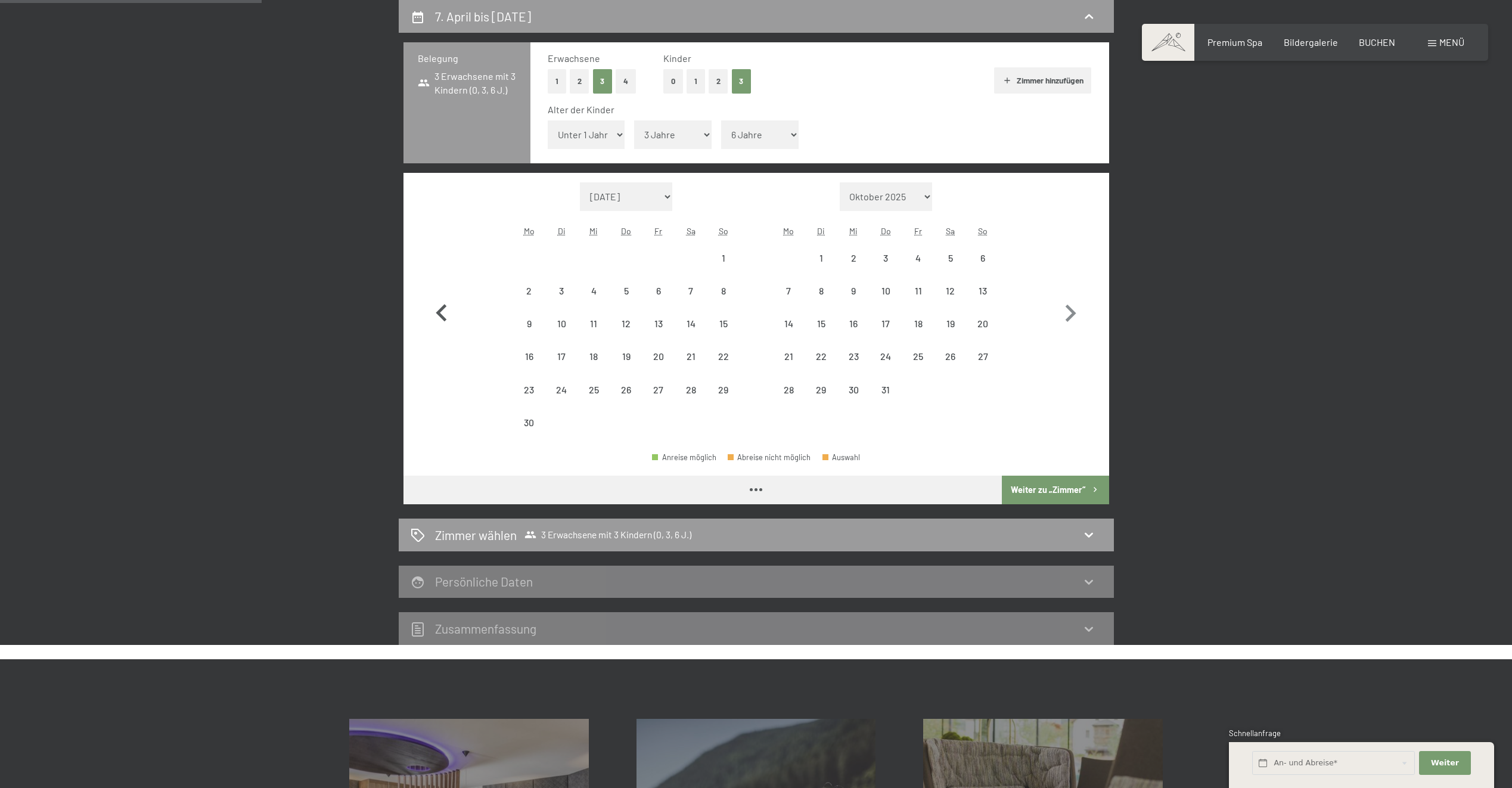
click at [451, 293] on button "button" at bounding box center [441, 311] width 34 height 257
select select "2026-09-01"
select select "2026-10-01"
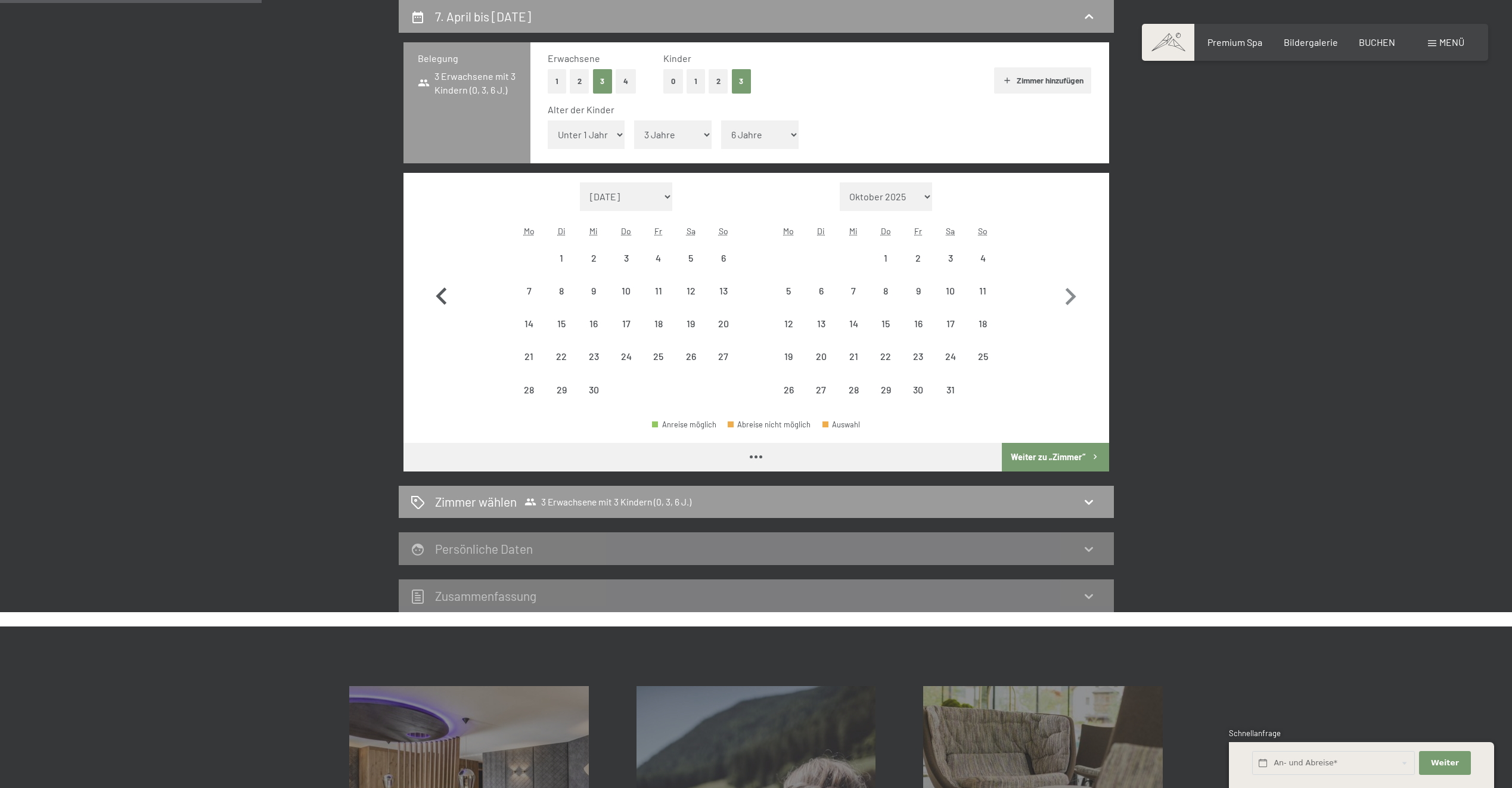
click at [451, 293] on icon "button" at bounding box center [441, 296] width 34 height 34
select select "2026-08-01"
select select "2026-09-01"
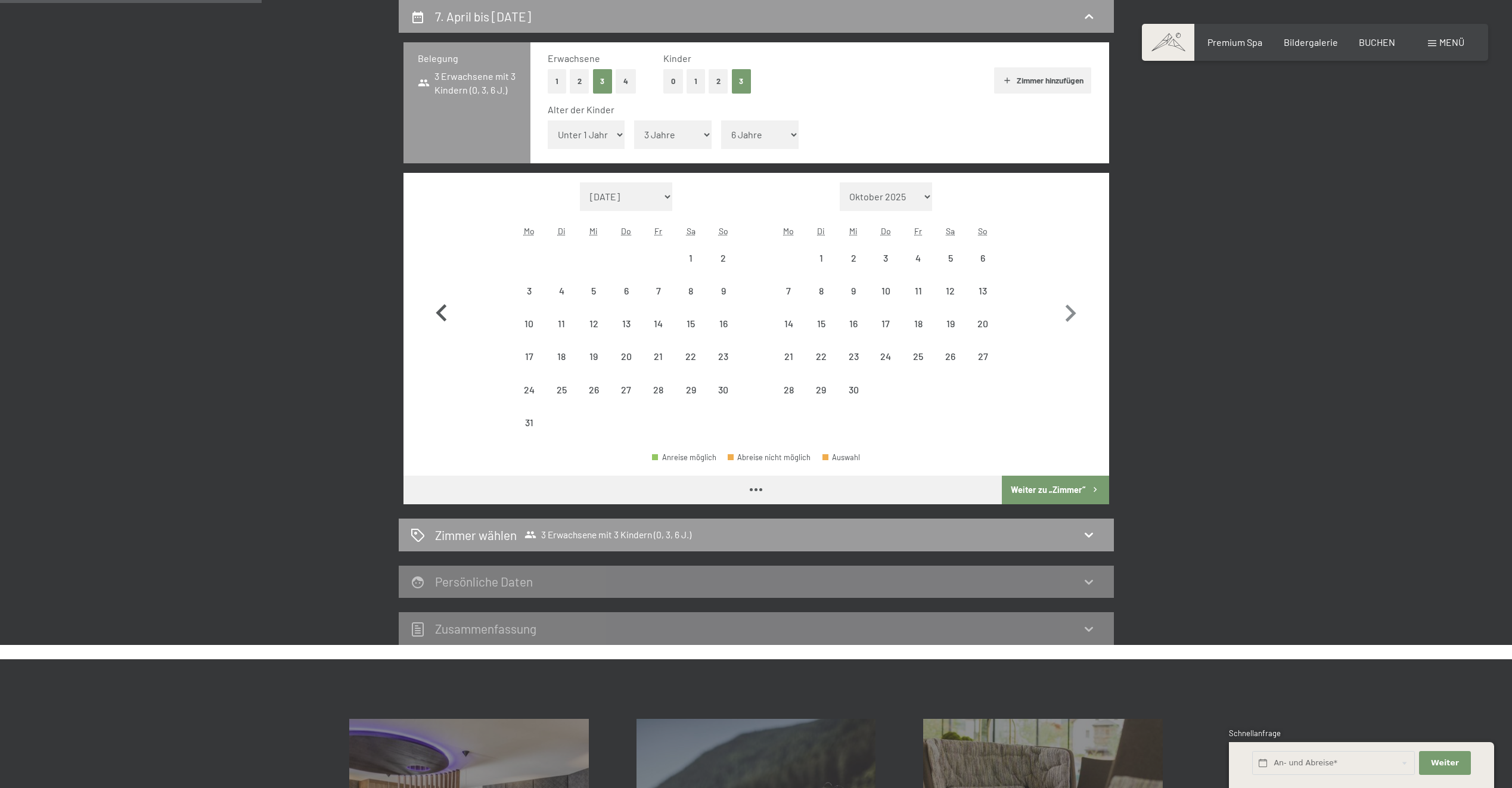
click at [451, 293] on button "button" at bounding box center [441, 311] width 34 height 257
select select "2026-07-01"
select select "2026-08-01"
click at [451, 293] on button "button" at bounding box center [441, 311] width 34 height 257
select select "2026-06-01"
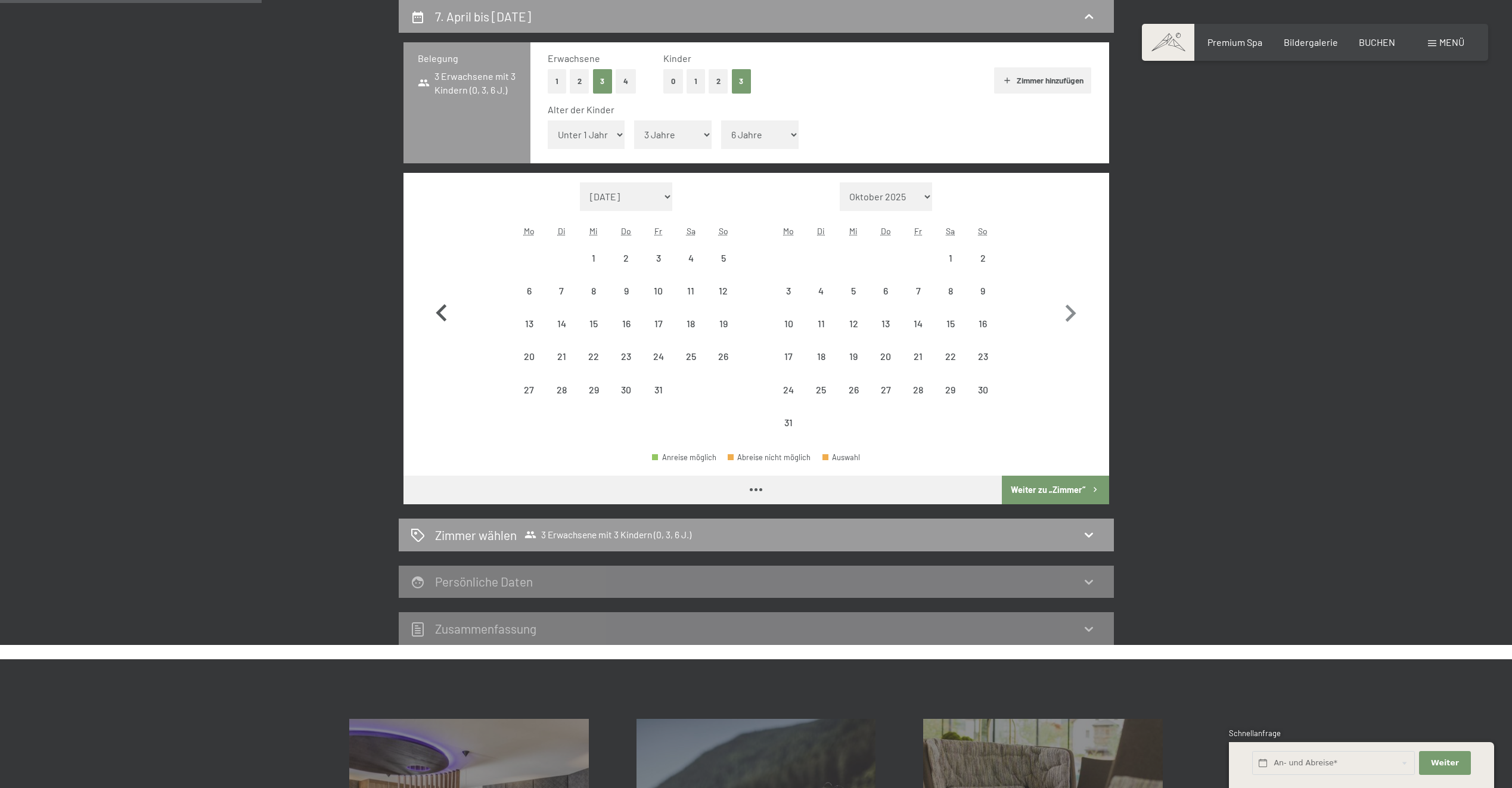
select select "2026-07-01"
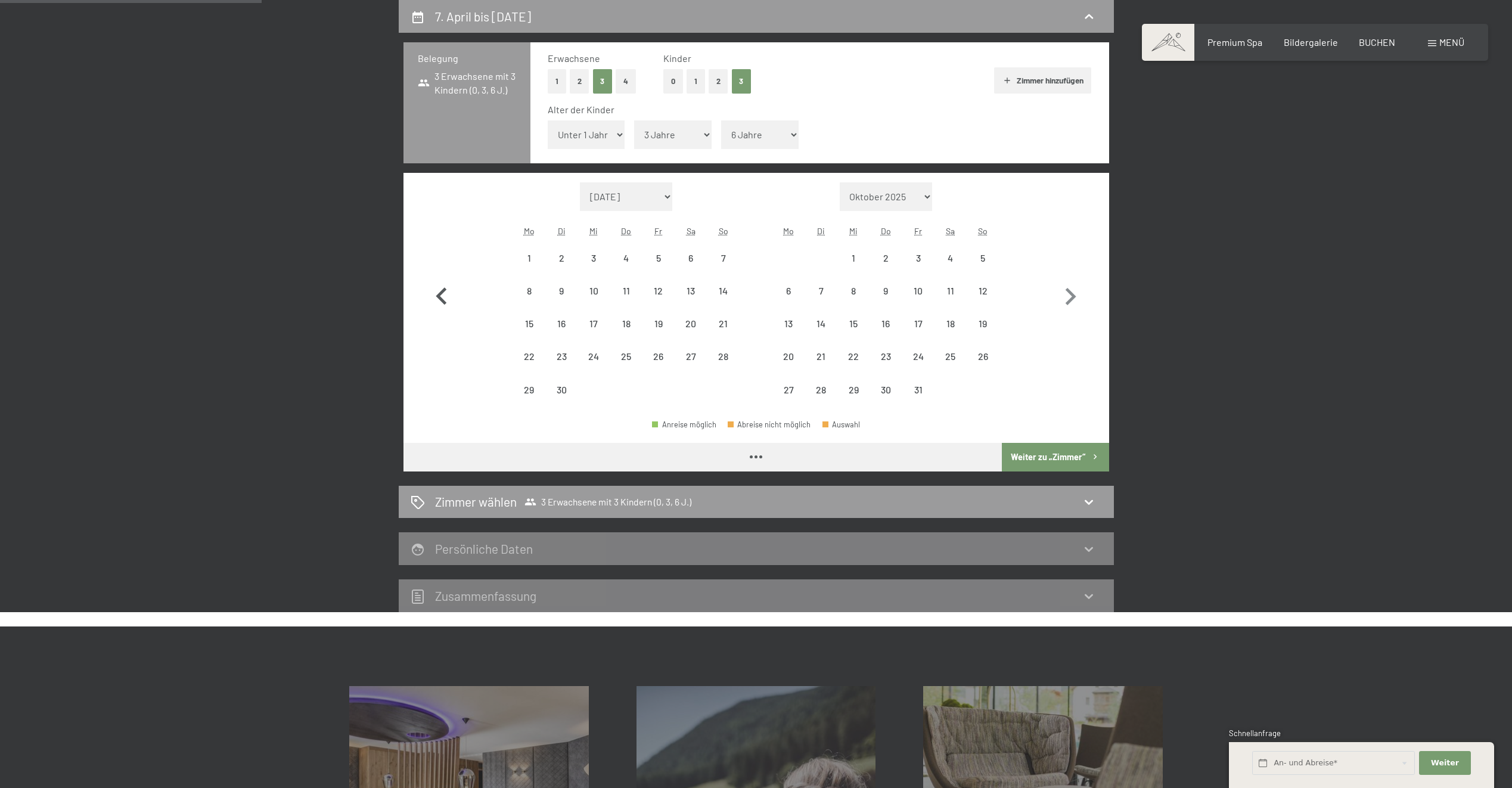
click at [451, 293] on icon "button" at bounding box center [441, 296] width 34 height 34
select select "2026-05-01"
select select "2026-06-01"
click at [451, 293] on icon "button" at bounding box center [441, 296] width 34 height 34
select select "2026-04-01"
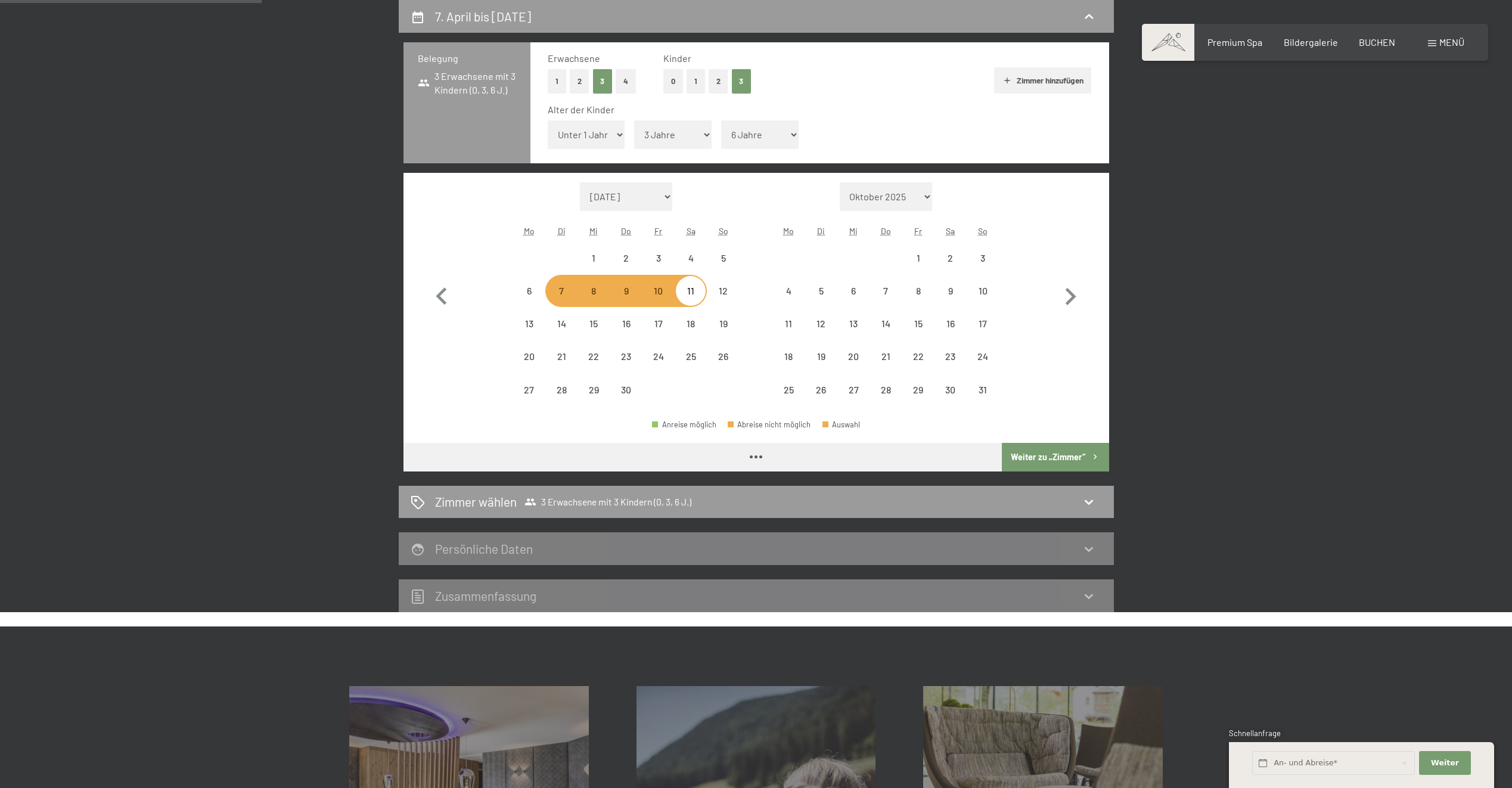
select select "2026-05-01"
select select "2026-04-01"
select select "2026-05-01"
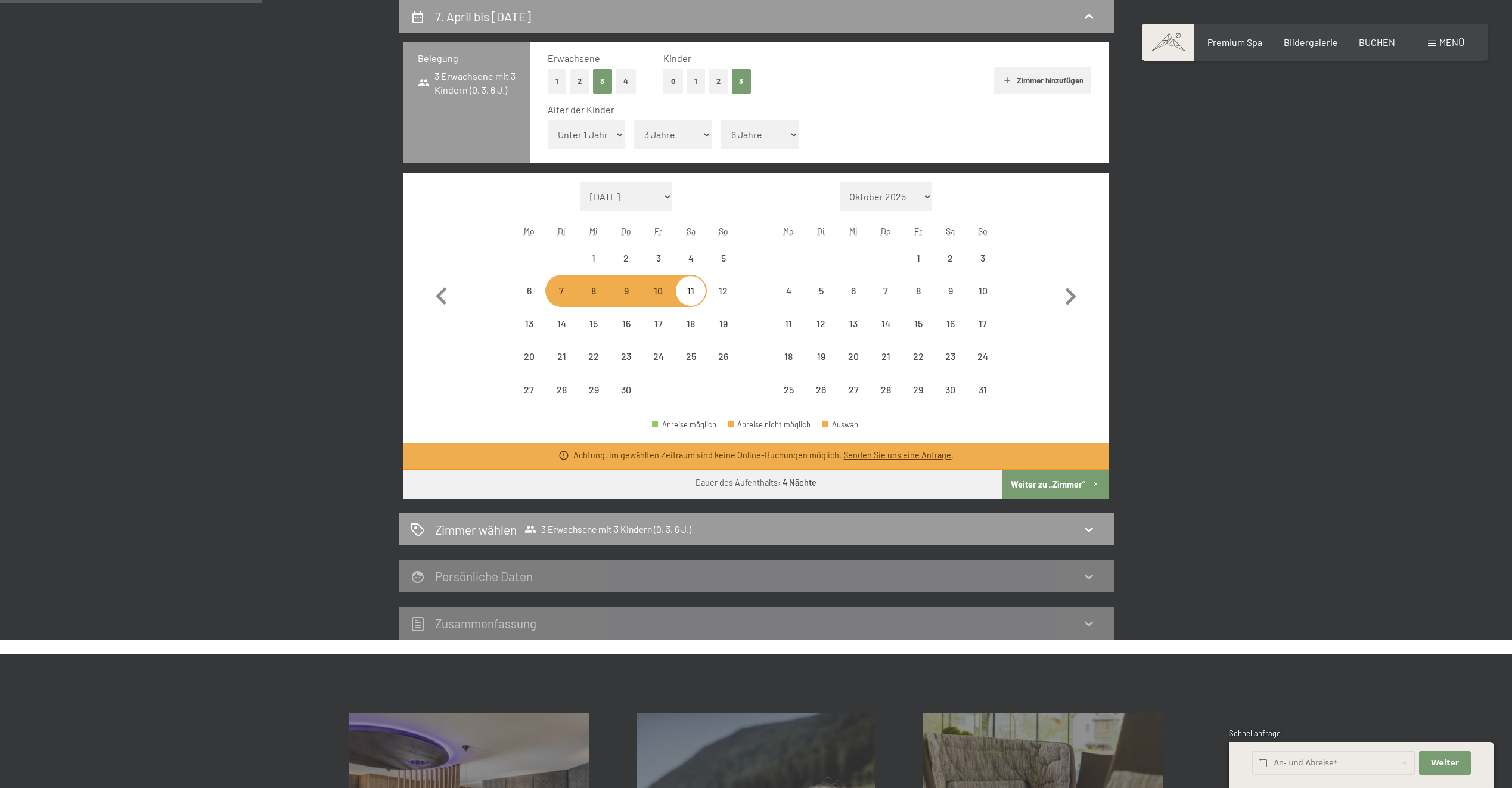
click at [584, 90] on button "2" at bounding box center [580, 81] width 20 height 24
select select "2026-04-01"
select select "2026-05-01"
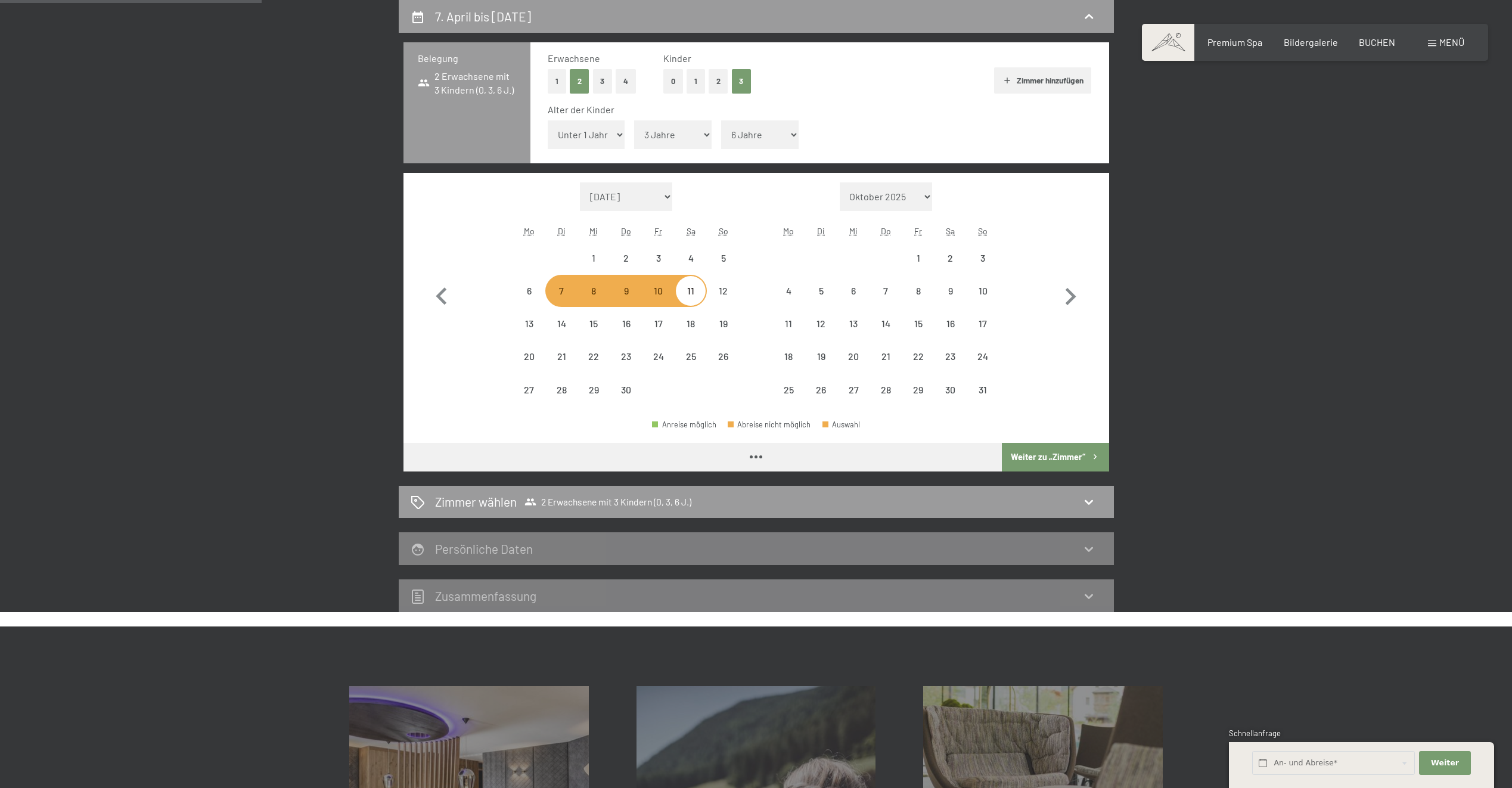
select select "2026-04-01"
select select "2026-05-01"
select select "2026-04-01"
select select "2026-05-01"
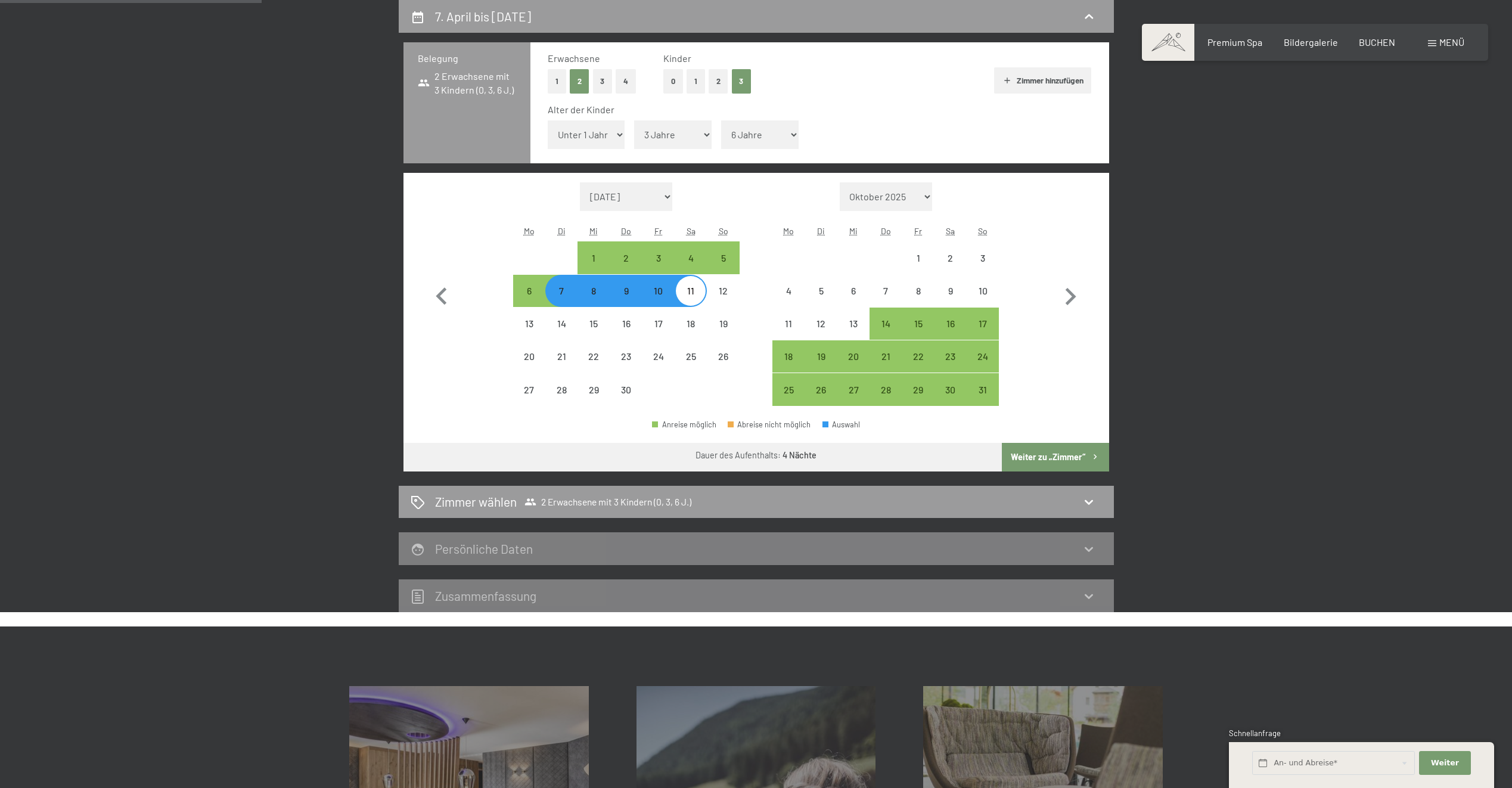
click at [1076, 79] on button "Zimmer hinzufügen" at bounding box center [1042, 81] width 97 height 27
select select "2026-04-01"
select select "2026-05-01"
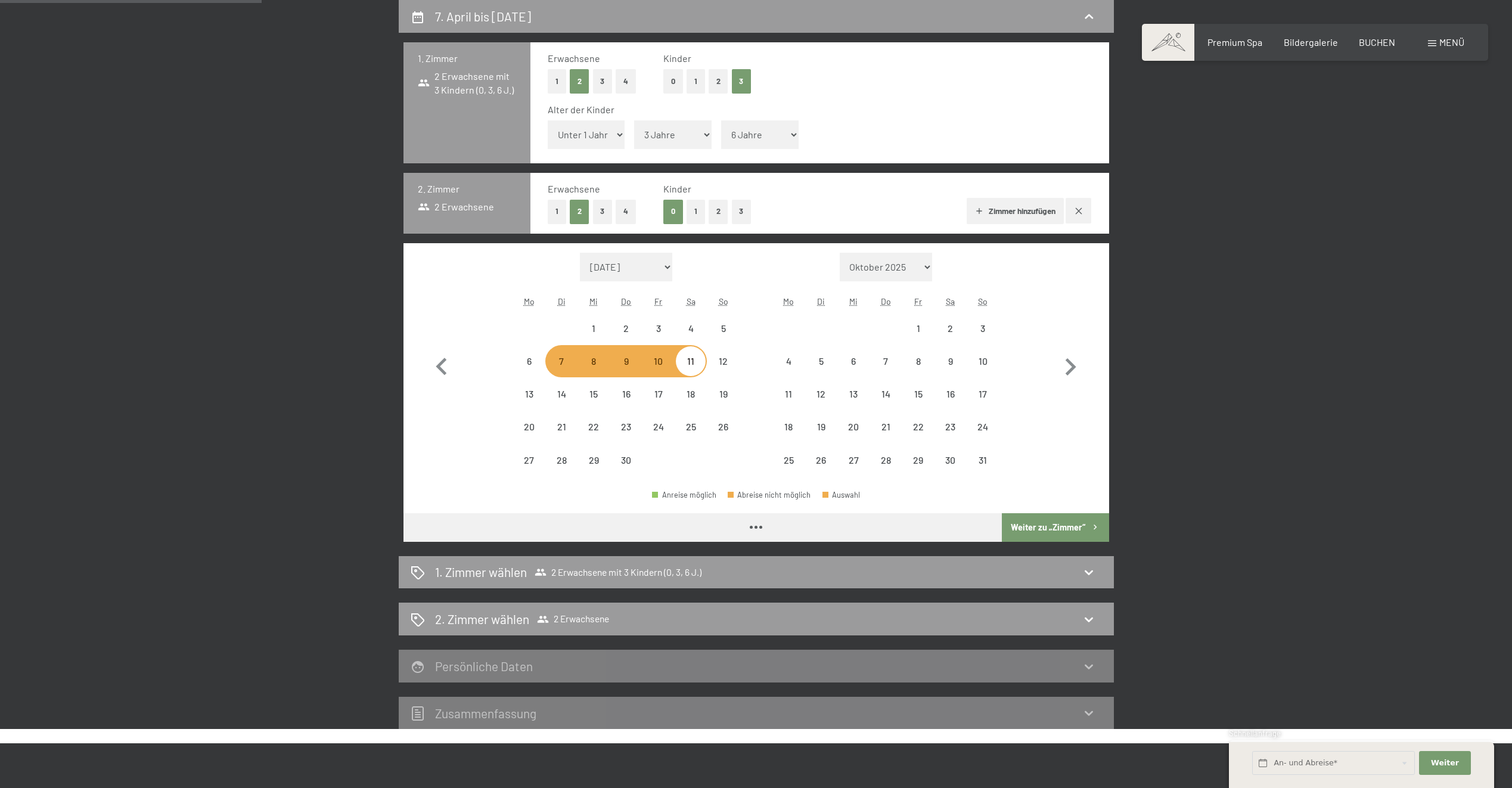
select select "2026-04-01"
select select "2026-05-01"
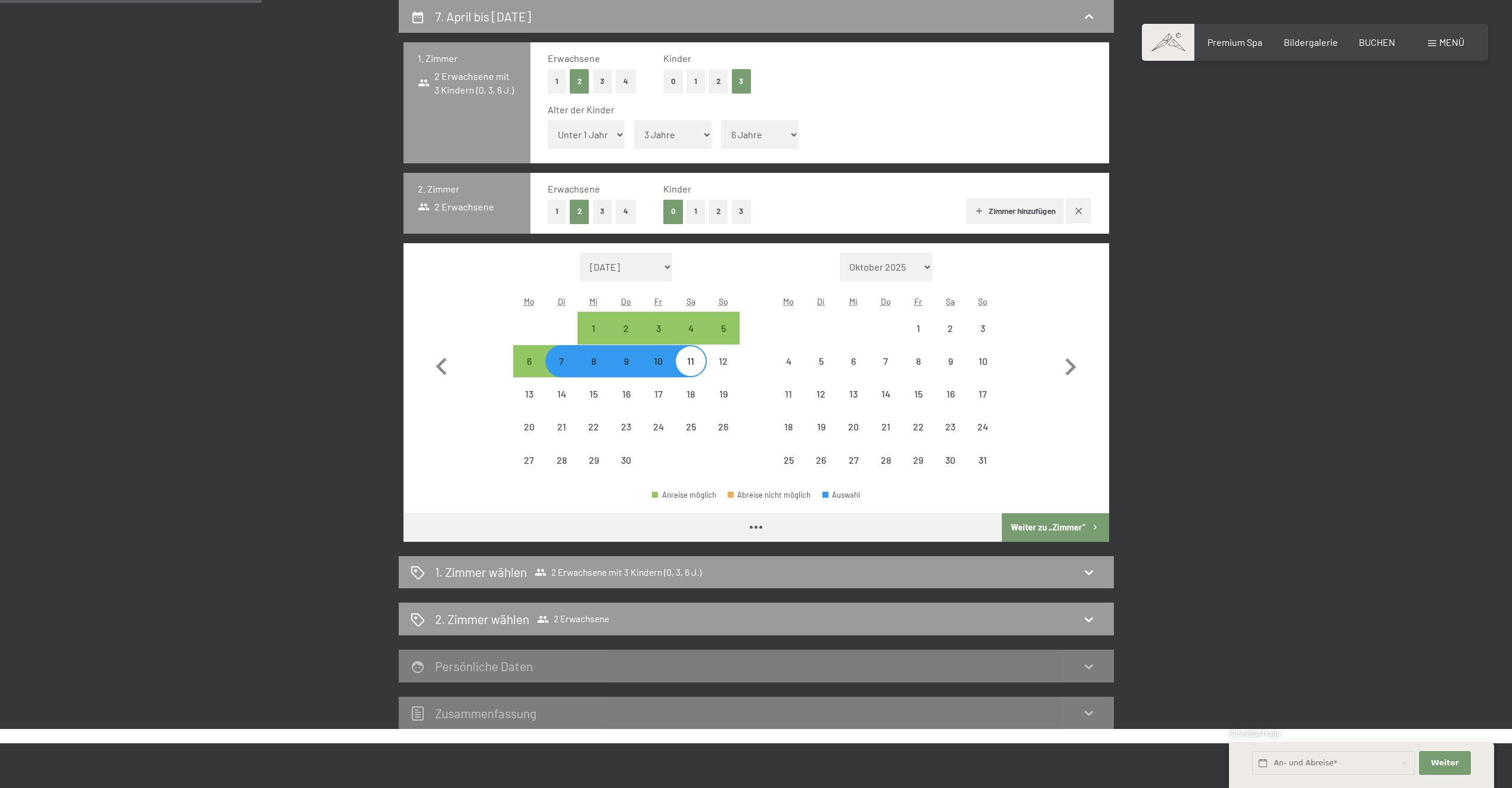
select select "2026-04-01"
select select "2026-05-01"
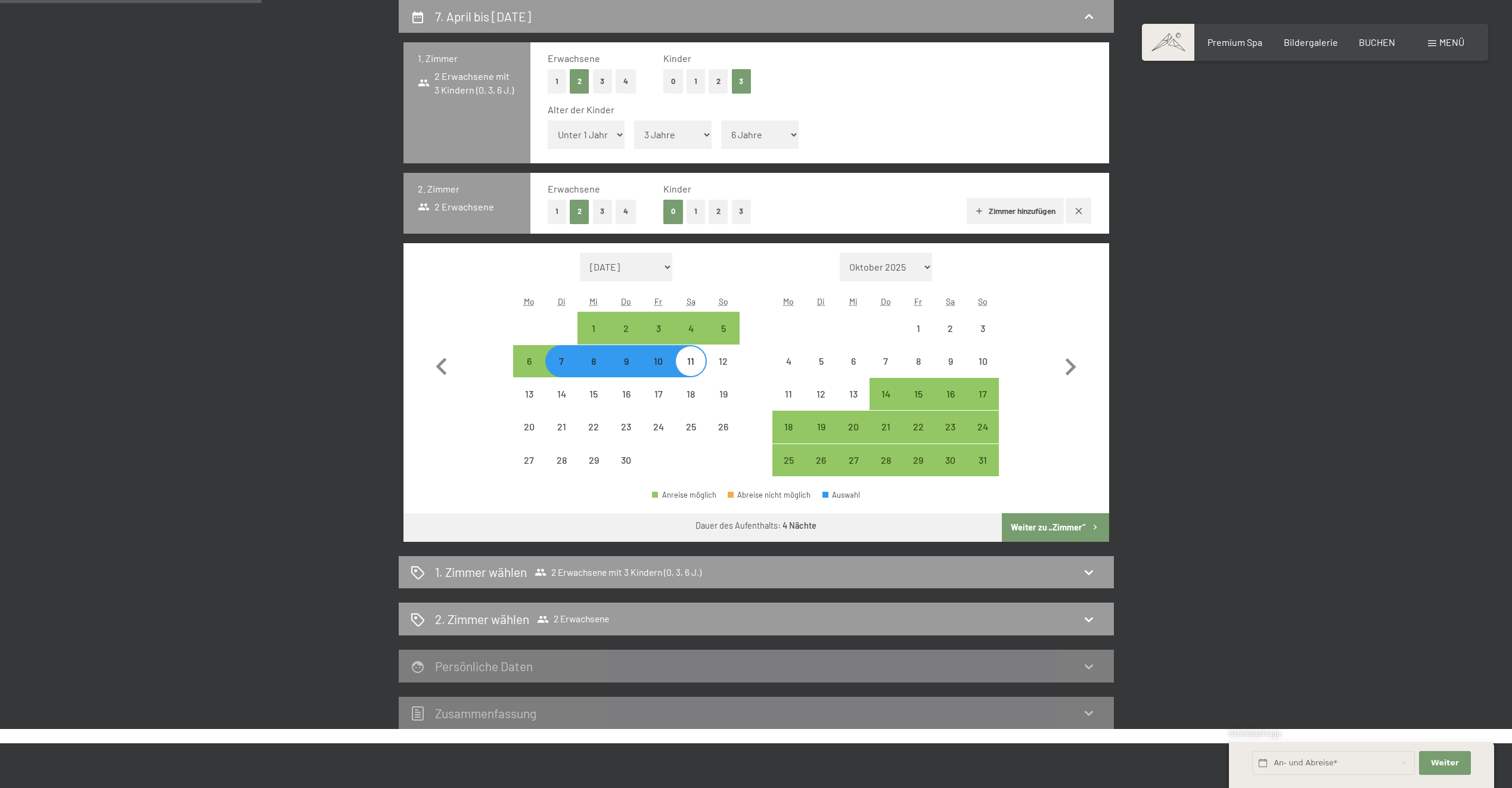
click at [1043, 530] on button "Weiter zu „Zimmer“" at bounding box center [1055, 527] width 106 height 29
select select "2026-04-01"
select select "2026-05-01"
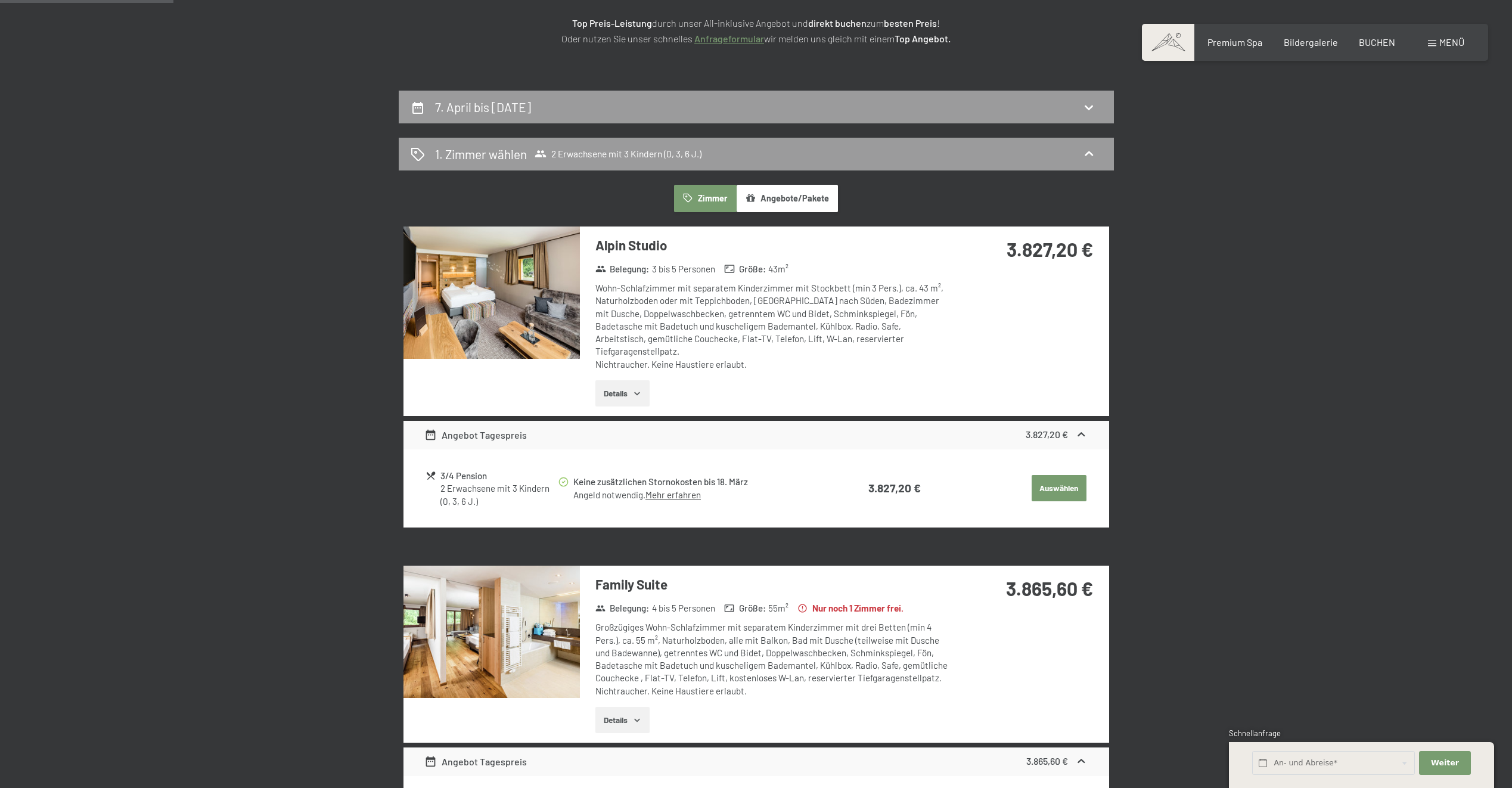
scroll to position [193, 0]
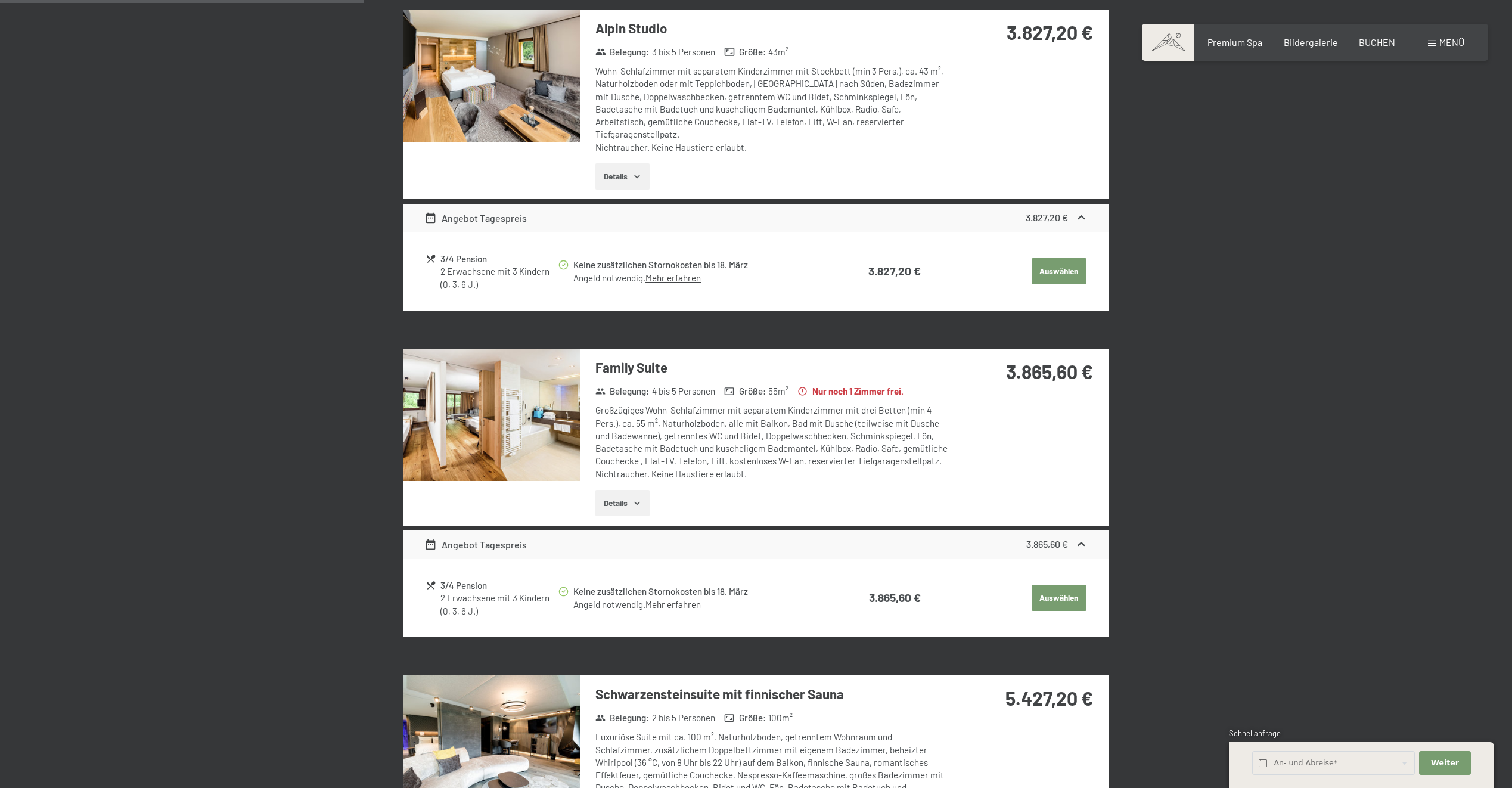
click at [1052, 585] on button "Auswählen" at bounding box center [1059, 598] width 55 height 27
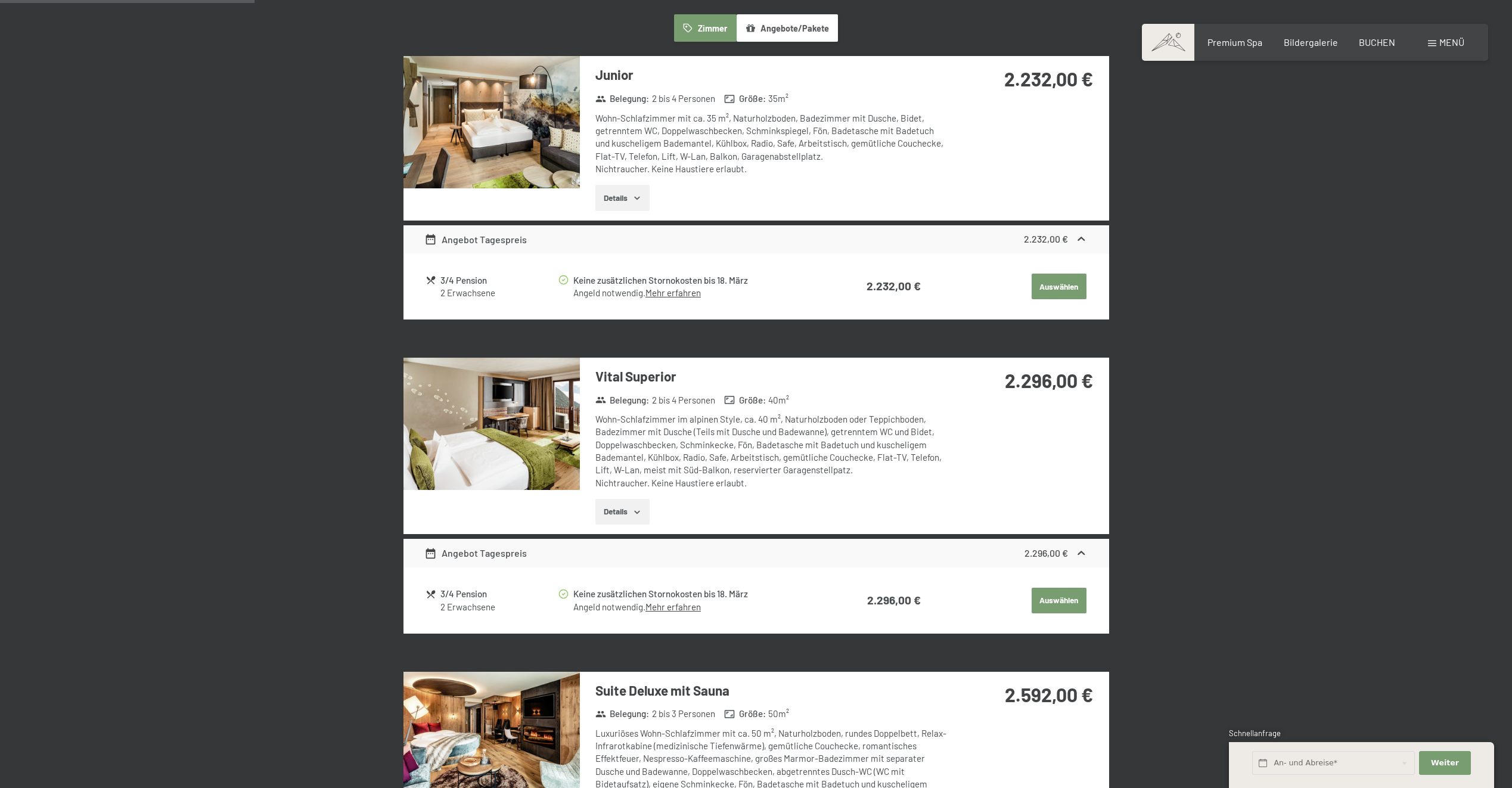
scroll to position [284, 0]
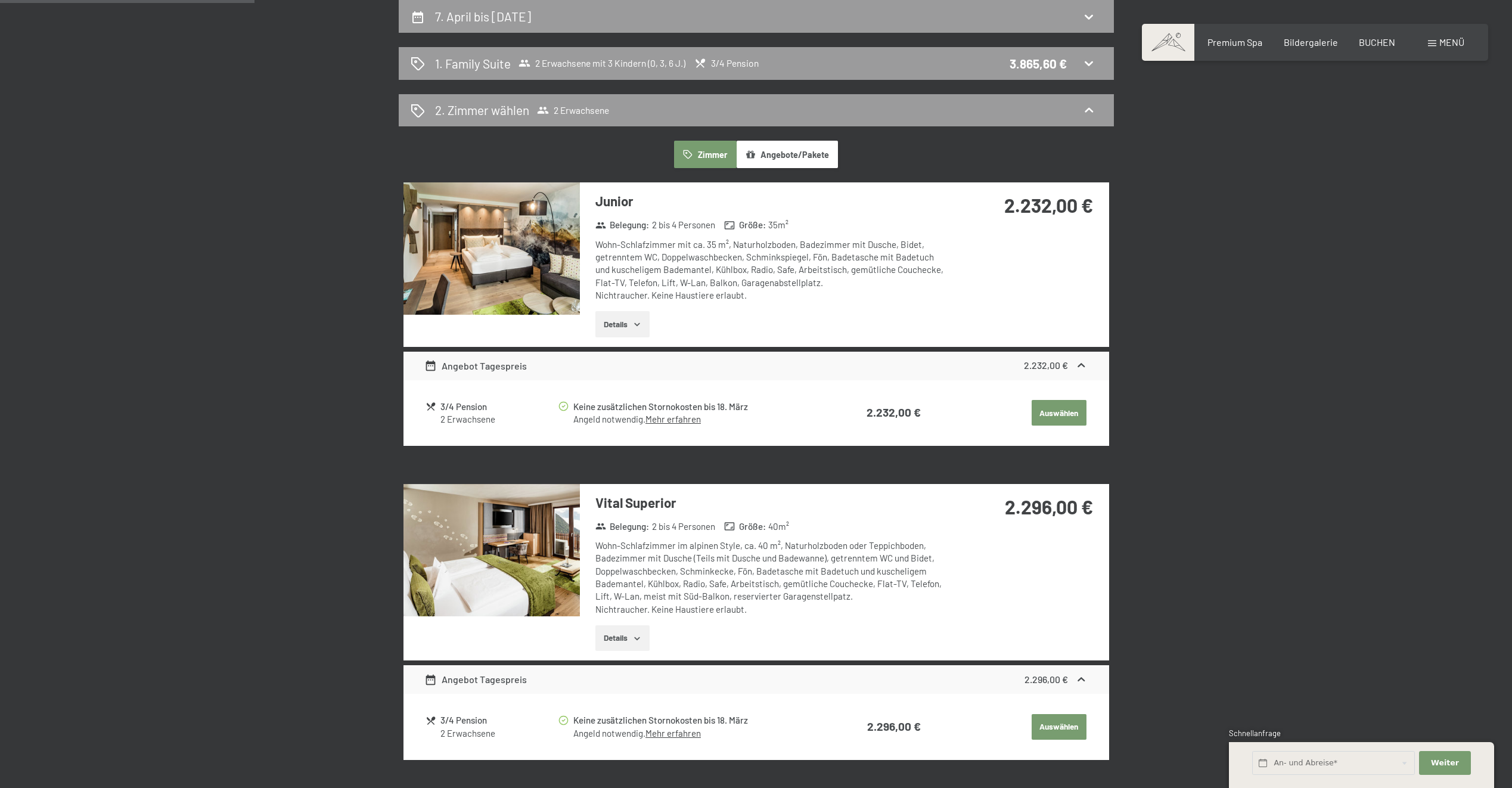
click at [1051, 730] on button "Auswählen" at bounding box center [1059, 727] width 55 height 27
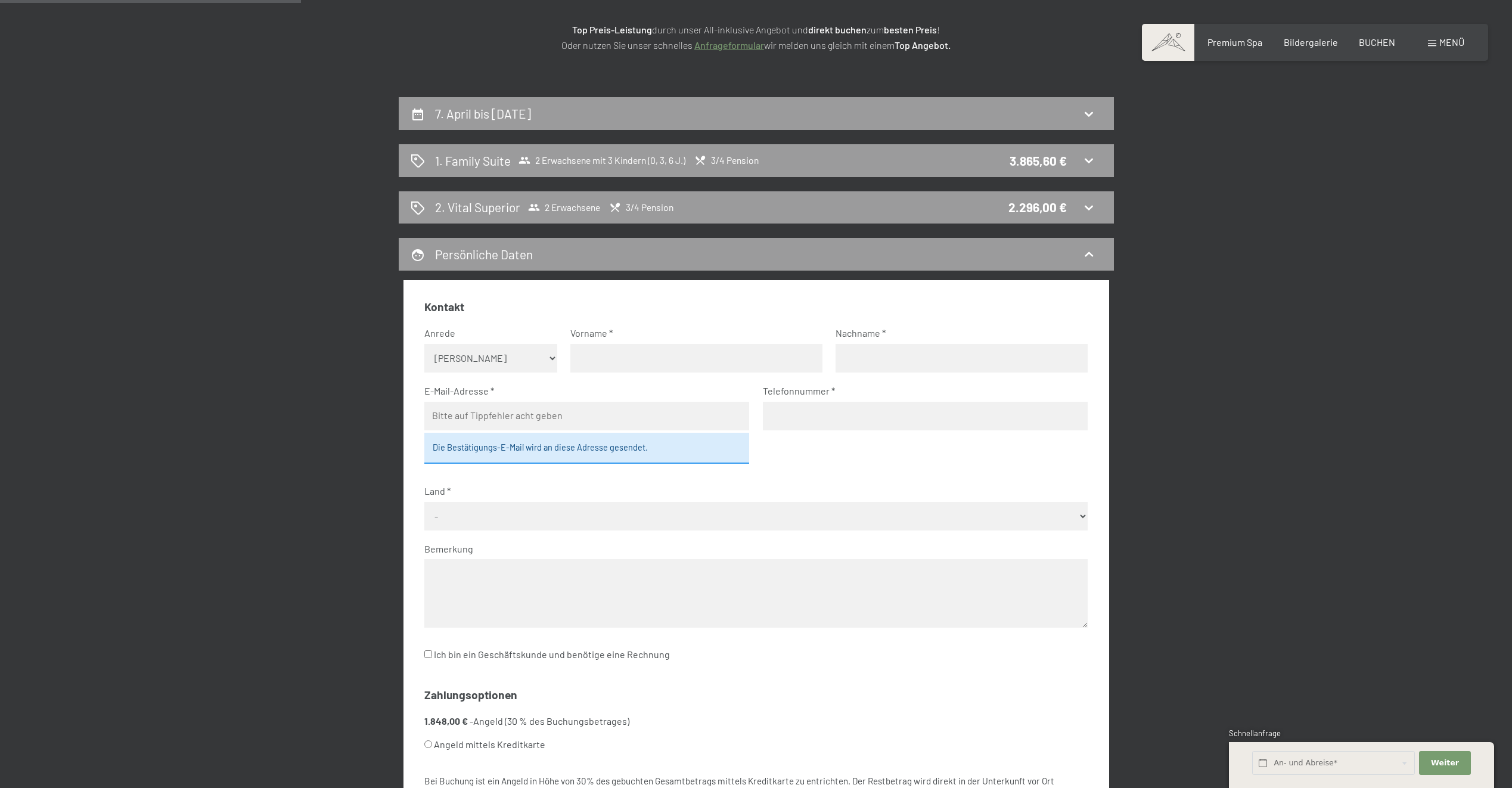
scroll to position [0, 0]
